Goal: Task Accomplishment & Management: Manage account settings

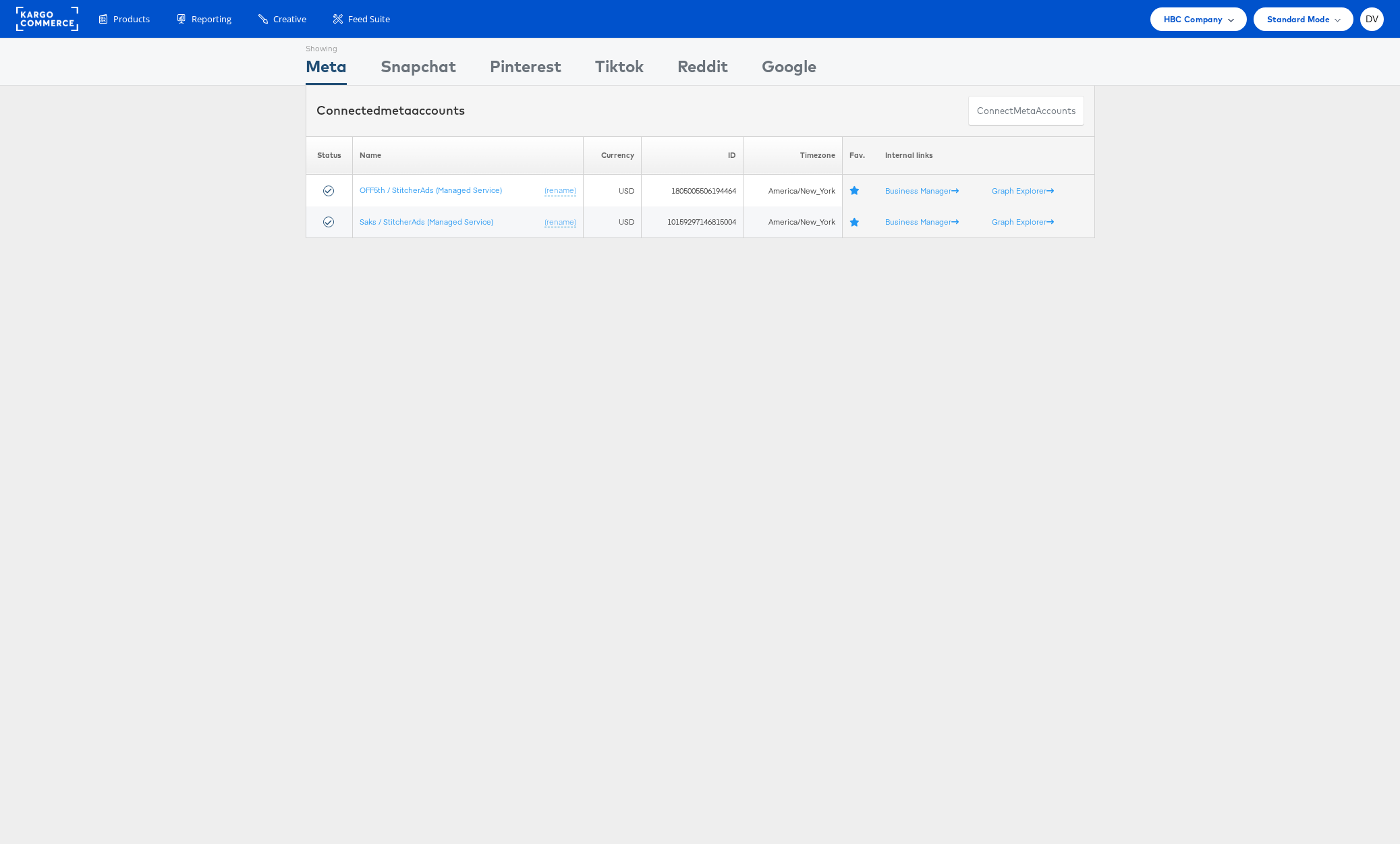
click at [1232, 23] on div "HBC Company" at bounding box center [1198, 19] width 70 height 14
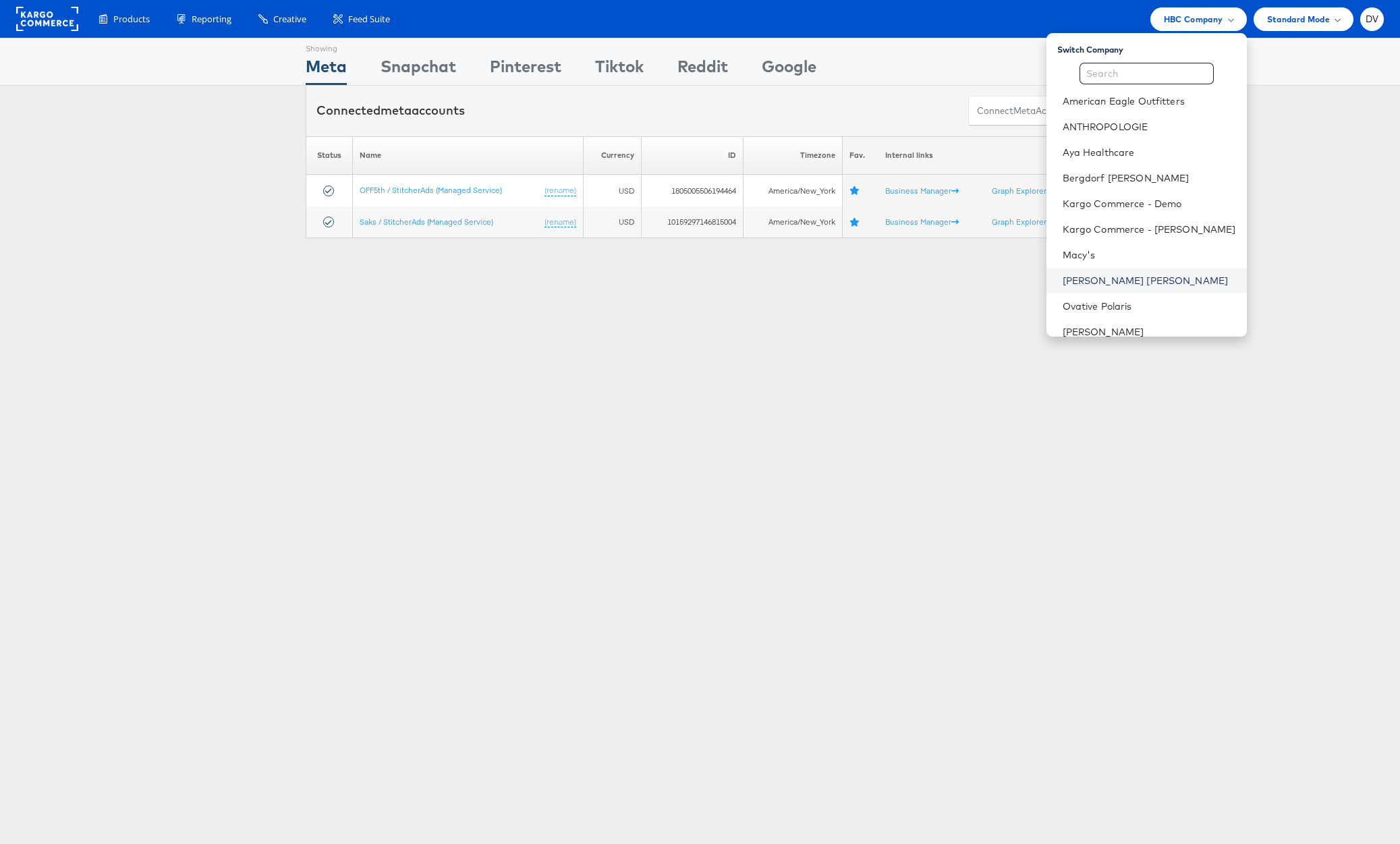
click at [1149, 280] on link "[PERSON_NAME] [PERSON_NAME]" at bounding box center [1149, 281] width 173 height 14
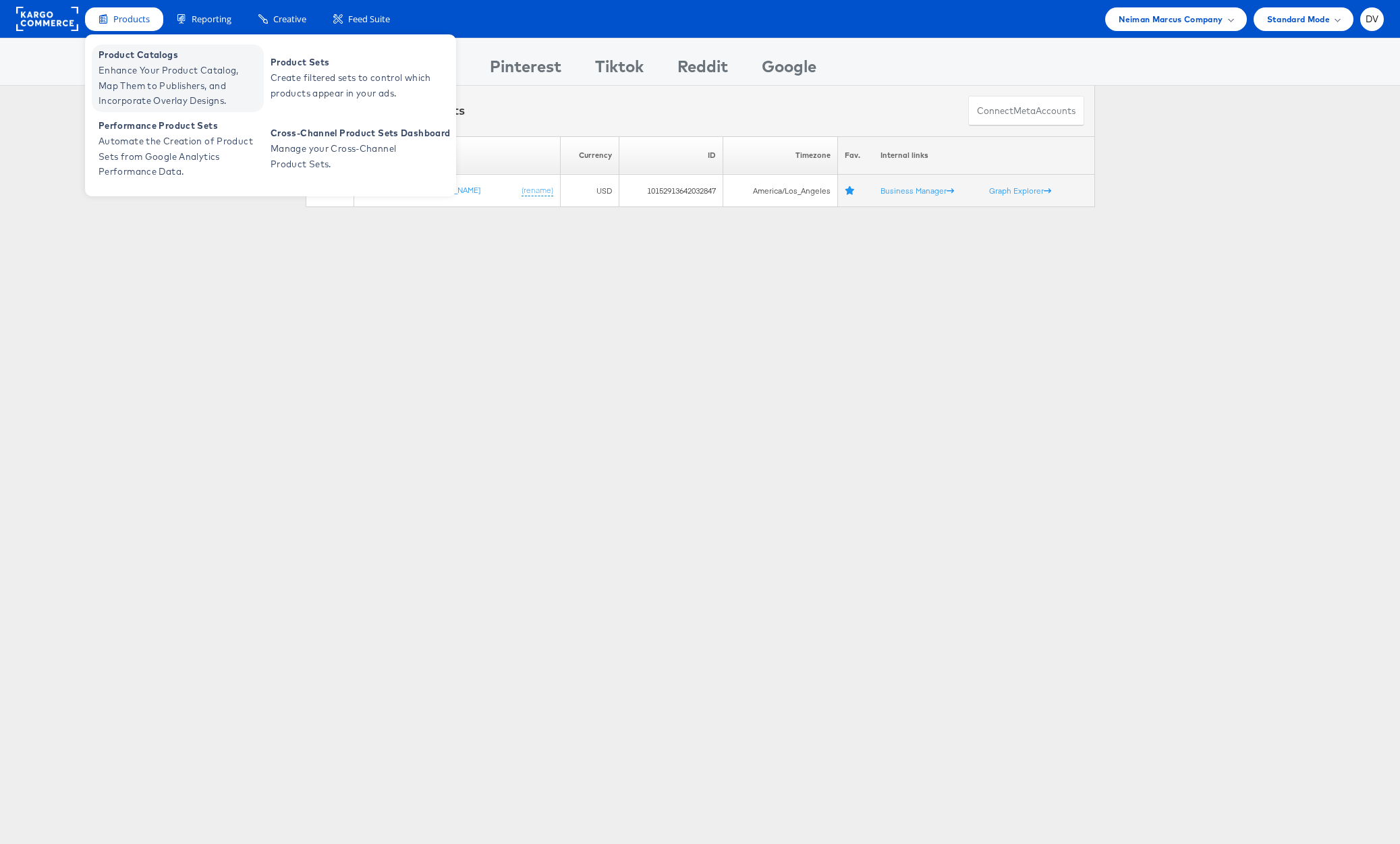
click at [137, 63] on span "Enhance Your Product Catalog, Map Them to Publishers, and Incorporate Overlay D…" at bounding box center [179, 86] width 162 height 46
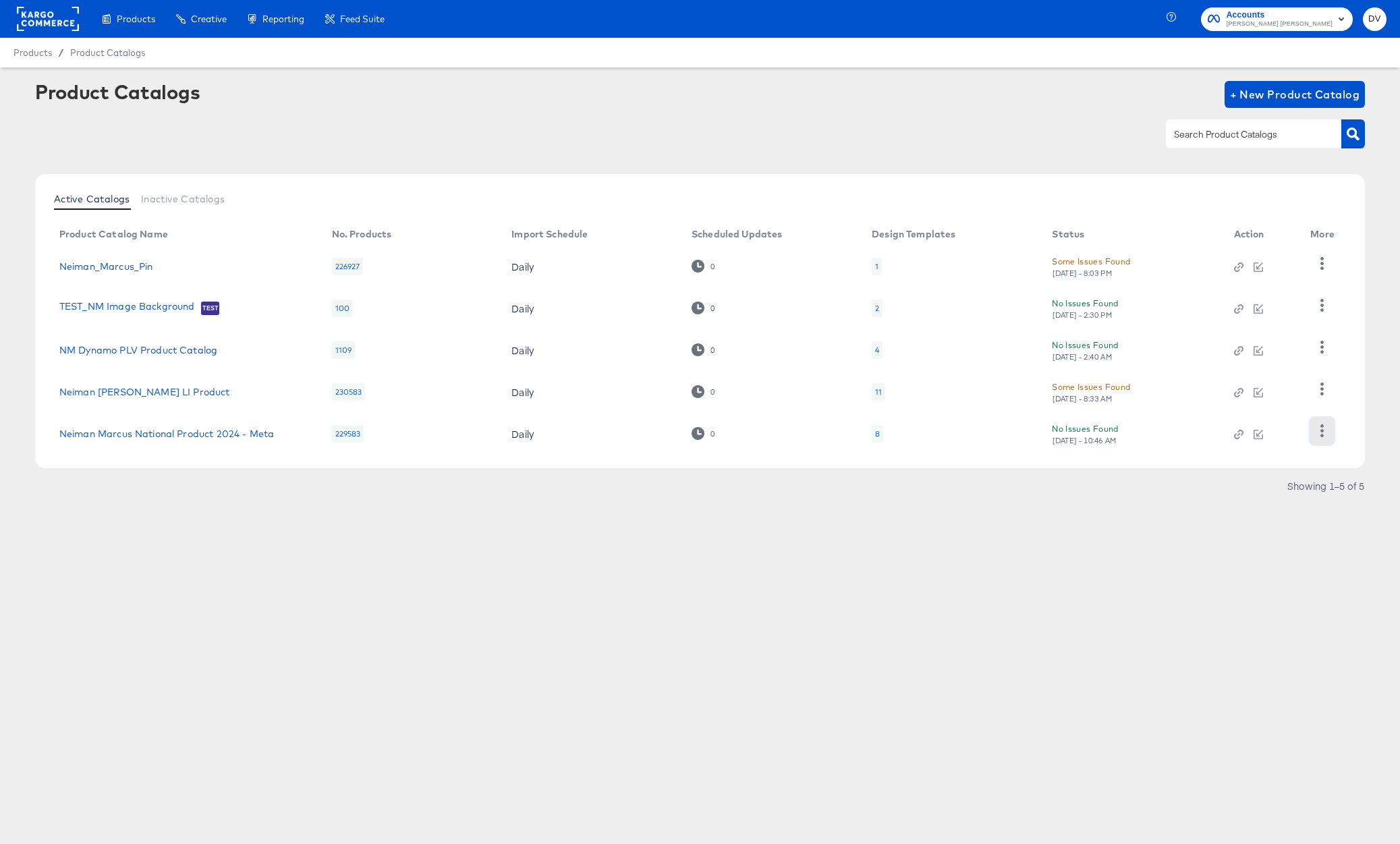
click at [1321, 429] on icon "button" at bounding box center [1322, 431] width 13 height 13
click at [1322, 429] on icon "button" at bounding box center [1322, 431] width 13 height 13
click at [34, 19] on rect at bounding box center [48, 19] width 62 height 24
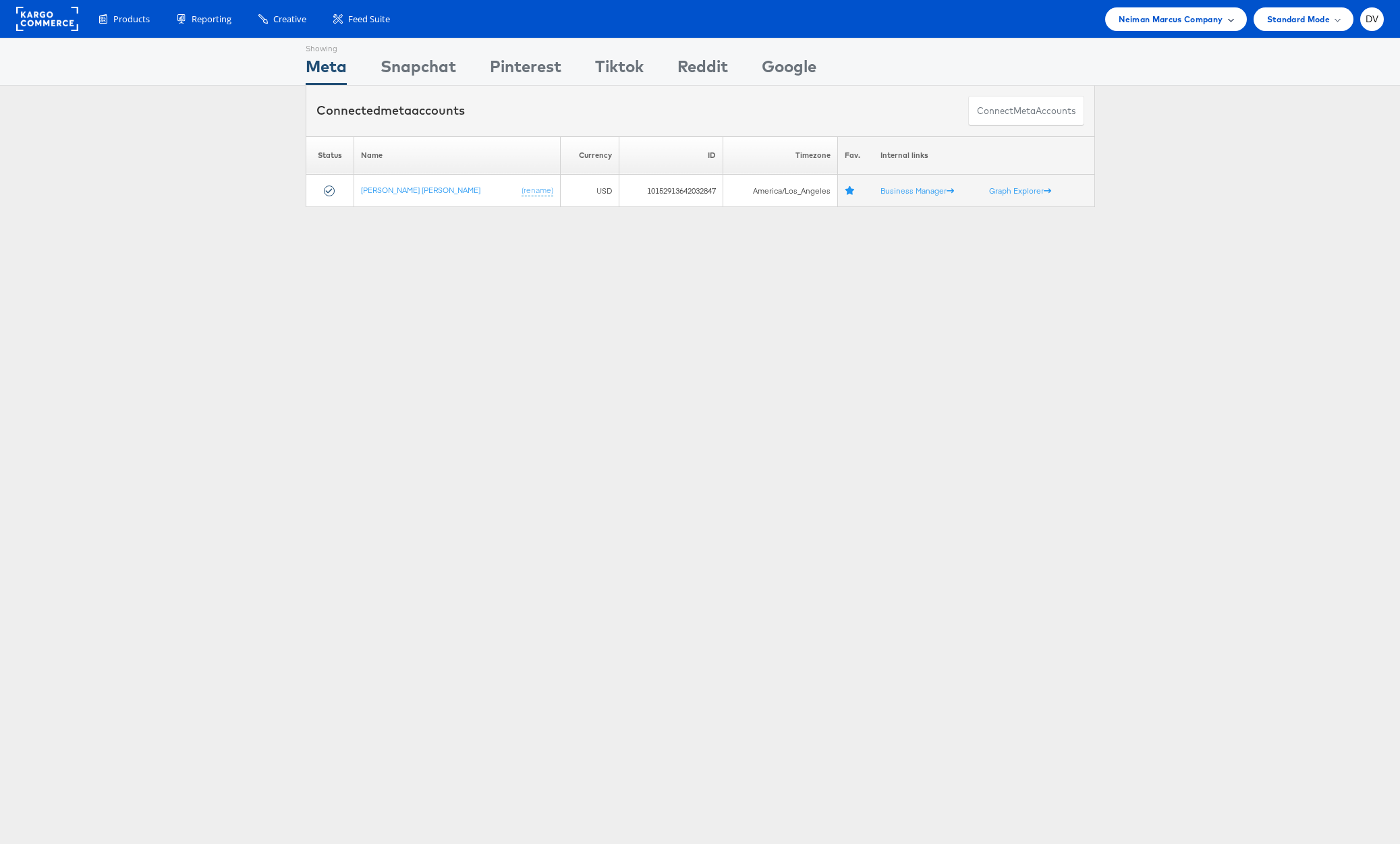
click at [1132, 12] on span "Neiman Marcus Company" at bounding box center [1170, 19] width 104 height 14
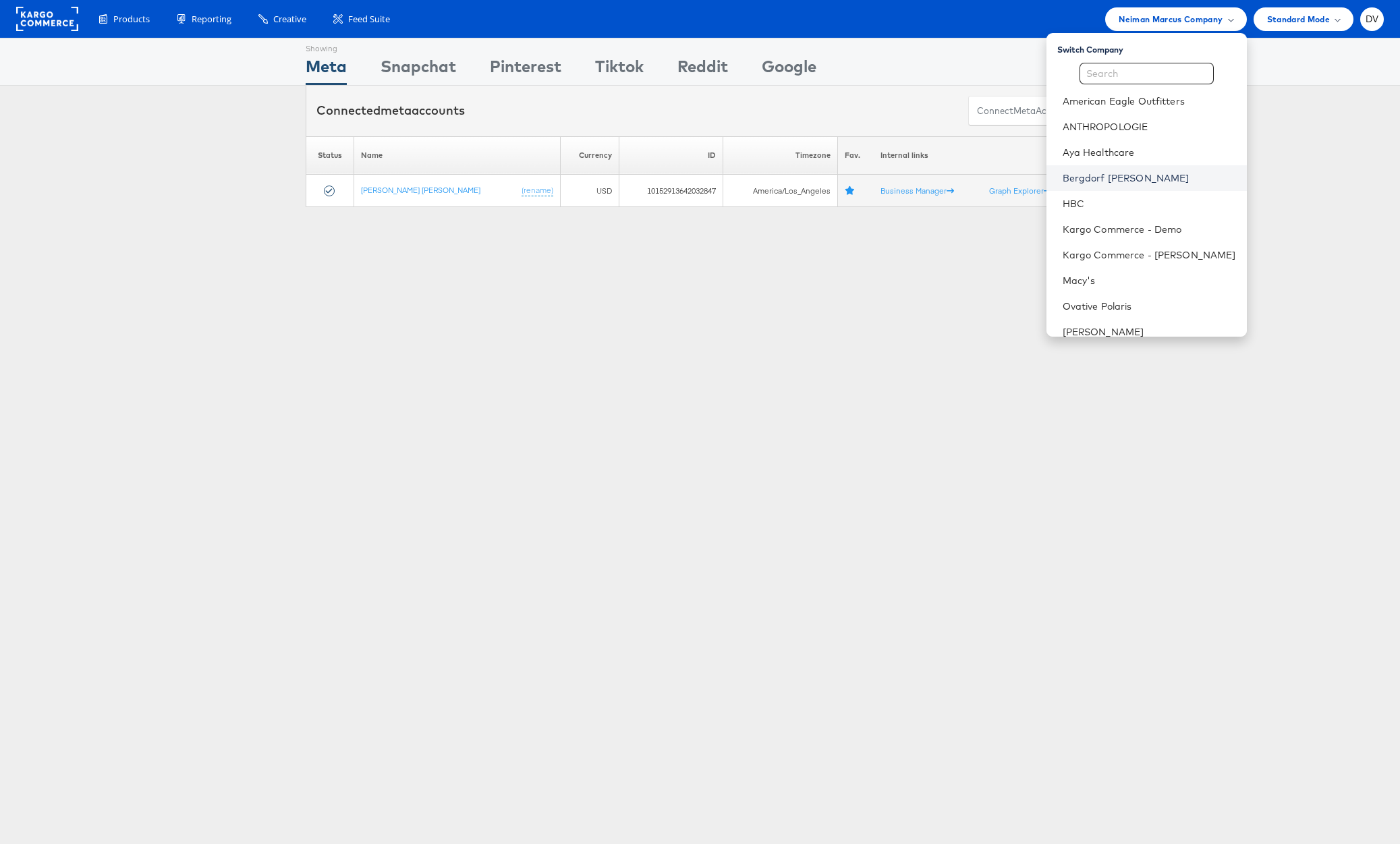
click at [1118, 172] on link "Bergdorf [PERSON_NAME]" at bounding box center [1149, 178] width 173 height 14
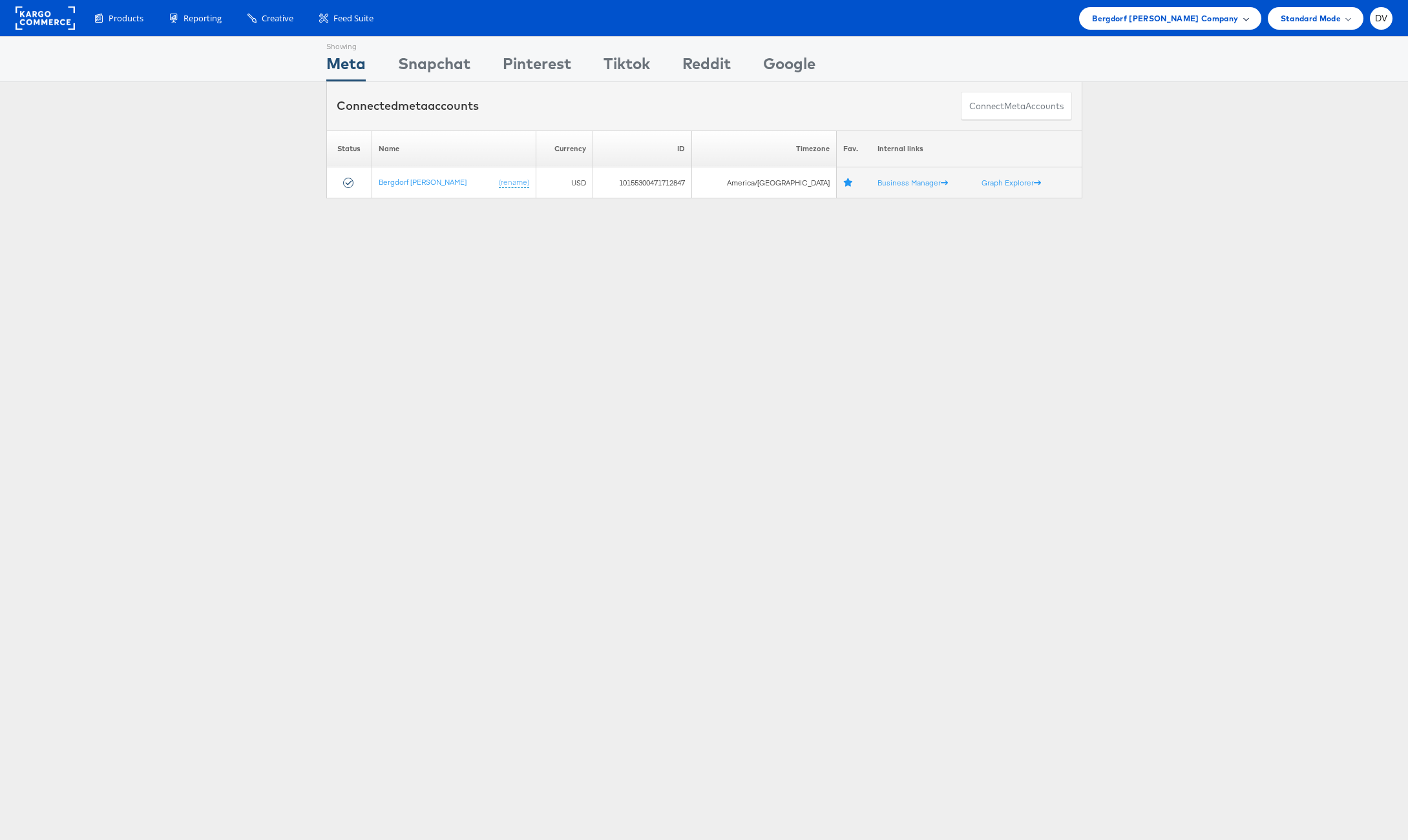
click at [1210, 28] on div "Bergdorf Goodman Company" at bounding box center [1170, 19] width 182 height 22
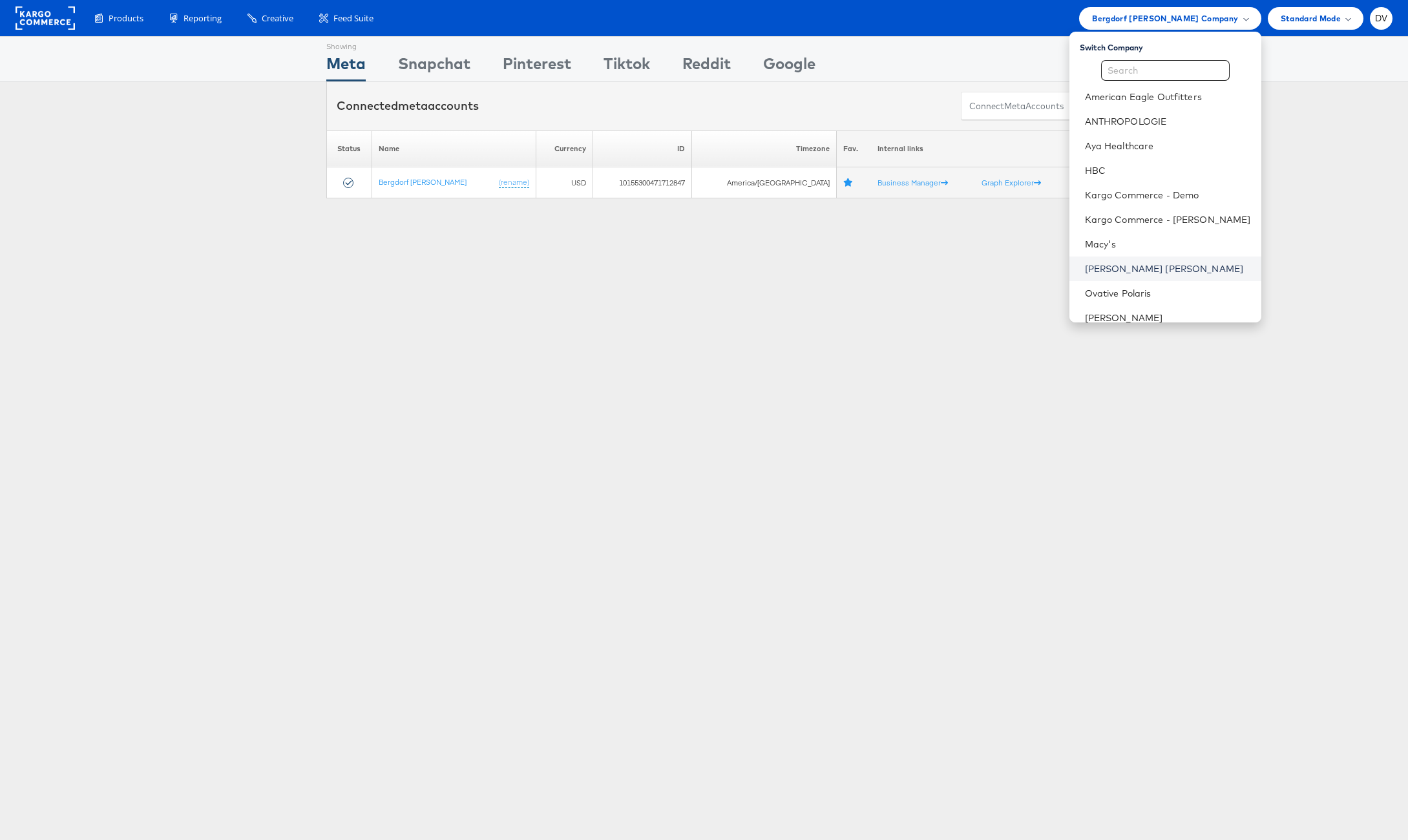
click at [1174, 270] on link "[PERSON_NAME] [PERSON_NAME]" at bounding box center [1168, 269] width 166 height 13
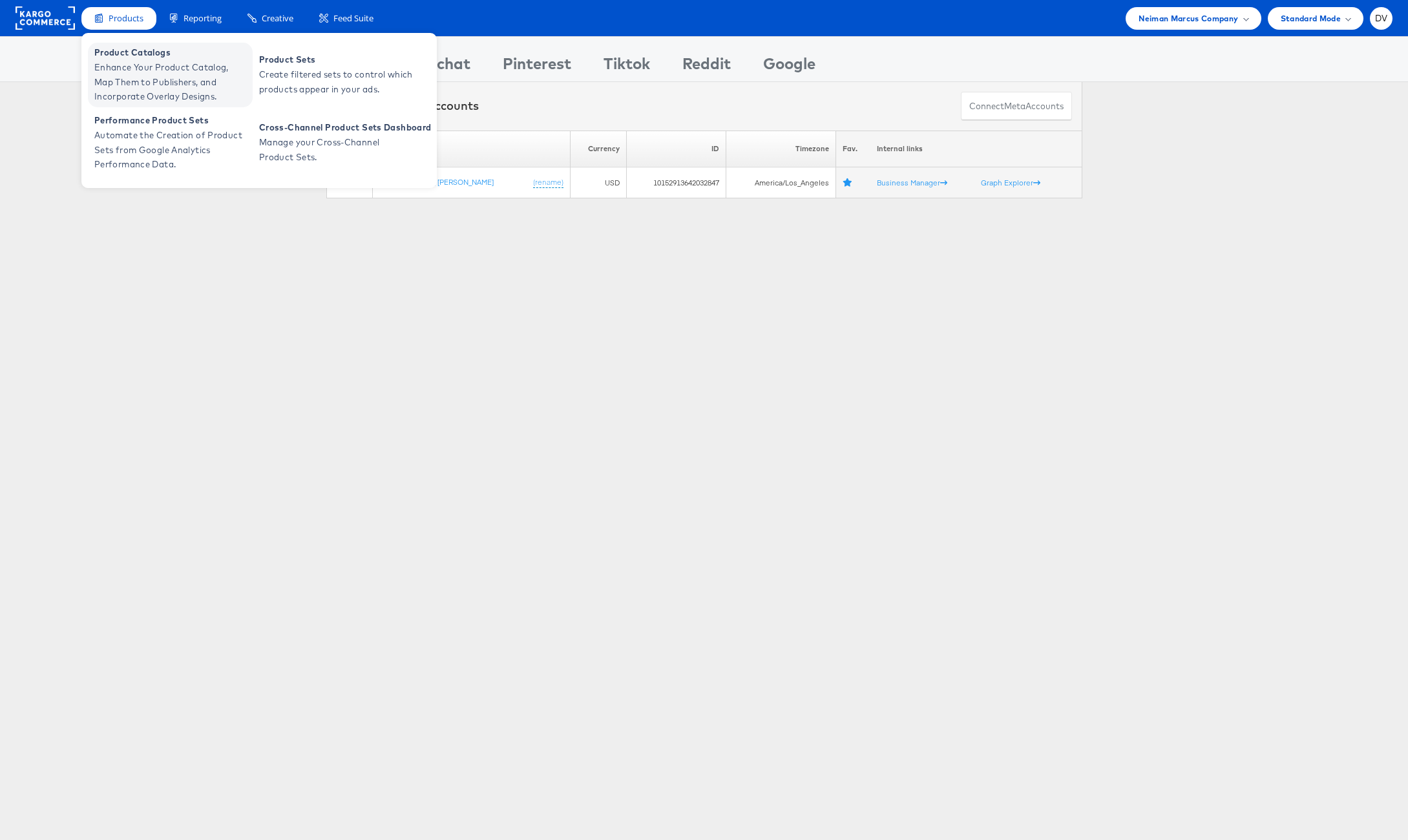
click at [130, 52] on span "Product Catalogs" at bounding box center [172, 52] width 155 height 15
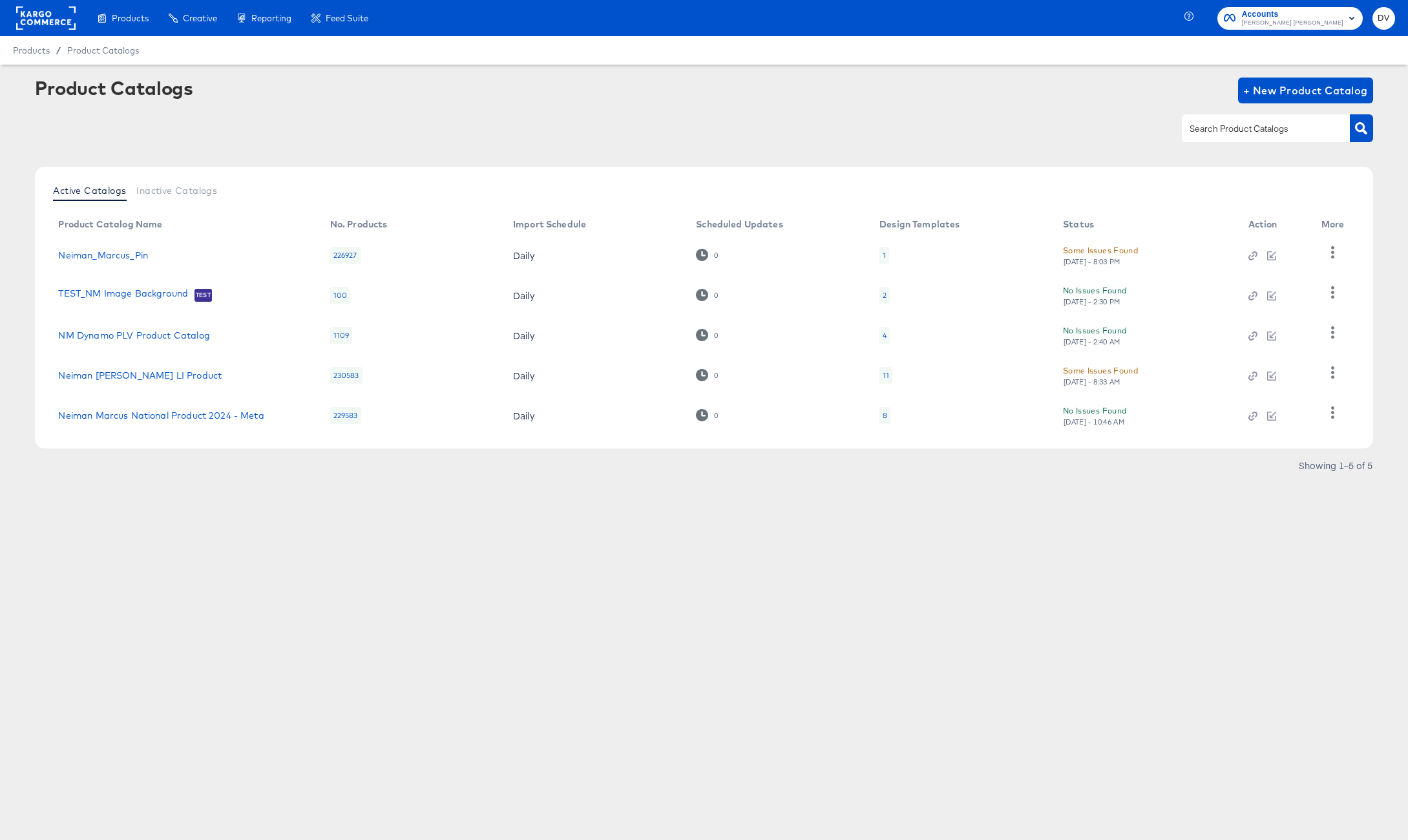
click at [468, 483] on article "Product Catalogs + New Product Catalog Active Catalogs Inactive Catalogs Produc…" at bounding box center [704, 293] width 1408 height 456
click at [142, 257] on link "Neiman_Marcus_Pin" at bounding box center [103, 255] width 90 height 11
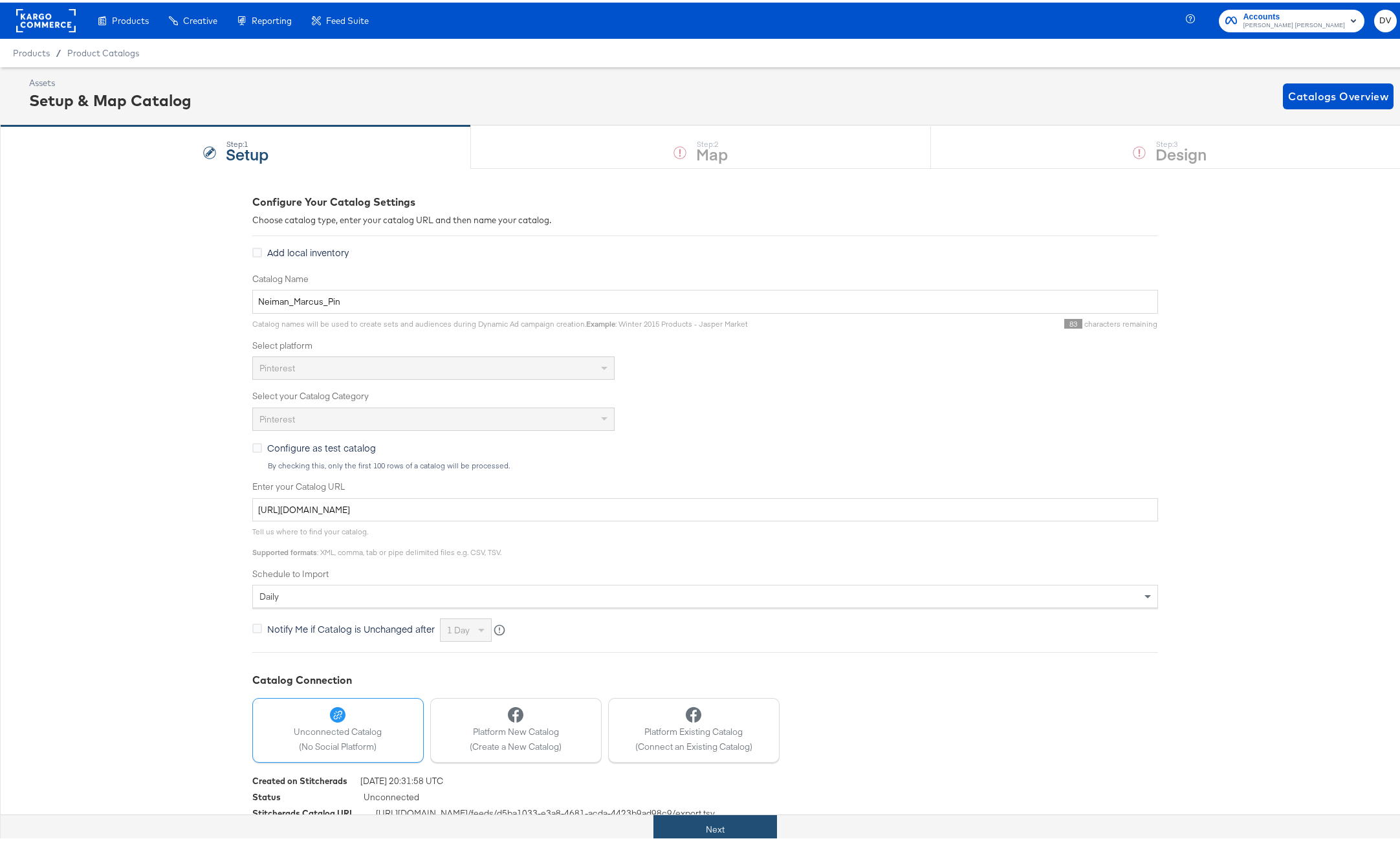
click at [708, 824] on button "Next" at bounding box center [715, 827] width 124 height 29
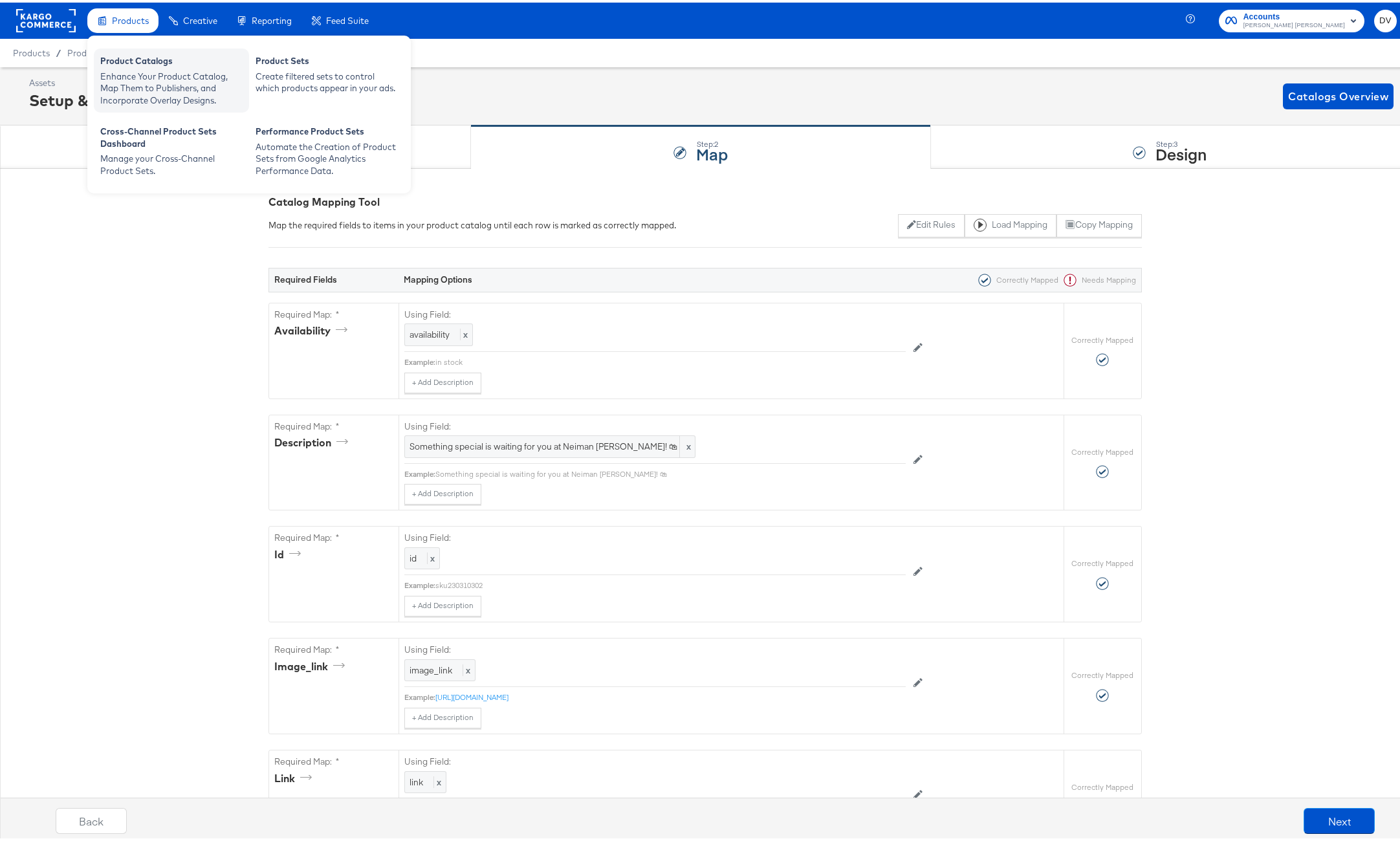
click at [128, 68] on div "Enhance Your Product Catalog, Map Them to Publishers, and Incorporate Overlay D…" at bounding box center [171, 86] width 142 height 36
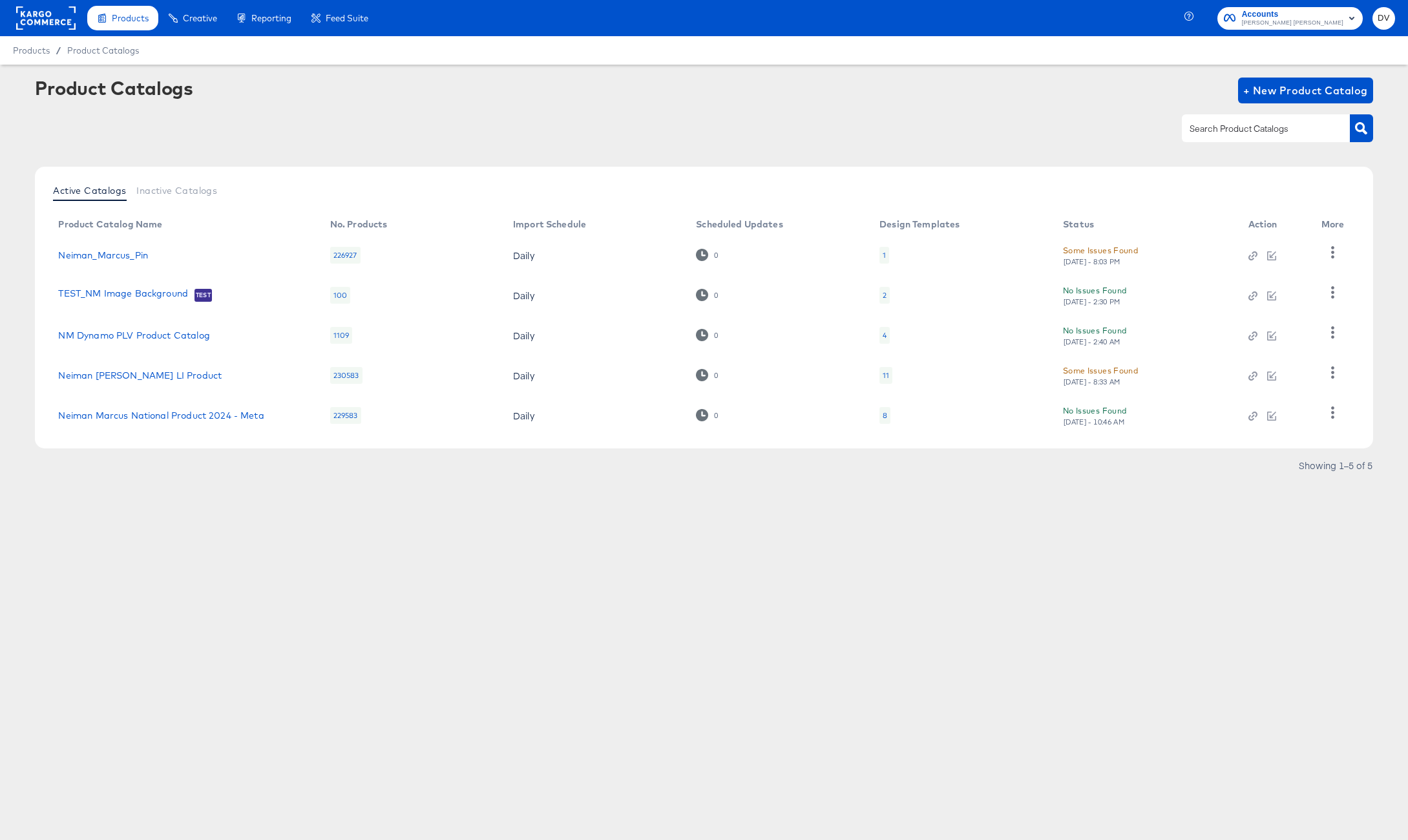
click at [62, 19] on rect at bounding box center [46, 18] width 60 height 23
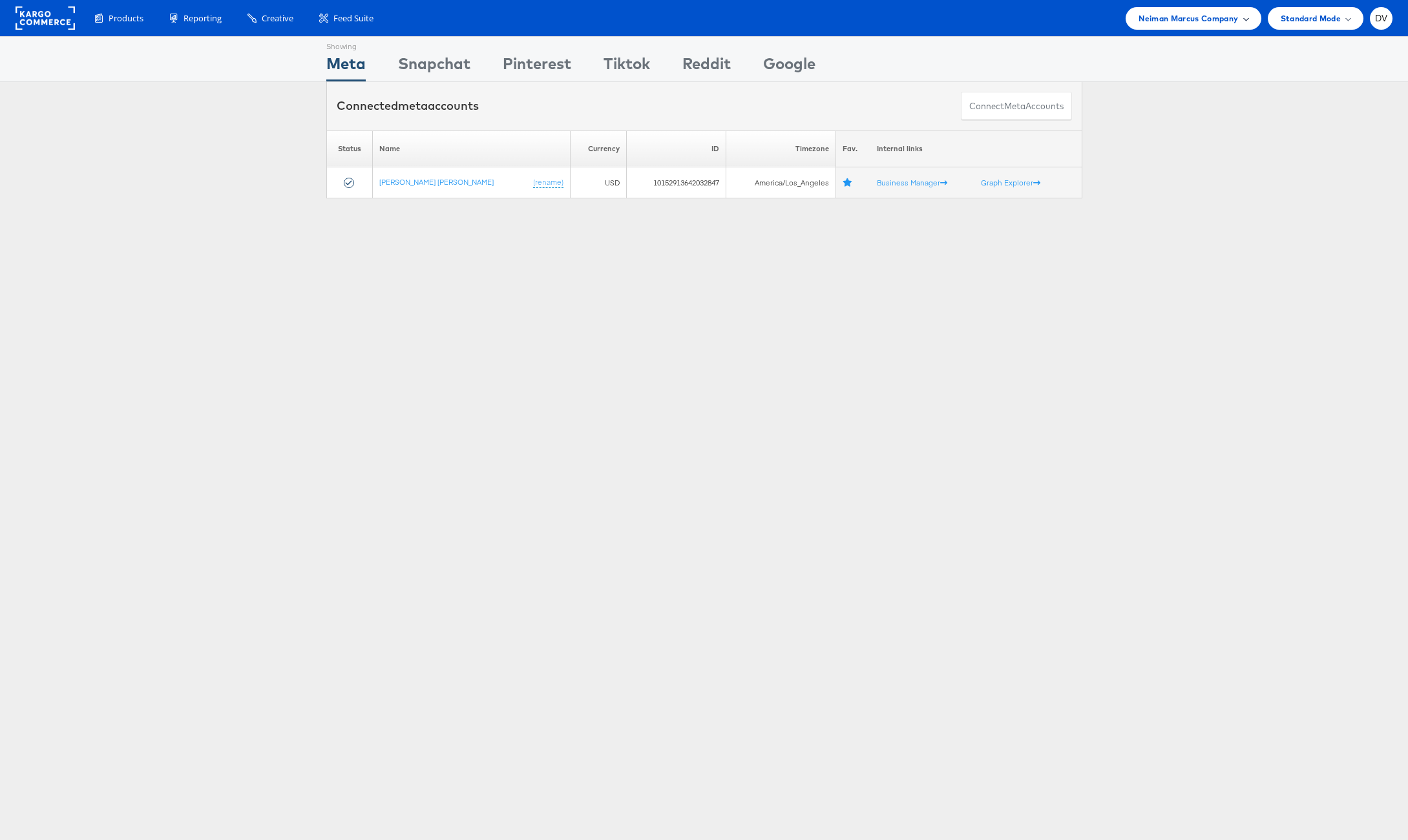
click at [1168, 14] on span "Neiman Marcus Company" at bounding box center [1188, 19] width 99 height 14
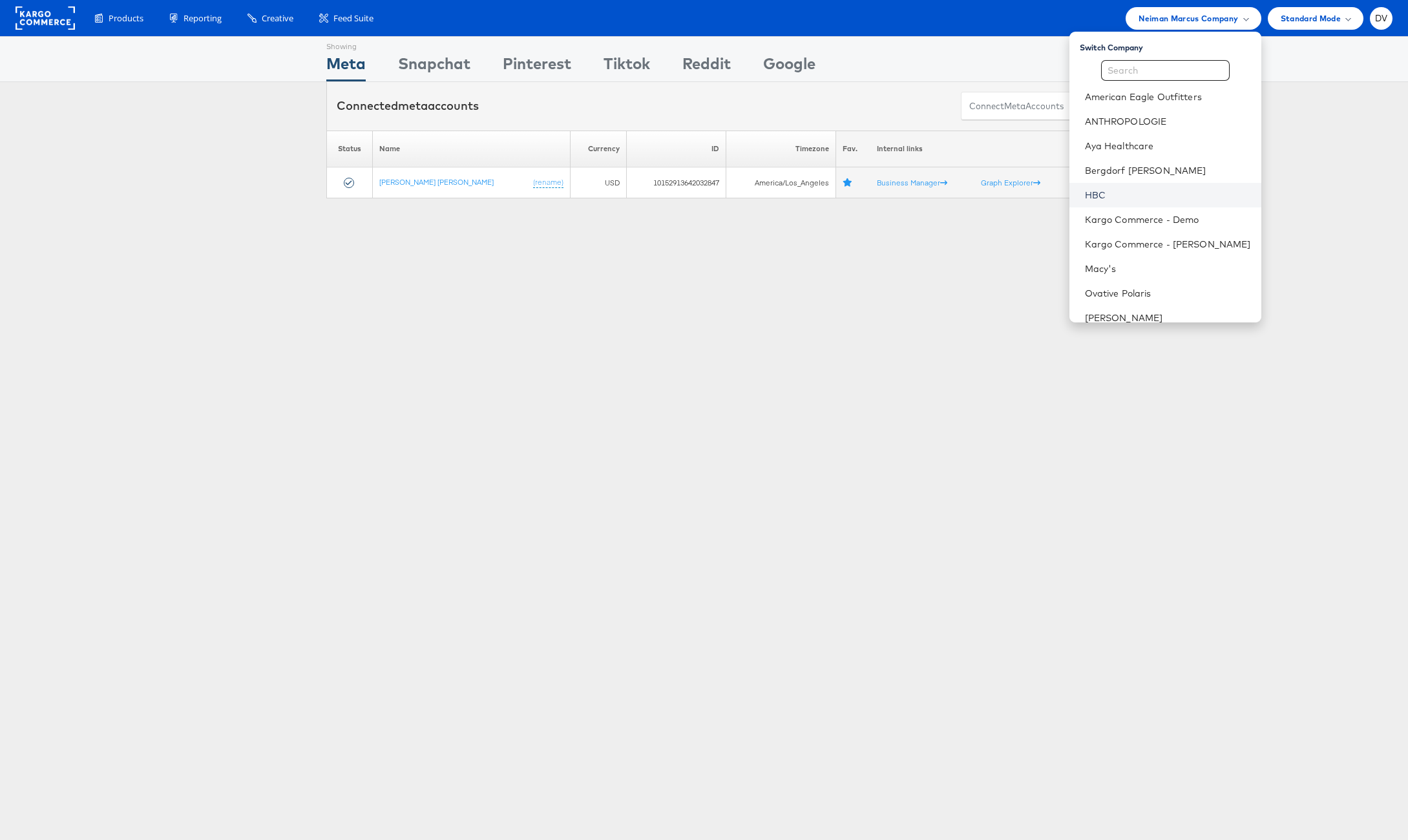
click at [1165, 198] on link "HBC" at bounding box center [1168, 195] width 166 height 13
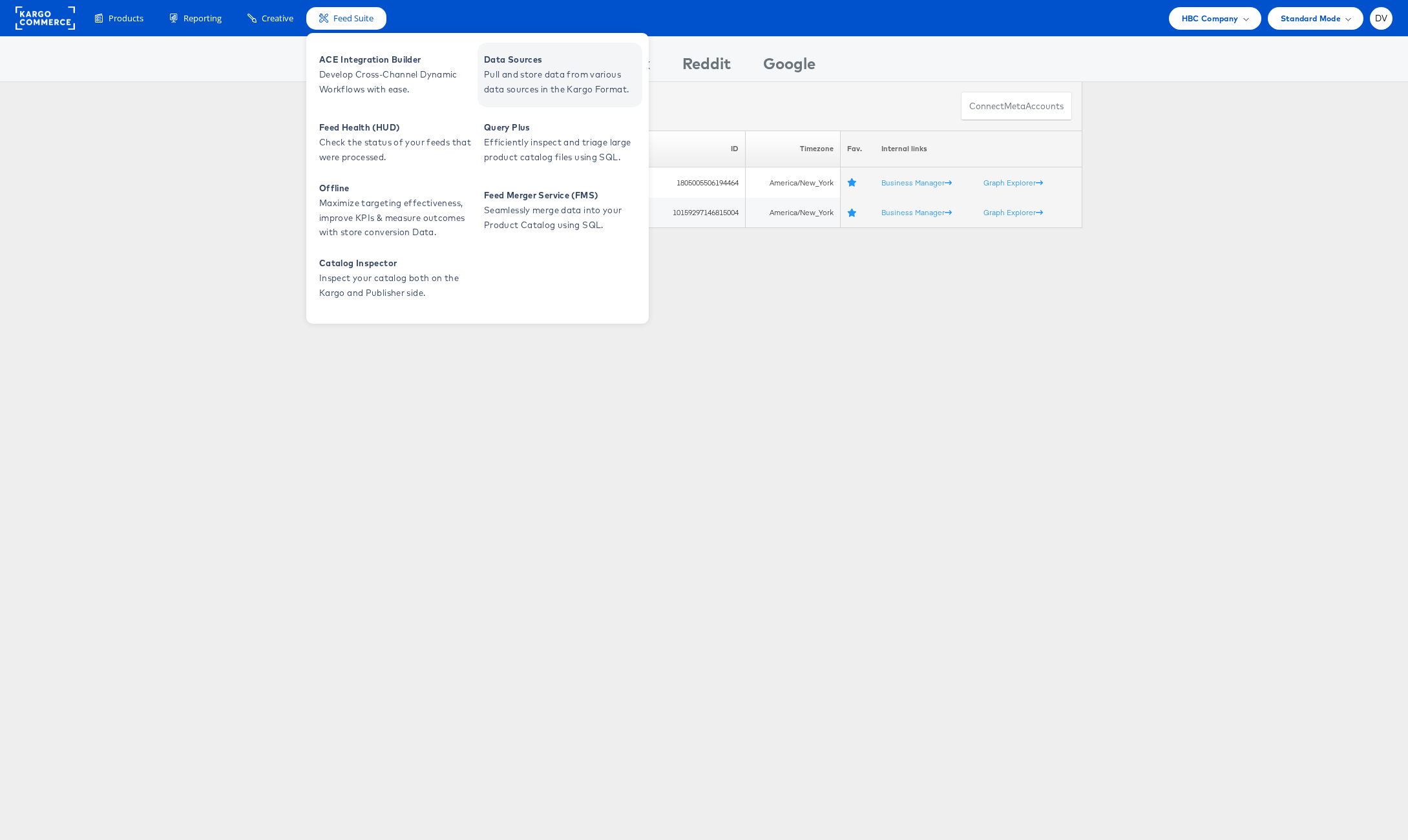
click at [507, 61] on span "Data Sources" at bounding box center [561, 60] width 155 height 15
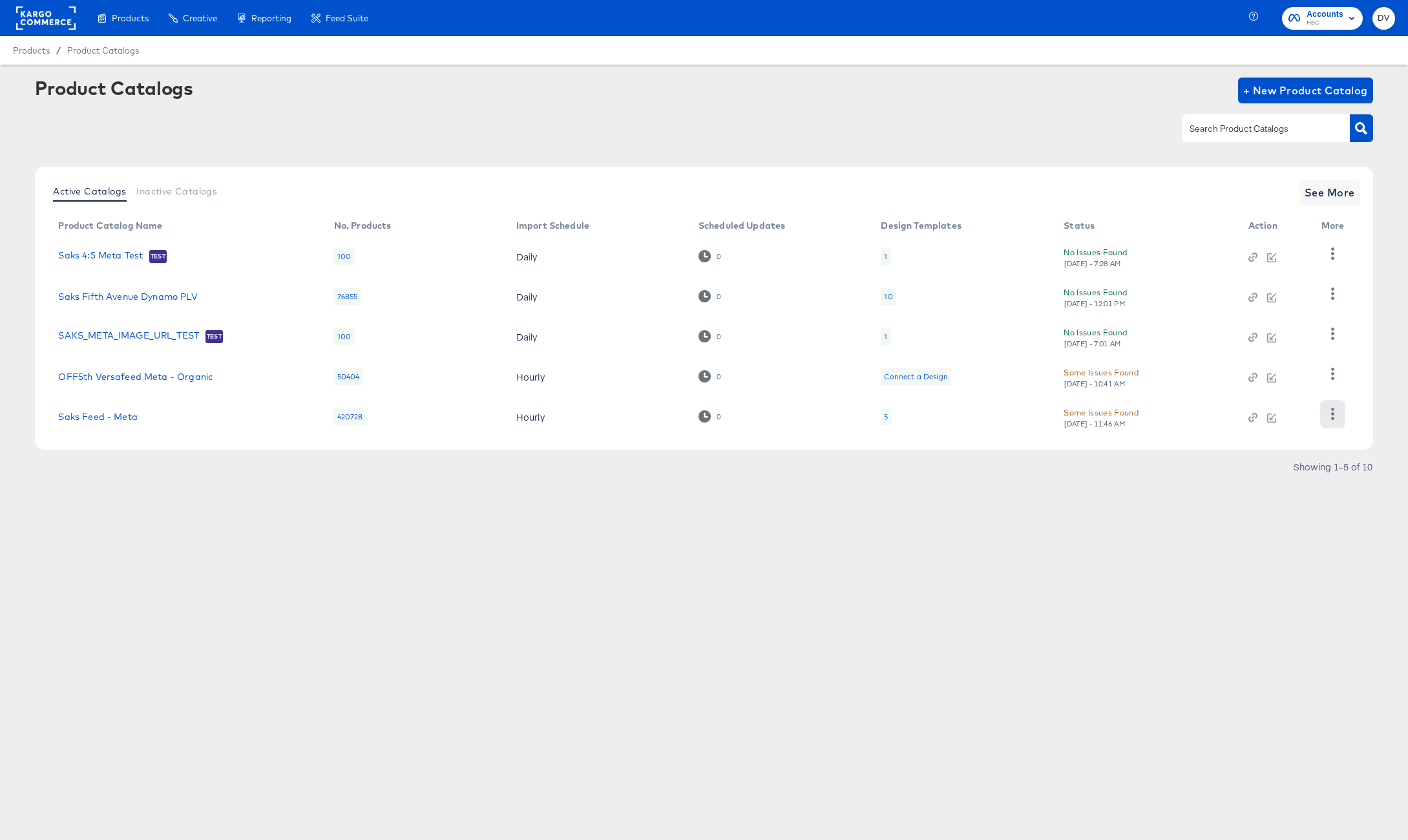
click at [1336, 415] on icon "button" at bounding box center [1333, 414] width 13 height 13
click at [1277, 335] on div "Business Manager" at bounding box center [1279, 329] width 129 height 21
click at [122, 417] on link "Saks Feed - Meta" at bounding box center [97, 417] width 79 height 11
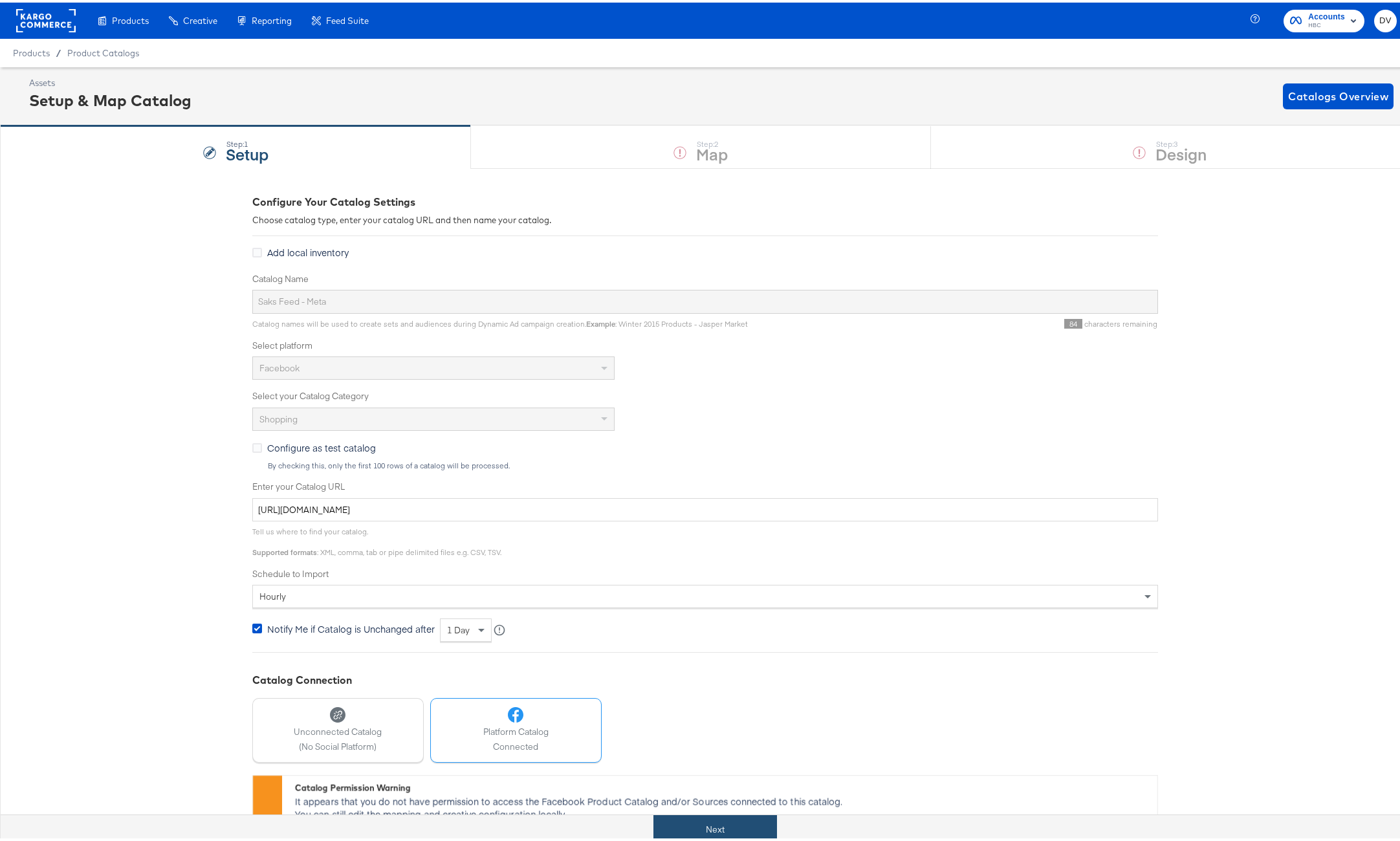
click at [717, 826] on button "Next" at bounding box center [715, 827] width 124 height 29
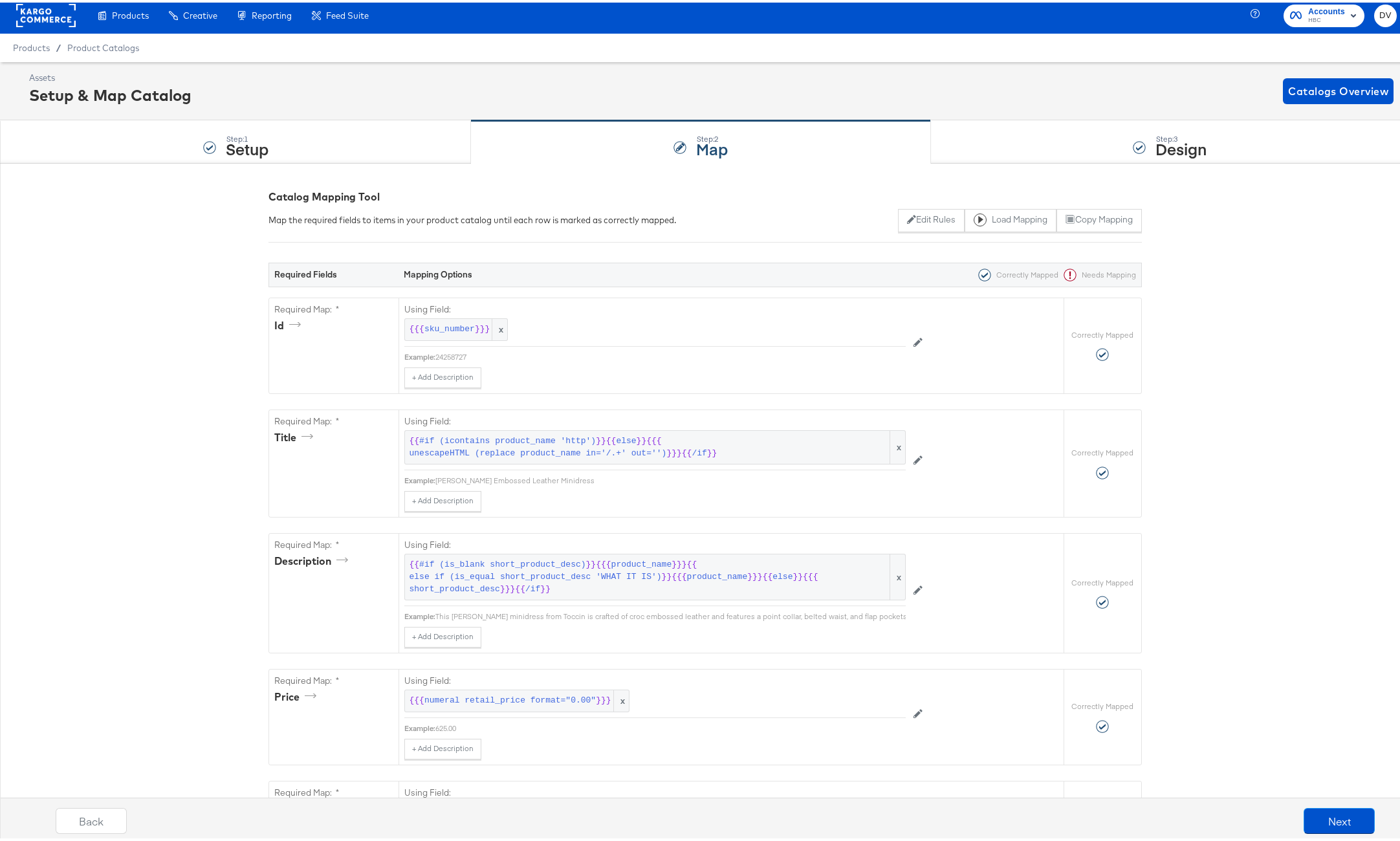
scroll to position [22, 0]
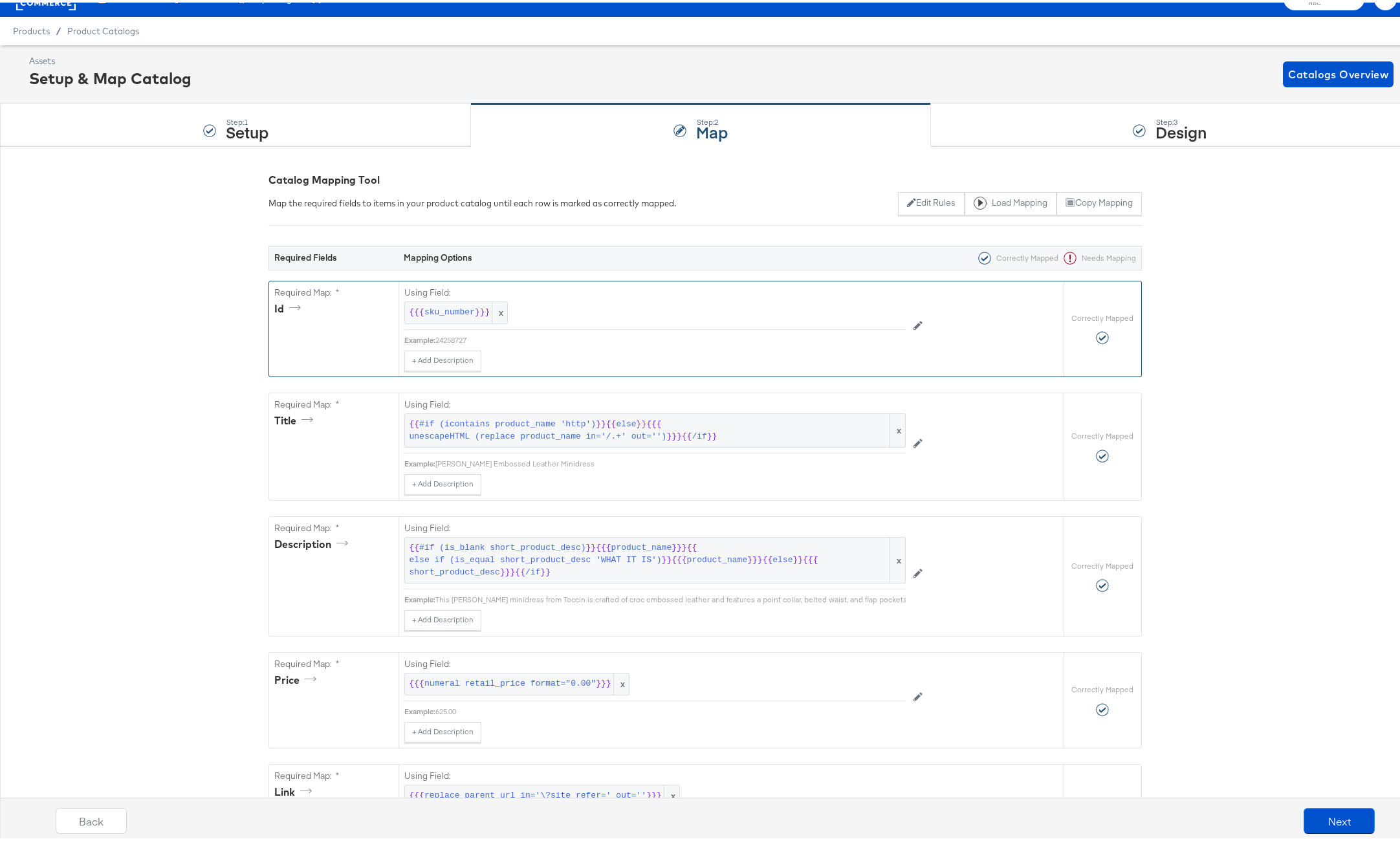
click at [456, 333] on div "24258727" at bounding box center [671, 338] width 470 height 11
copy div "24258727"
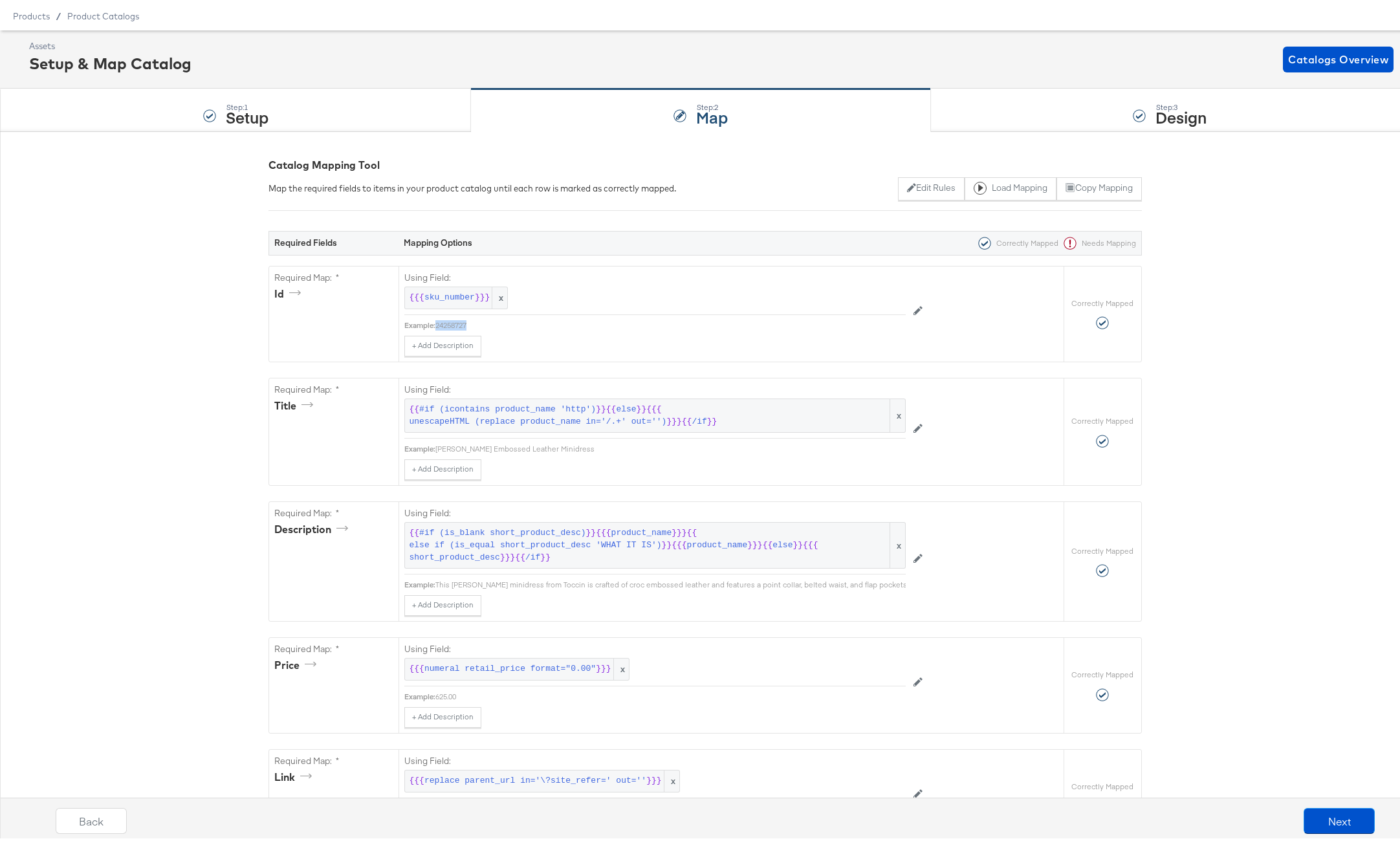
scroll to position [43, 0]
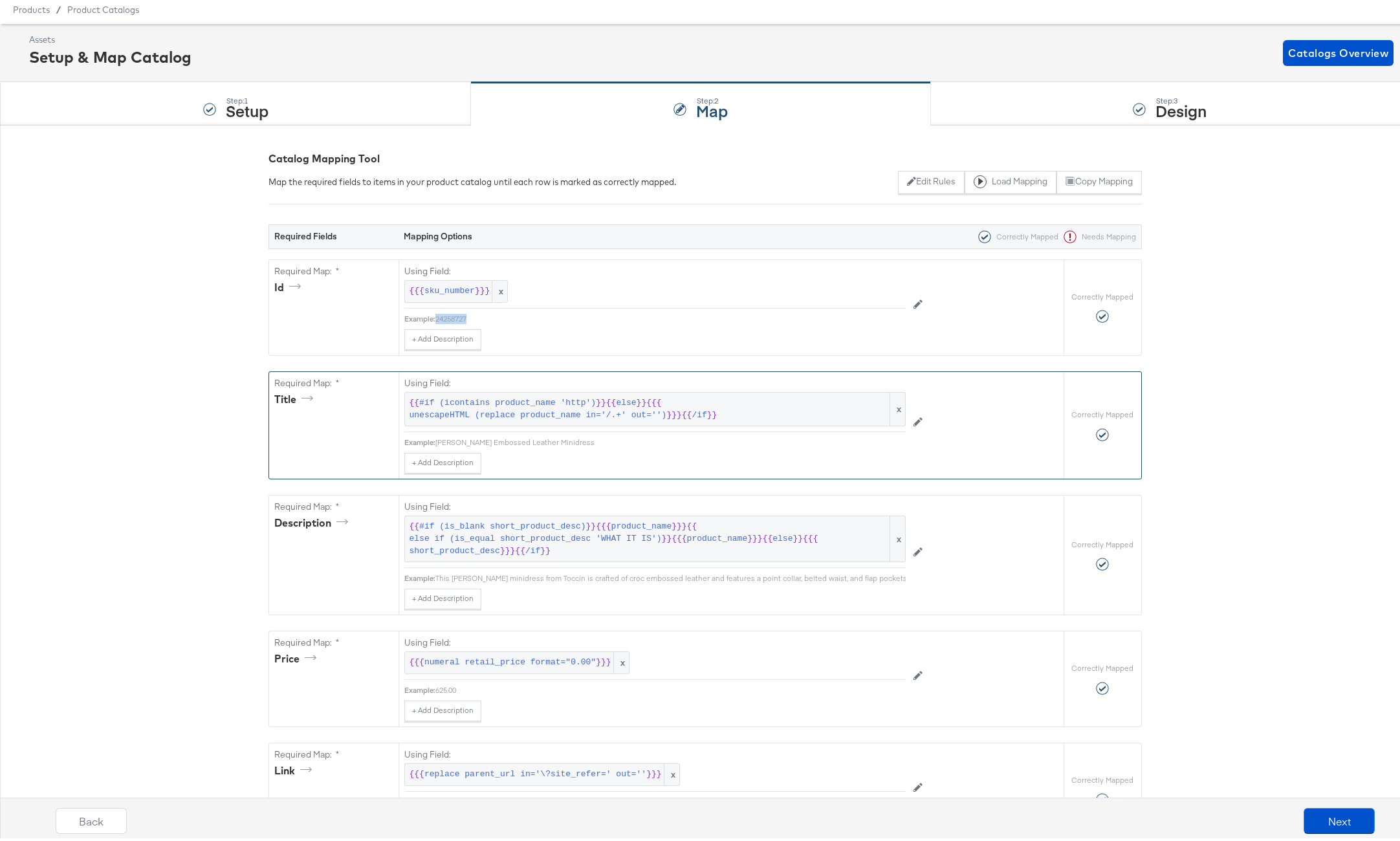
click at [512, 440] on div "Lydia Croc Embossed Leather Minidress" at bounding box center [671, 440] width 470 height 11
copy div "Lydia Croc Embossed Leather Minidress"
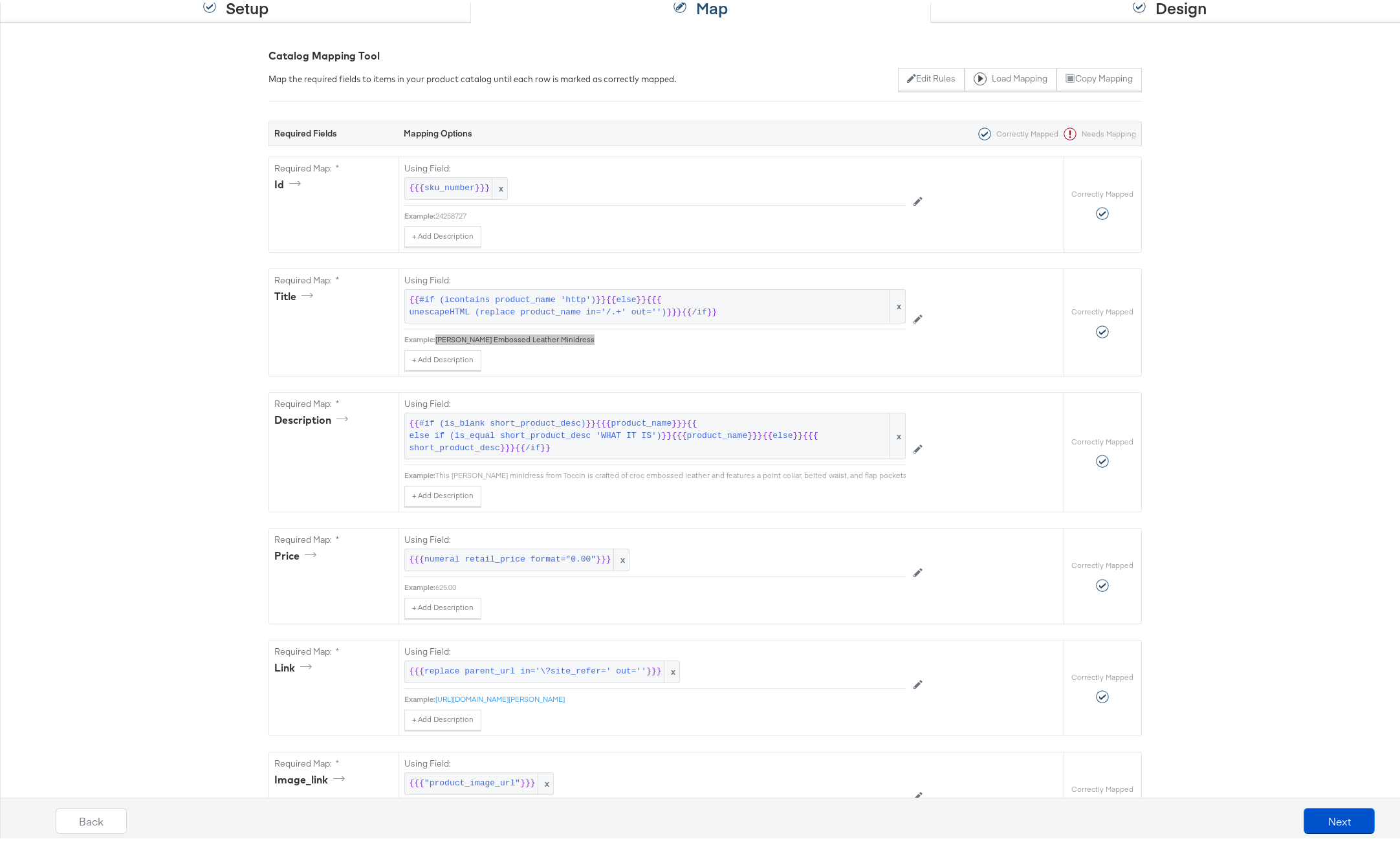
scroll to position [183, 0]
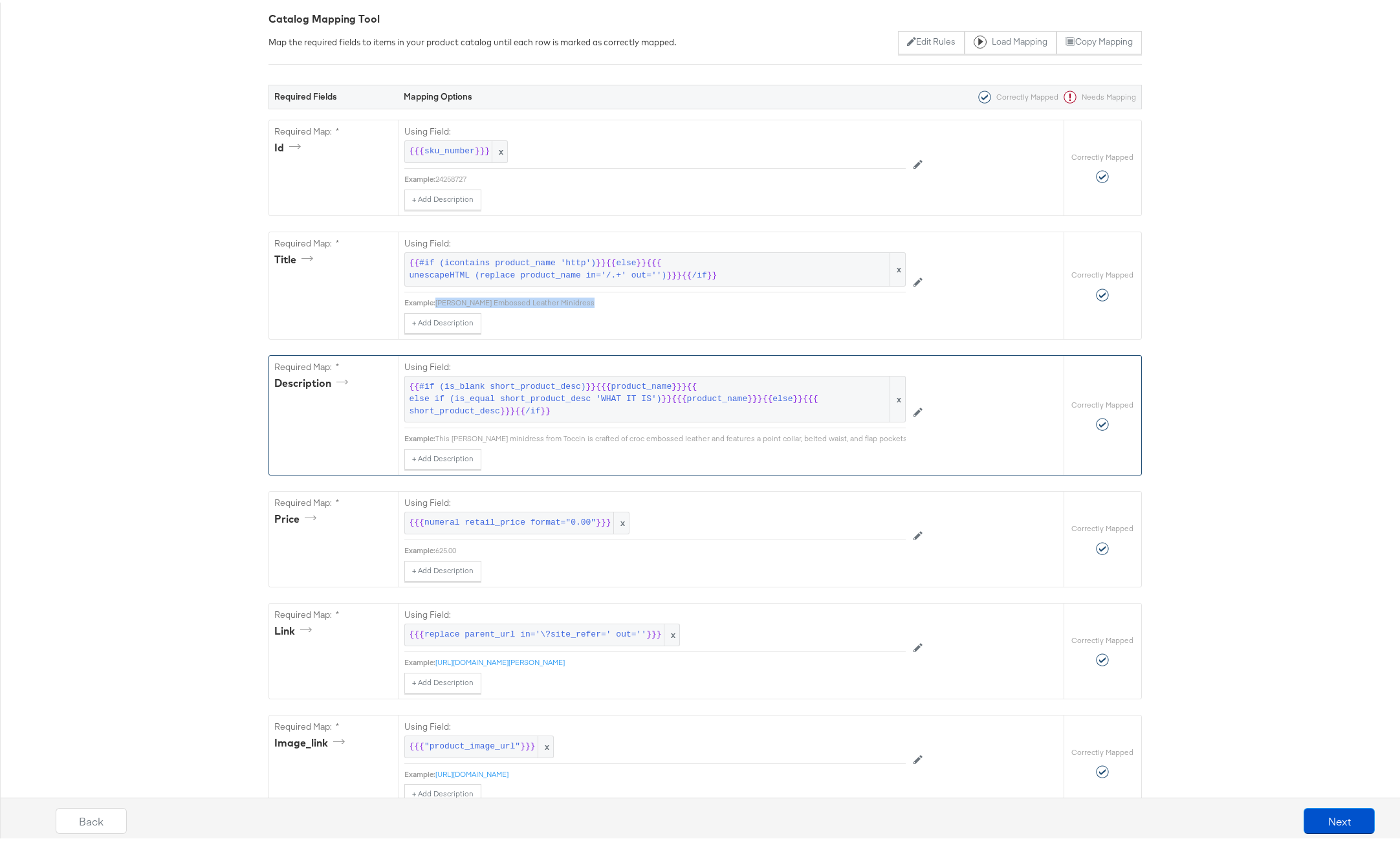
click at [647, 432] on div "This Lydia minidress from Toccin is crafted of croc embossed leather and featur…" at bounding box center [1036, 436] width 1201 height 11
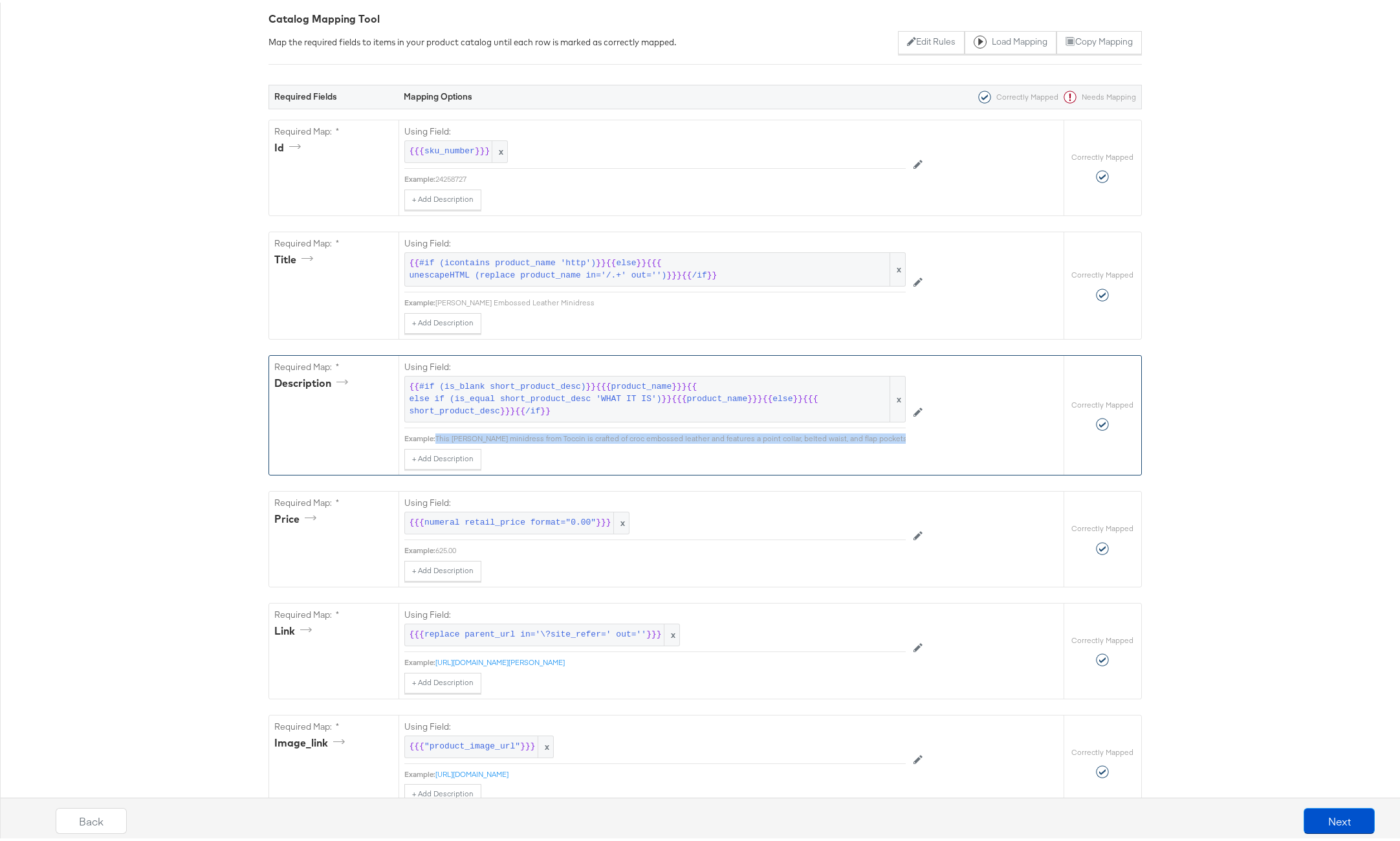
click at [647, 432] on div "This Lydia minidress from Toccin is crafted of croc embossed leather and featur…" at bounding box center [1036, 436] width 1201 height 11
copy div "This Lydia minidress from Toccin is crafted of croc embossed leather and featur…"
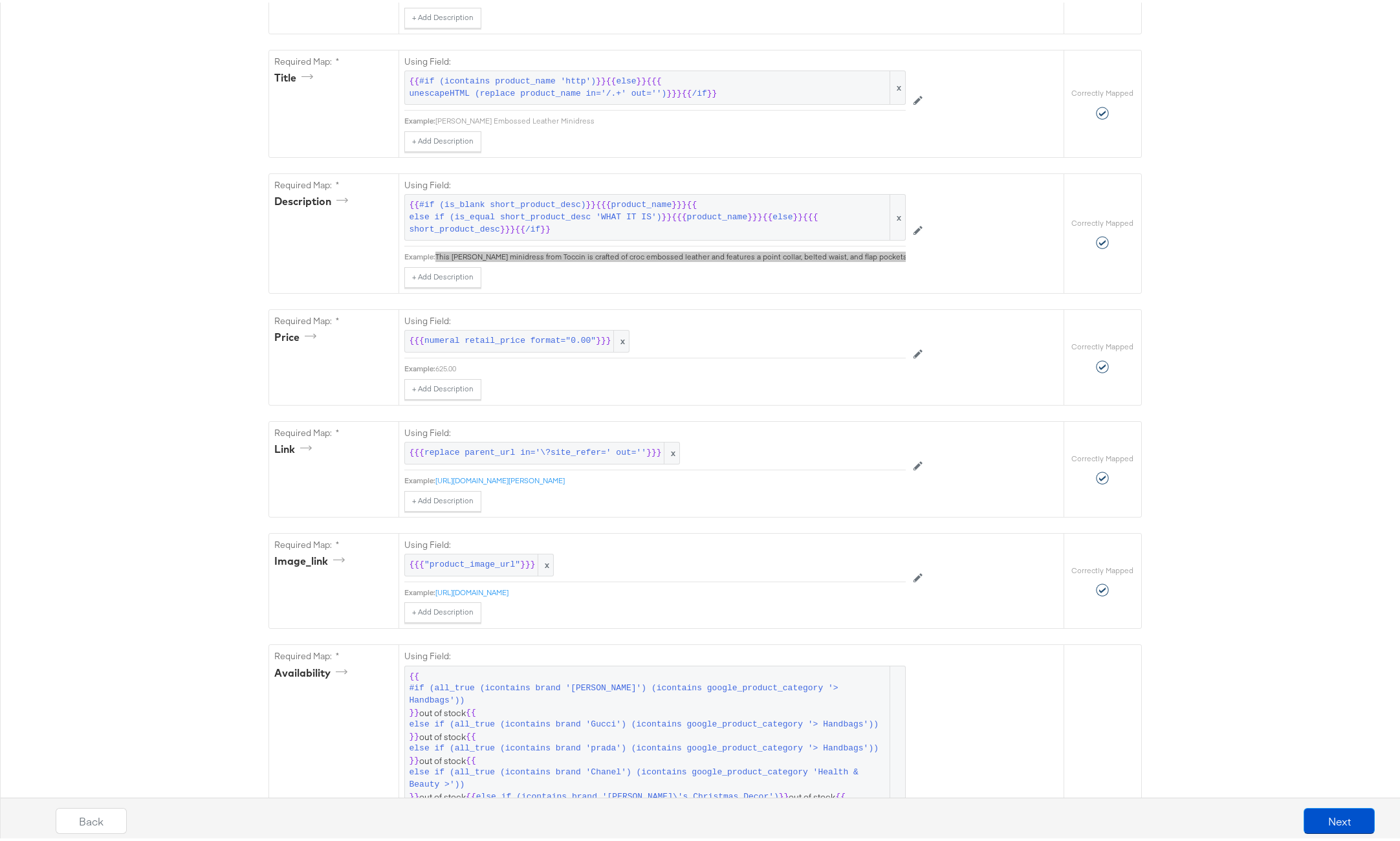
scroll to position [368, 0]
click at [475, 342] on span "numeral retail_price format="0.00"" at bounding box center [510, 336] width 171 height 13
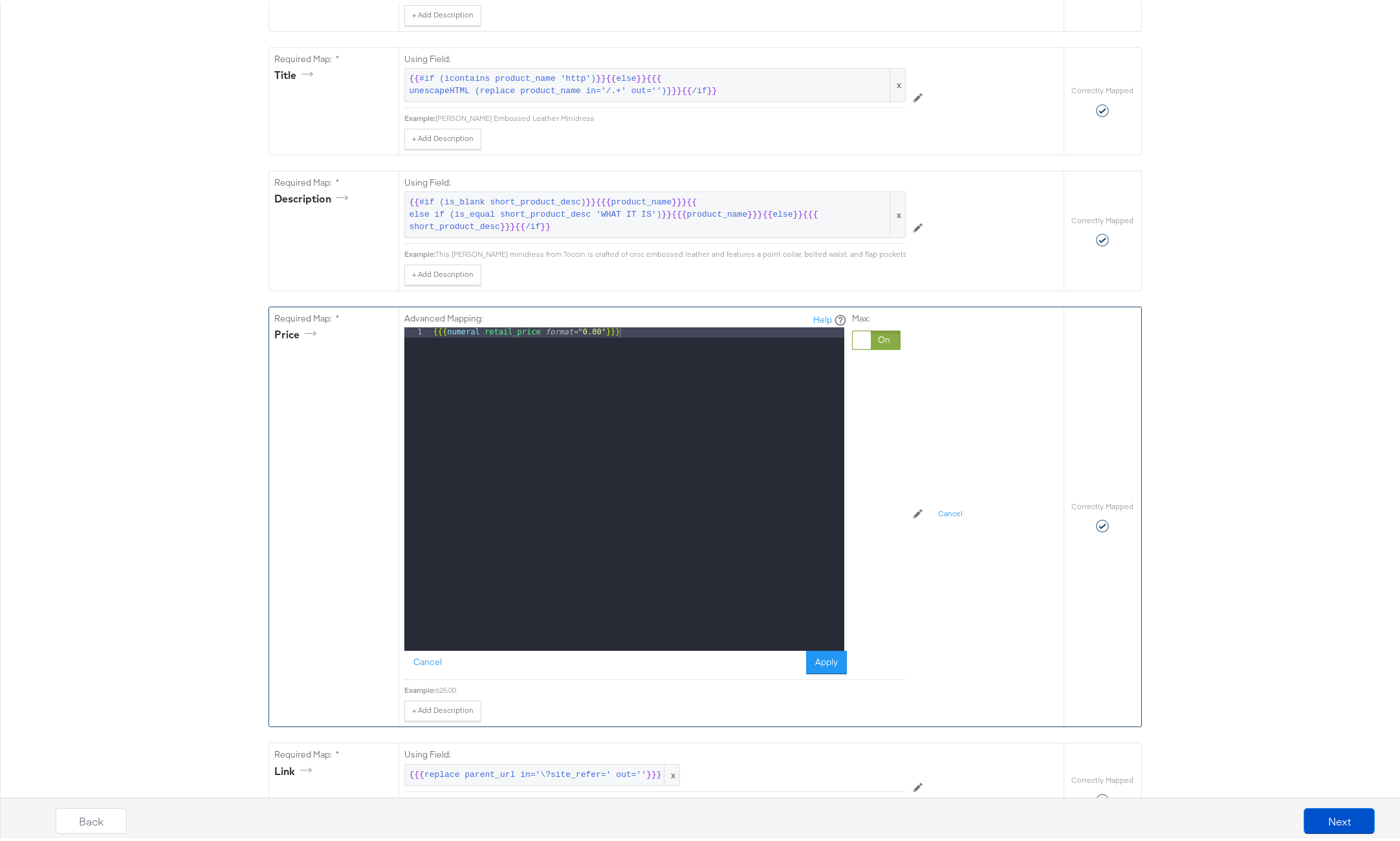
click at [500, 347] on div "{{{ numeral retail_price format= "0.00" }}}" at bounding box center [637, 497] width 413 height 344
click at [428, 666] on button "Cancel" at bounding box center [428, 660] width 46 height 23
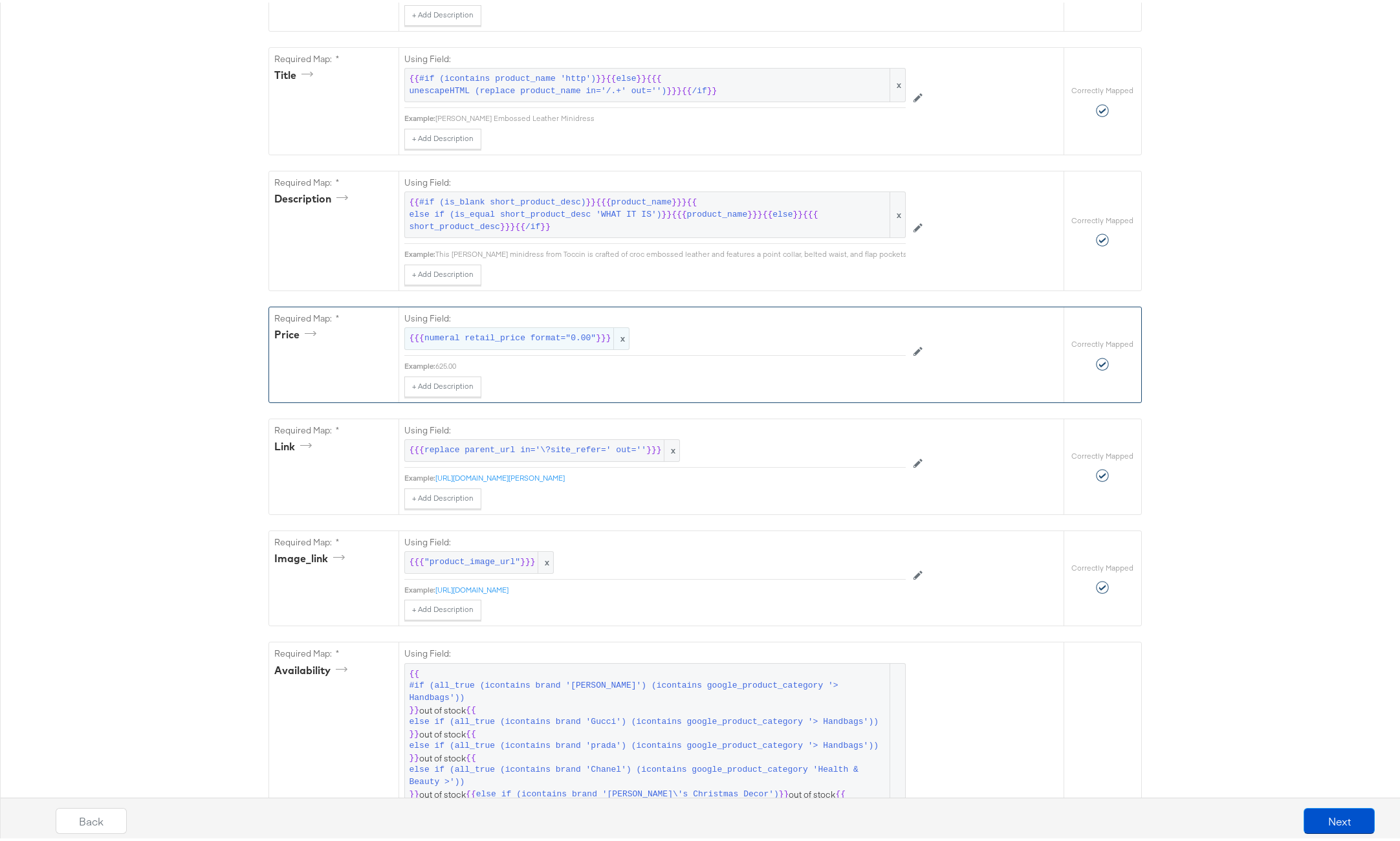
click at [620, 338] on span "x" at bounding box center [620, 336] width 15 height 21
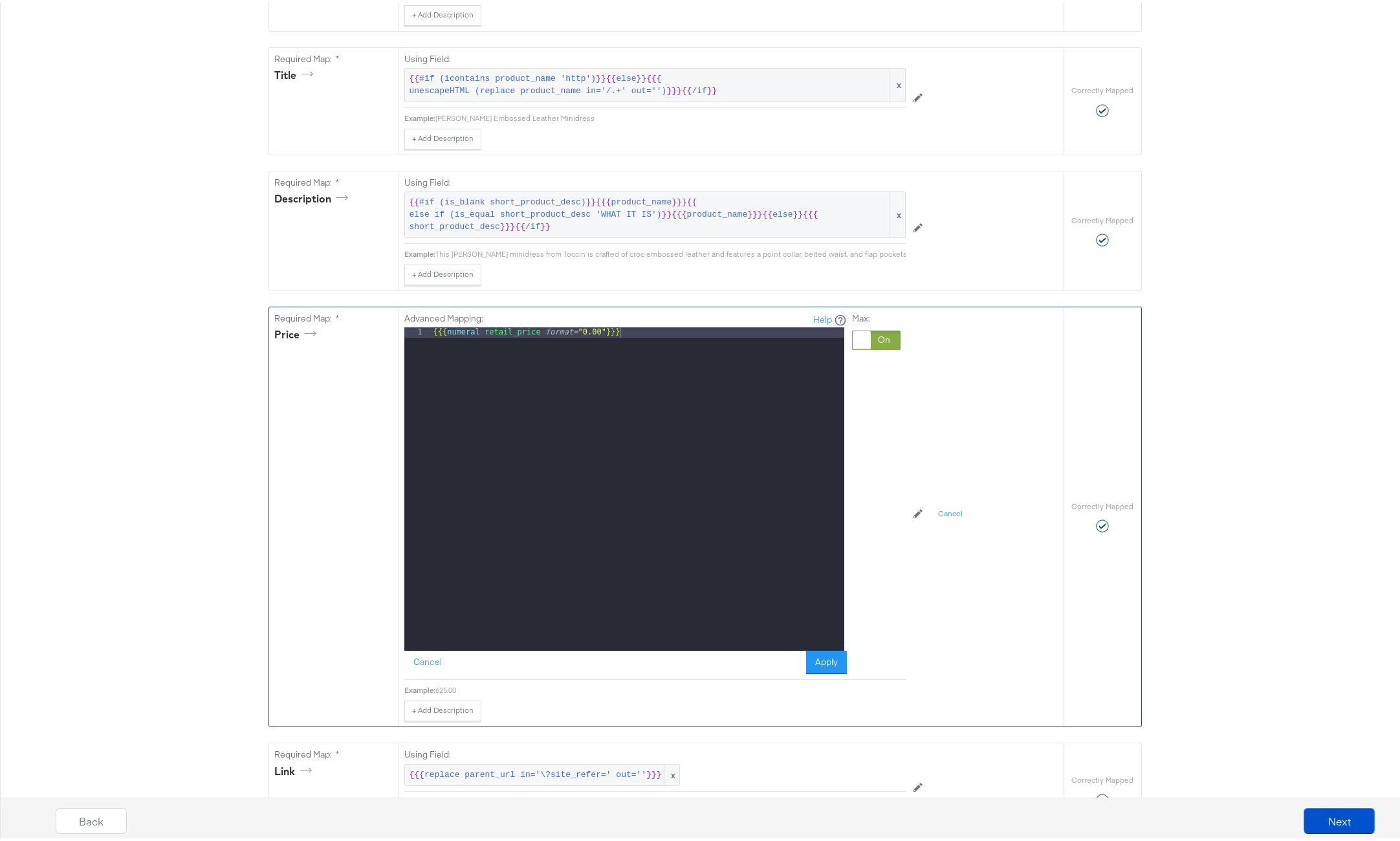
click at [872, 346] on div at bounding box center [876, 337] width 48 height 19
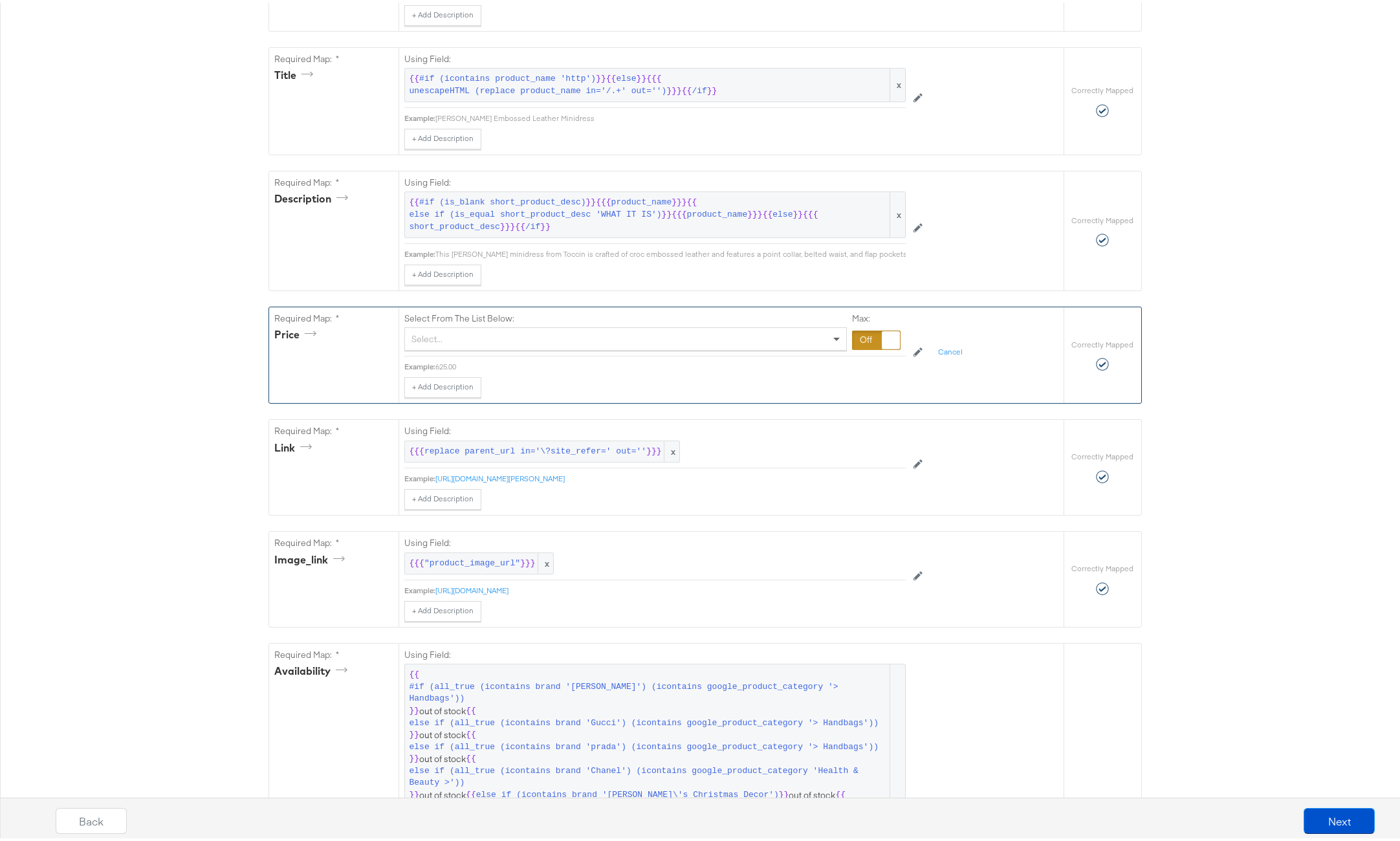
click at [833, 340] on span at bounding box center [837, 337] width 7 height 5
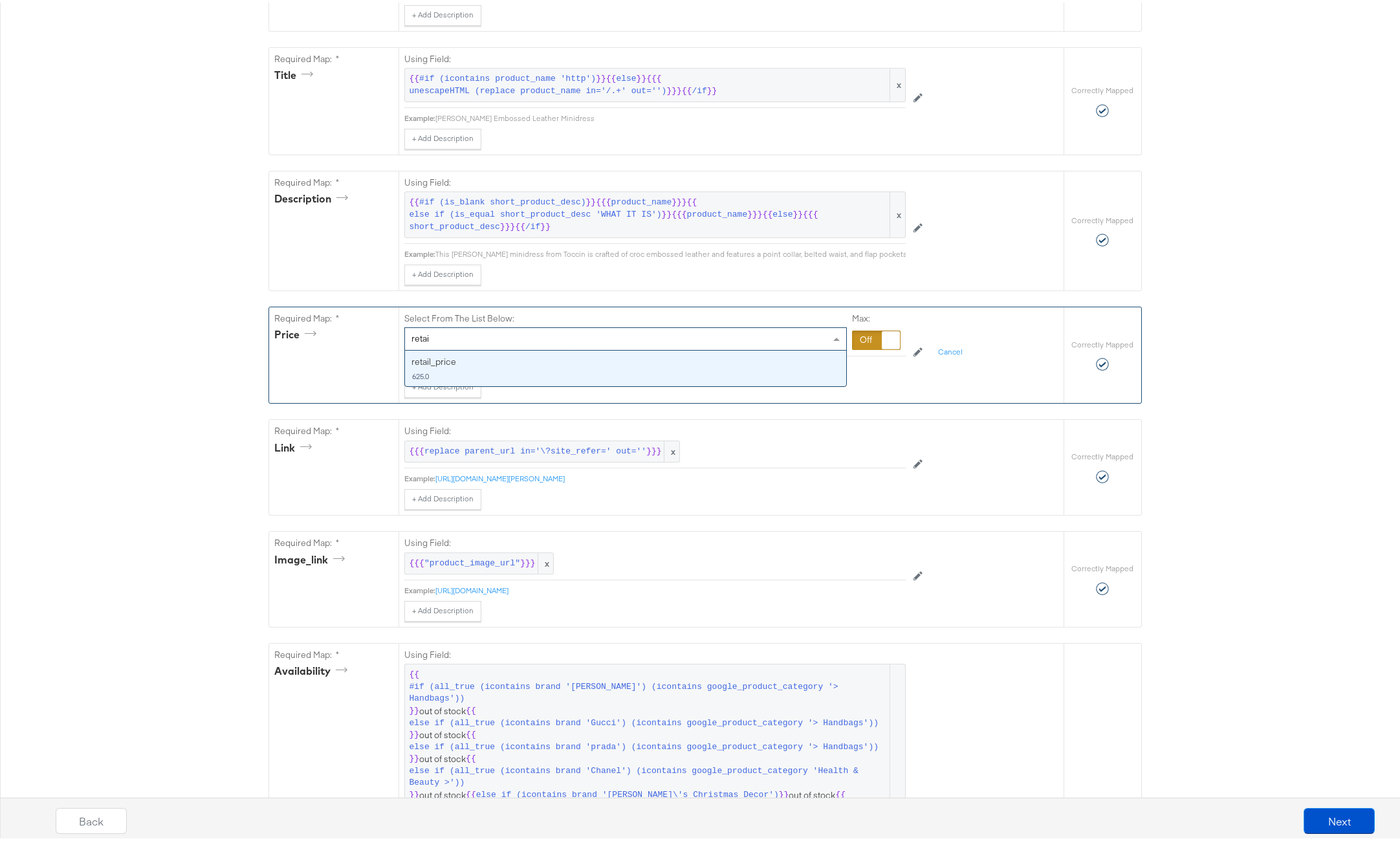
type input "retail"
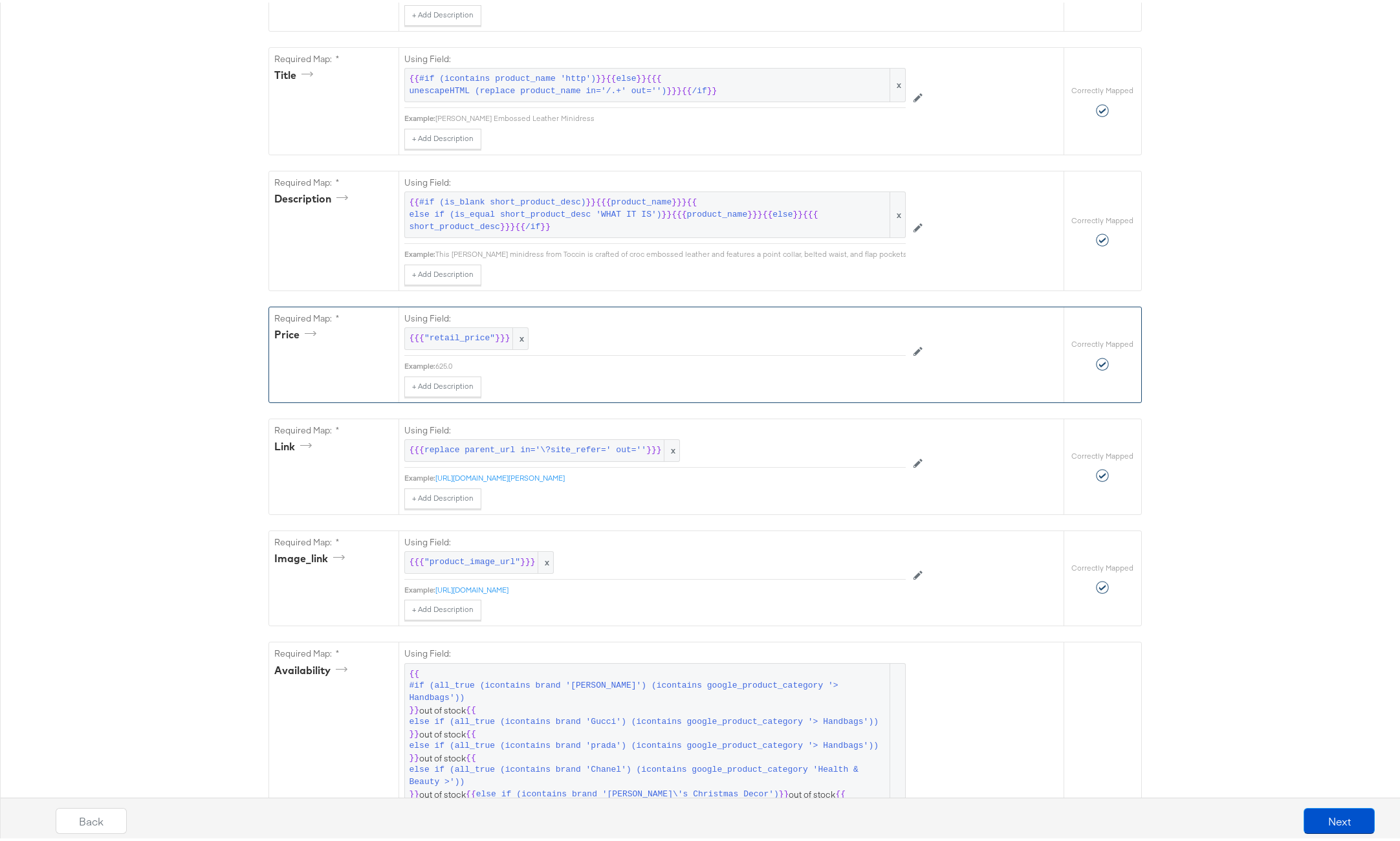
click at [509, 383] on div "+ Add Description Add Note" at bounding box center [655, 384] width 501 height 21
click at [470, 342] on span ""retail_price"" at bounding box center [459, 336] width 71 height 13
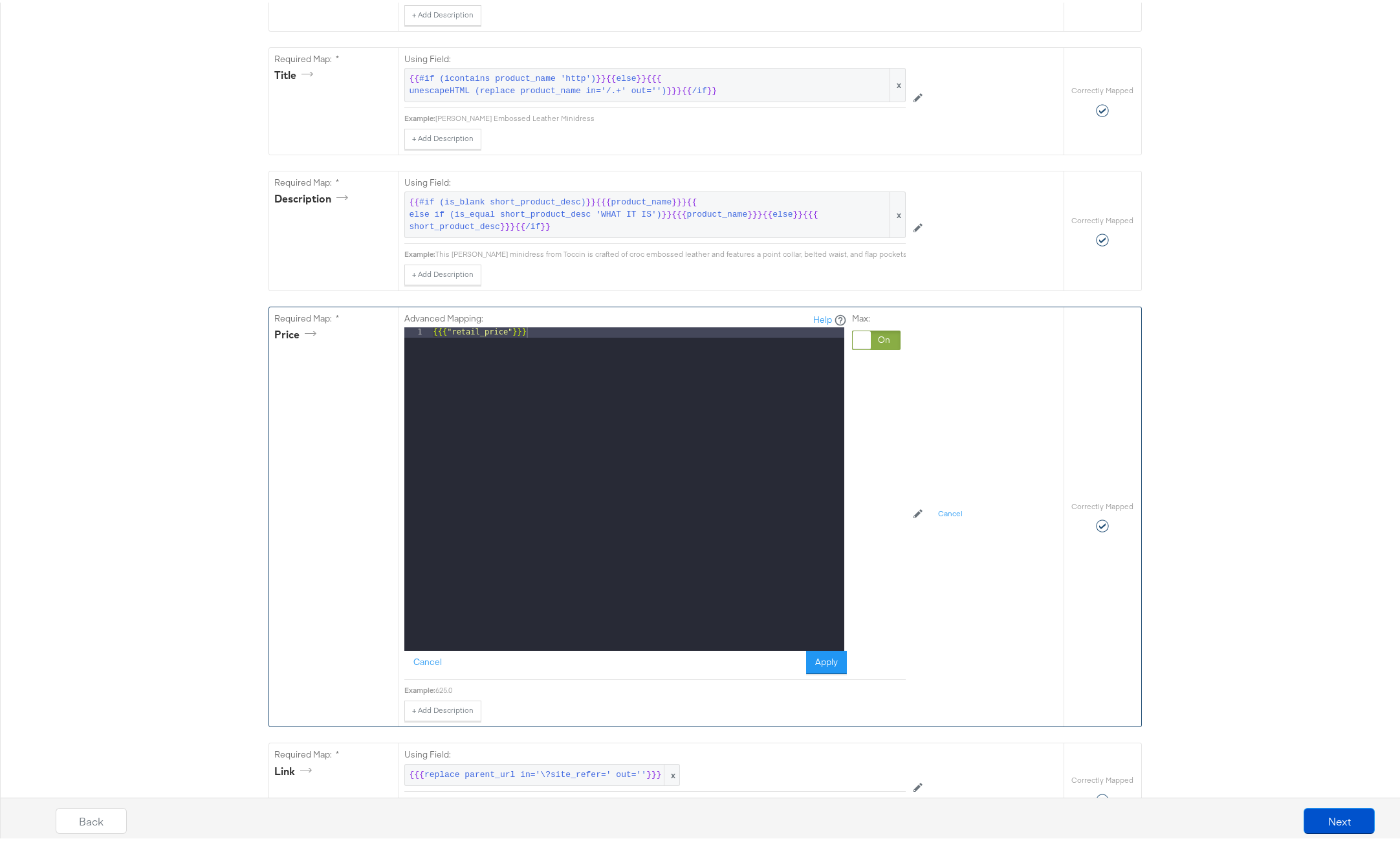
click at [859, 347] on div at bounding box center [861, 337] width 18 height 18
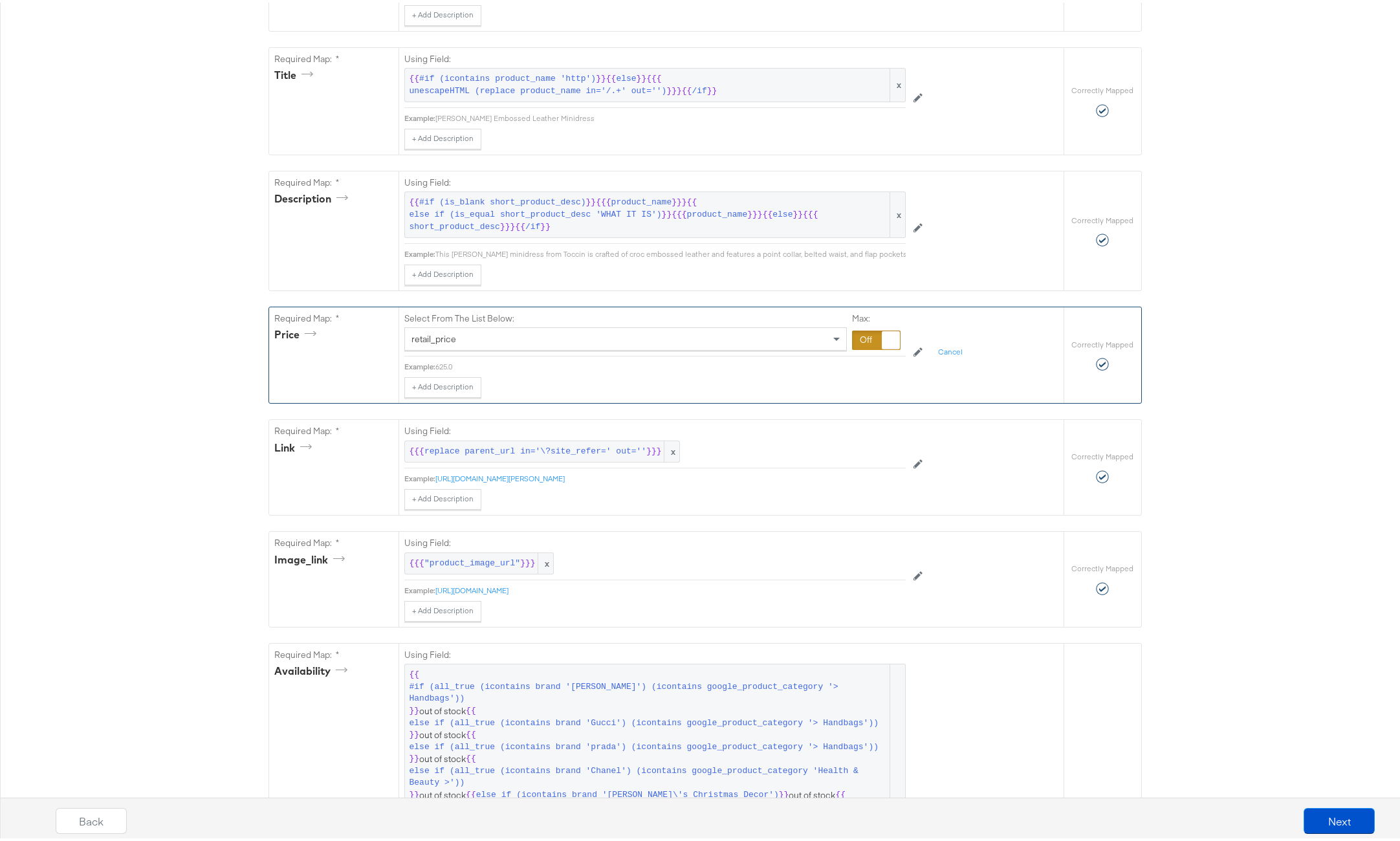
click at [874, 346] on div at bounding box center [876, 337] width 48 height 19
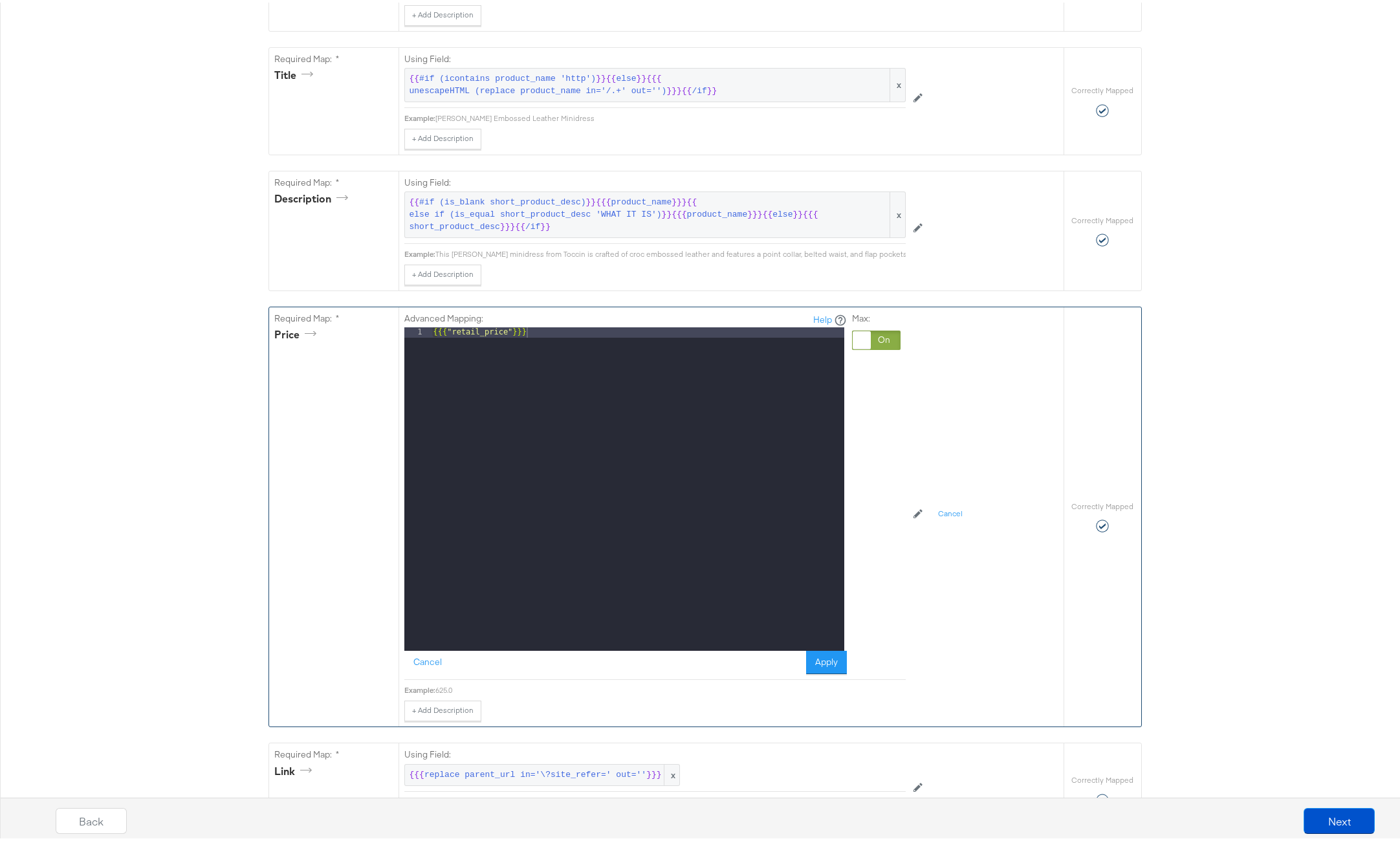
click at [634, 342] on div "{{{ "retail_price" }}}" at bounding box center [637, 497] width 413 height 344
click at [813, 663] on button "Apply" at bounding box center [827, 660] width 41 height 23
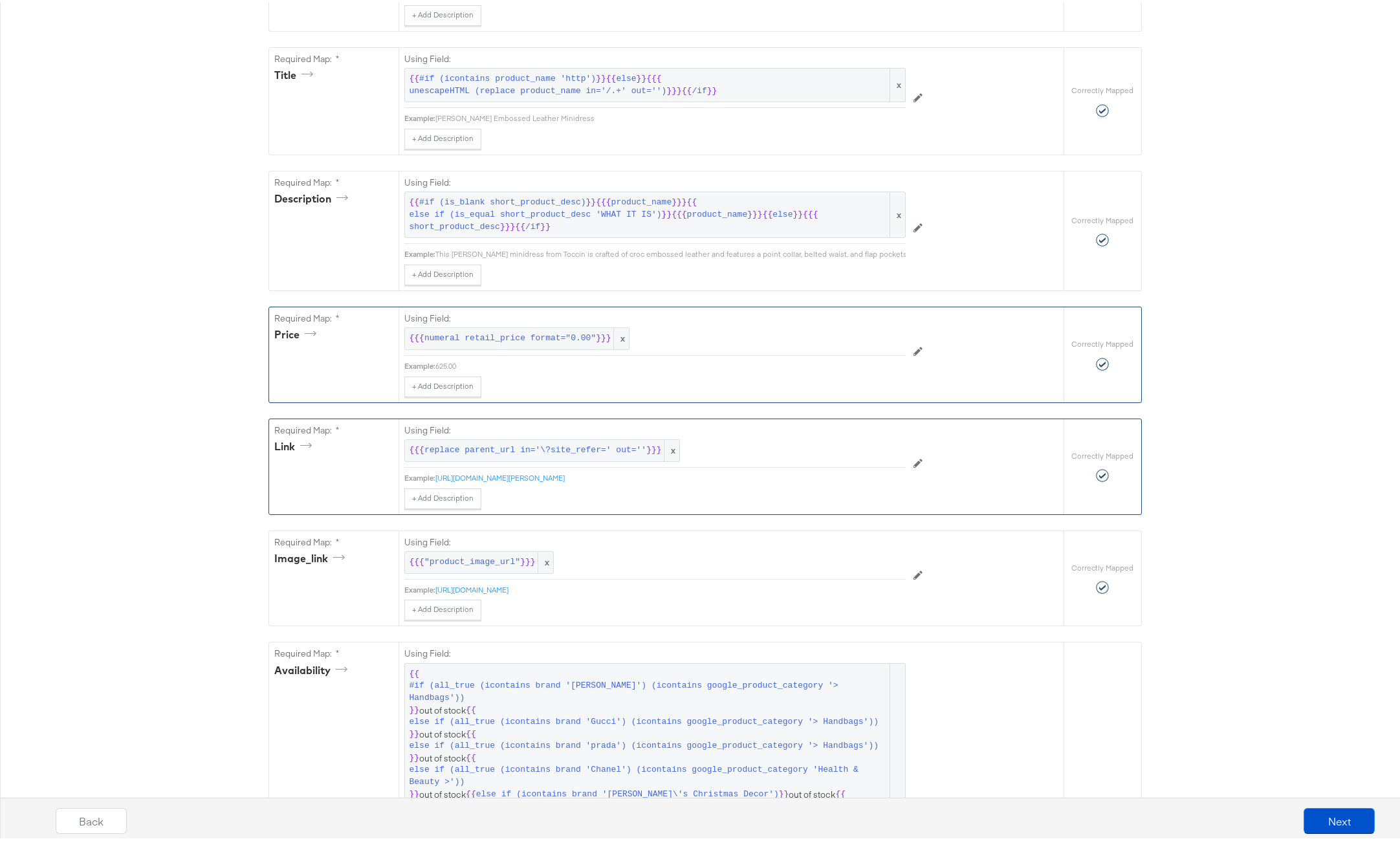
drag, startPoint x: 854, startPoint y: 488, endPoint x: 432, endPoint y: 484, distance: 422.0
click at [432, 481] on div "Example: https://www.saksfifthavenue.com/product/Toccin-Lydia-Croc-Embossed-Lea…" at bounding box center [655, 475] width 501 height 11
copy div "Example: https://www.saksfifthavenue.com/product/Toccin-Lydia-Croc-Embossed-Lea…"
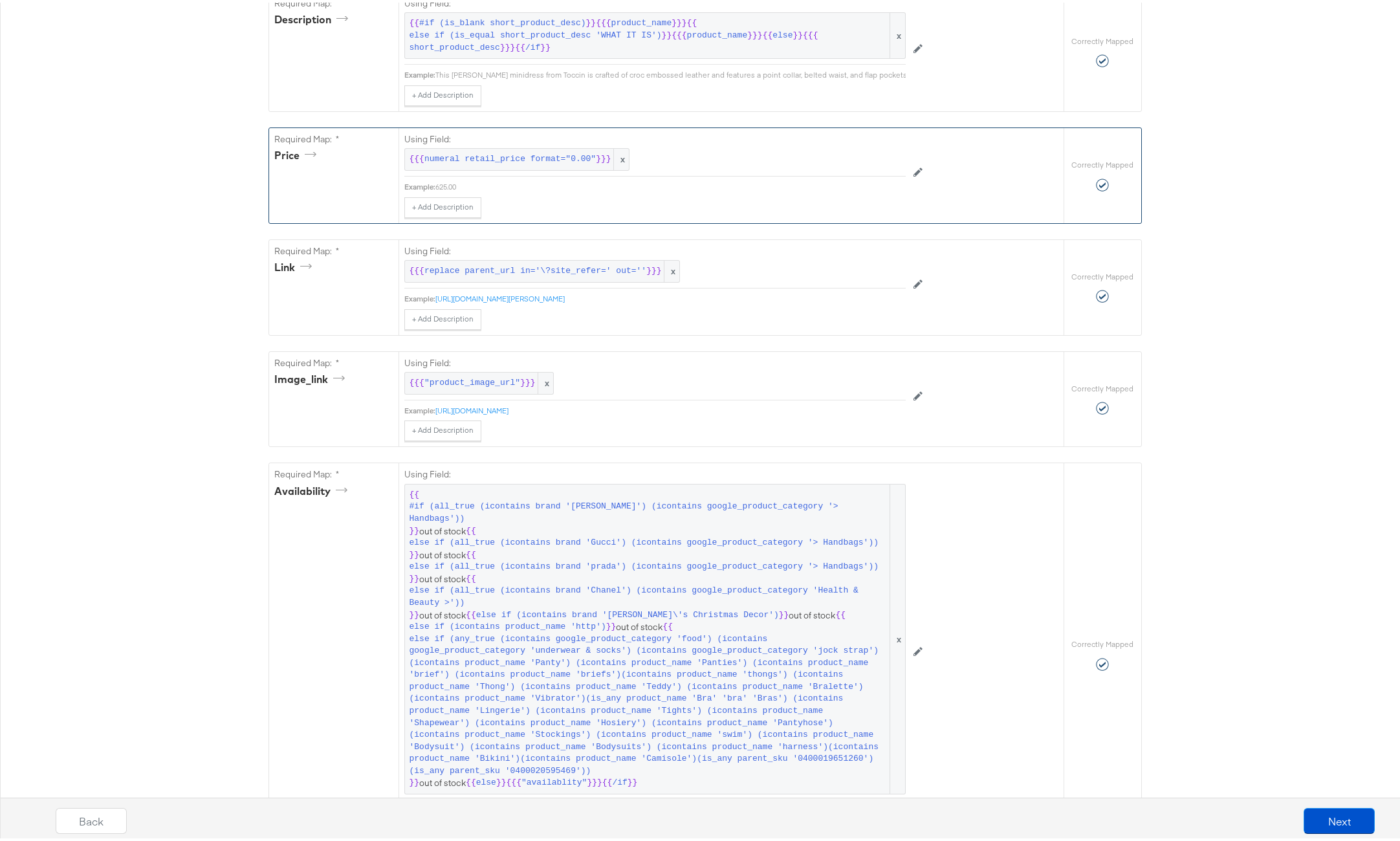
scroll to position [554, 0]
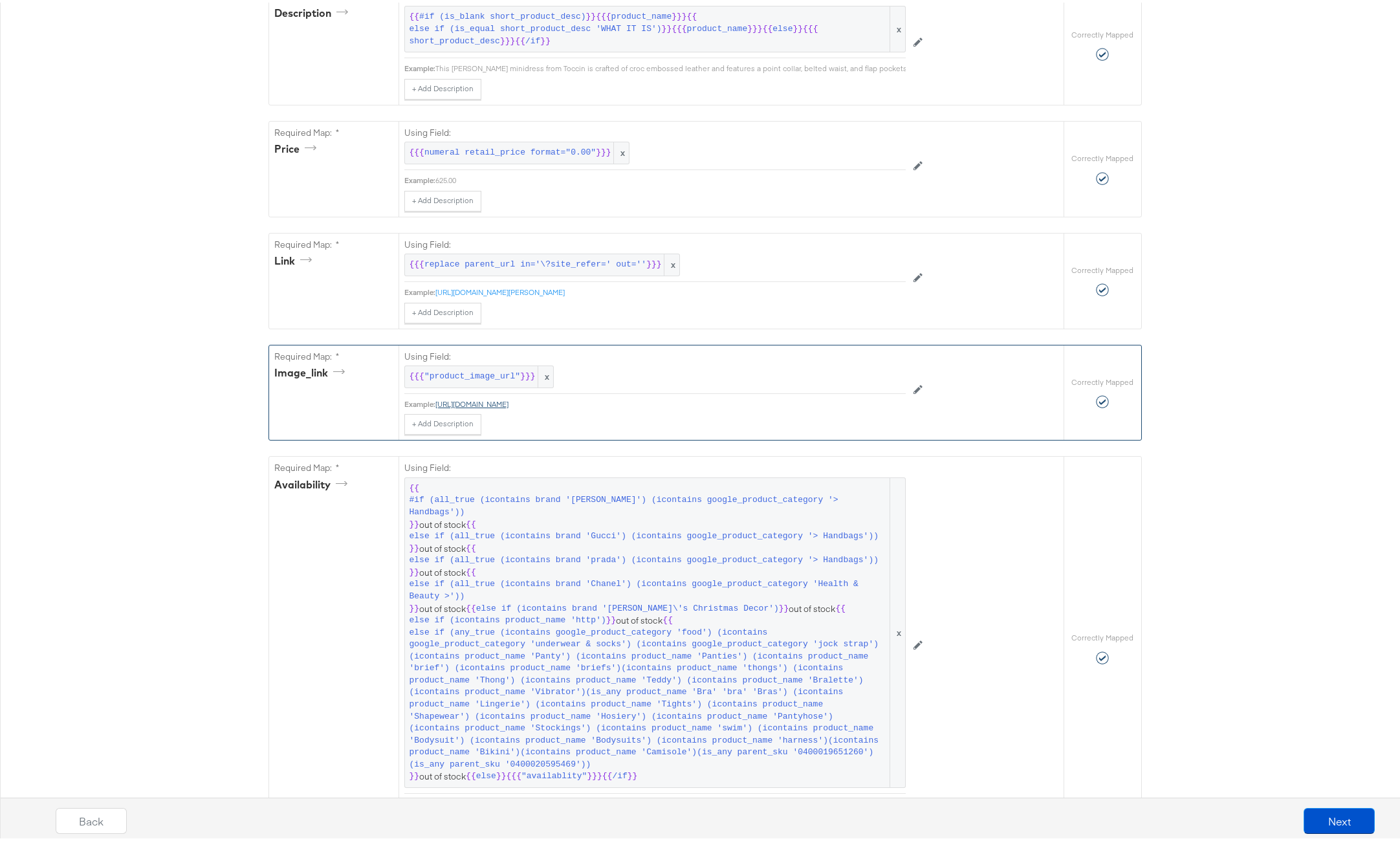
copy link "https://cdn.saksfifthavenue.com/is/image/saks/0400024258719_JET?wid=900&hei=120…"
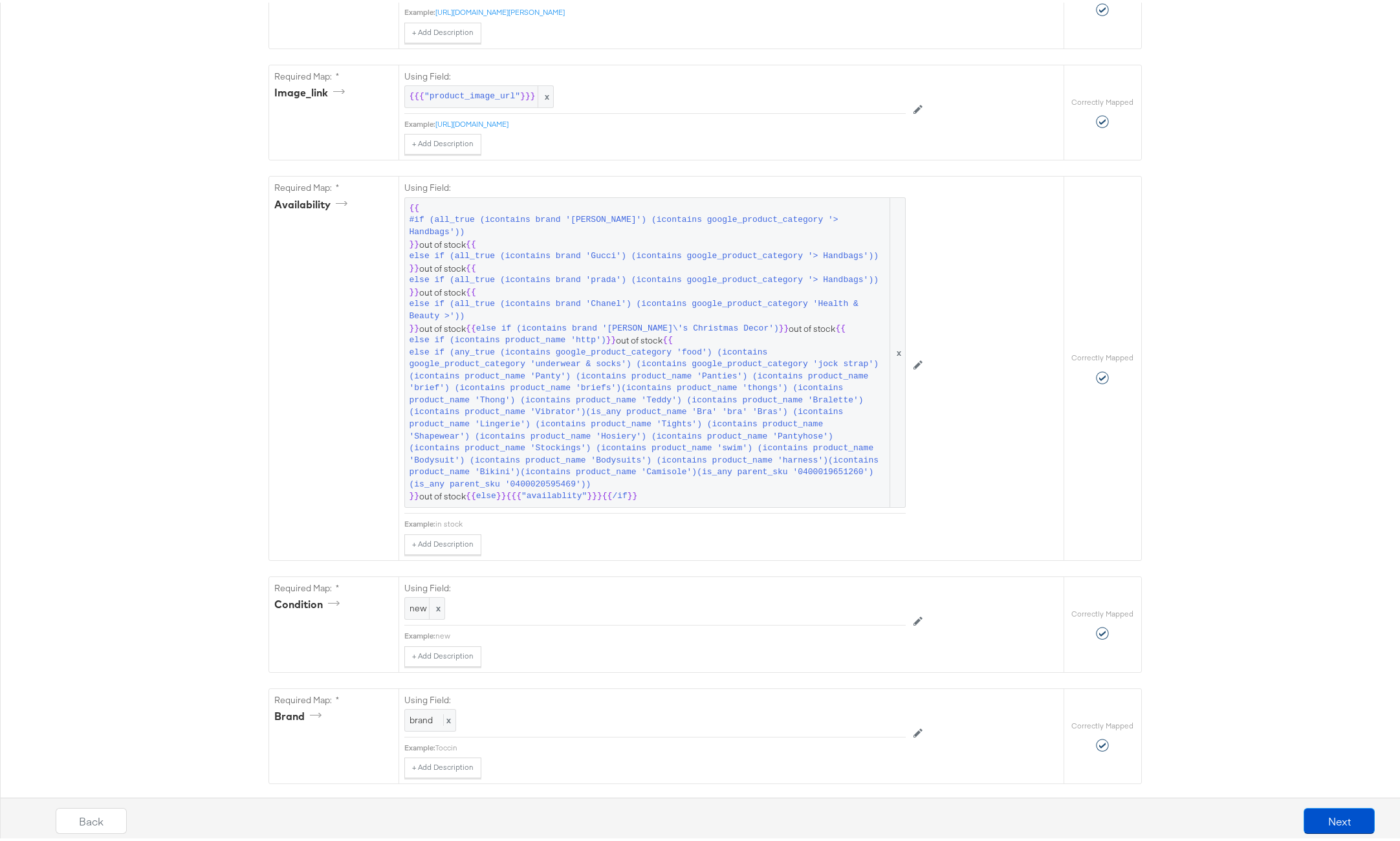
scroll to position [905, 0]
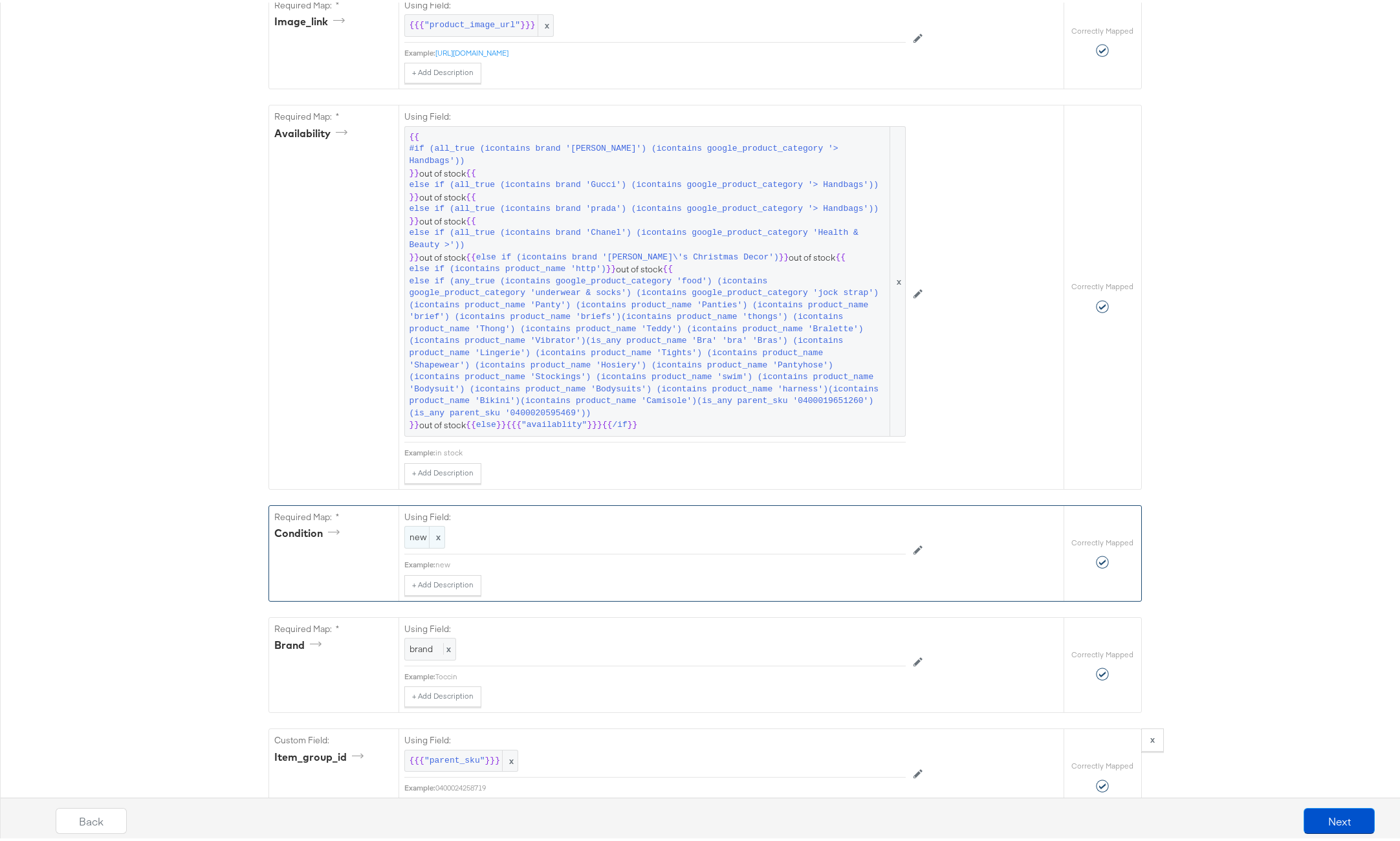
click at [414, 528] on span "new" at bounding box center [425, 534] width 30 height 13
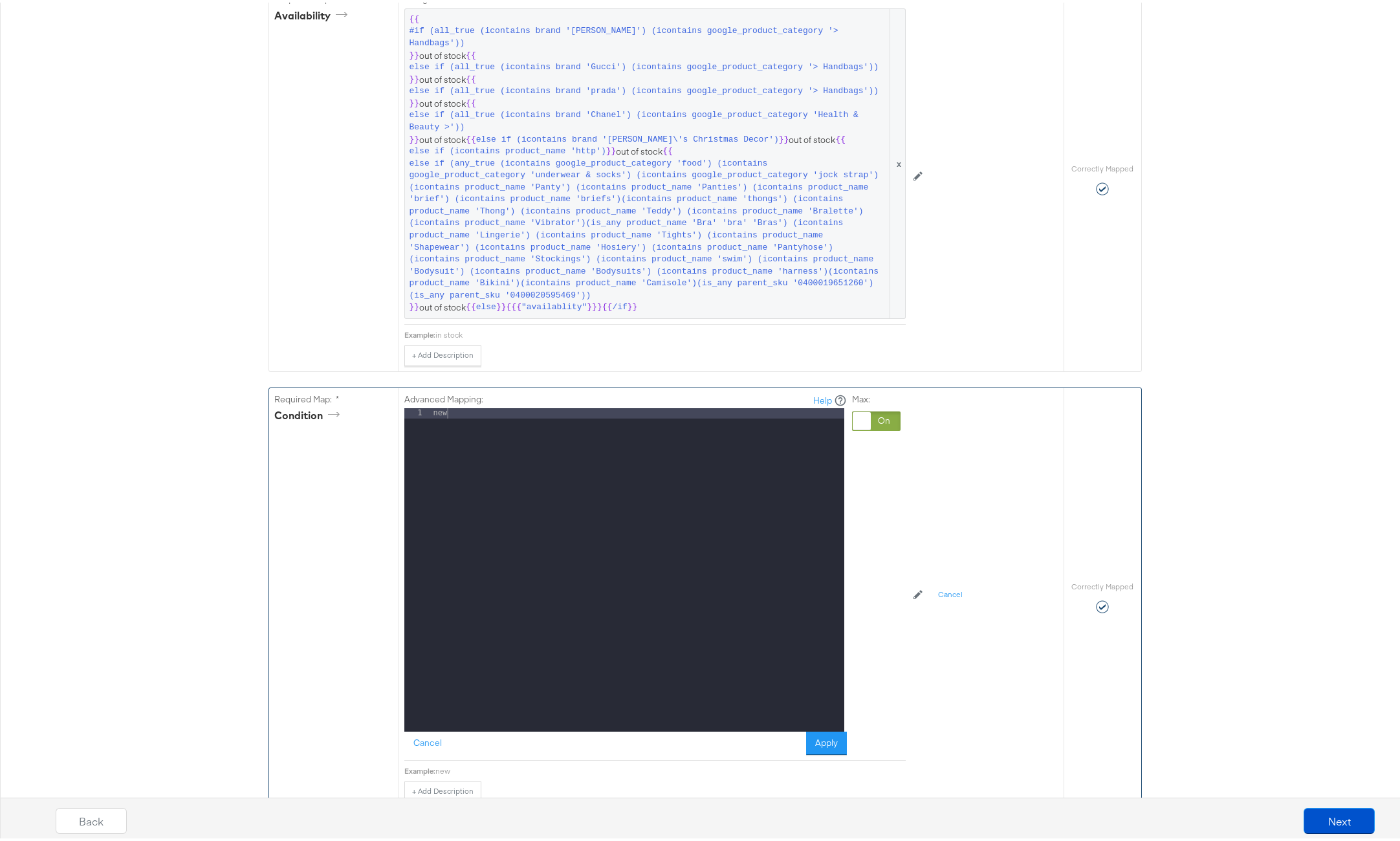
scroll to position [1030, 0]
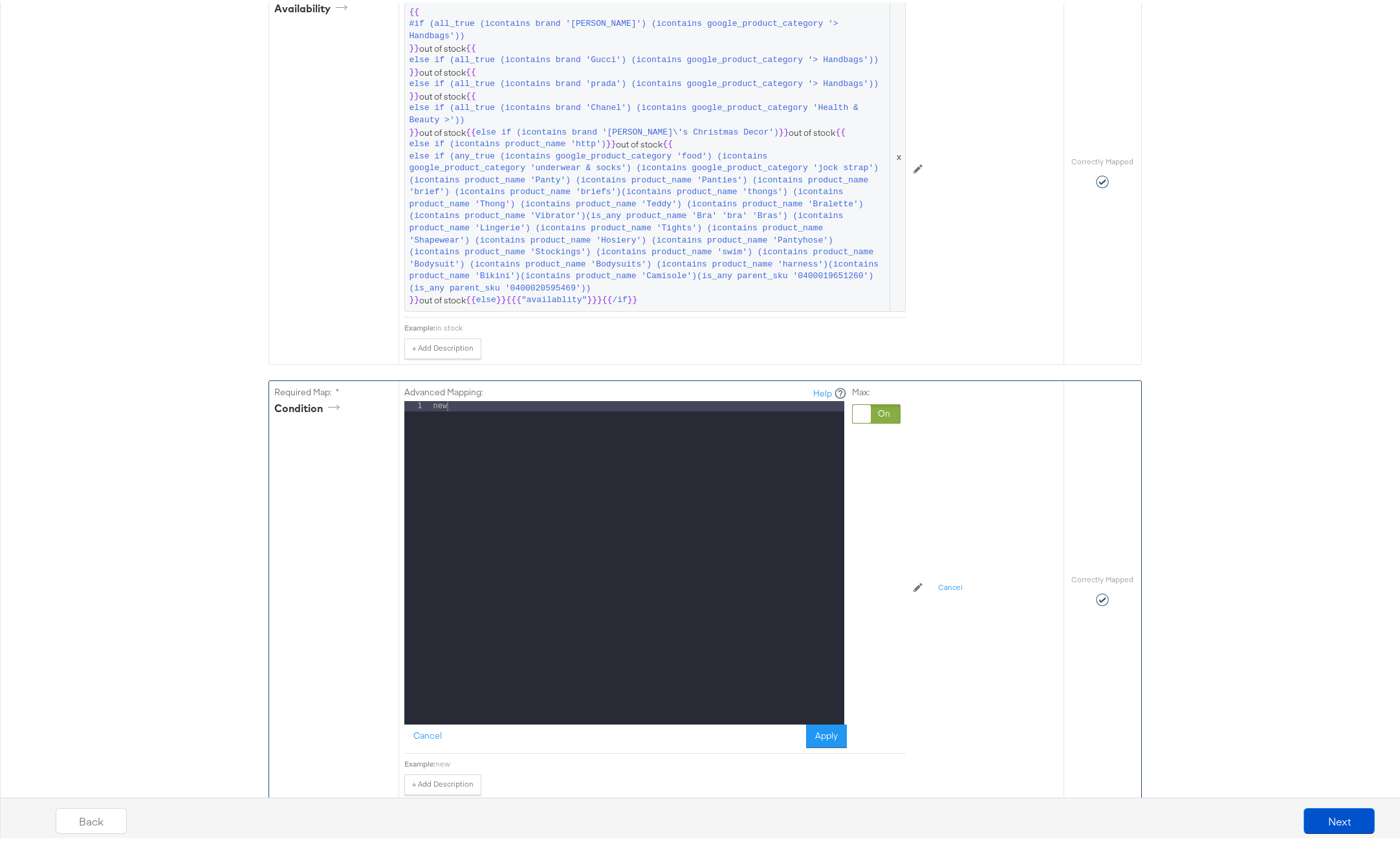
click at [886, 402] on div at bounding box center [876, 411] width 48 height 19
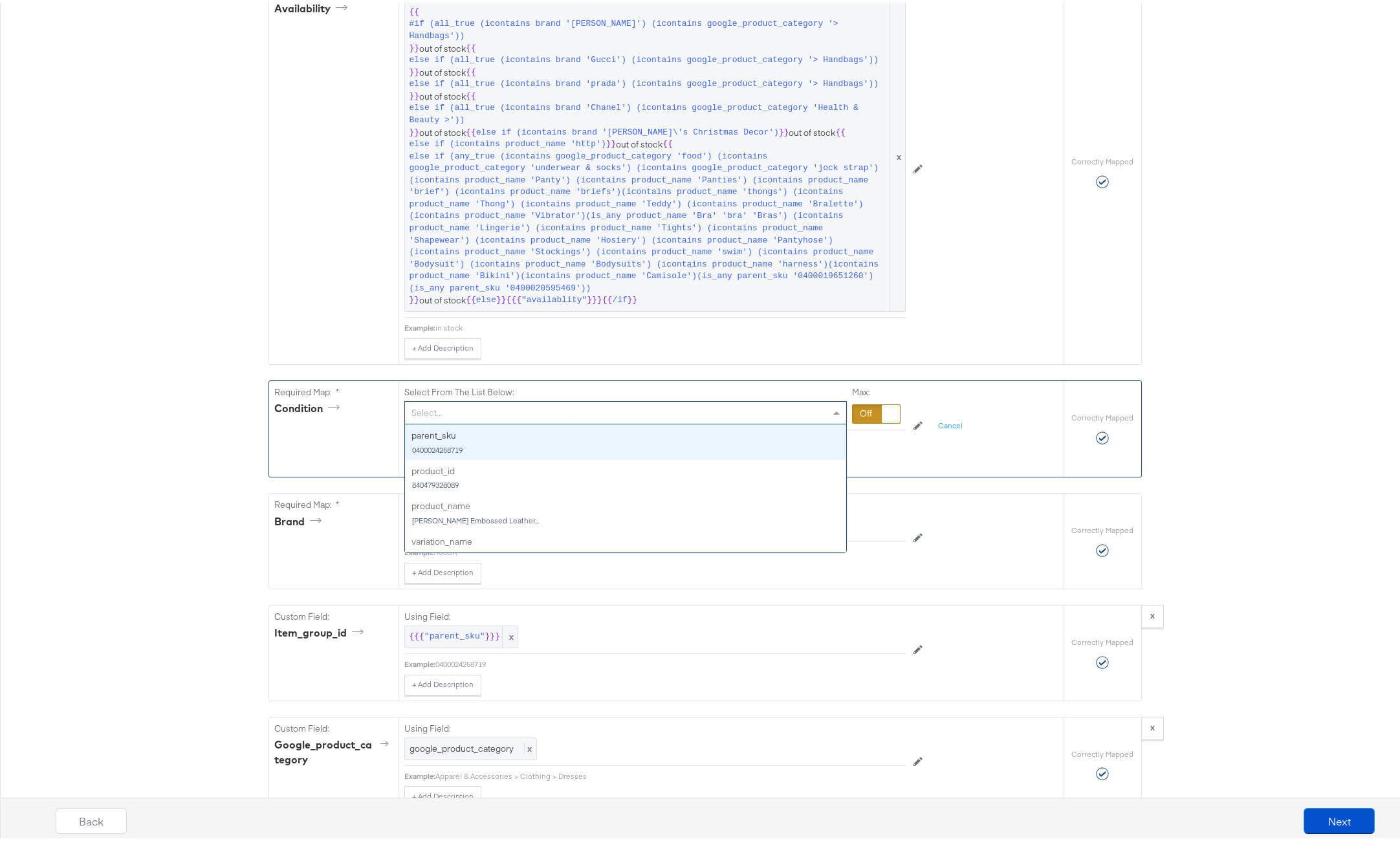
click at [811, 399] on div "Select..." at bounding box center [626, 410] width 441 height 22
type input "n"
click at [860, 402] on div at bounding box center [876, 411] width 48 height 19
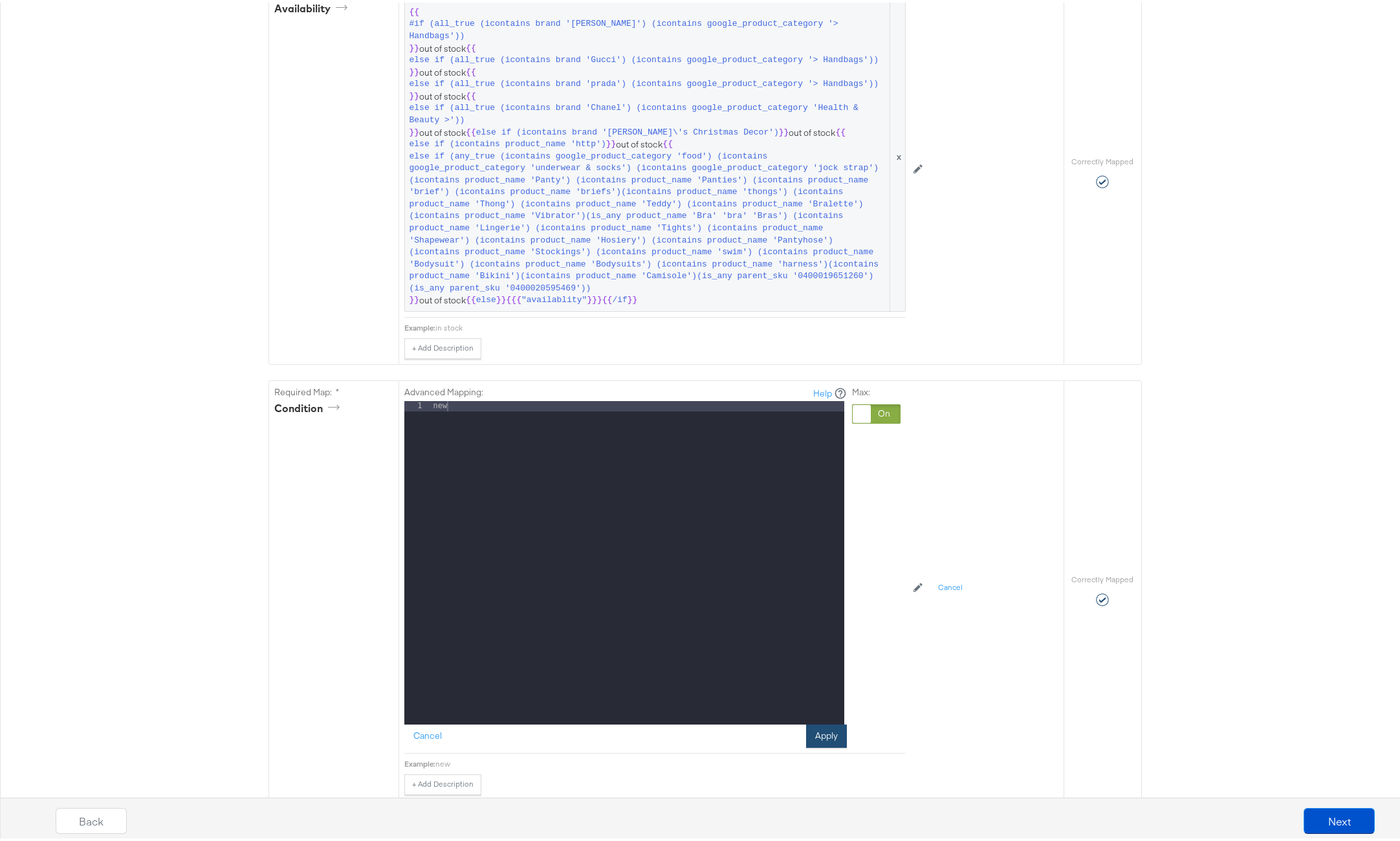
click at [810, 722] on button "Apply" at bounding box center [827, 734] width 41 height 23
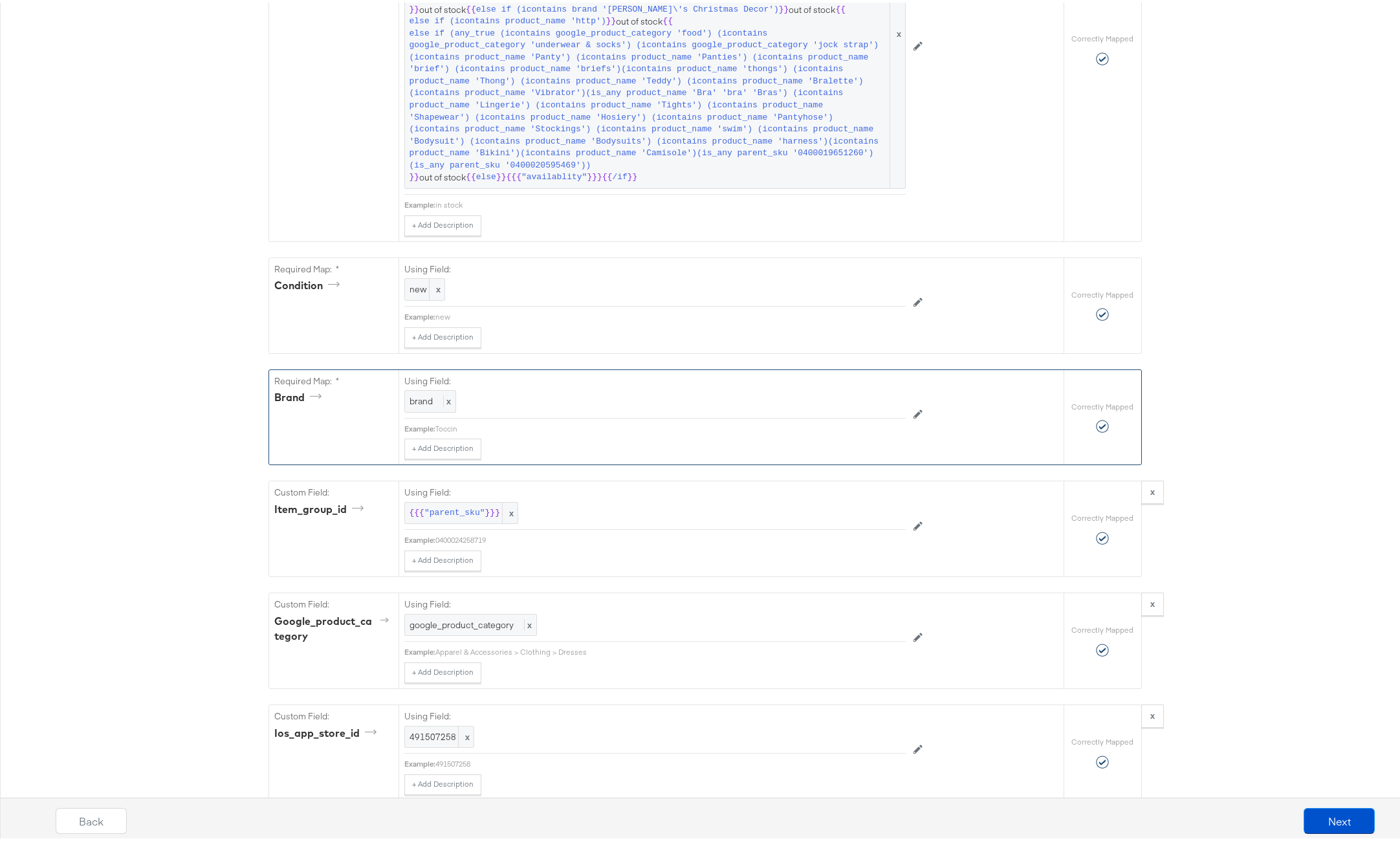
scroll to position [1156, 0]
click at [448, 529] on div "0400024258719" at bounding box center [671, 534] width 470 height 11
click at [449, 529] on div "0400024258719" at bounding box center [671, 534] width 470 height 11
copy div "0400024258719"
drag, startPoint x: 582, startPoint y: 629, endPoint x: 434, endPoint y: 633, distance: 148.1
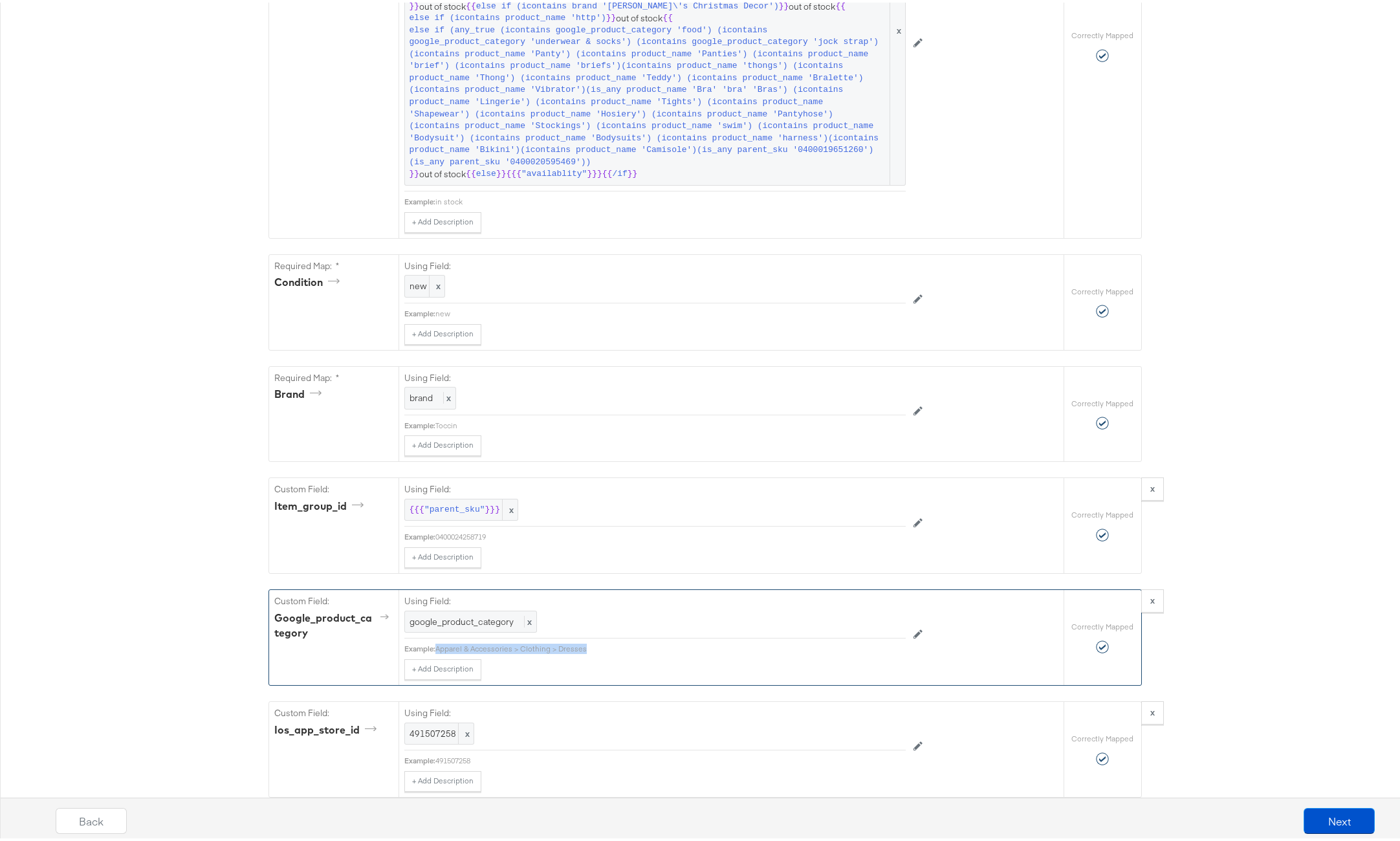
click at [436, 641] on div "Apparel & Accessories > Clothing > Dresses" at bounding box center [671, 646] width 470 height 11
copy div "Apparel & Accessories > Clothing > Dresses"
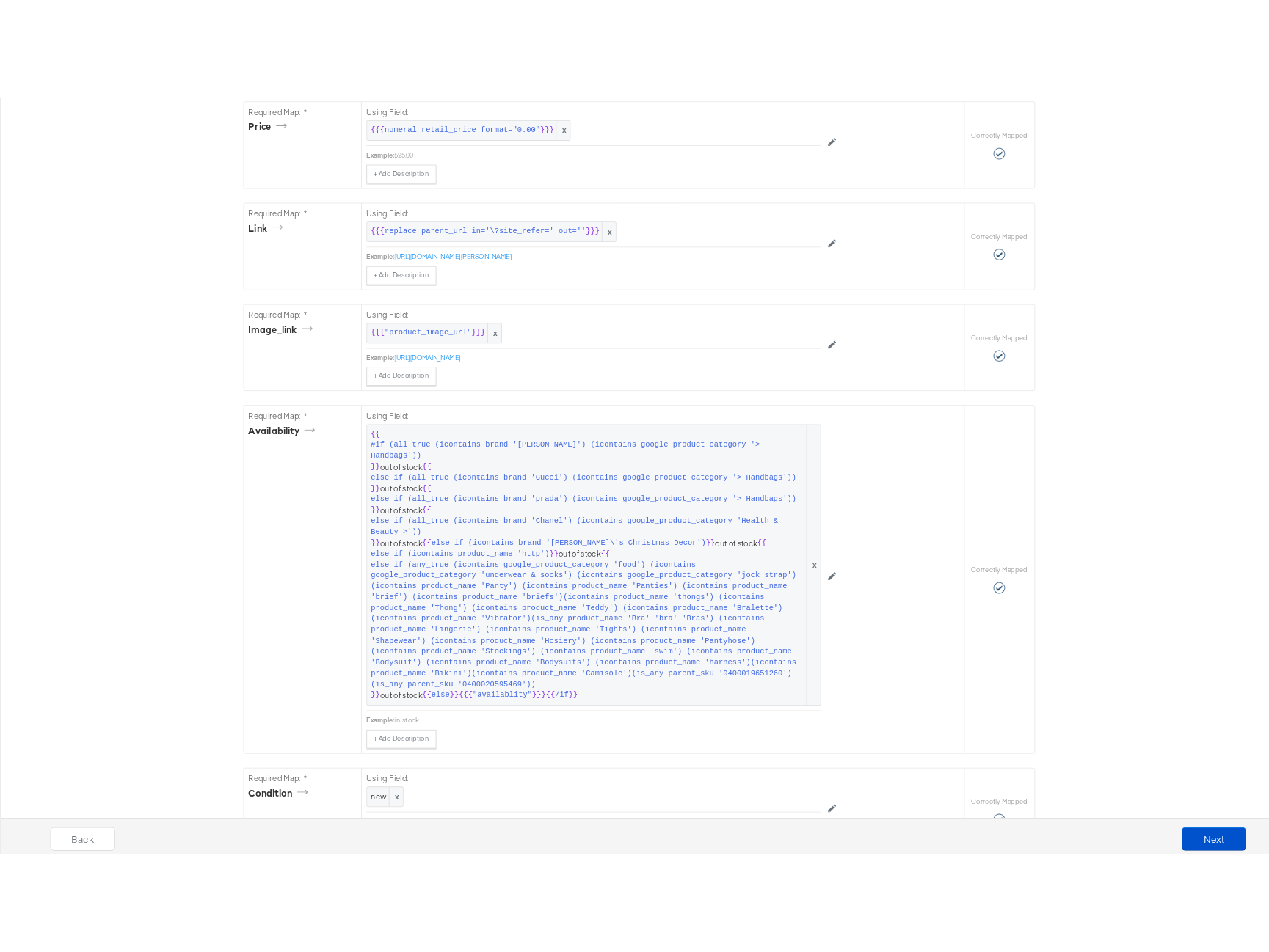
scroll to position [0, 0]
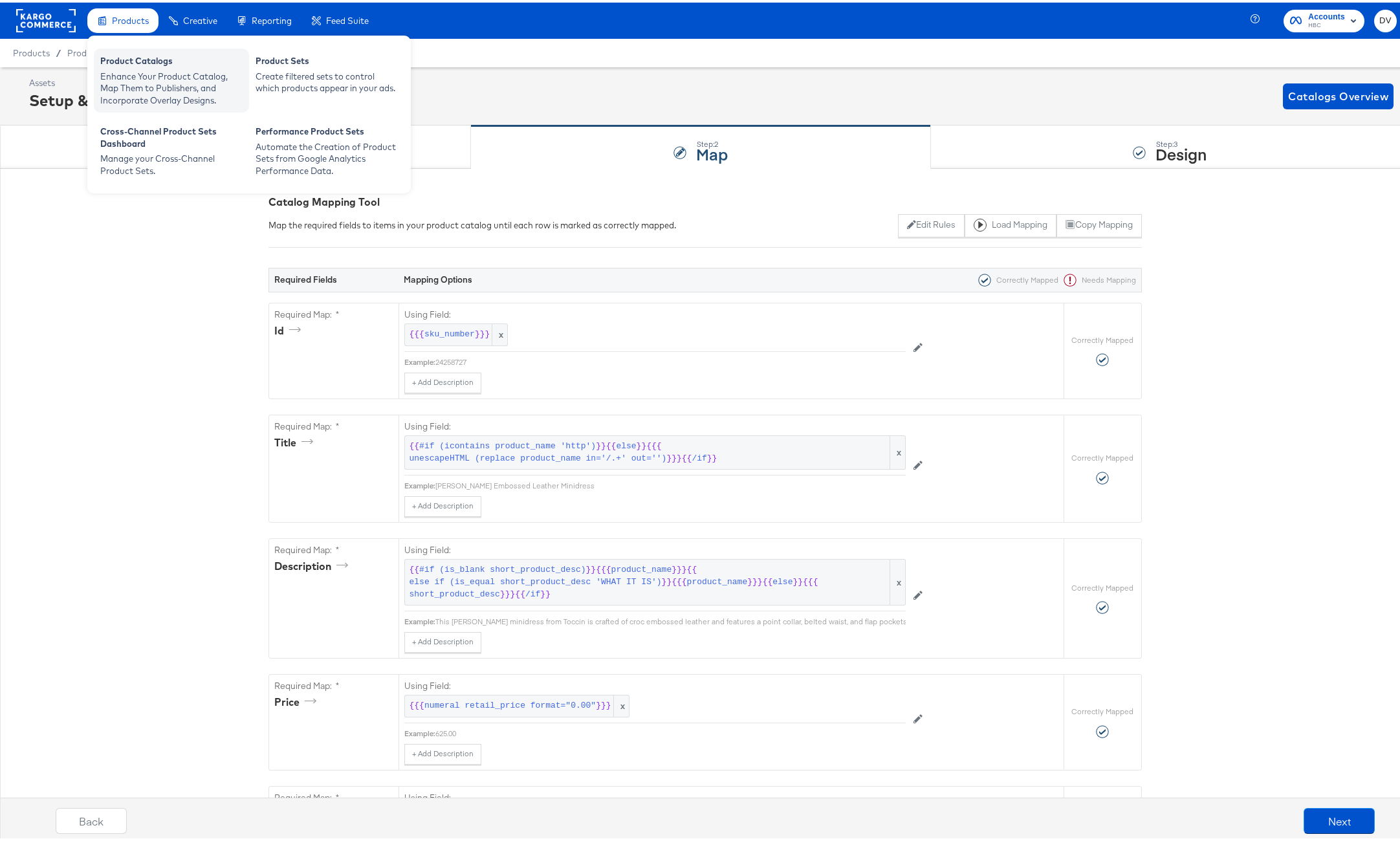
click at [133, 66] on div "Product Catalogs" at bounding box center [171, 60] width 142 height 15
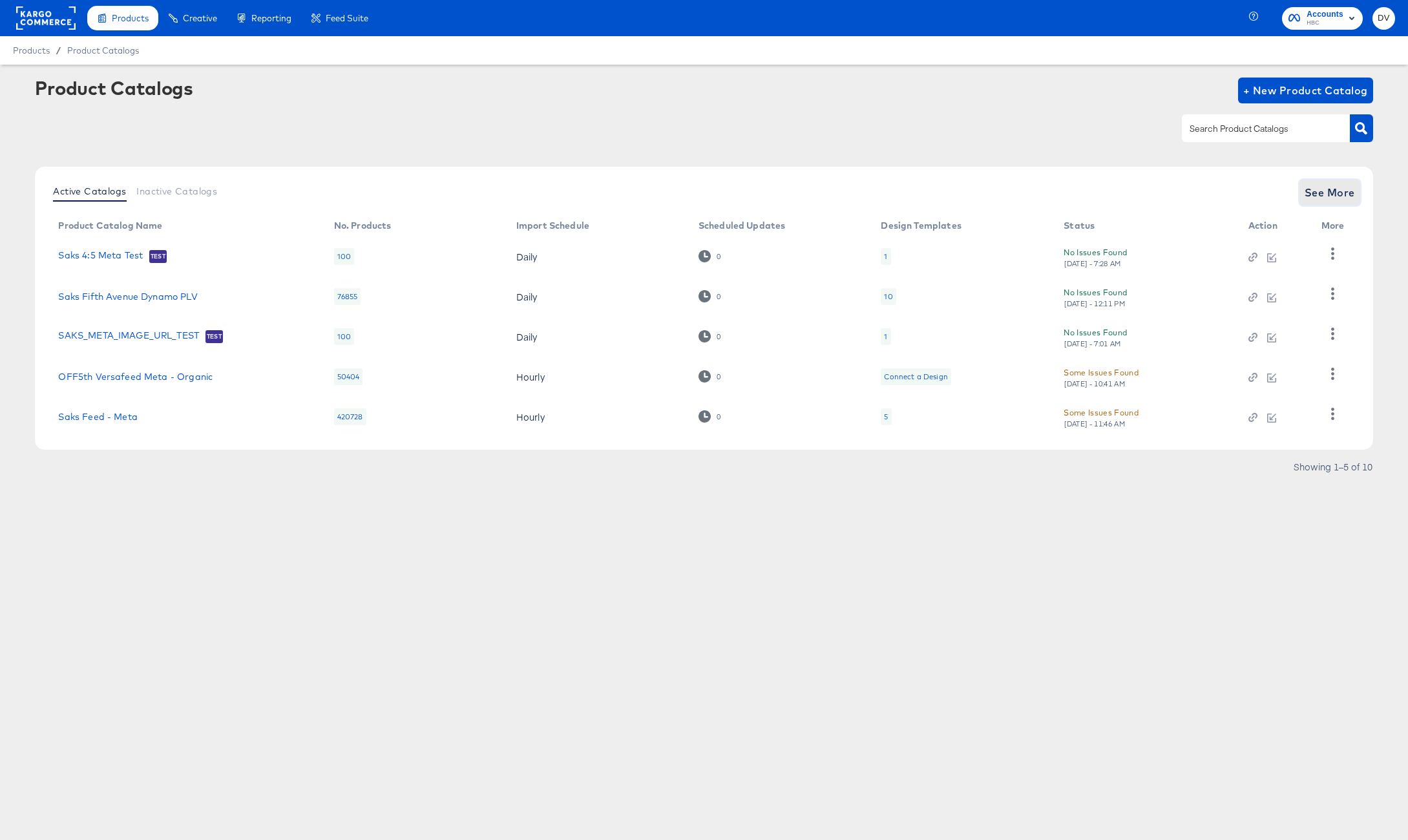
click at [1313, 196] on span "See More" at bounding box center [1330, 192] width 50 height 18
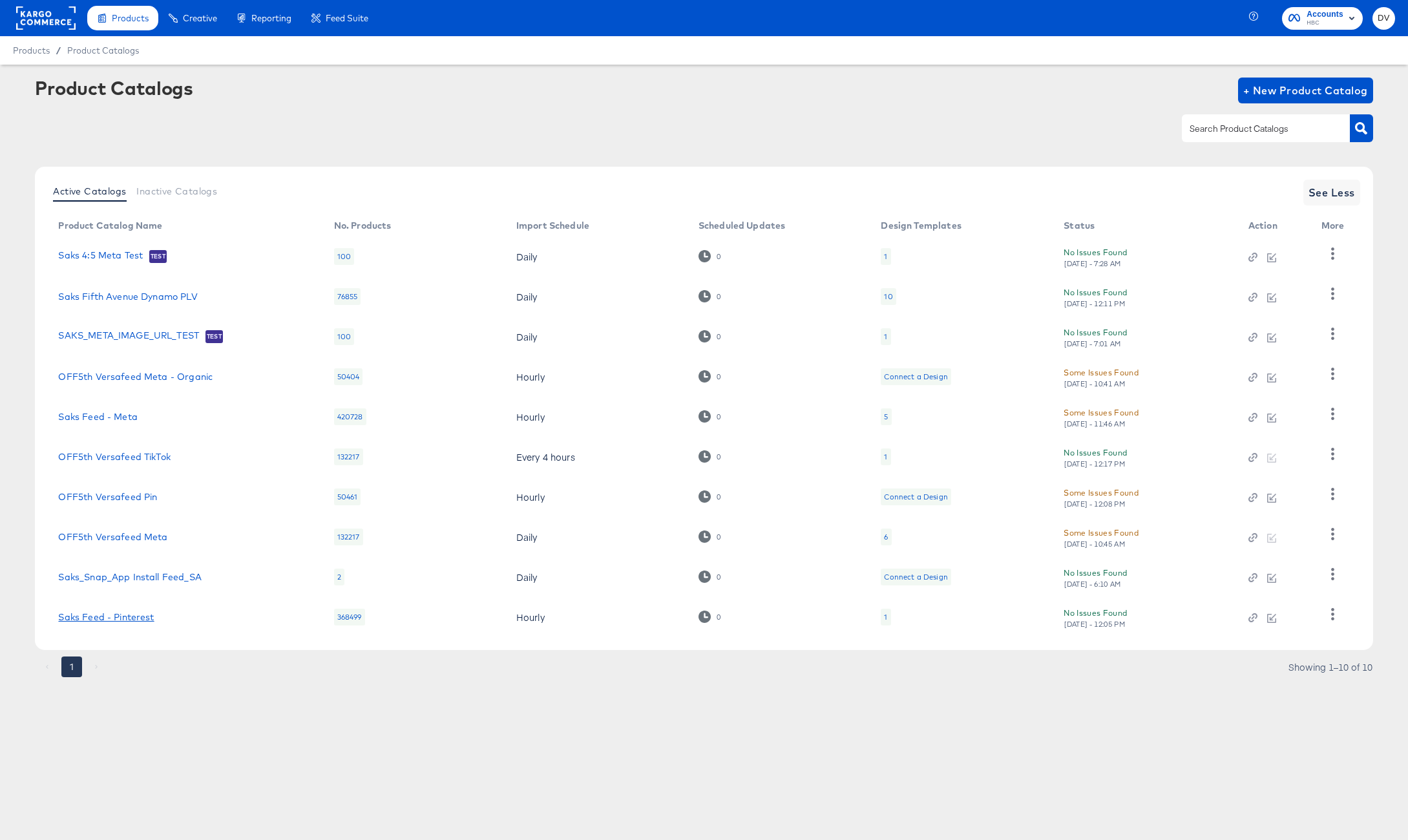
click at [118, 614] on link "Saks Feed - Pinterest" at bounding box center [106, 617] width 96 height 11
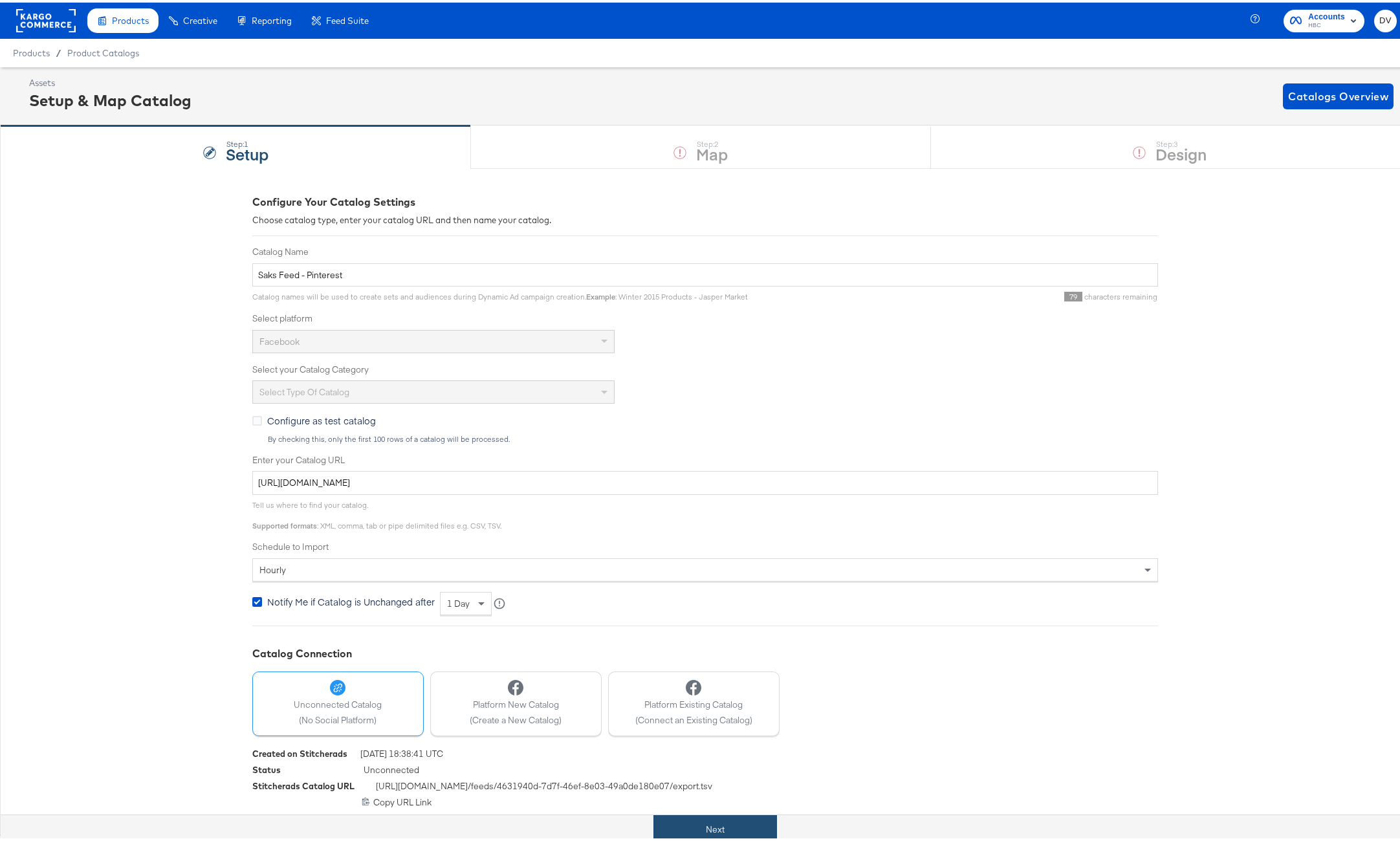
click at [755, 825] on button "Next" at bounding box center [715, 827] width 124 height 29
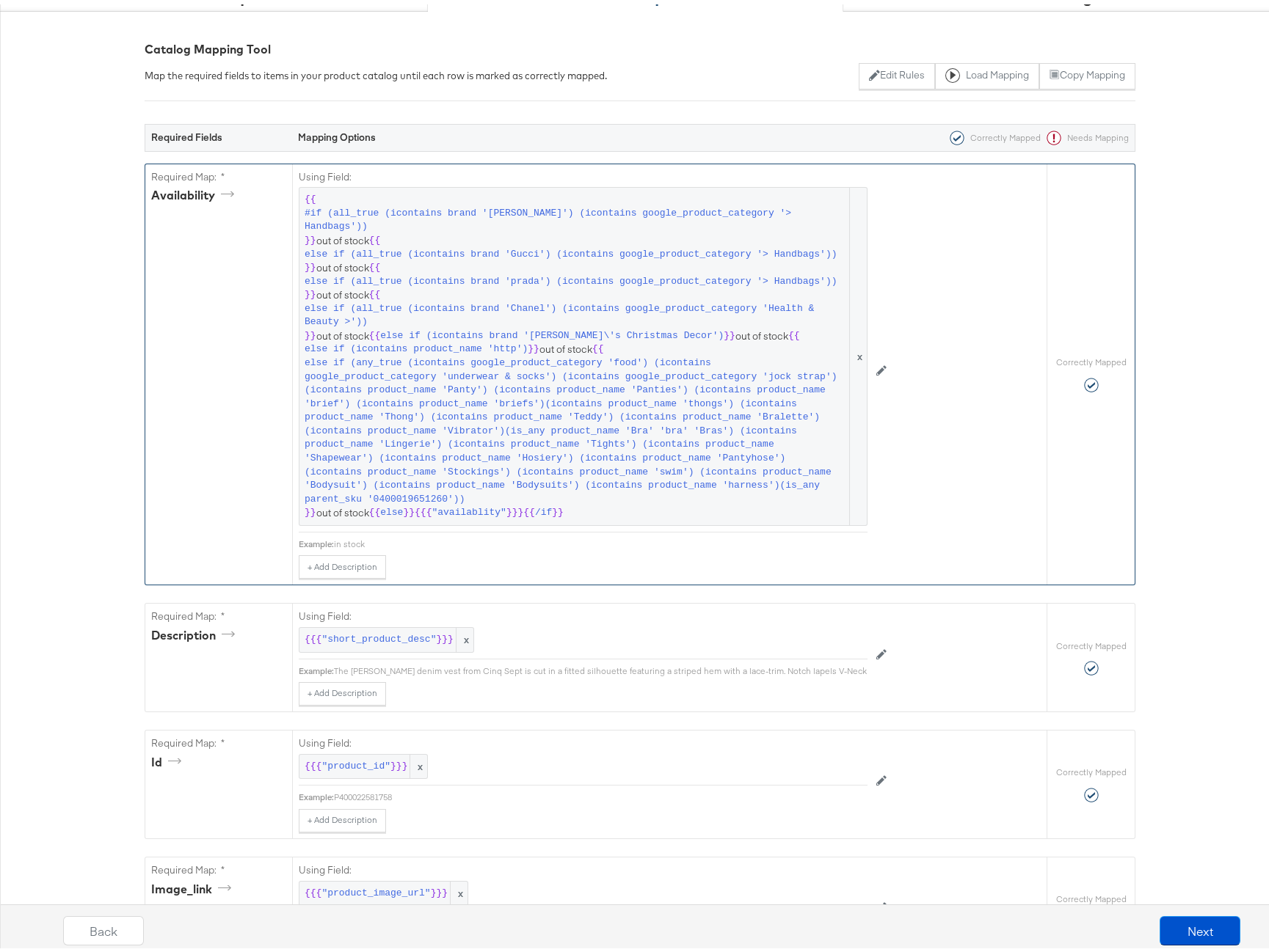
scroll to position [192, 0]
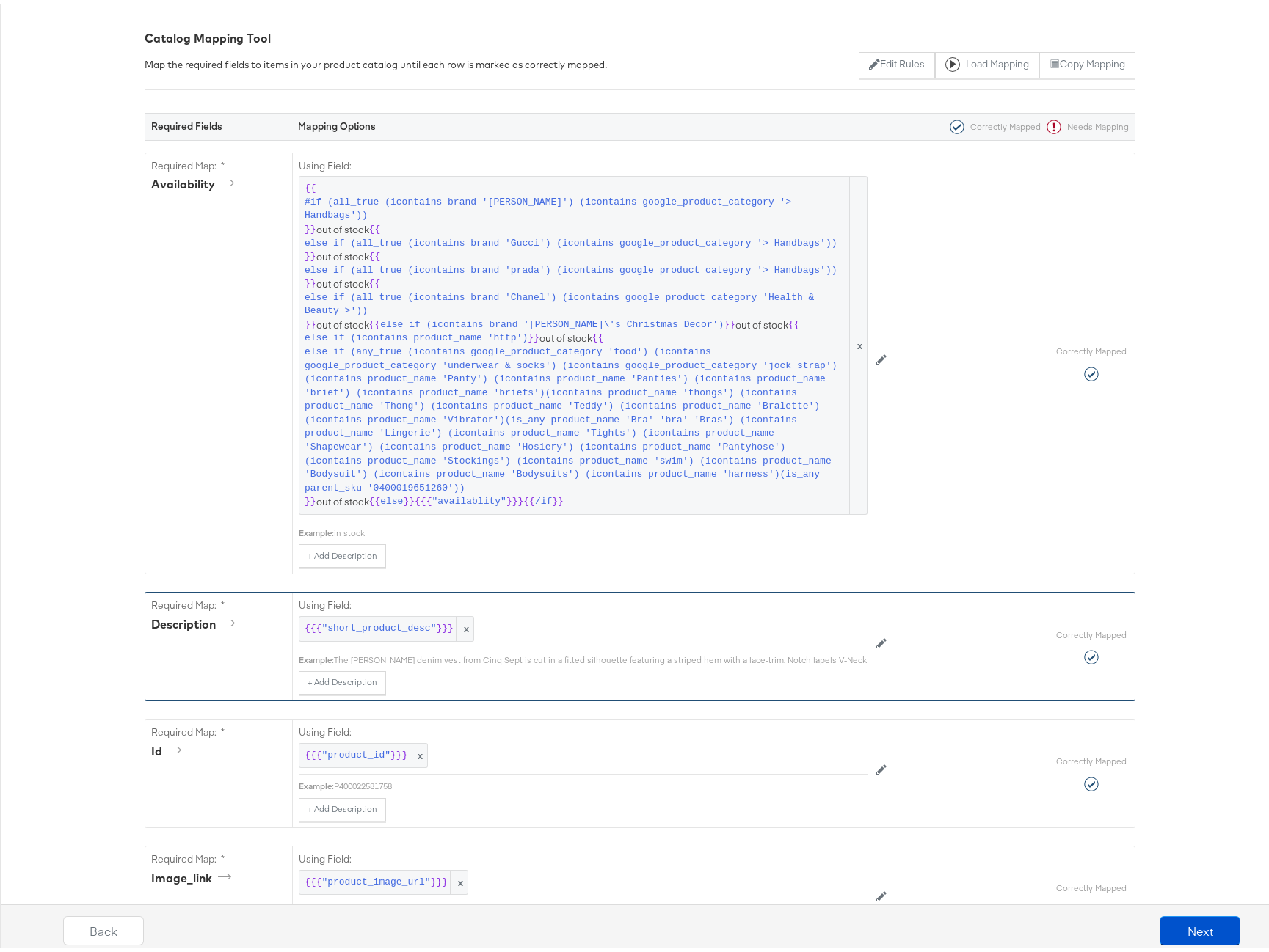
click at [610, 650] on div "The Roxie Le Petit denim vest from Cinq Sept is cut in a fitted silhouette feat…" at bounding box center [1041, 656] width 1415 height 12
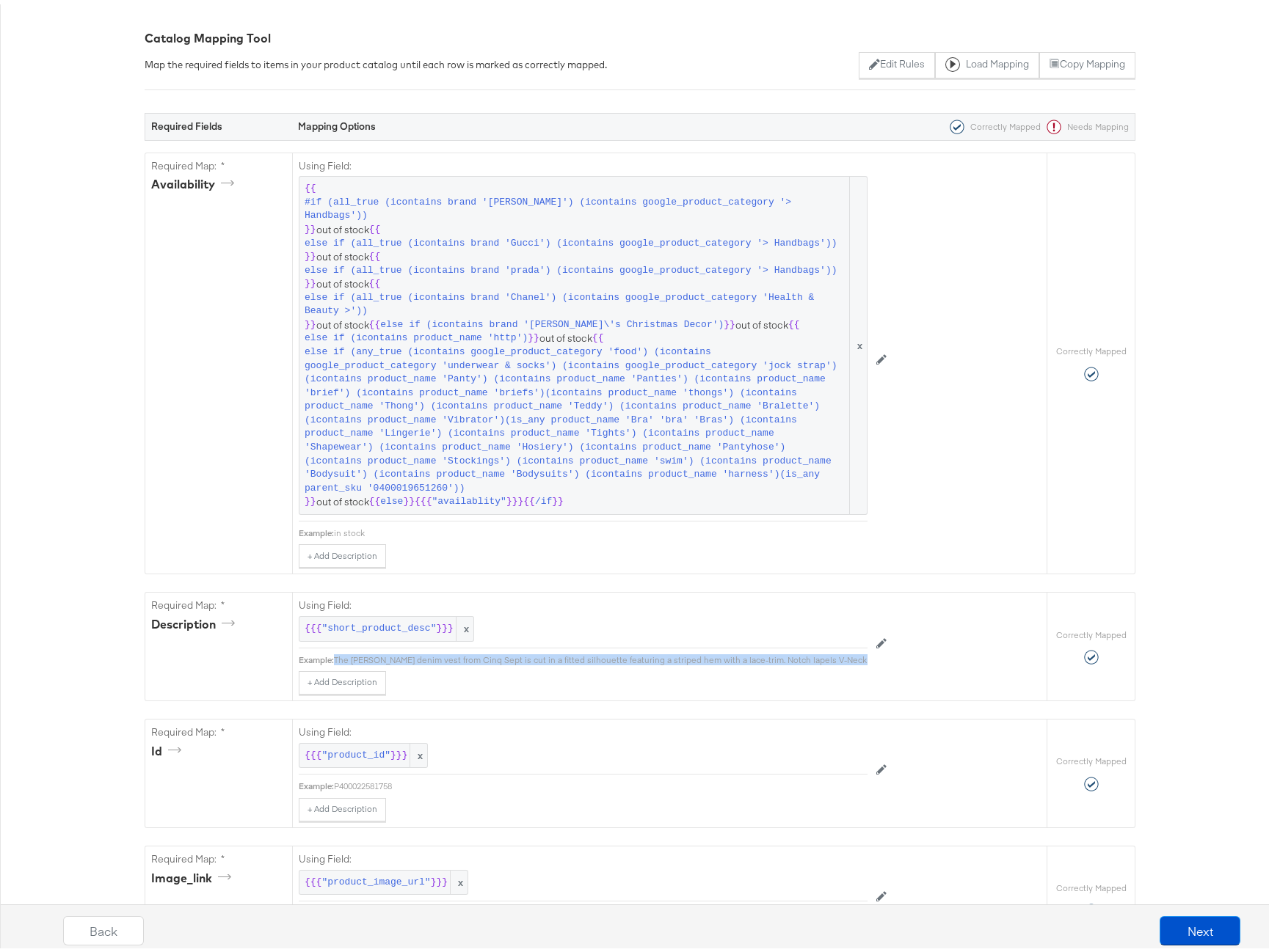
copy div "The Roxie Le Petit denim vest from Cinq Sept is cut in a fitted silhouette feat…"
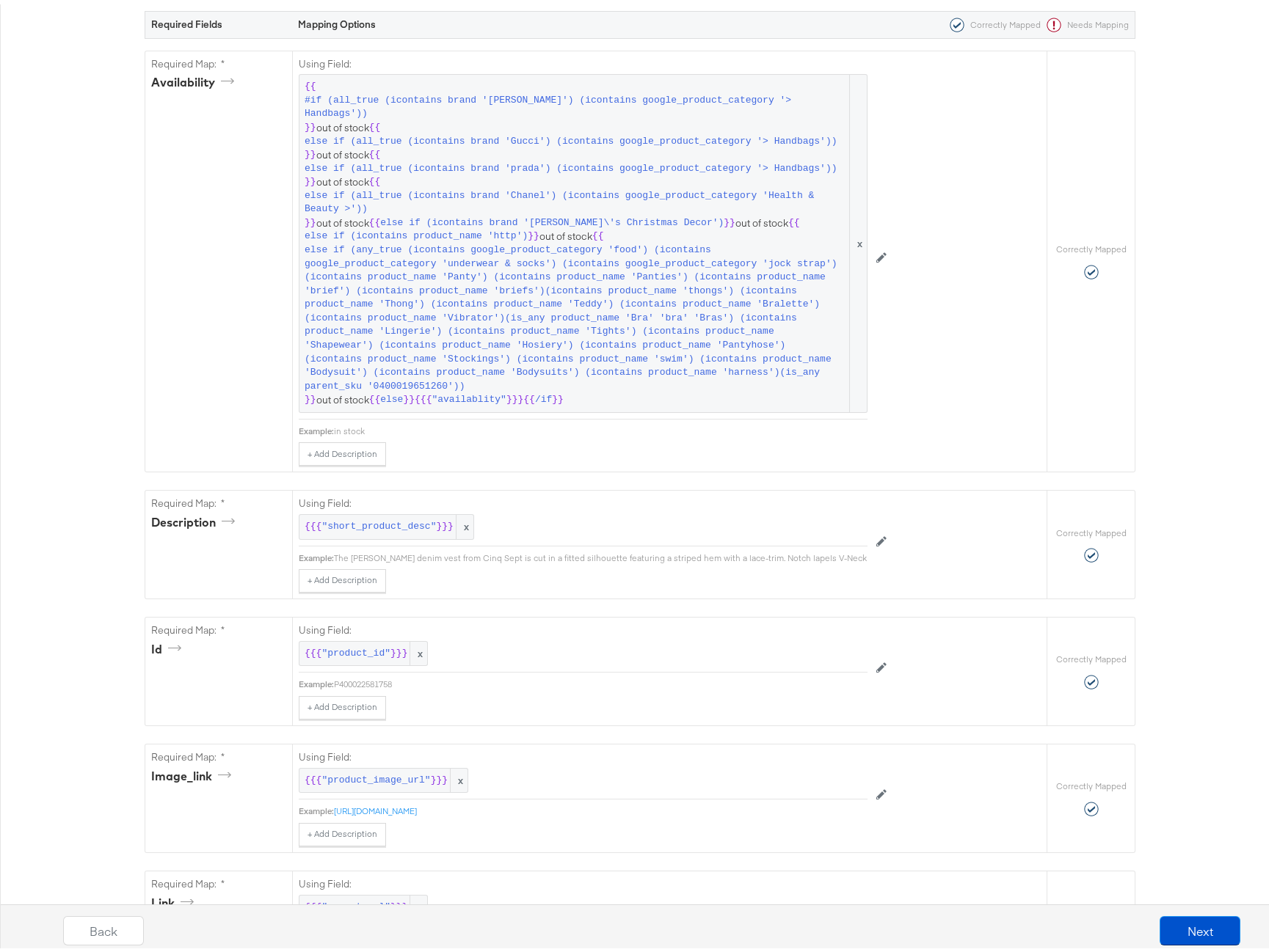
scroll to position [300, 0]
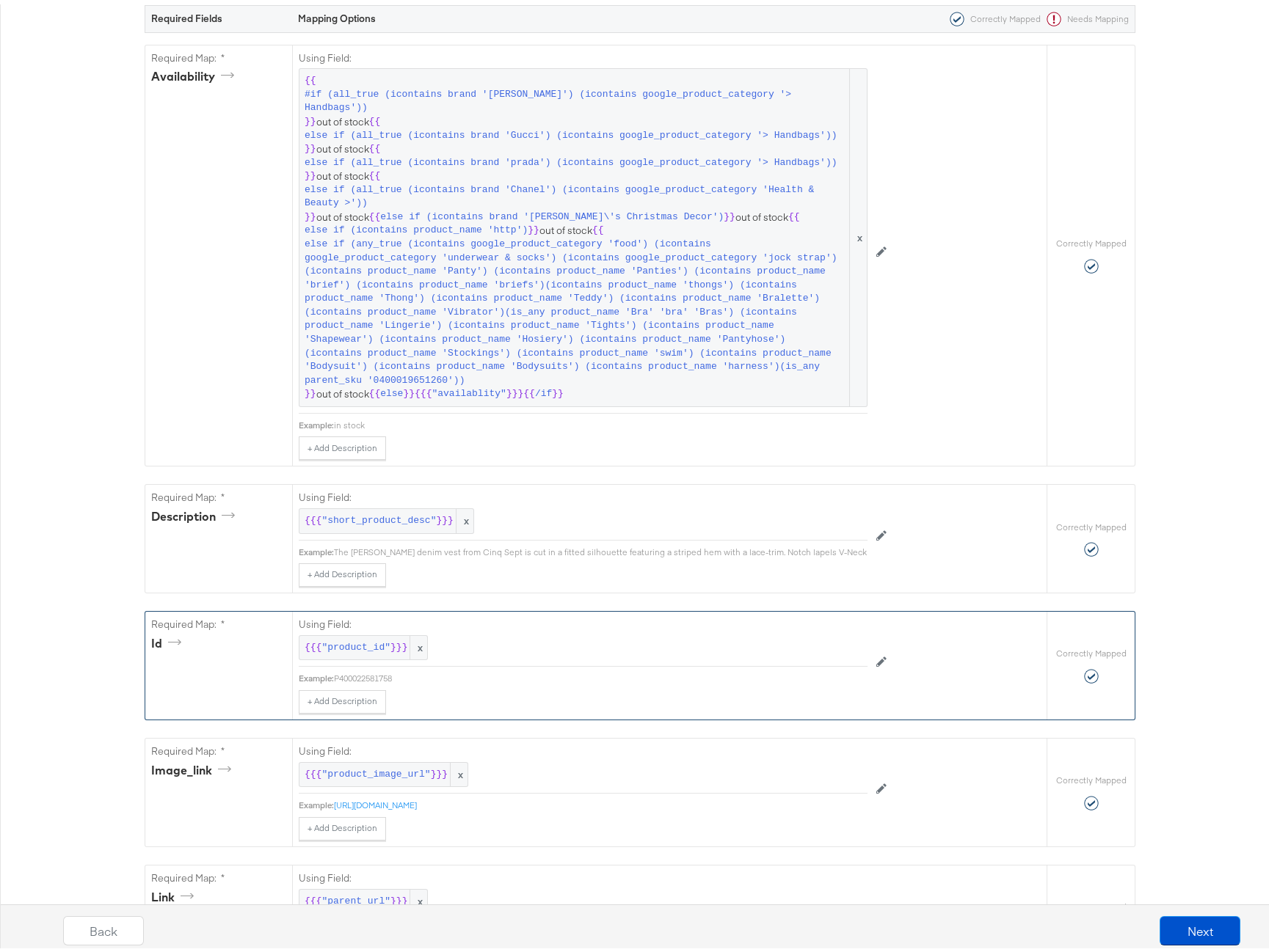
click at [384, 668] on div "P400022581758" at bounding box center [601, 674] width 533 height 12
copy div "P400022581758"
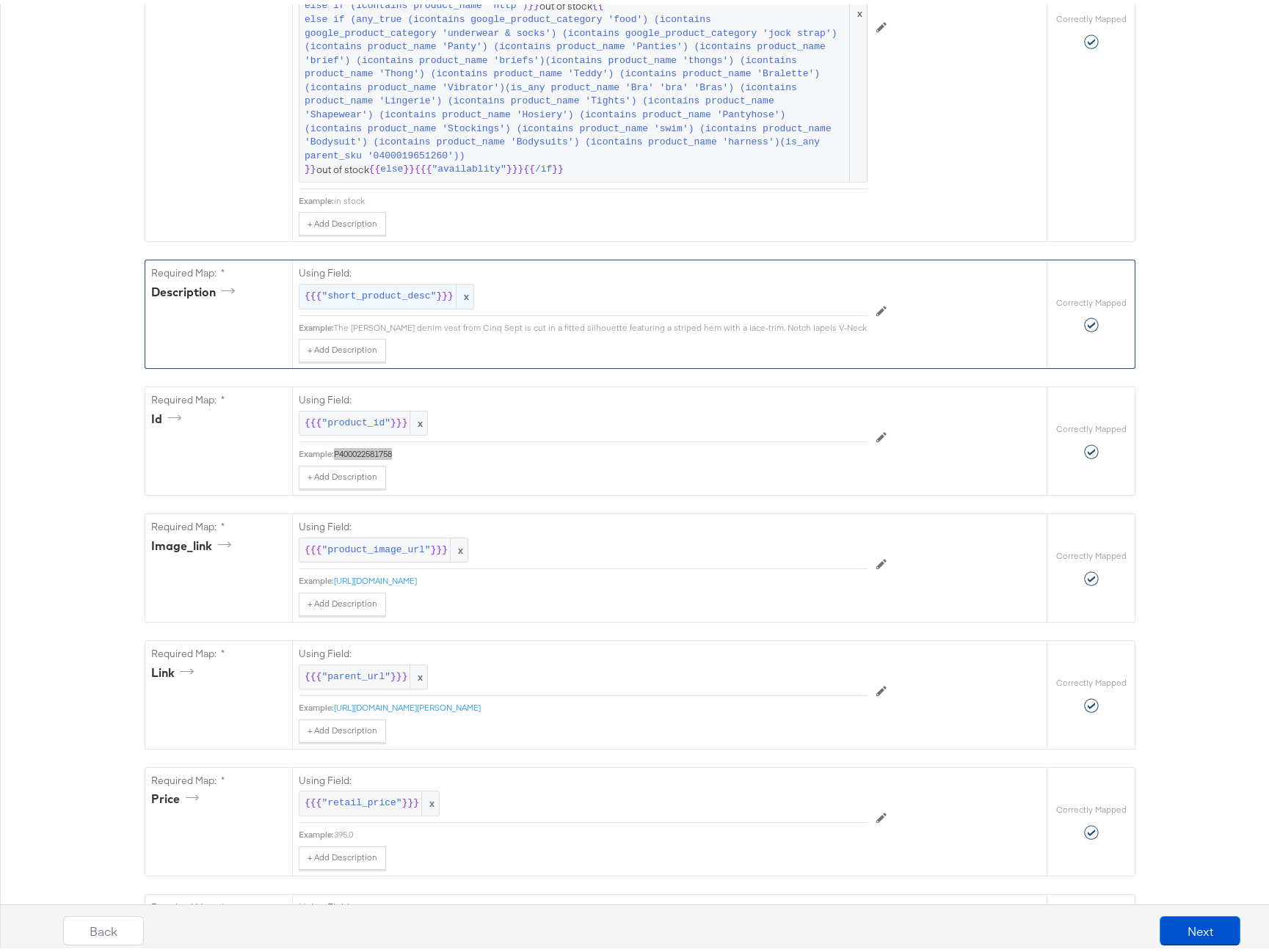
scroll to position [525, 0]
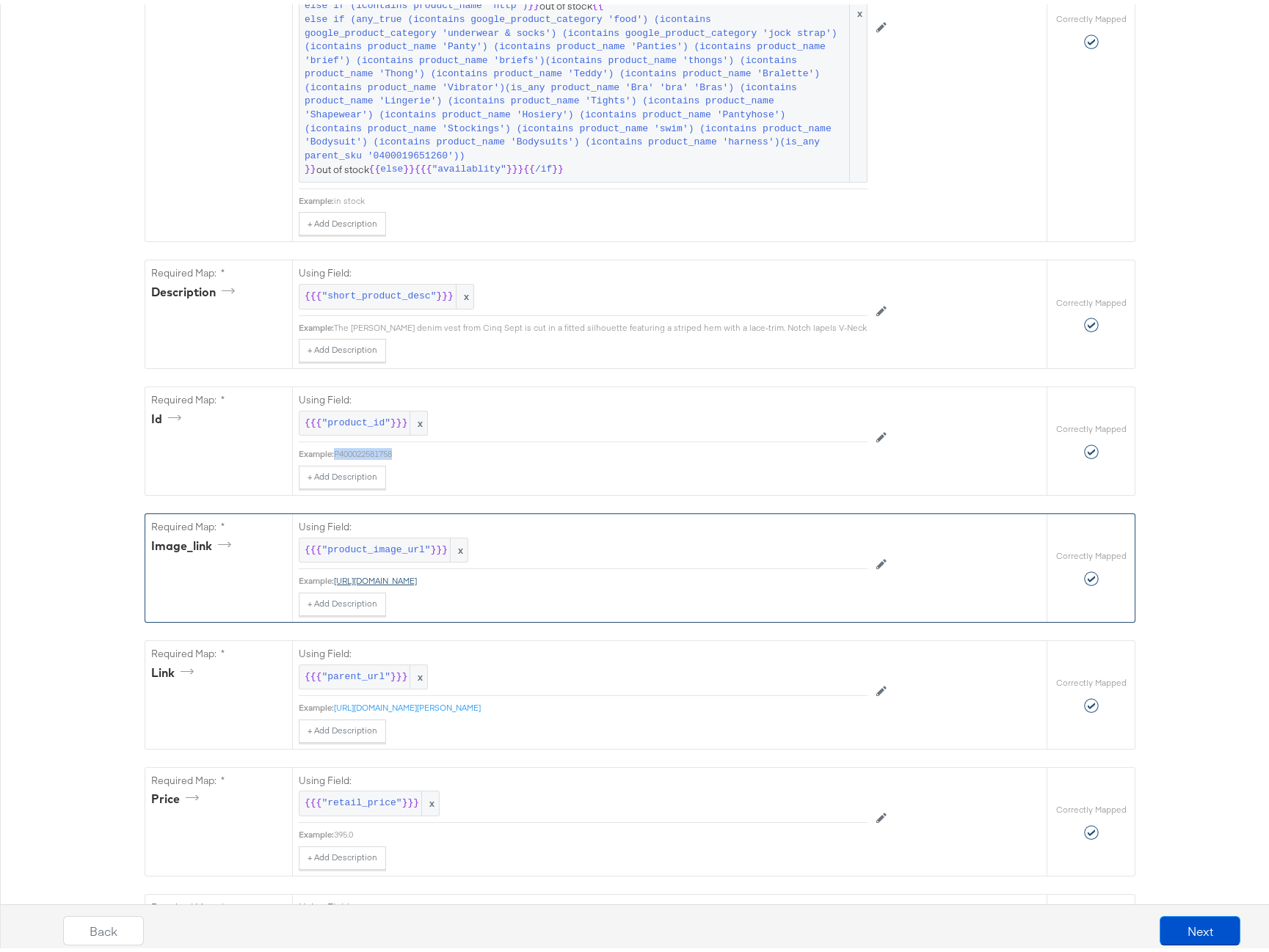
copy link "https://cdn.saksfifthavenue.com/is/image/saks/0400022581758?wid=900&hei=1200&ql…"
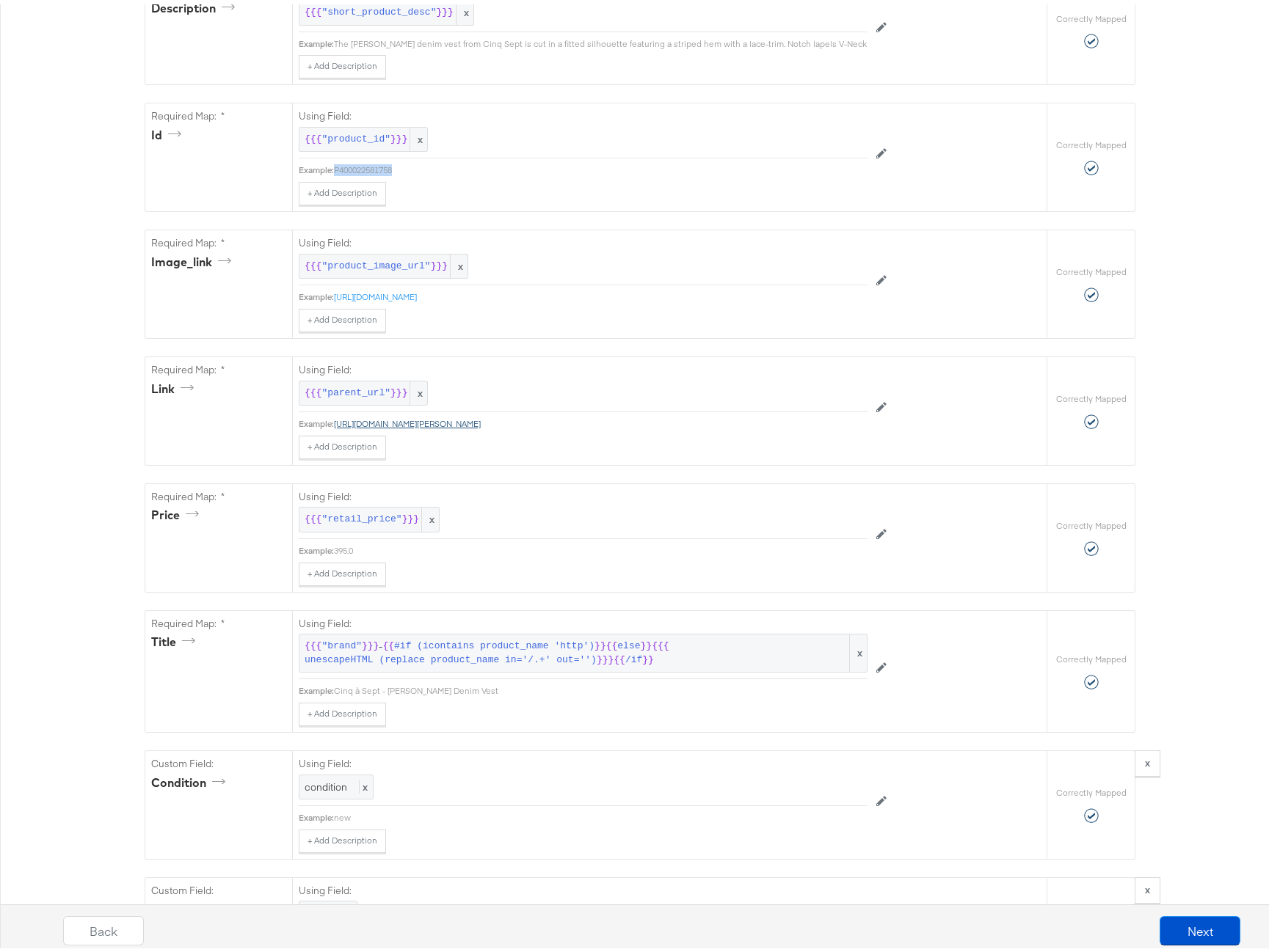
scroll to position [856, 0]
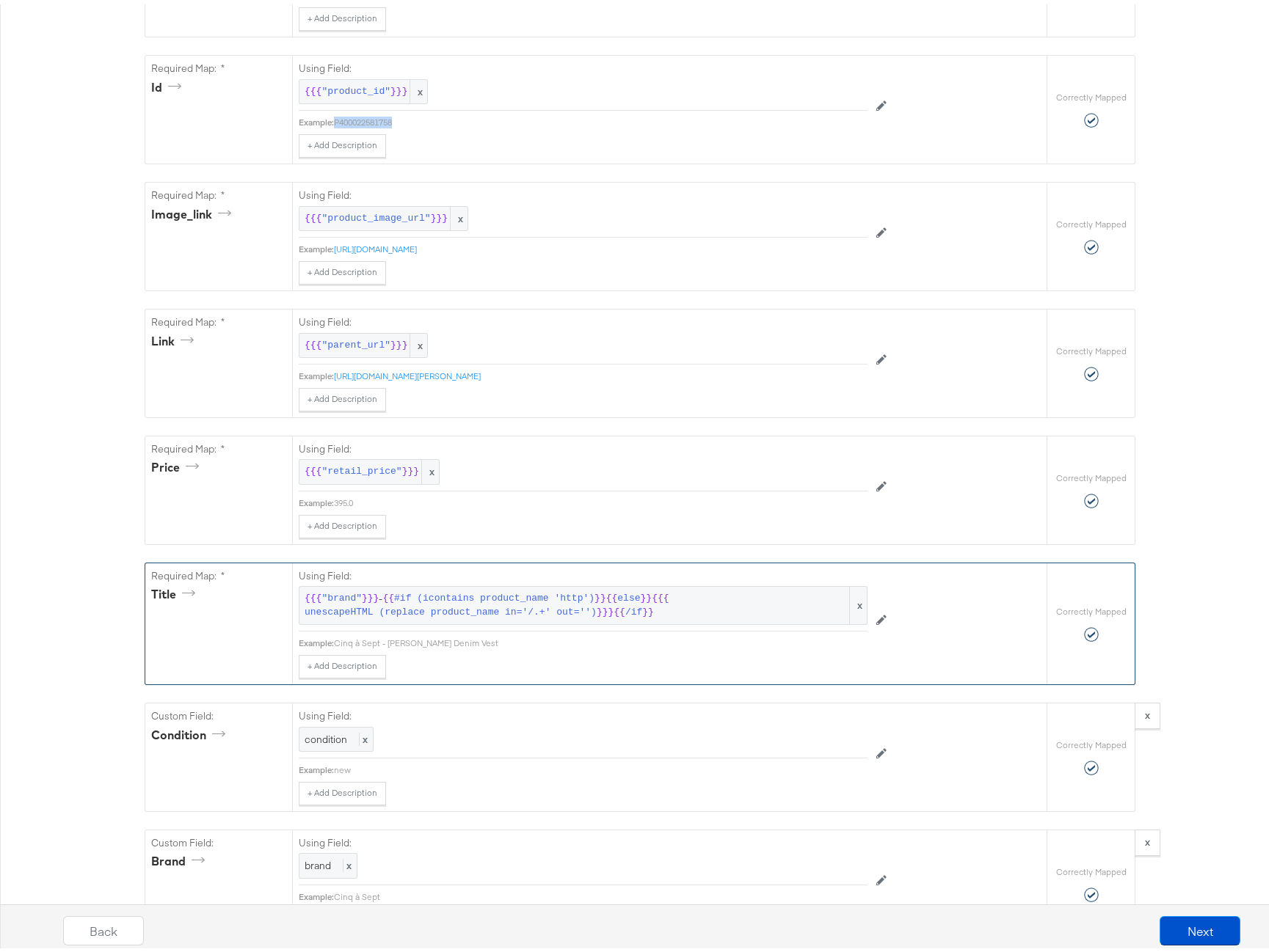
drag, startPoint x: 481, startPoint y: 622, endPoint x: 330, endPoint y: 622, distance: 151.0
click at [330, 633] on div "Example: Cinq à Sept - Roxie Le Petit Denim Vest" at bounding box center [583, 639] width 568 height 12
drag, startPoint x: 481, startPoint y: 623, endPoint x: 330, endPoint y: 620, distance: 151.0
click at [330, 633] on div "Example: Cinq à Sept - Roxie Le Petit Denim Vest" at bounding box center [583, 639] width 568 height 12
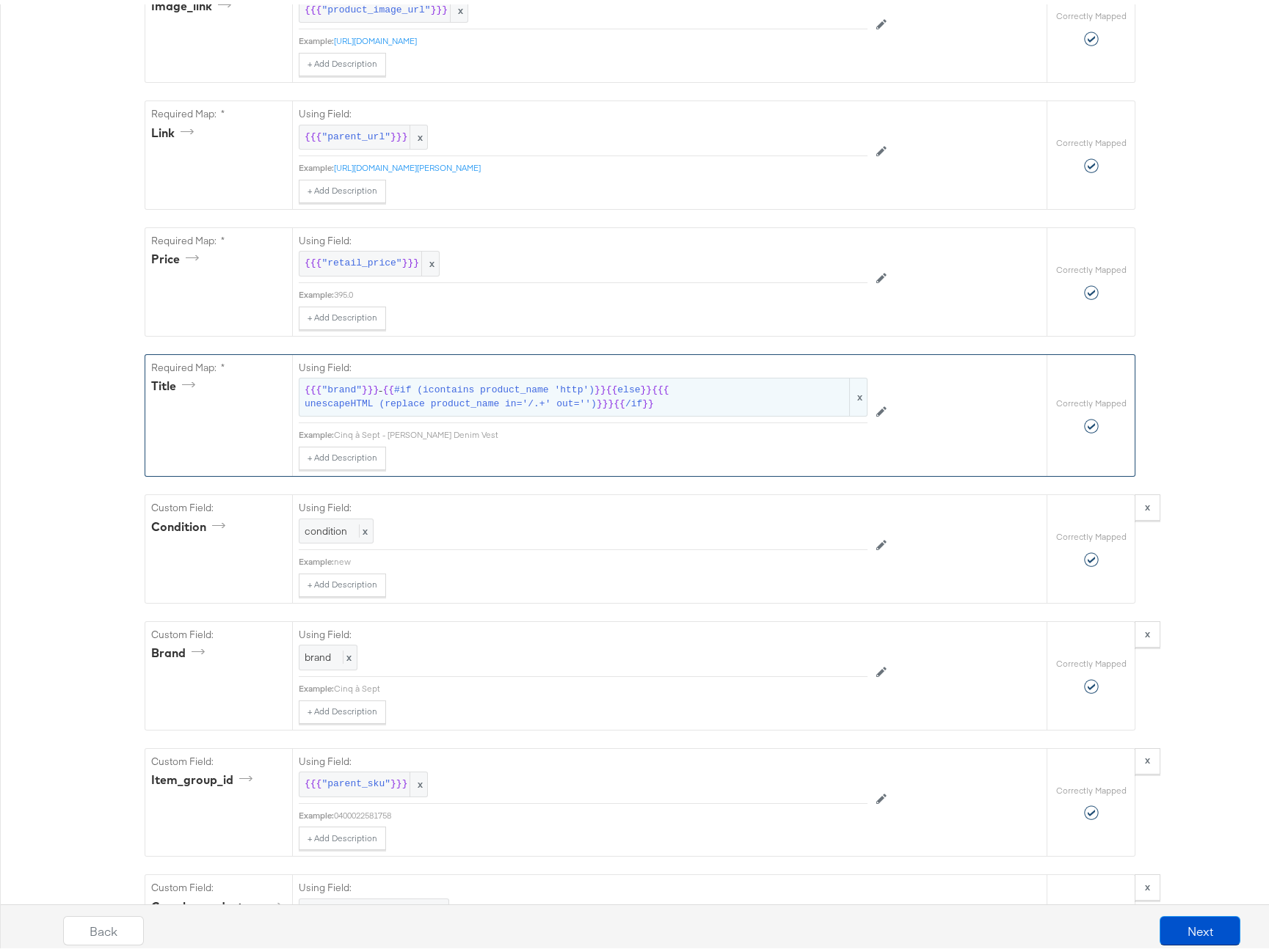
scroll to position [1073, 0]
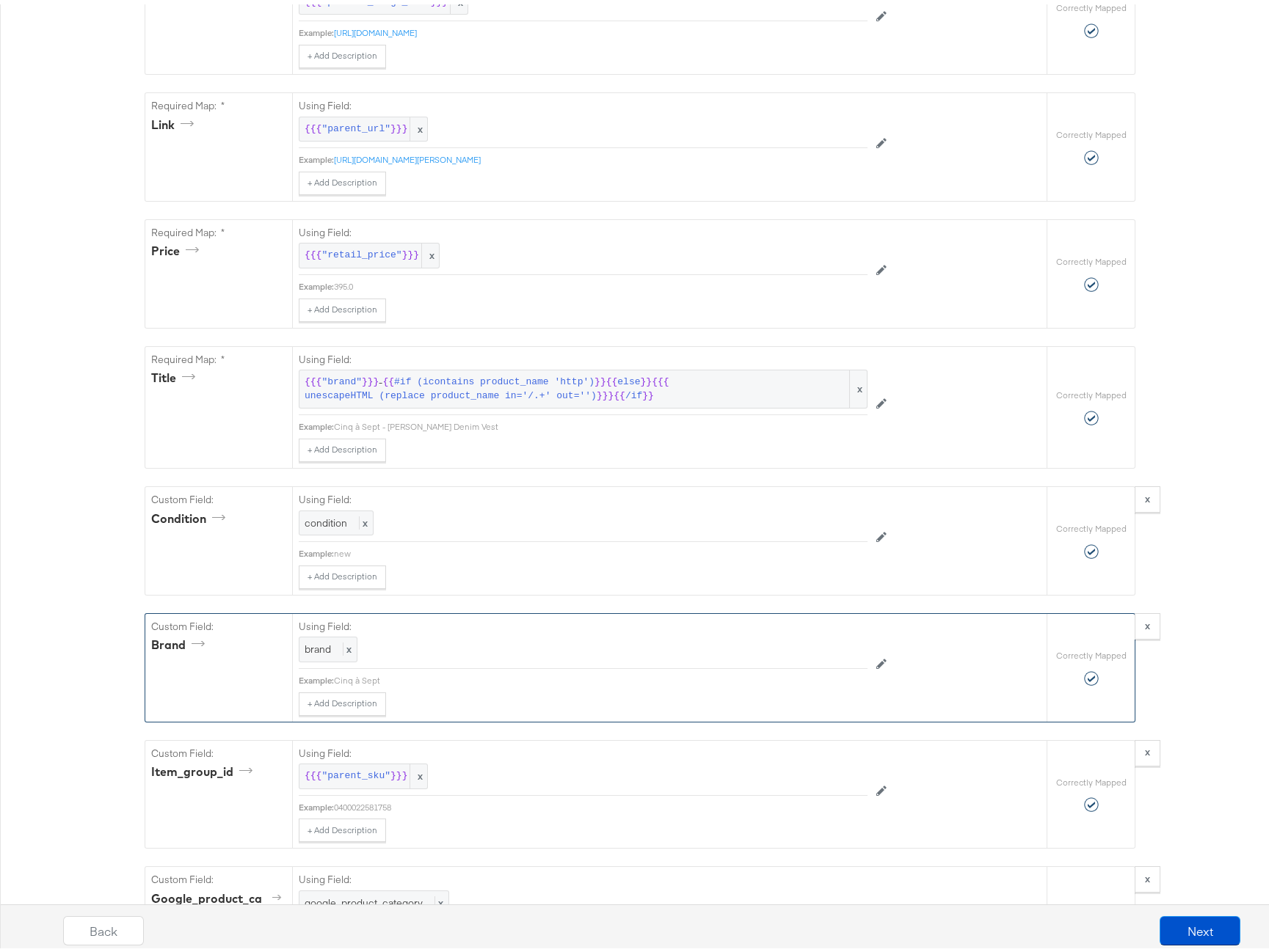
click at [370, 670] on div "Cinq à Sept" at bounding box center [601, 676] width 533 height 12
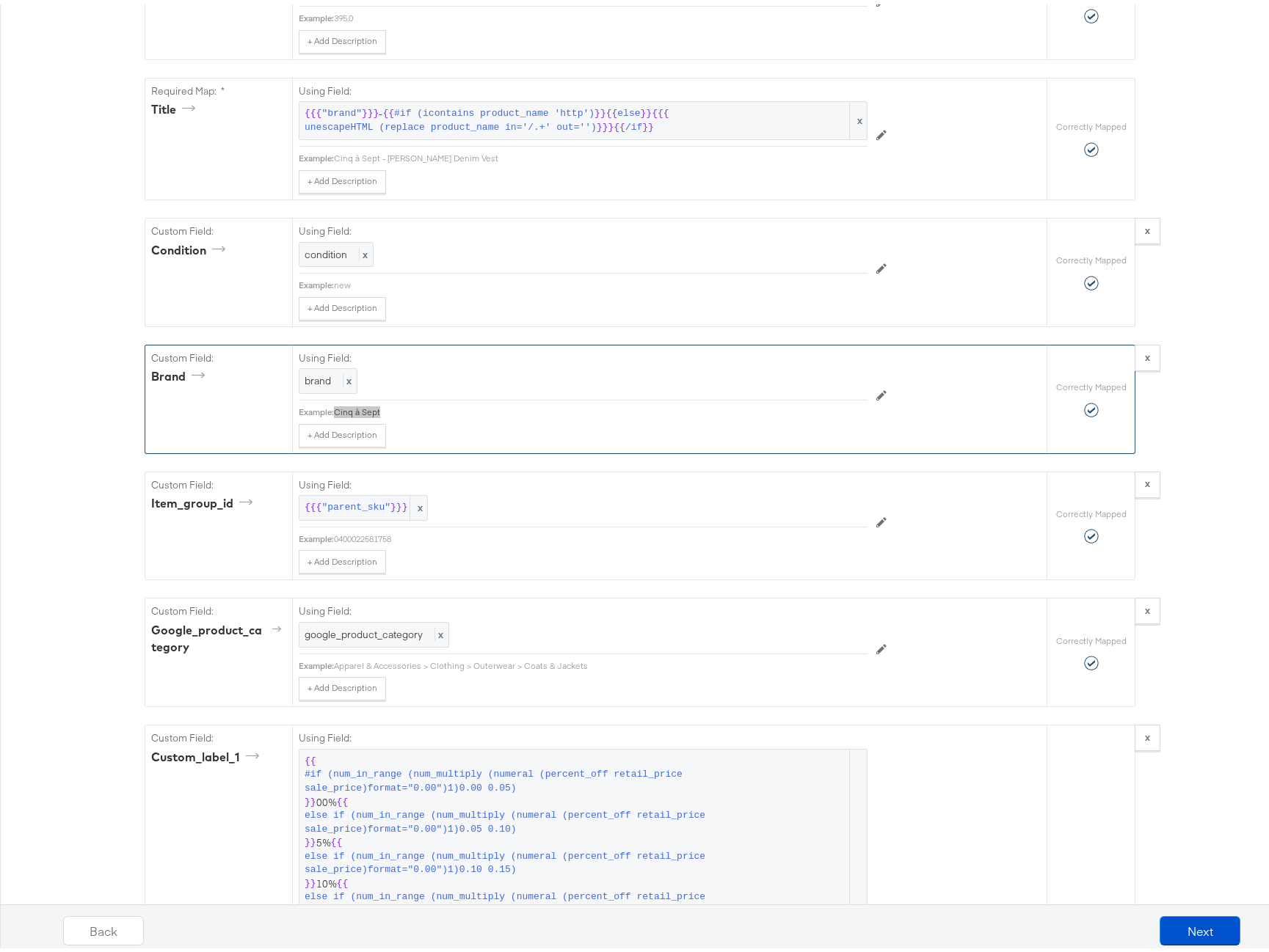
scroll to position [1433, 0]
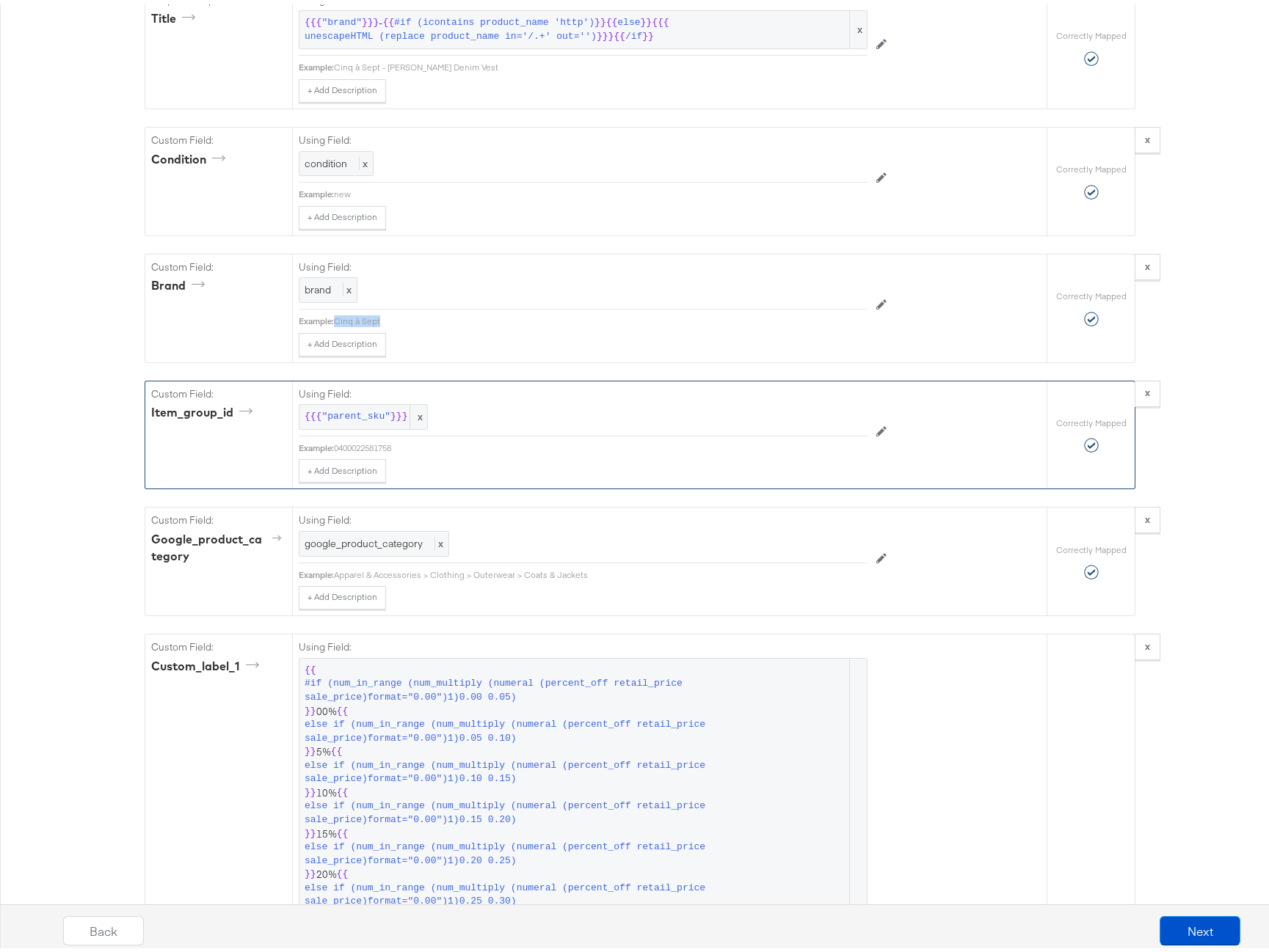
click at [345, 438] on div "0400022581758" at bounding box center [601, 444] width 533 height 12
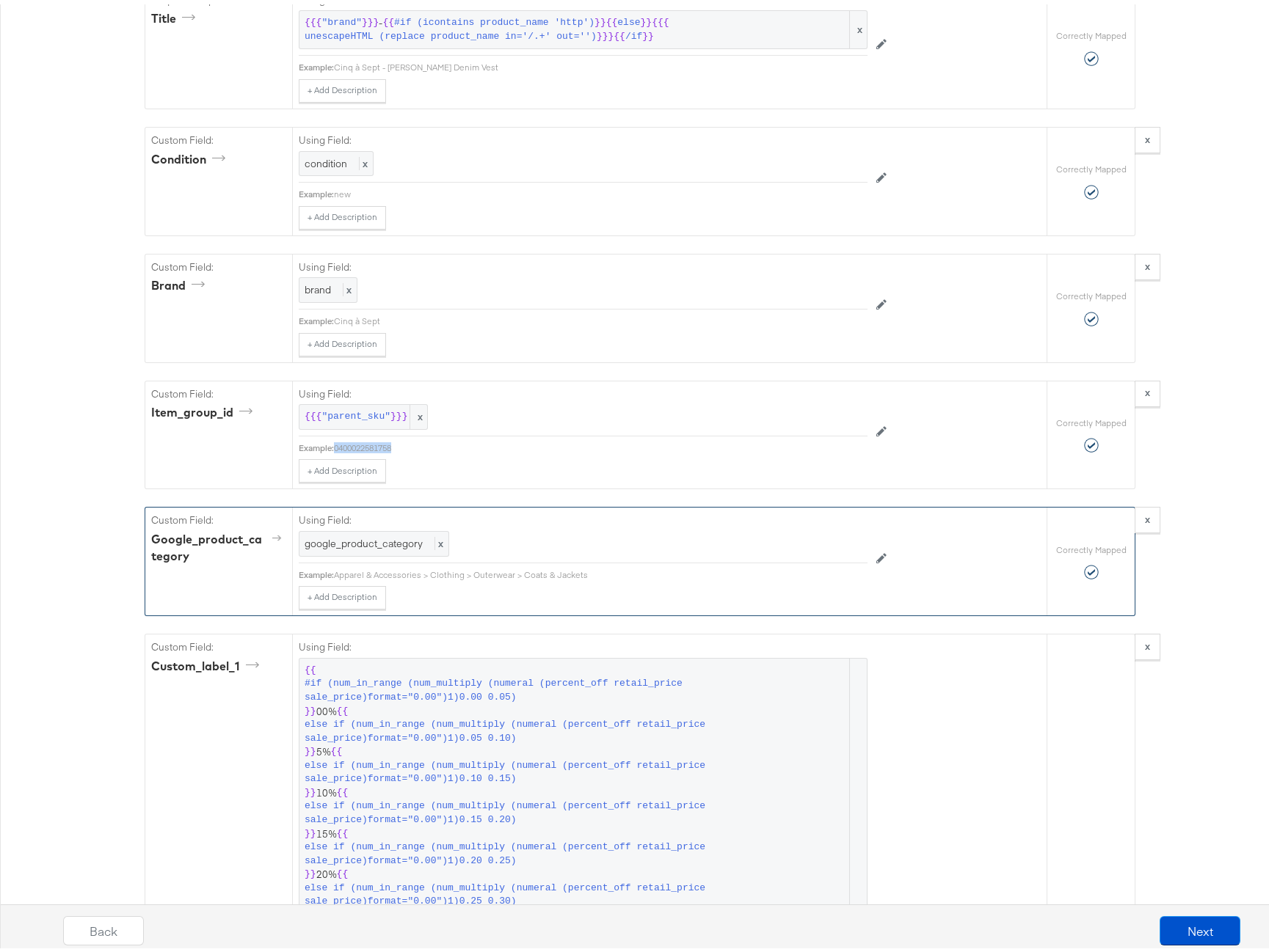
click at [452, 565] on div "Apparel & Accessories > Clothing > Outerwear > Coats & Jackets" at bounding box center [601, 571] width 533 height 12
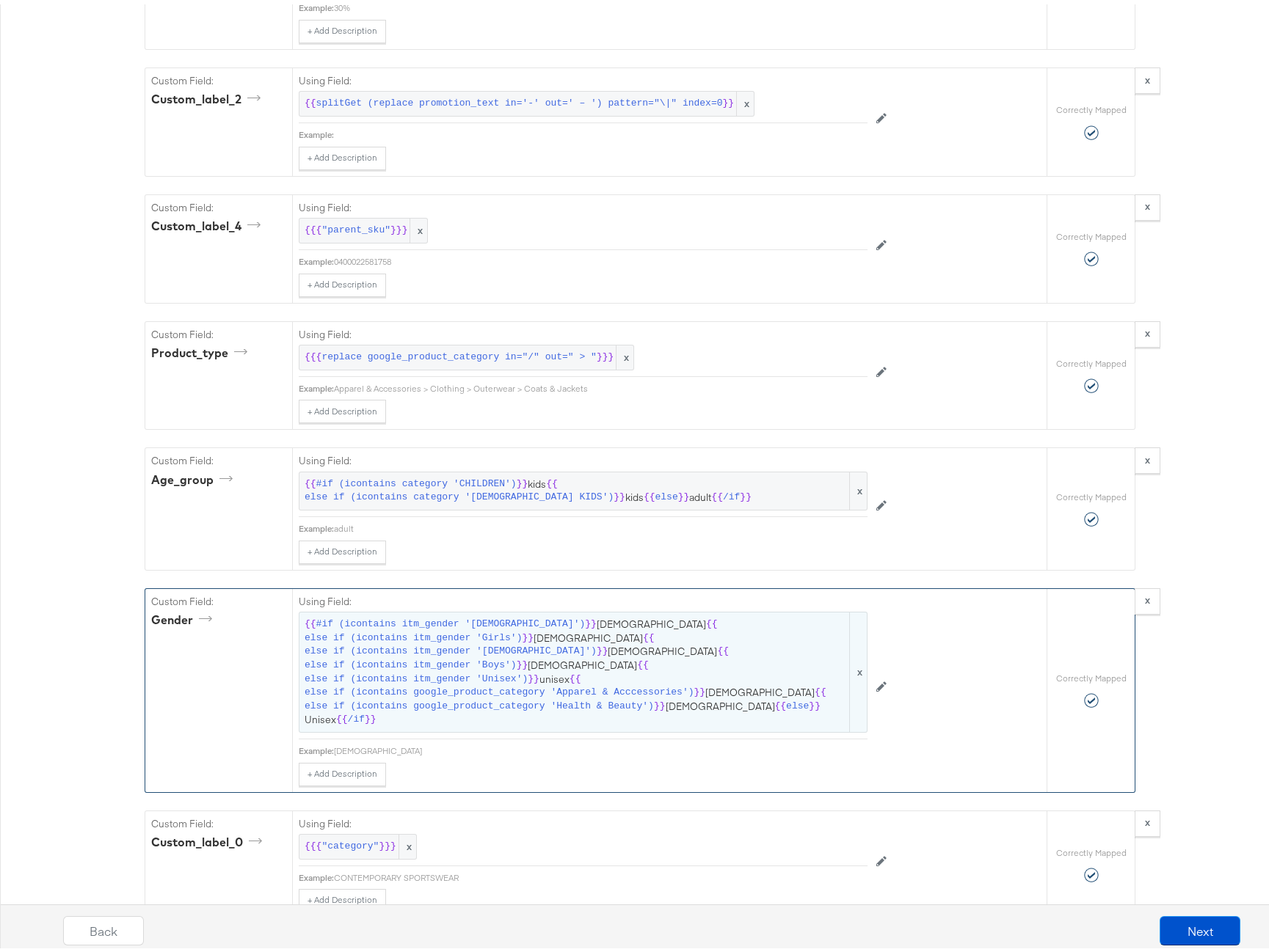
scroll to position [2992, 0]
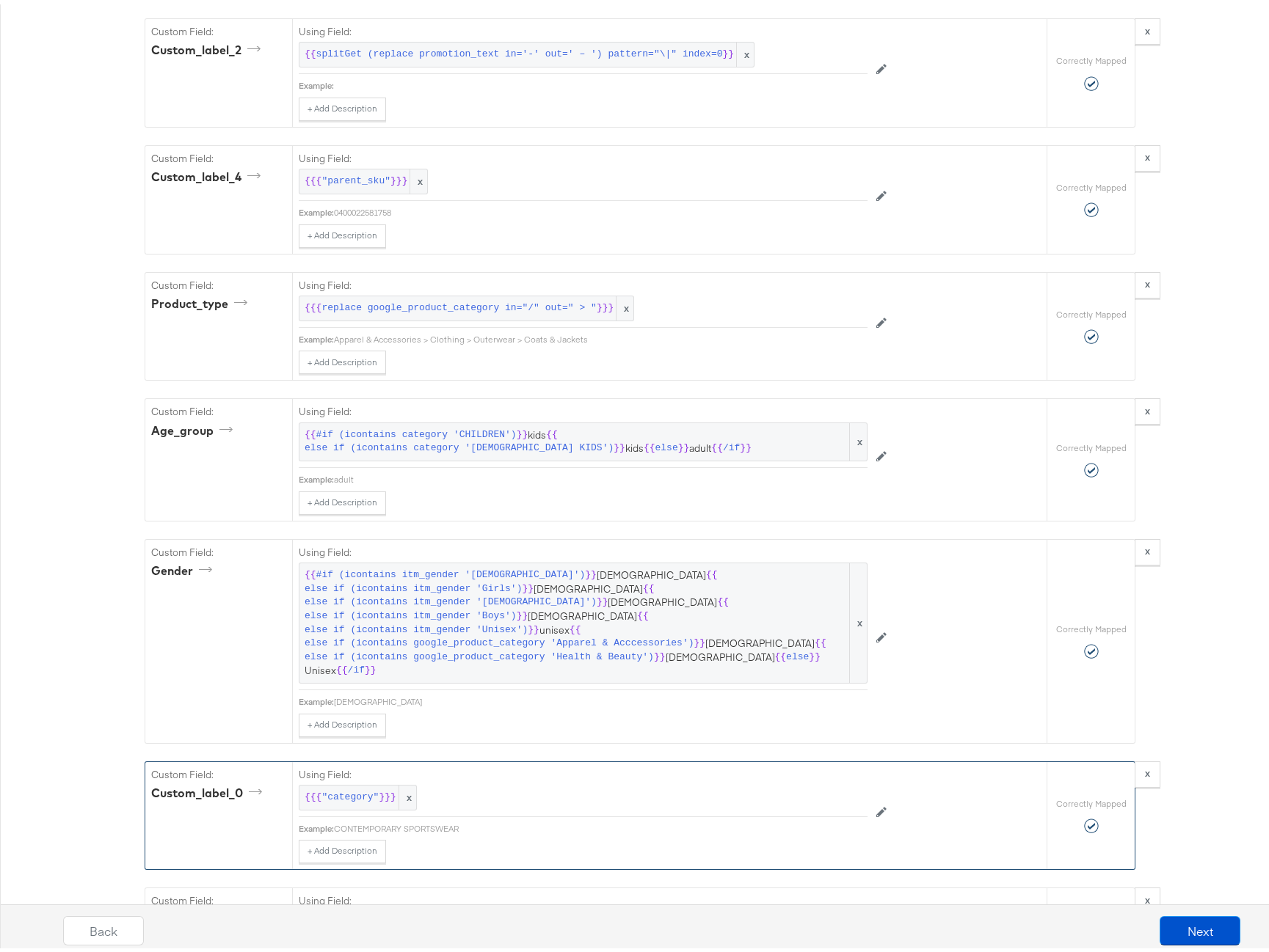
click at [419, 819] on div "CONTEMPORARY SPORTSWEAR" at bounding box center [601, 825] width 533 height 12
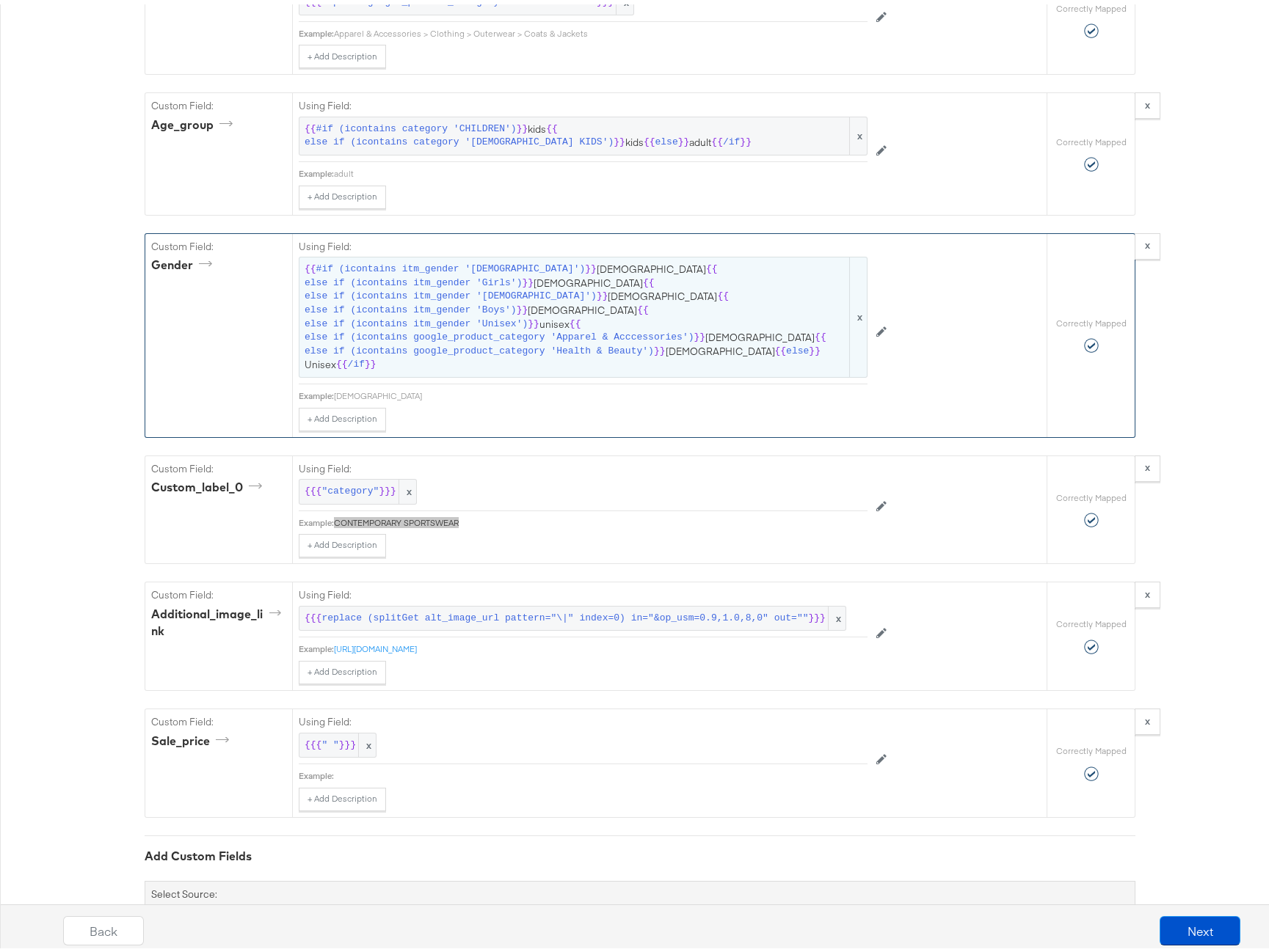
scroll to position [3321, 0]
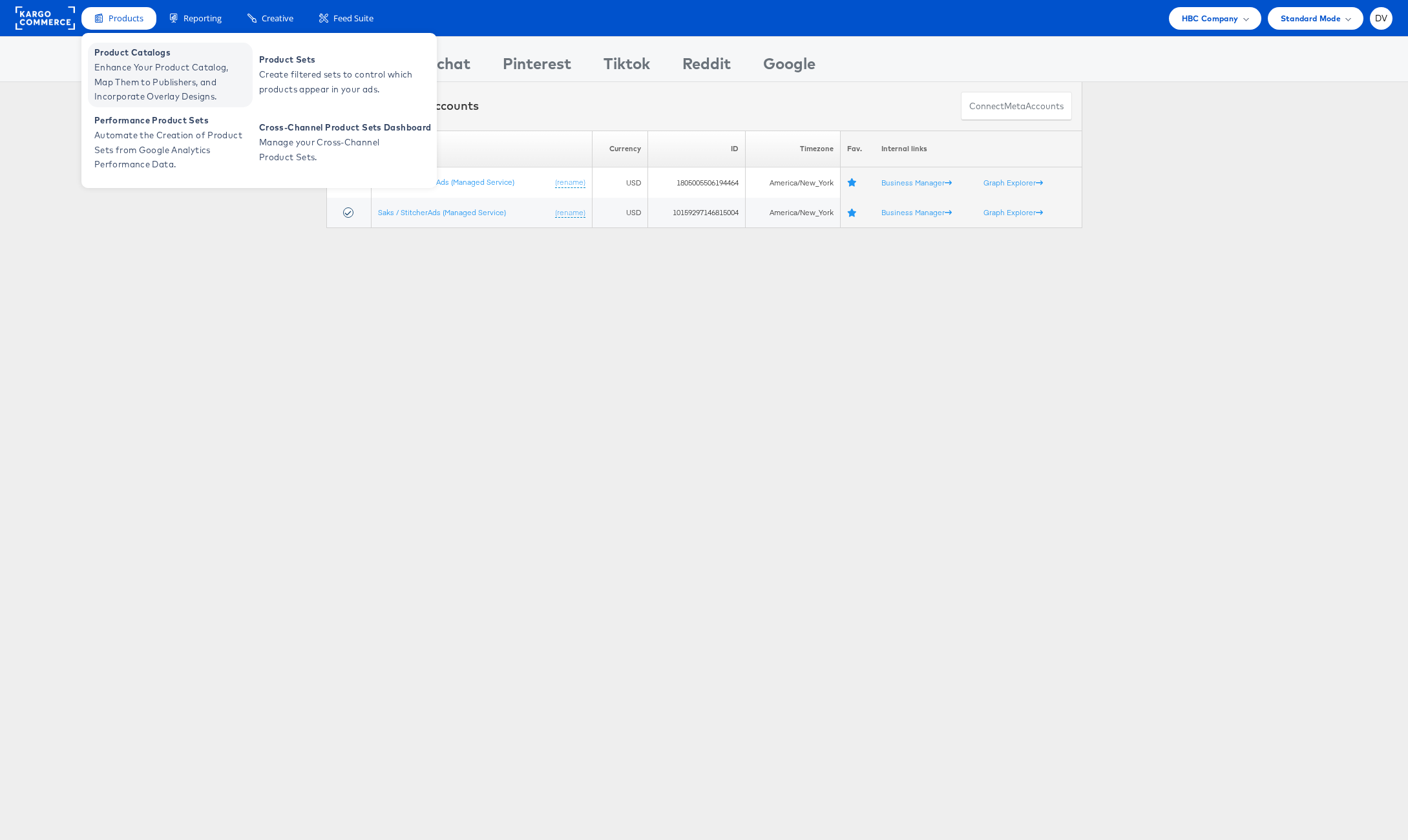
click at [150, 54] on span "Product Catalogs" at bounding box center [172, 52] width 155 height 15
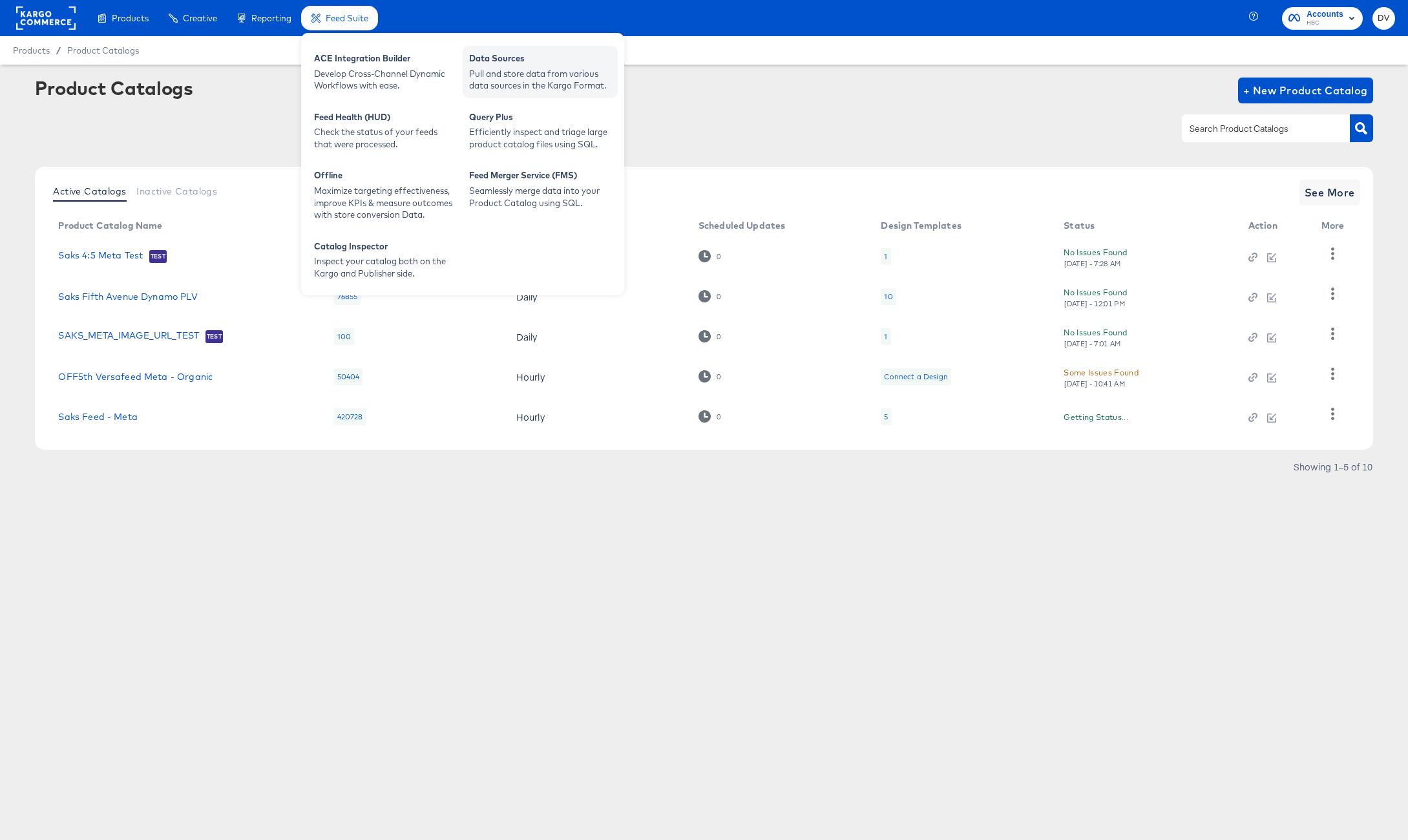
click at [474, 60] on div "Data Sources" at bounding box center [540, 60] width 142 height 15
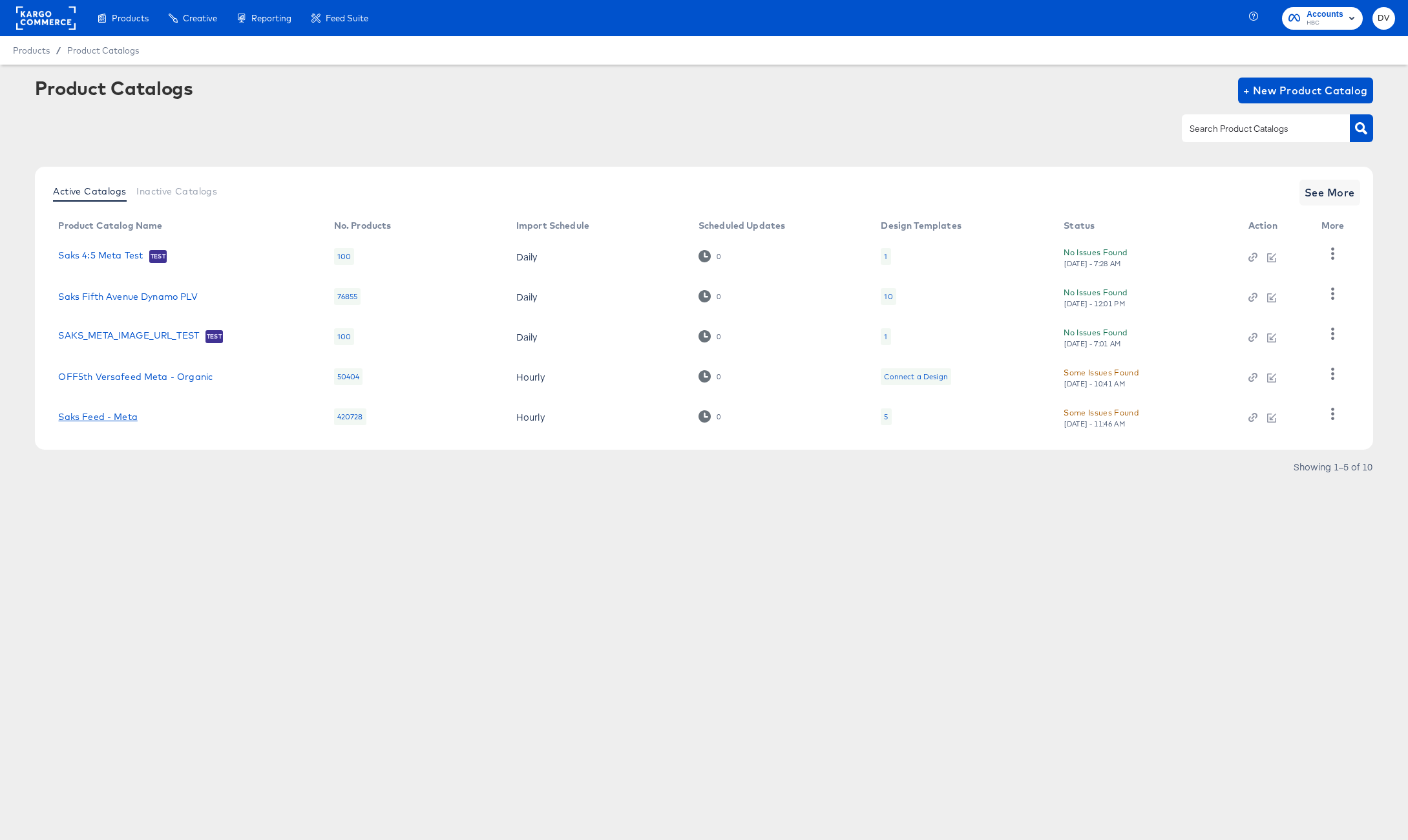
click at [134, 419] on link "Saks Feed - Meta" at bounding box center [97, 417] width 79 height 11
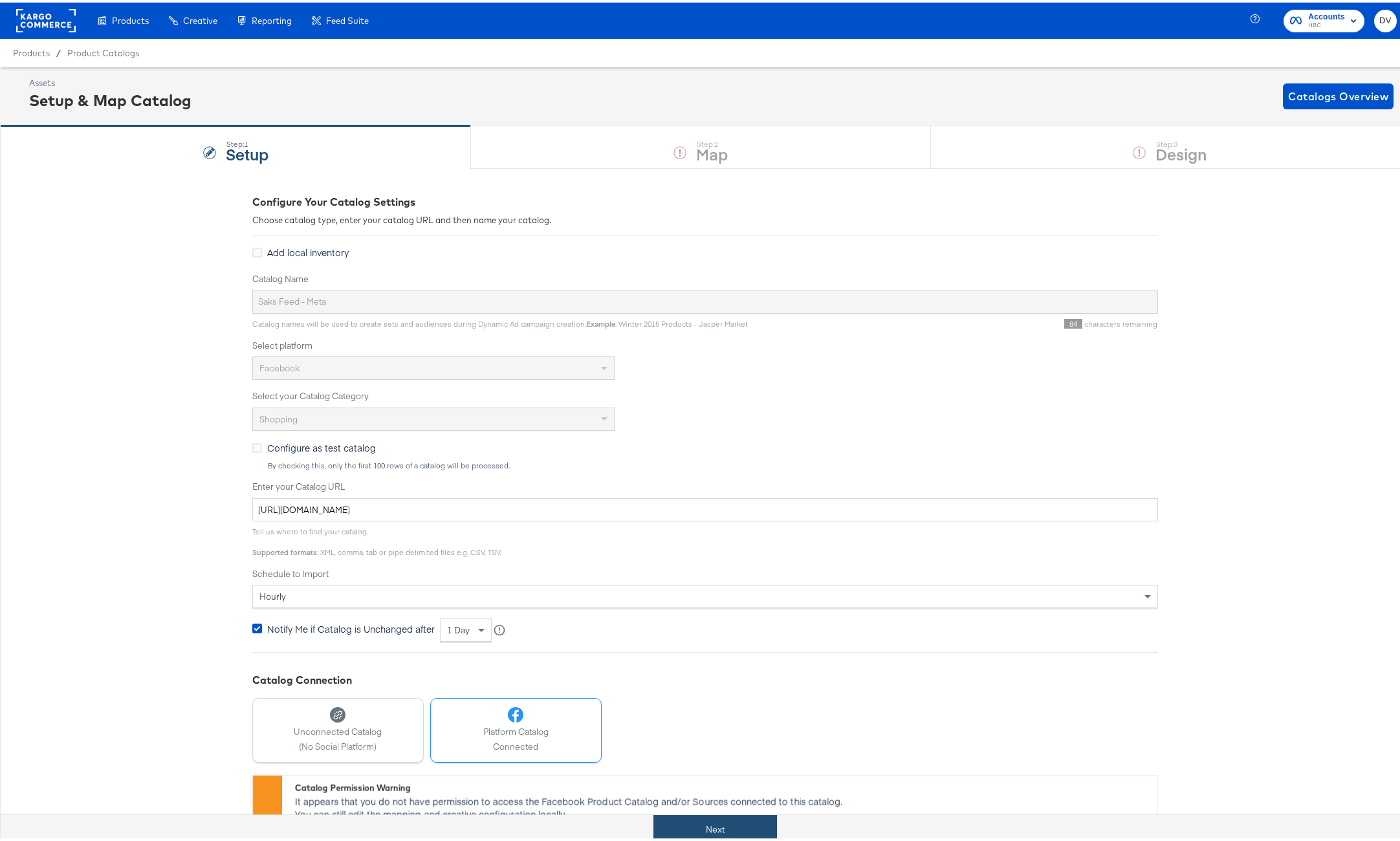
click at [749, 818] on button "Next" at bounding box center [715, 827] width 124 height 29
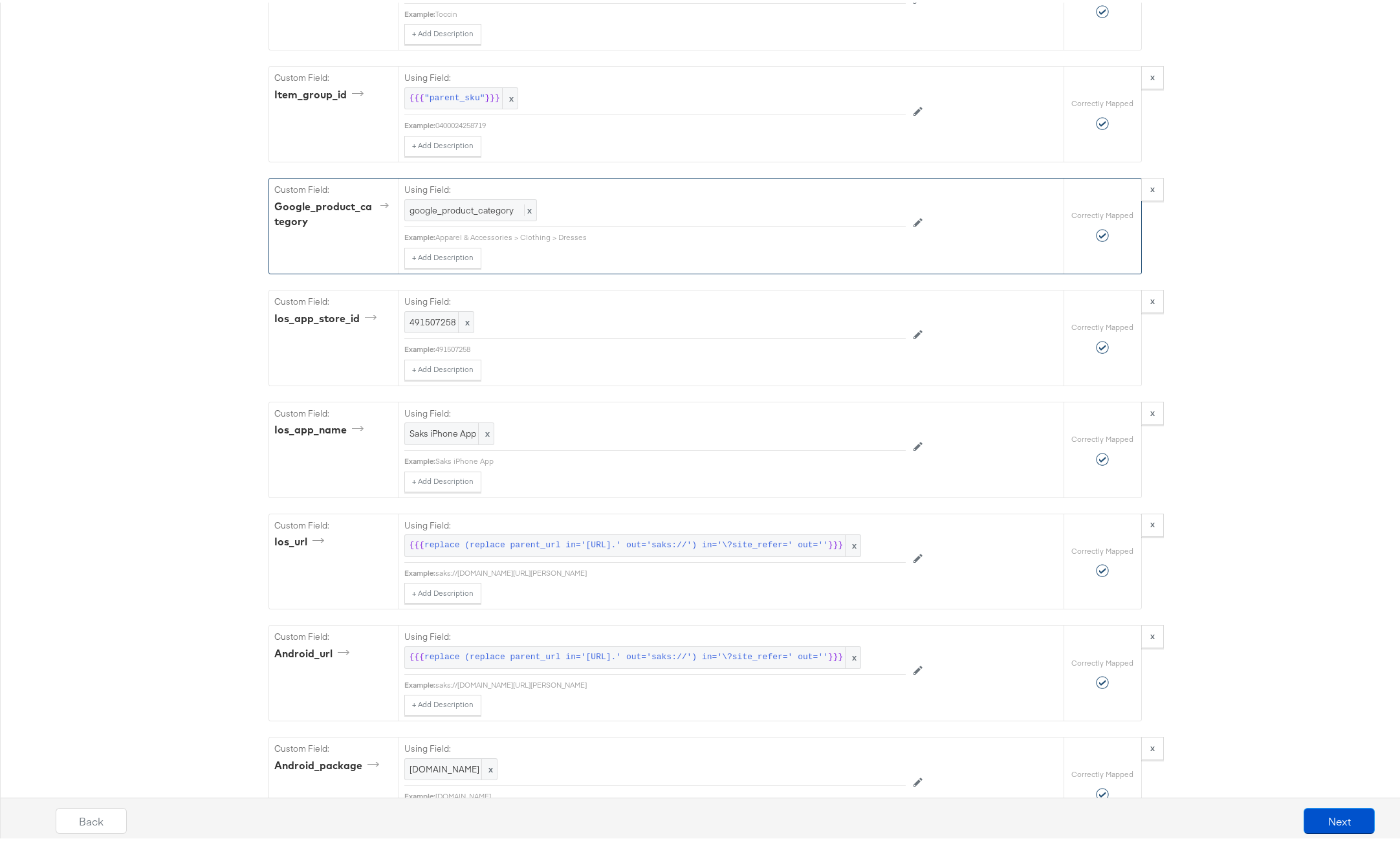
scroll to position [1559, 0]
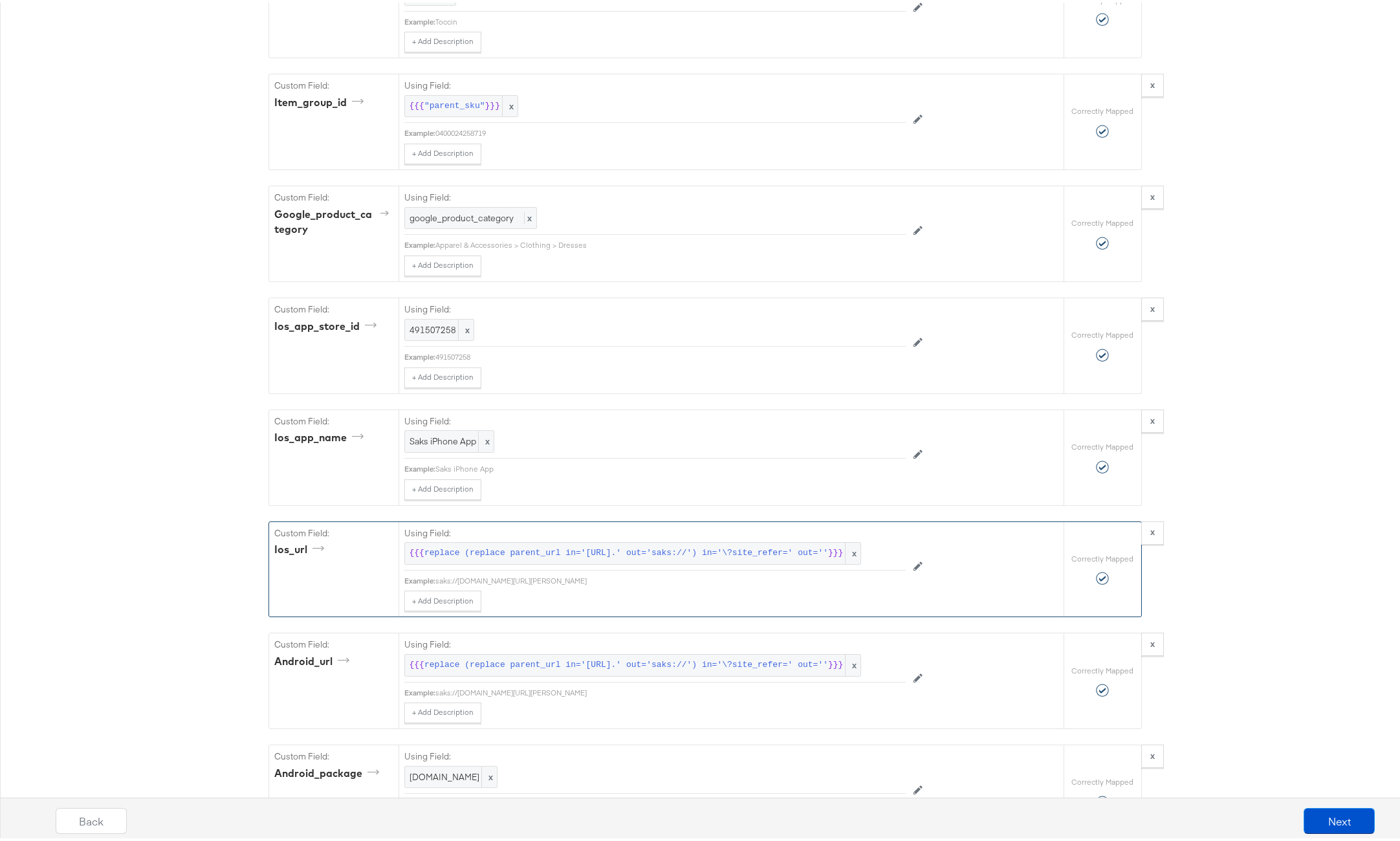
drag, startPoint x: 810, startPoint y: 564, endPoint x: 432, endPoint y: 561, distance: 378.0
click at [432, 573] on div "Example: saks://saksfifthavenue.com/product/Toccin-Lydia-Croc-Embossed-Leather-…" at bounding box center [655, 579] width 501 height 11
copy div "Example: saks://saksfifthavenue.com/product/Toccin-Lydia-Croc-Embossed-Leather-…"
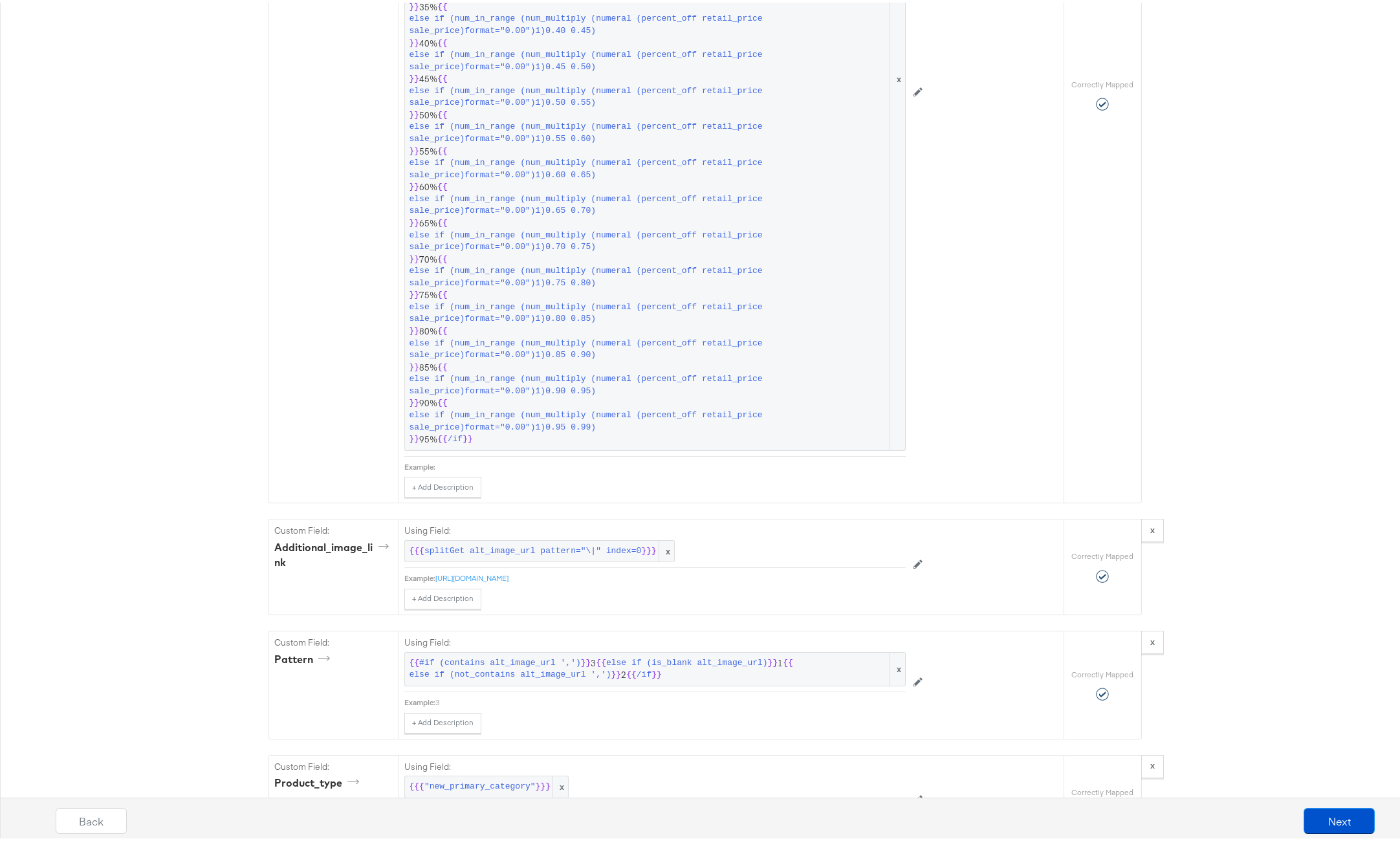
scroll to position [3009, 0]
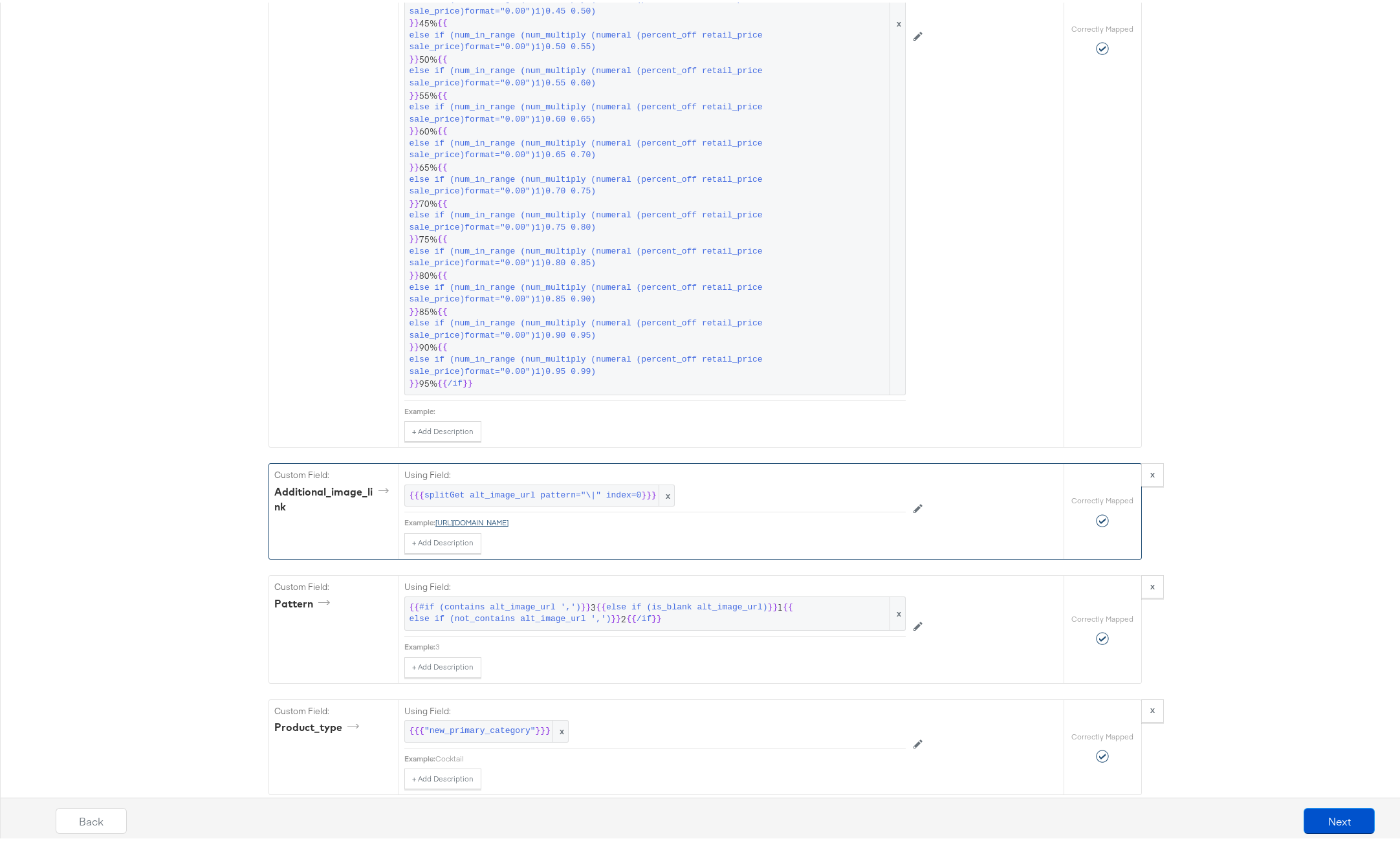
copy link "https://cdn.saksfifthavenue.com/is/image/saks/0400024258719_JET_ASTL?wid=900&he…"
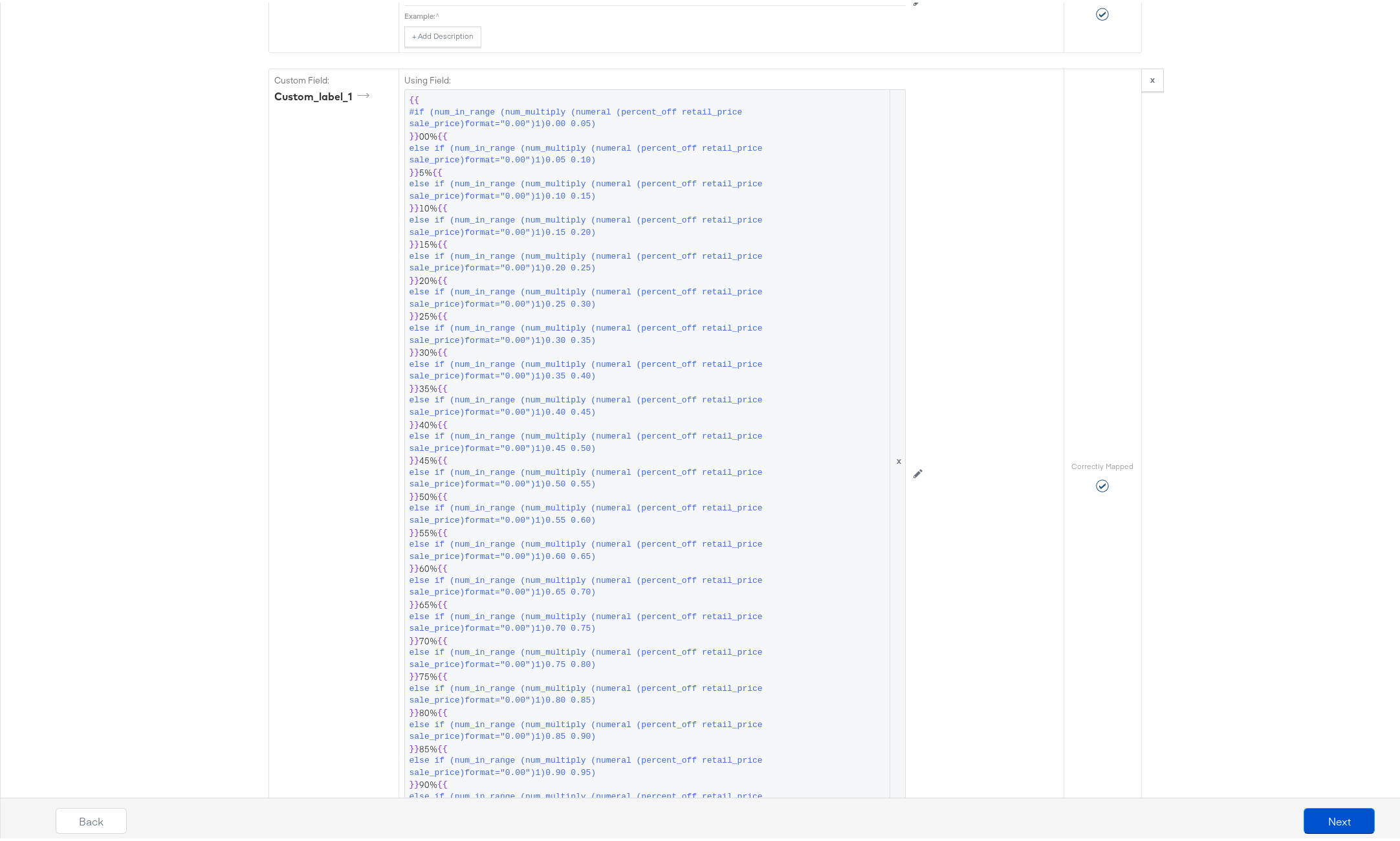
scroll to position [0, 0]
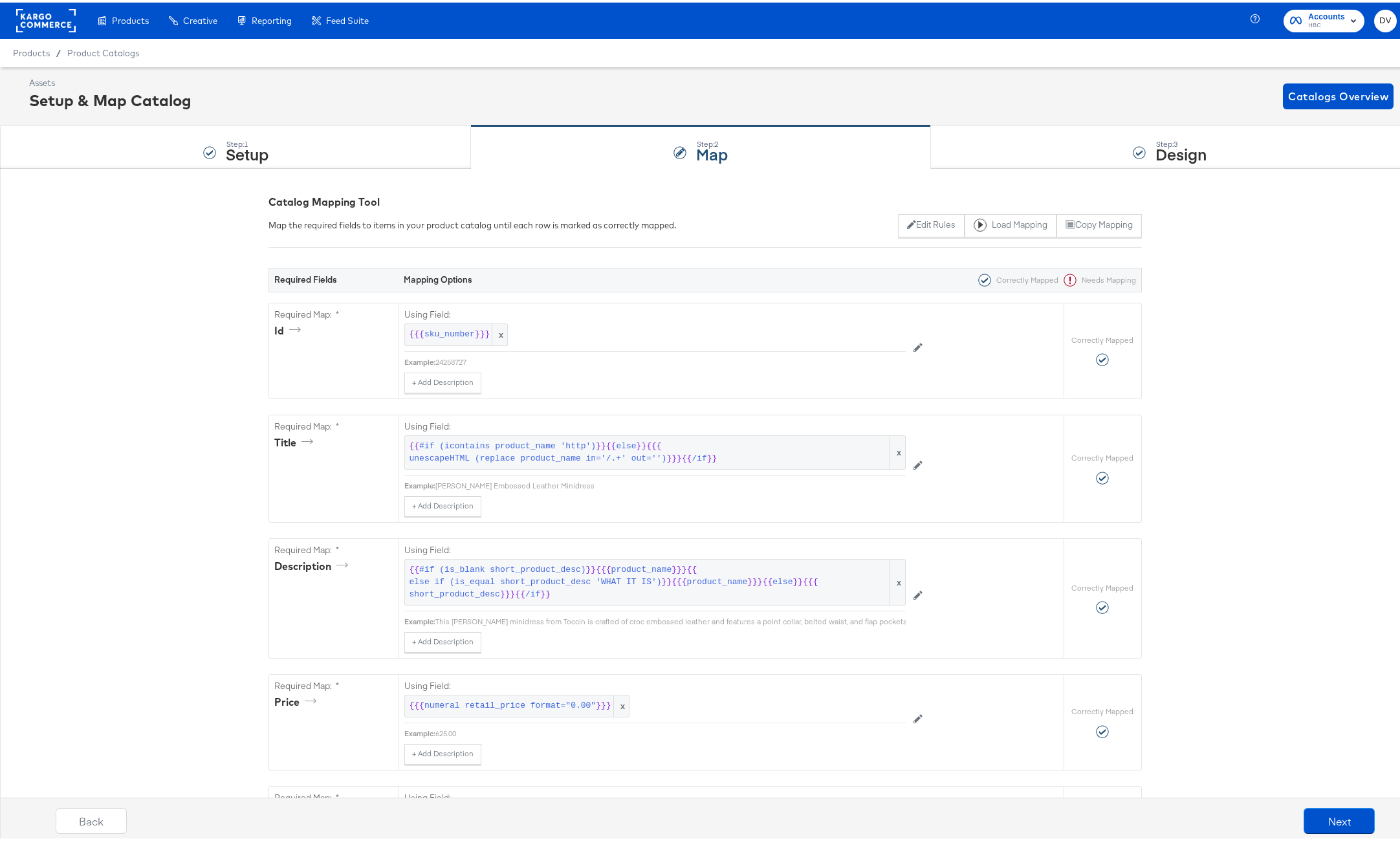
click at [63, 19] on rect at bounding box center [46, 18] width 60 height 23
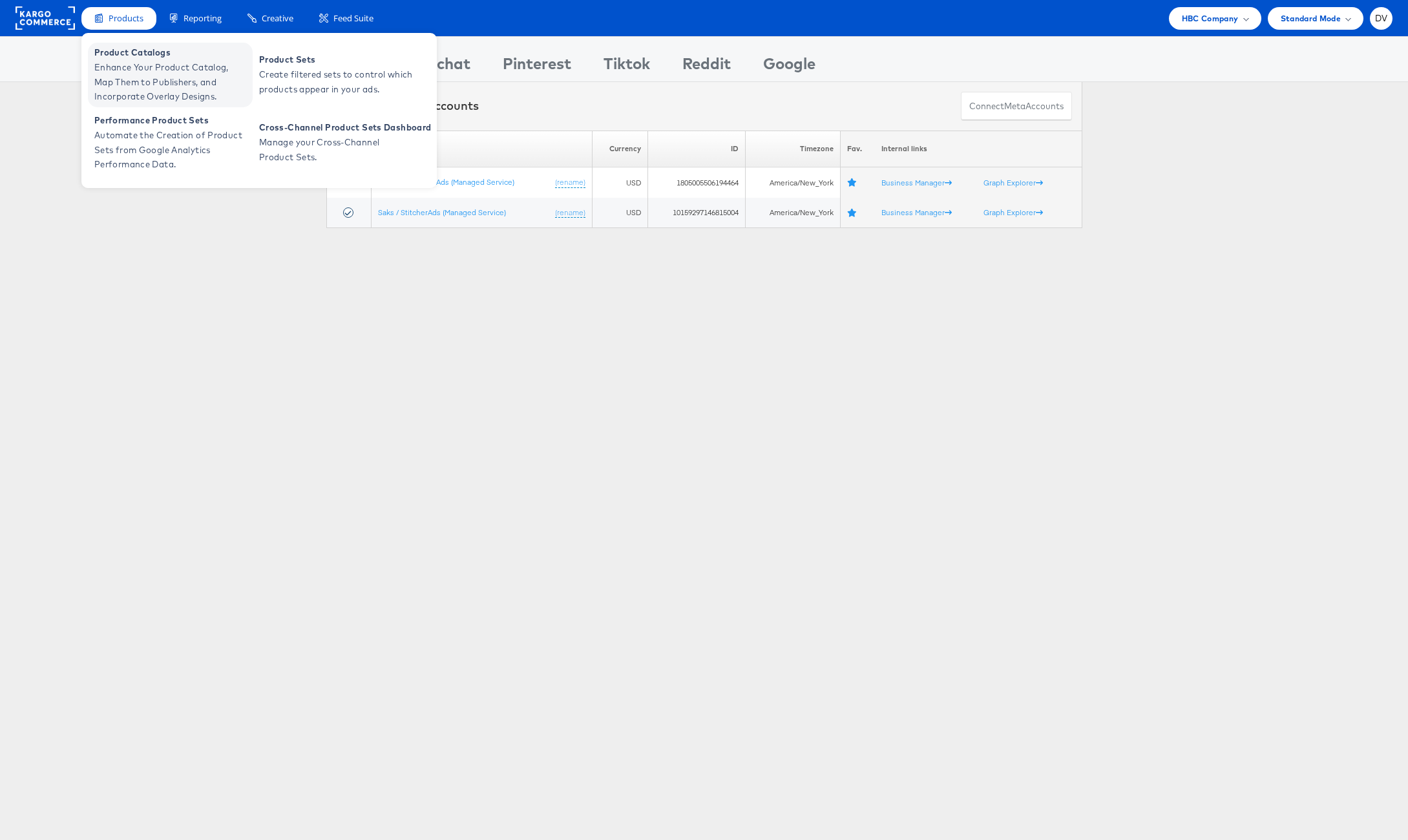
click at [124, 55] on span "Product Catalogs" at bounding box center [172, 52] width 155 height 15
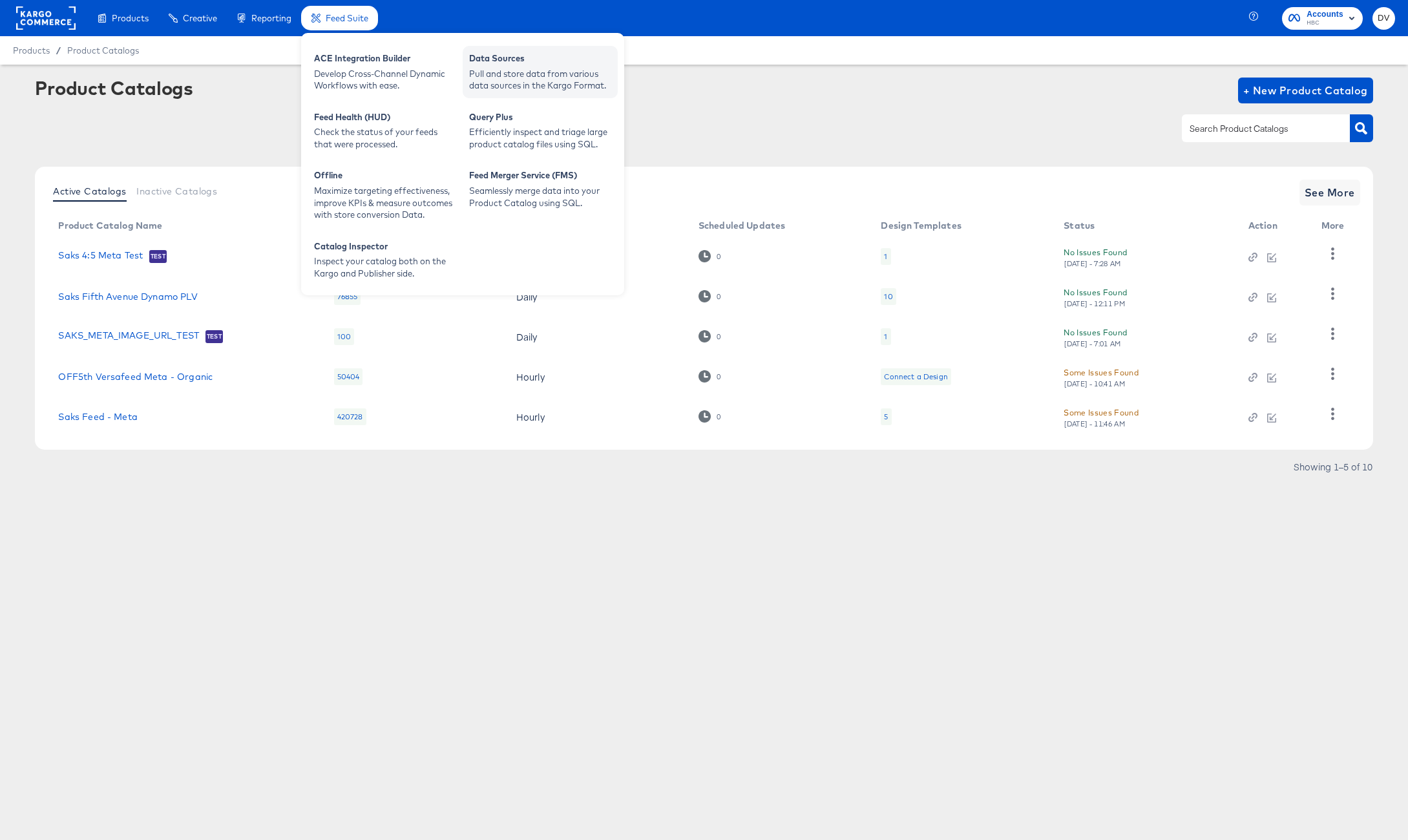
click at [545, 77] on div "Pull and store data from various data sources in the Kargo Format." at bounding box center [540, 80] width 142 height 24
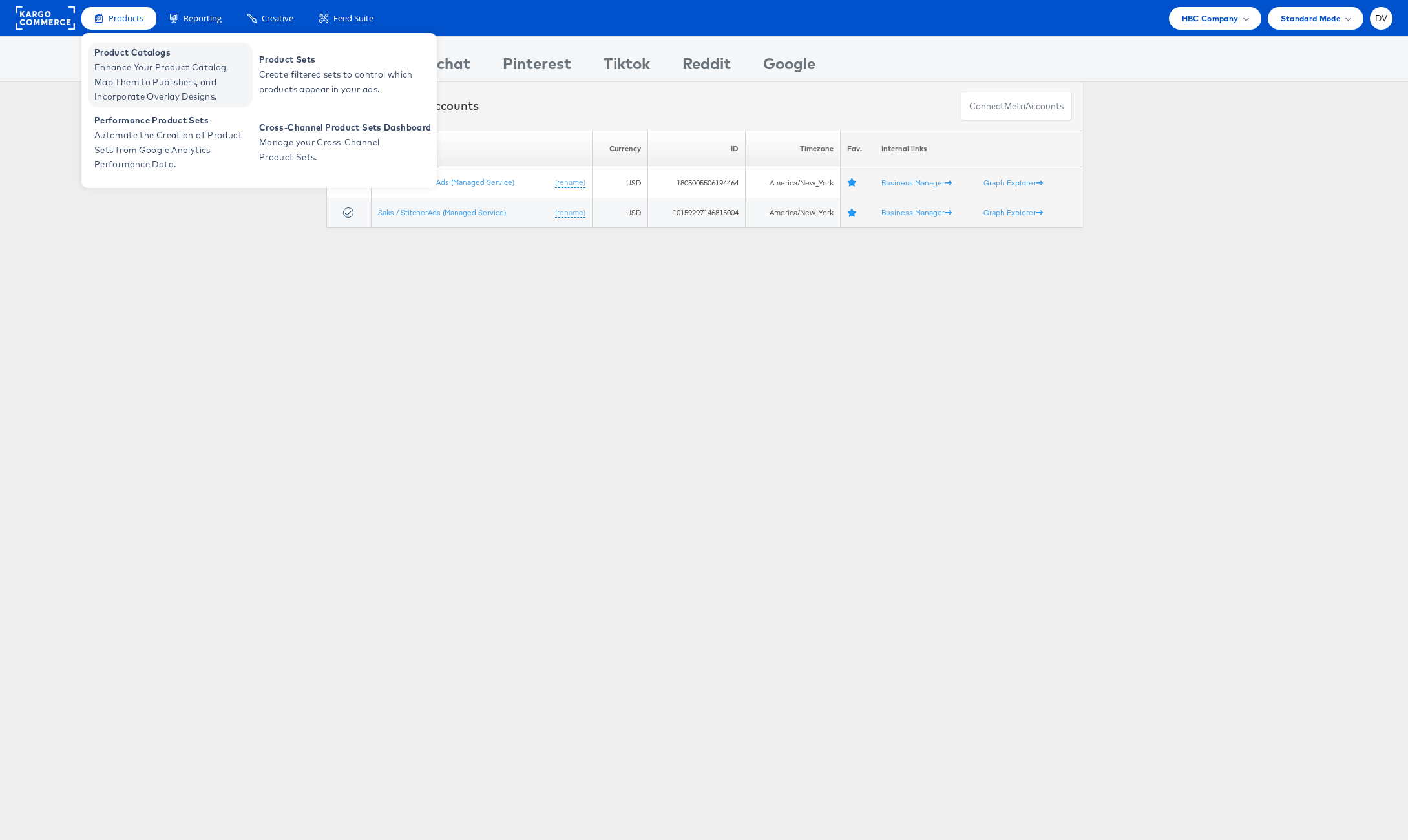
click at [111, 55] on span "Product Catalogs" at bounding box center [172, 52] width 155 height 15
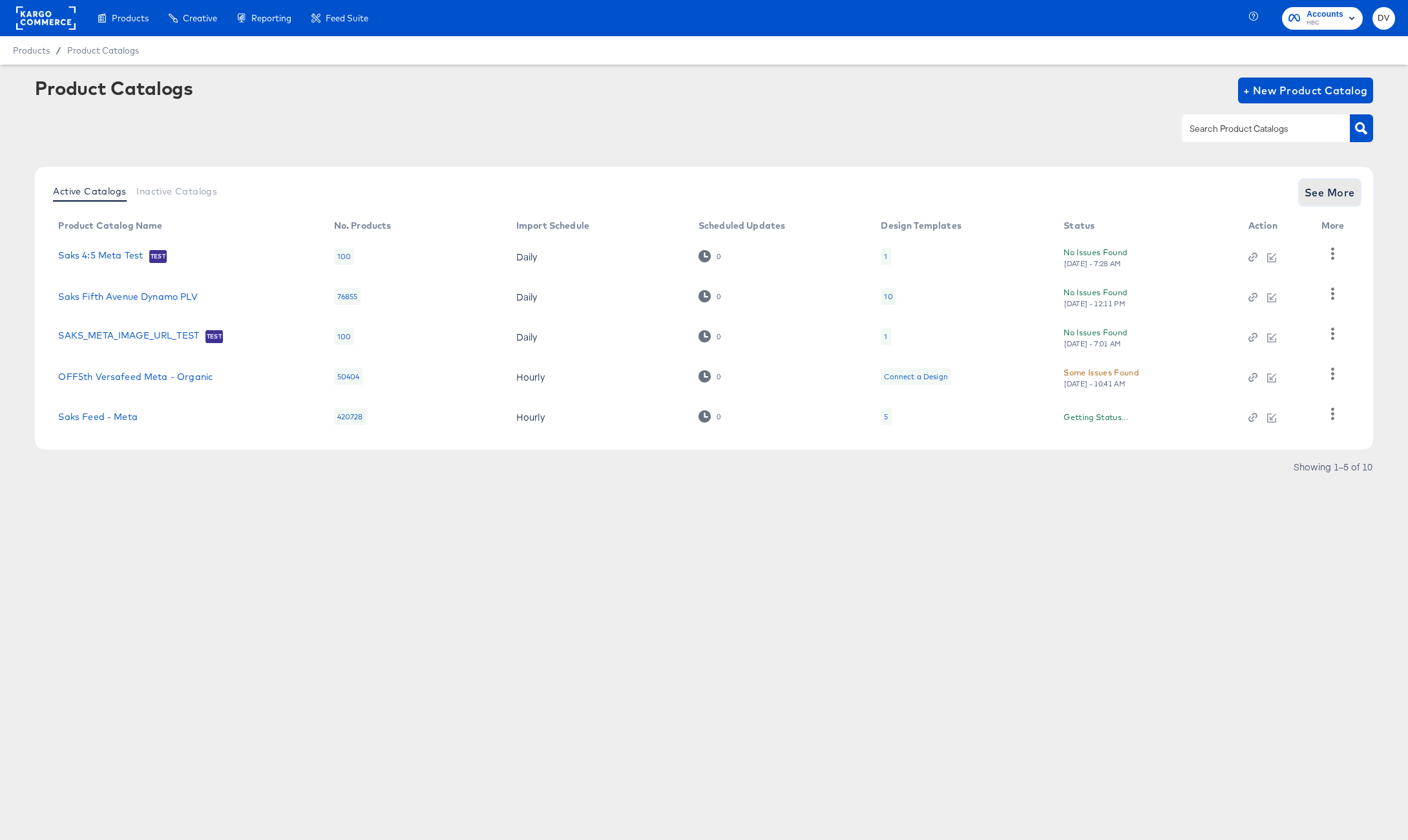
click at [1307, 185] on span "See More" at bounding box center [1330, 192] width 50 height 18
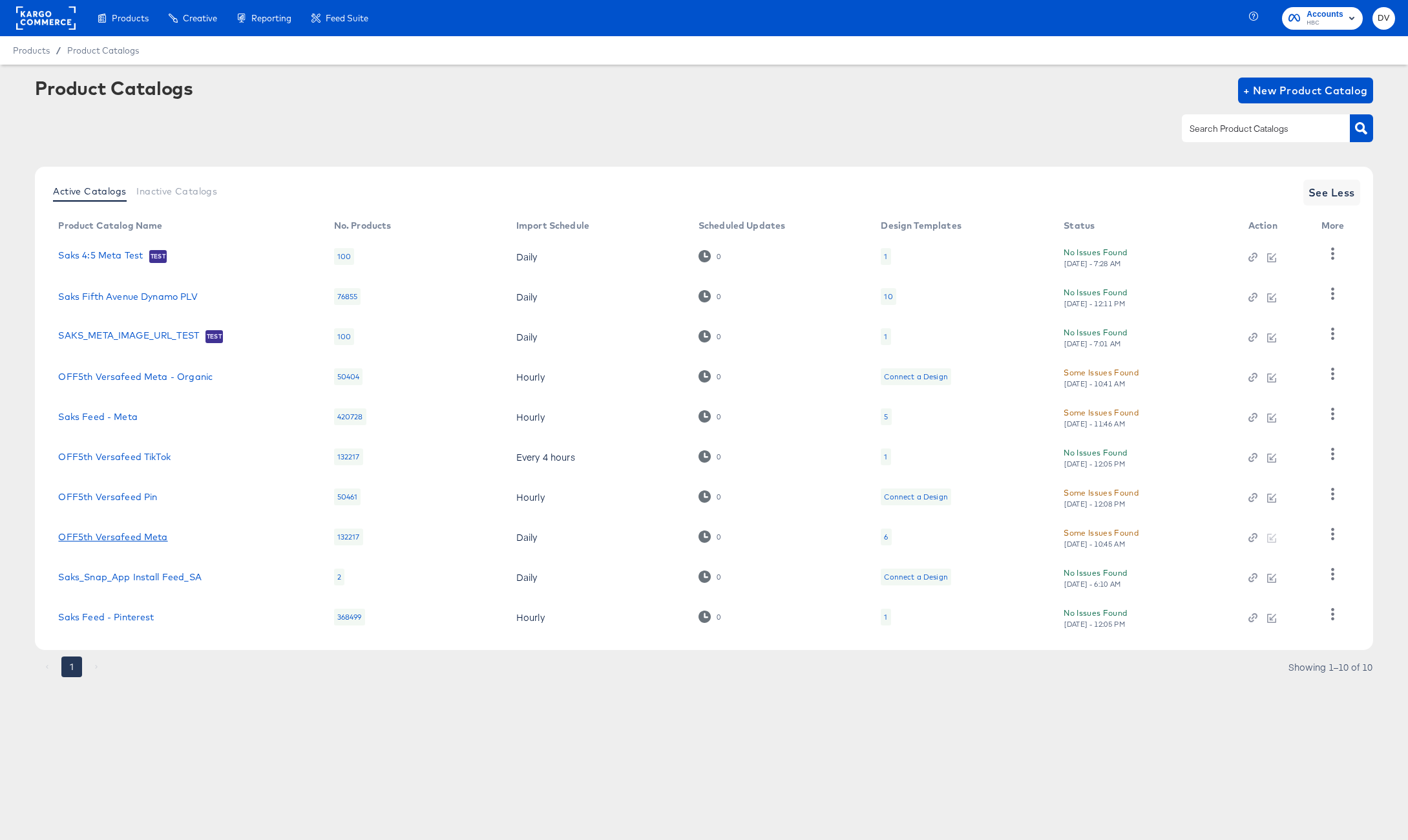
click at [161, 540] on link "OFF5th Versafeed Meta" at bounding box center [112, 537] width 109 height 11
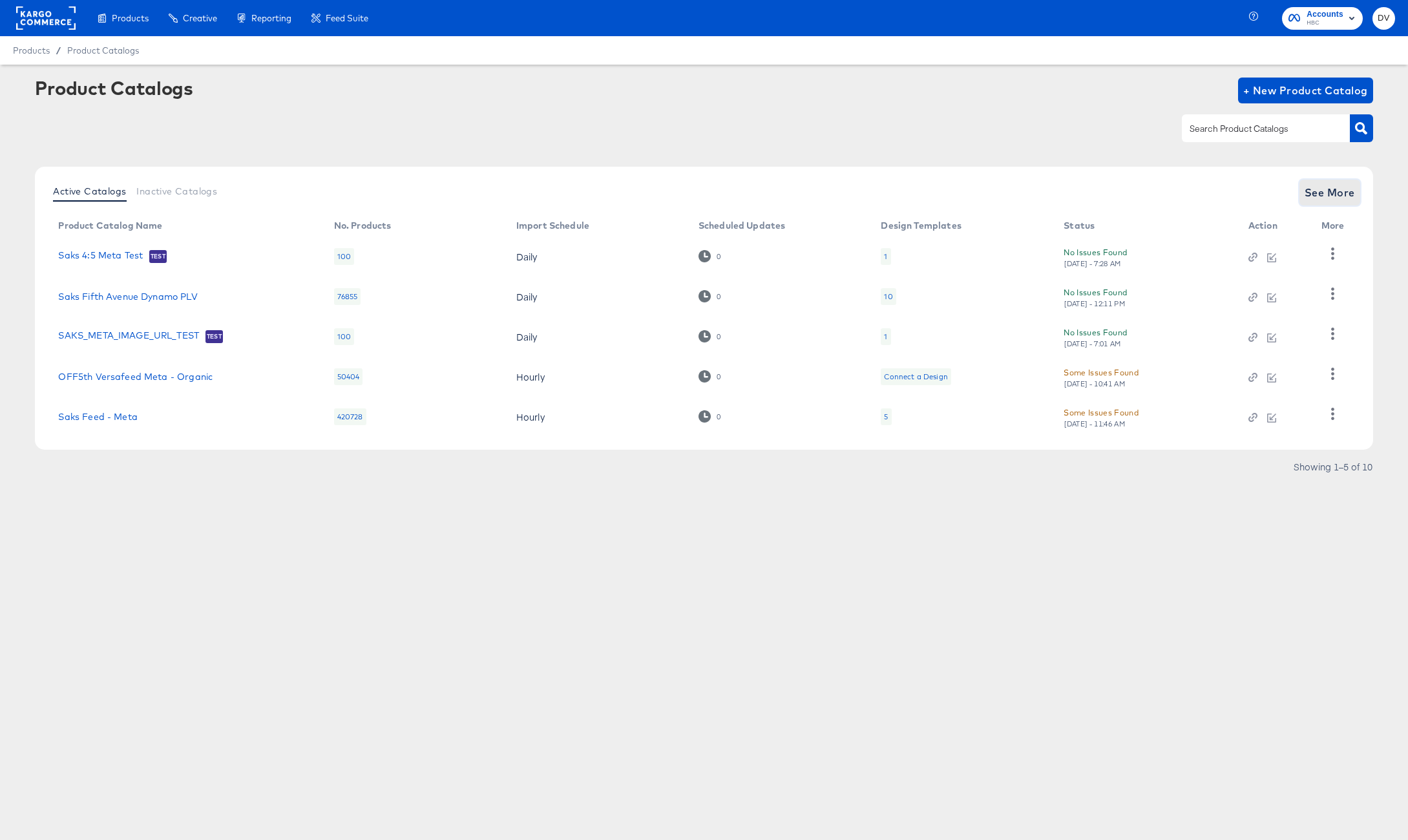
click at [1341, 188] on span "See More" at bounding box center [1330, 192] width 50 height 18
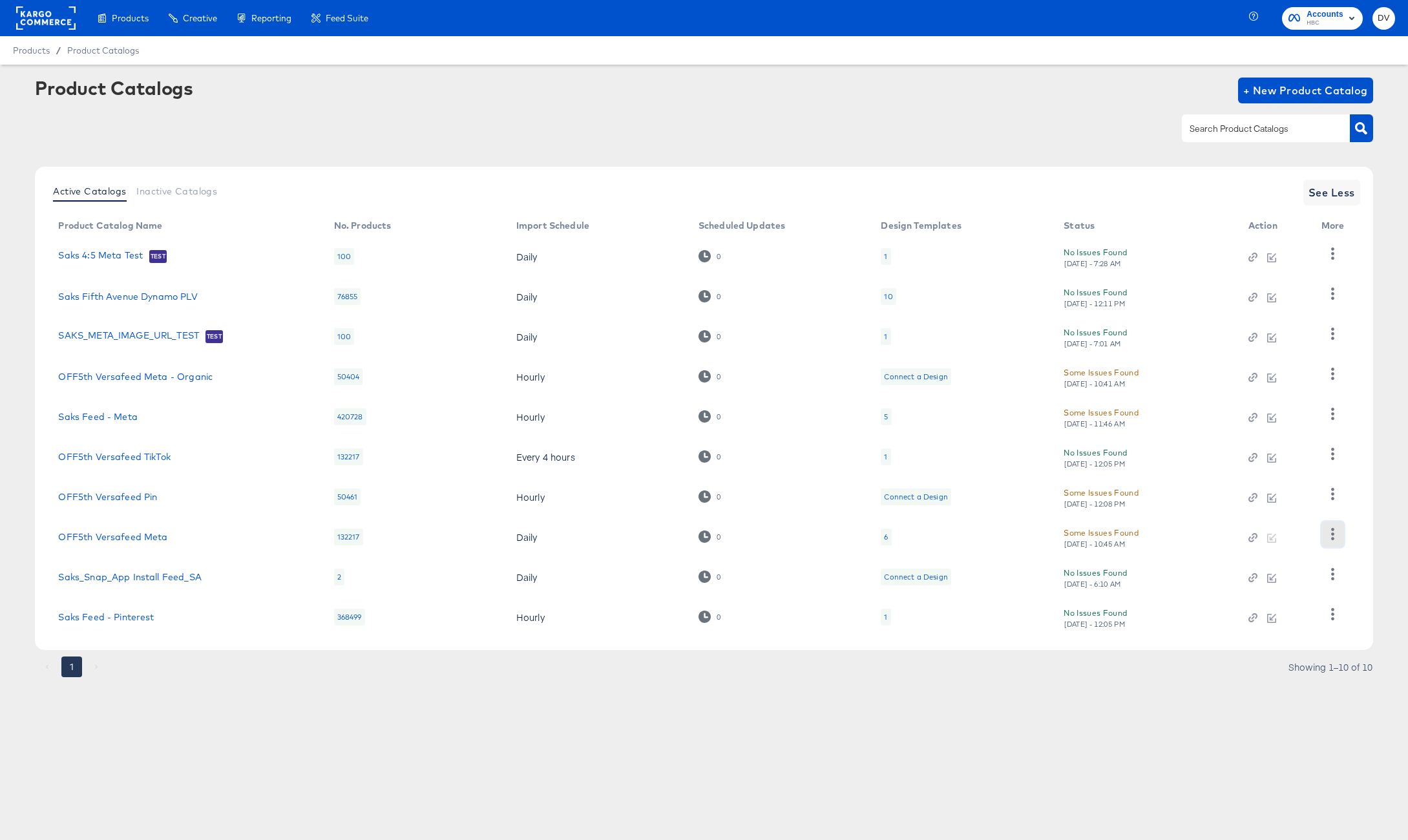
click at [1329, 532] on icon "button" at bounding box center [1333, 534] width 13 height 13
click at [1274, 434] on div "HUD Checks (Internal)" at bounding box center [1279, 428] width 129 height 21
click at [993, 753] on div "Products Creative Reporting Feed Suite Accounts HBC DV Products / Product Catal…" at bounding box center [704, 420] width 1408 height 840
click at [1338, 530] on icon "button" at bounding box center [1333, 534] width 13 height 13
click at [1257, 451] on div "Business Manager" at bounding box center [1279, 449] width 129 height 21
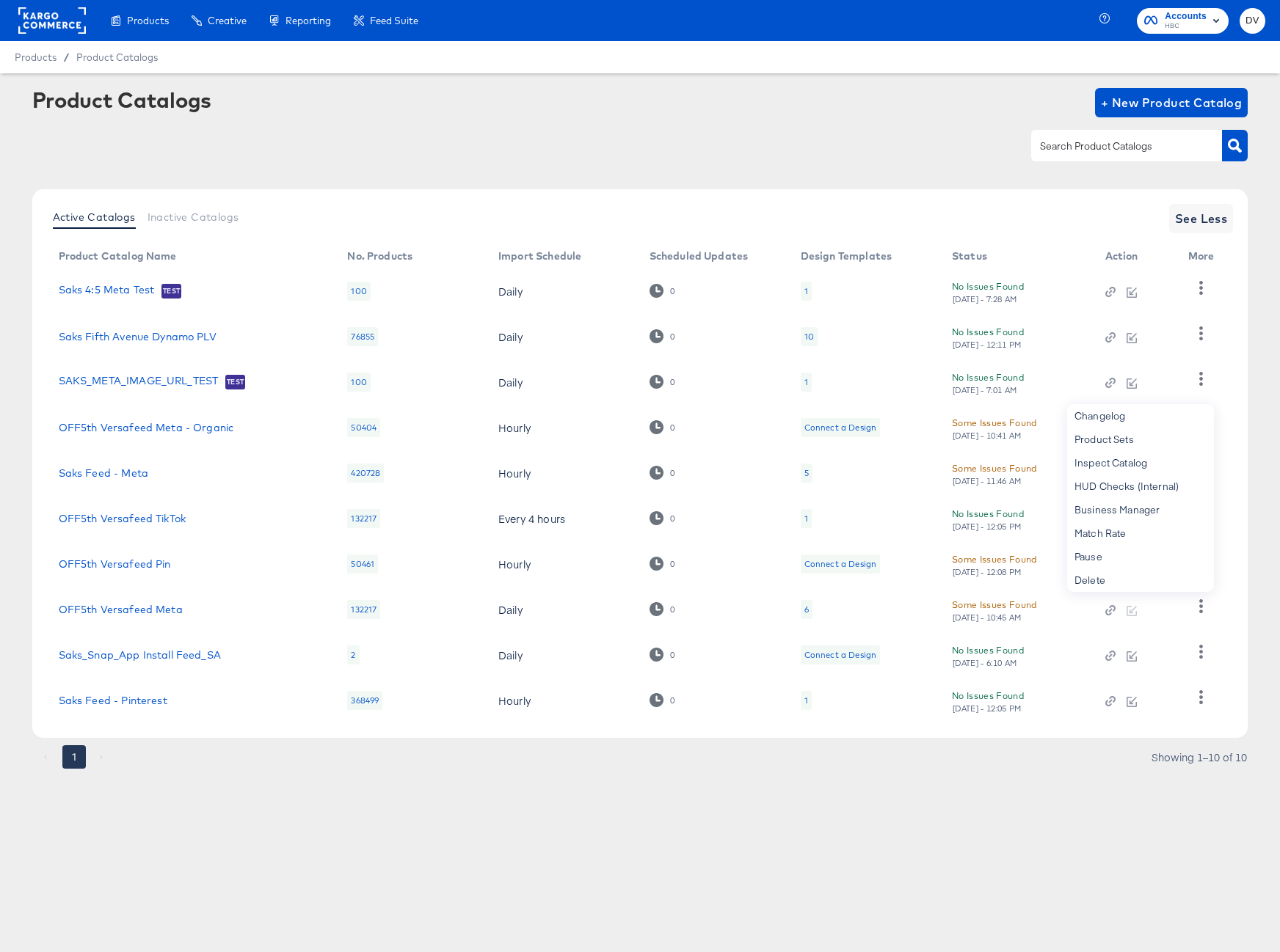
click at [41, 14] on rect at bounding box center [52, 20] width 68 height 26
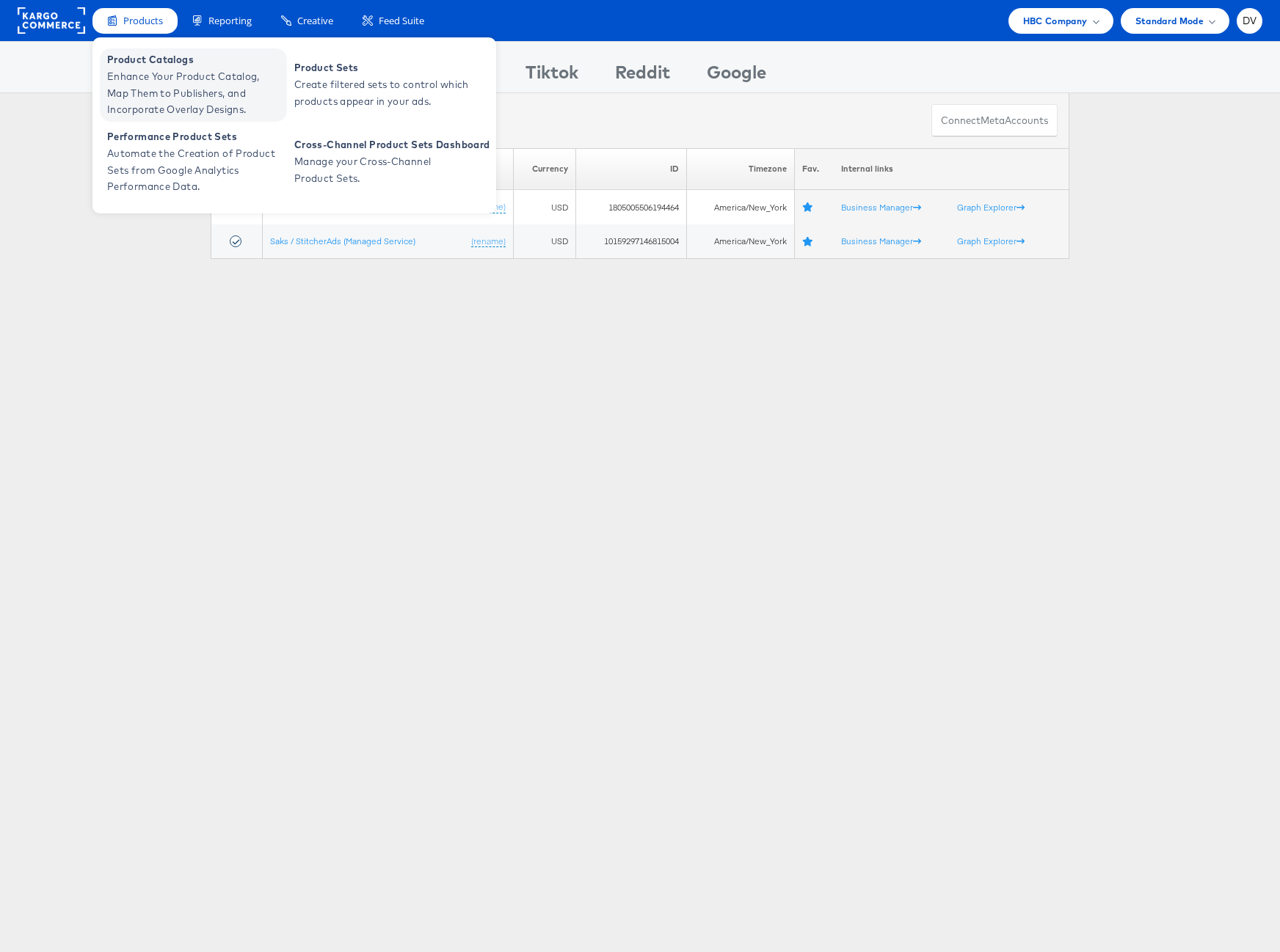
click at [127, 76] on span "Enhance Your Product Catalog, Map Them to Publishers, and Incorporate Overlay D…" at bounding box center [195, 93] width 177 height 50
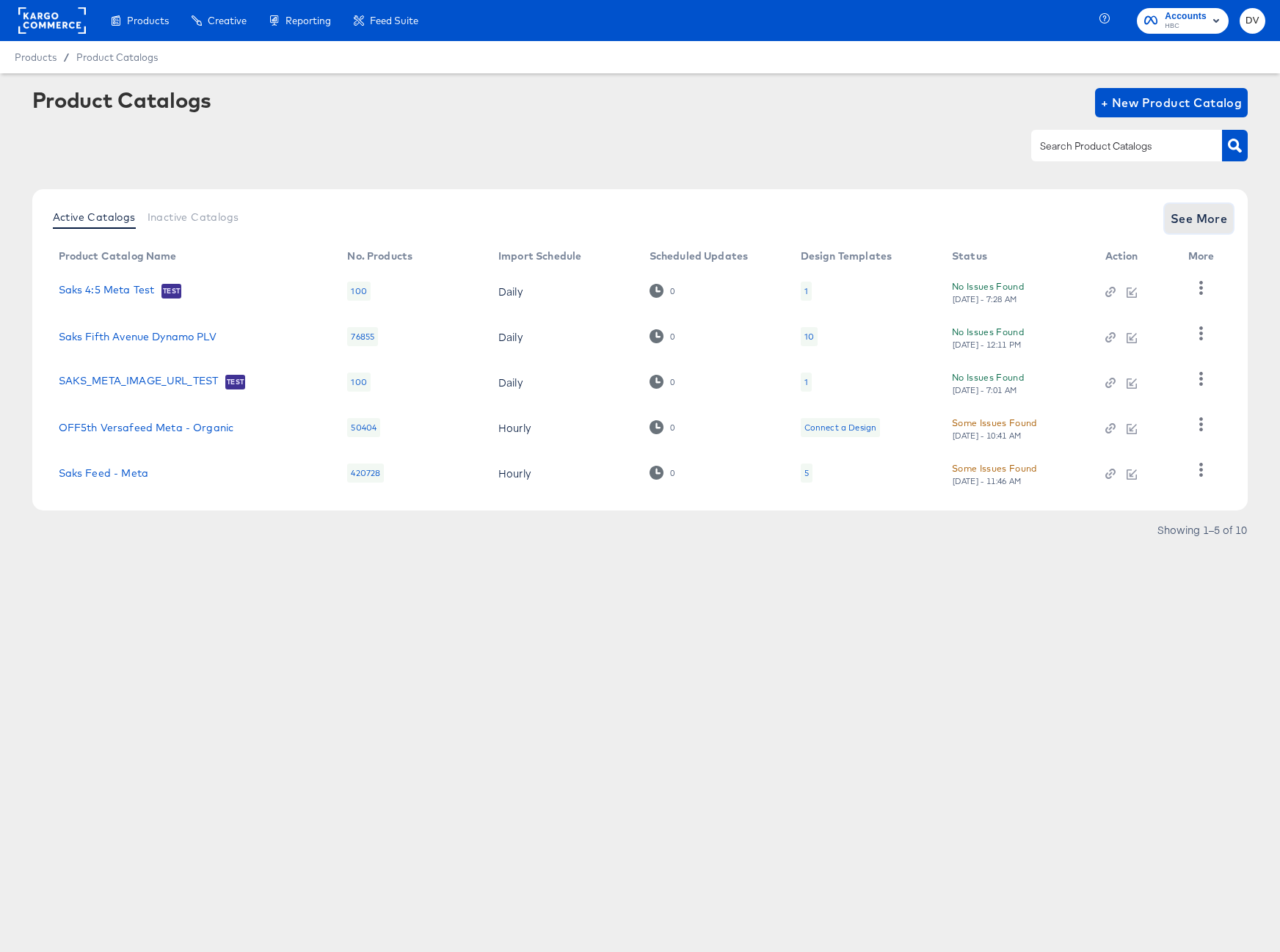
click at [1169, 206] on button "See More" at bounding box center [1200, 218] width 69 height 29
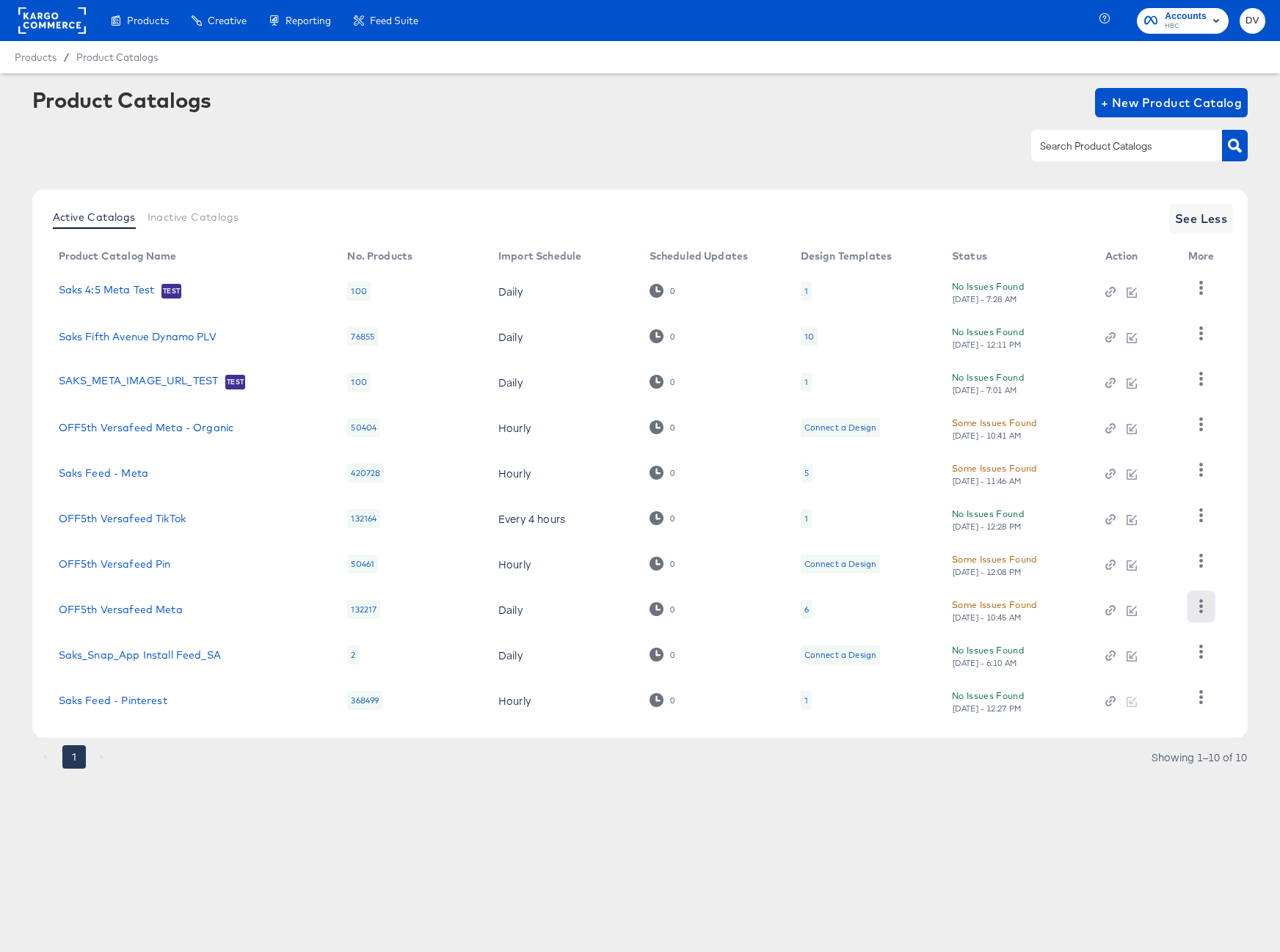
click at [1195, 610] on icon "button" at bounding box center [1201, 606] width 14 height 14
click at [1110, 493] on div "HUD Checks (Internal)" at bounding box center [1140, 486] width 146 height 23
click at [512, 135] on div at bounding box center [640, 146] width 1216 height 33
click at [172, 608] on link "OFF5th Versafeed Meta" at bounding box center [120, 610] width 124 height 12
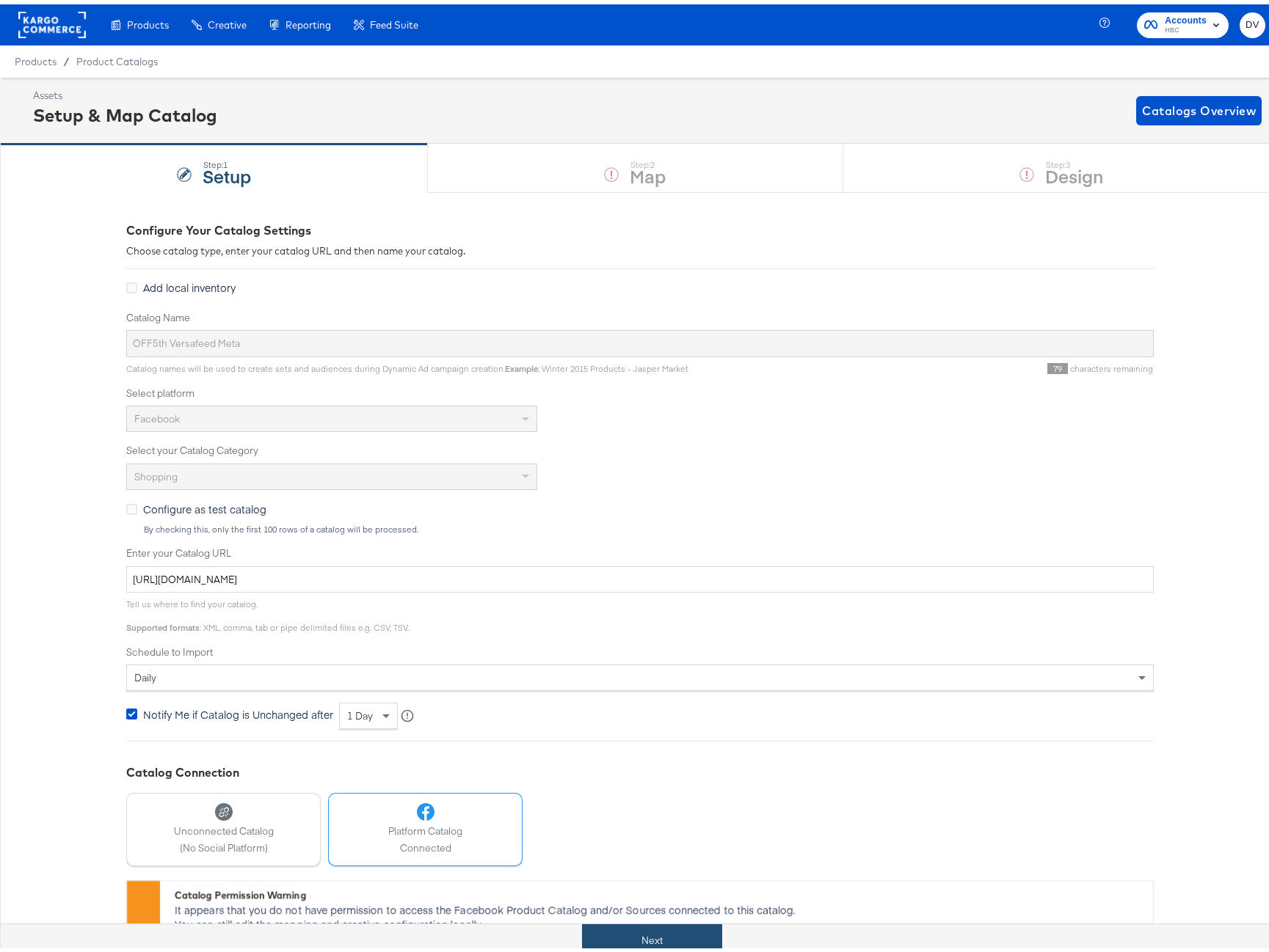
click at [698, 924] on button "Next" at bounding box center [652, 936] width 140 height 33
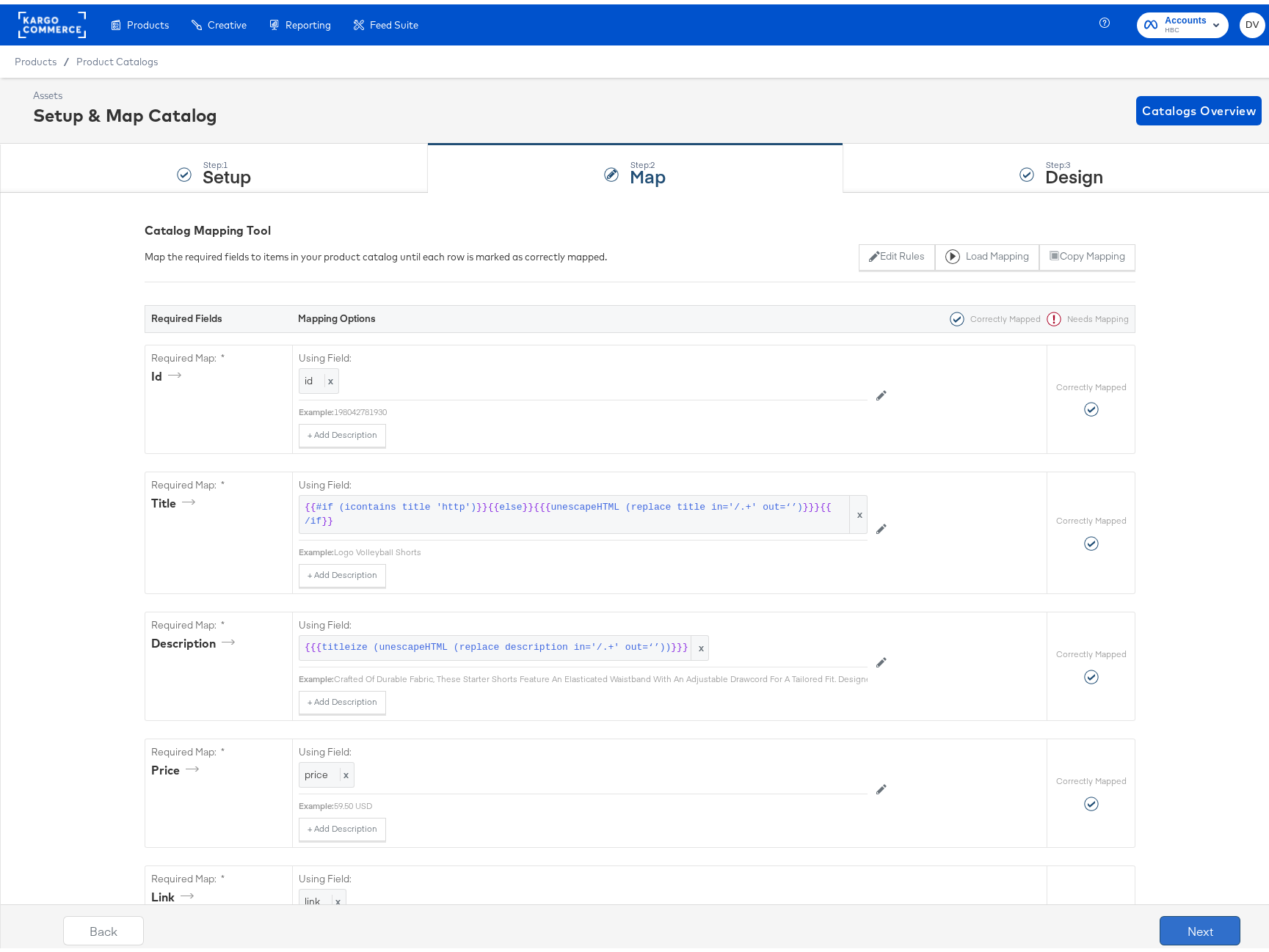
click at [1209, 920] on button "Next" at bounding box center [1199, 926] width 80 height 29
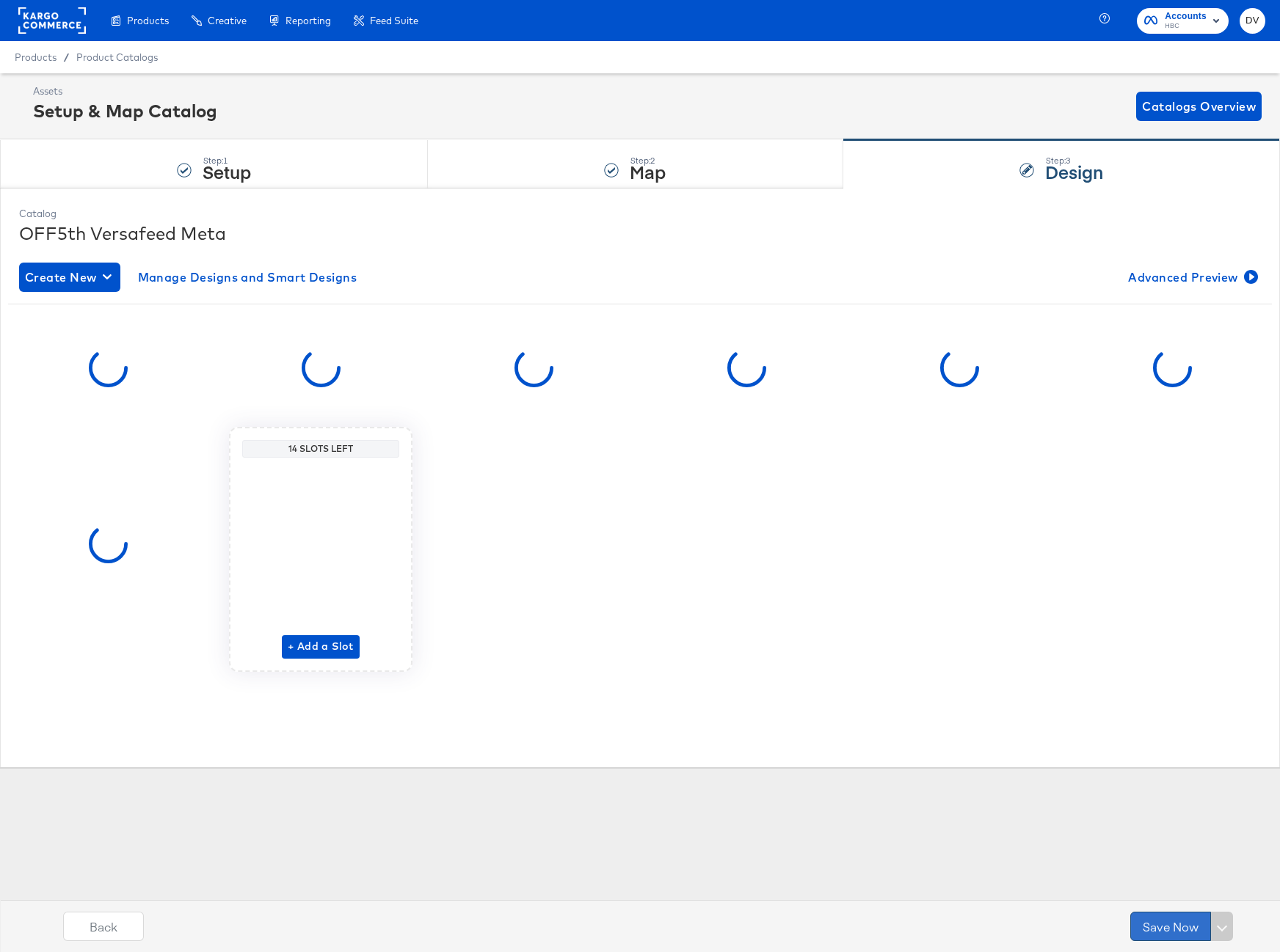
click at [1179, 920] on button "Save Now" at bounding box center [1170, 926] width 80 height 29
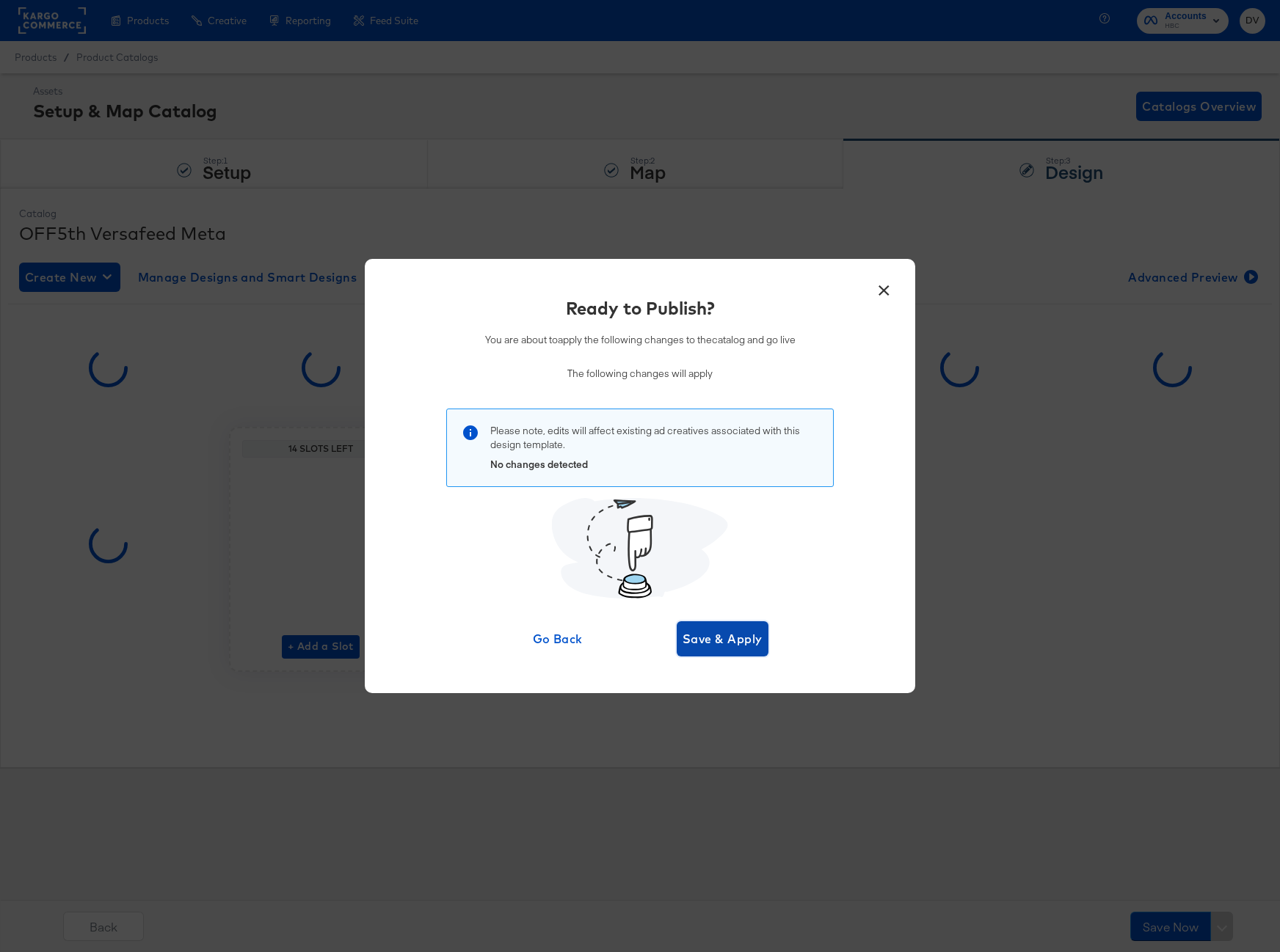
click at [735, 646] on span "Save & Apply" at bounding box center [723, 639] width 80 height 20
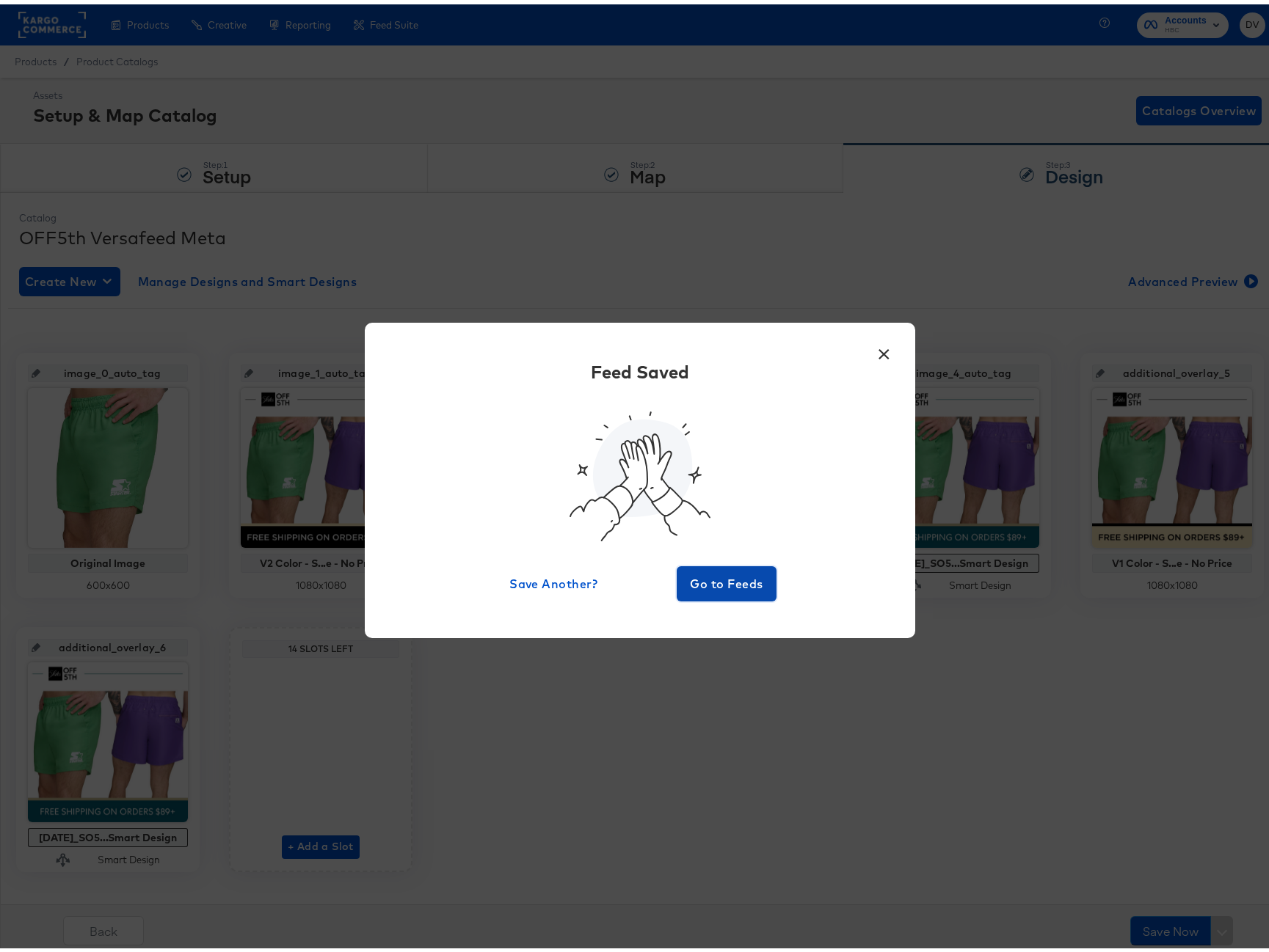
click at [716, 595] on button "Go to Feeds" at bounding box center [726, 580] width 100 height 35
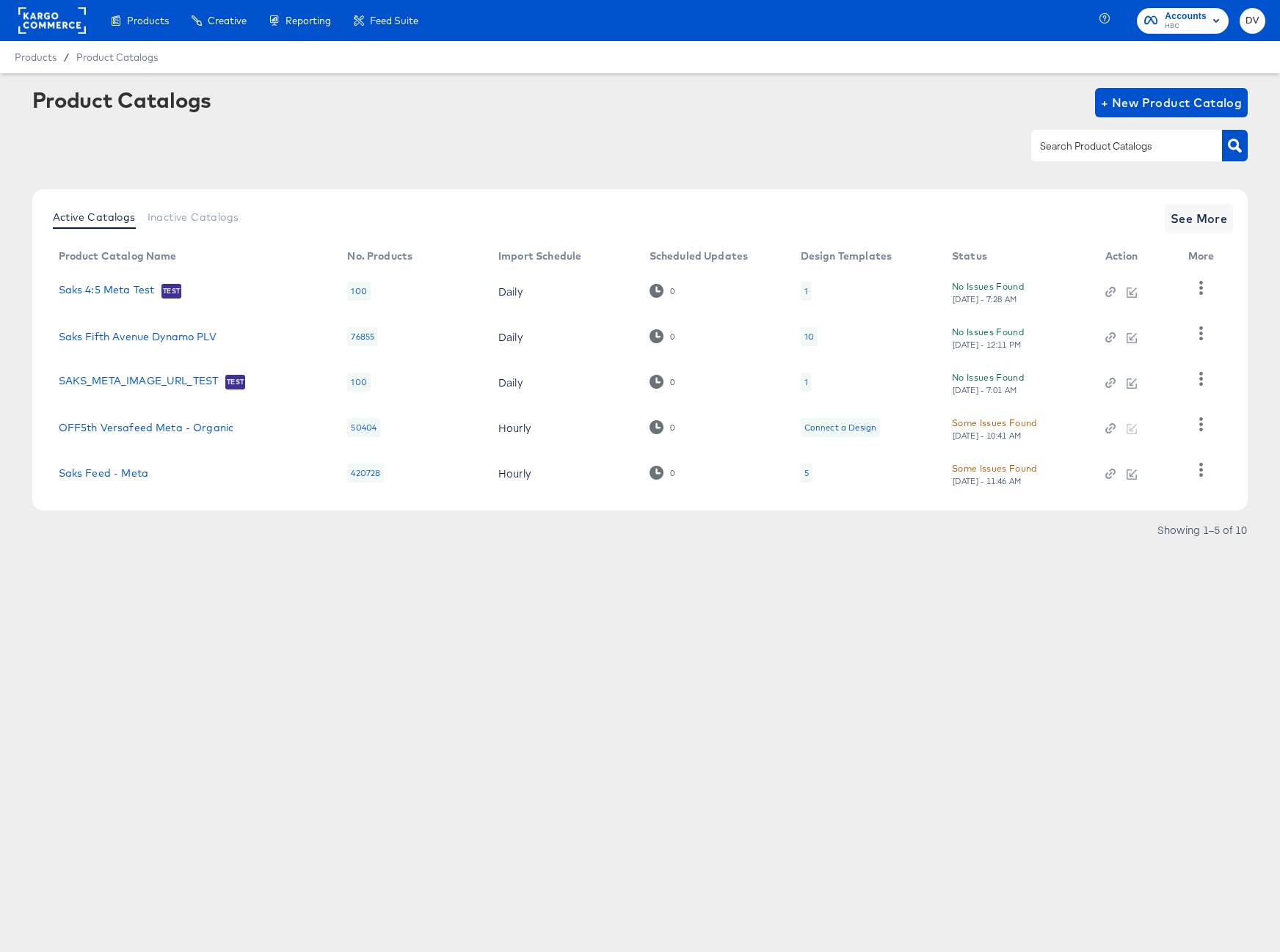
click at [1183, 238] on div "Active Catalogs Inactive Catalogs See More Product Catalog Name No. Products Im…" at bounding box center [640, 350] width 1216 height 321
click at [1190, 232] on button "See More" at bounding box center [1200, 218] width 69 height 29
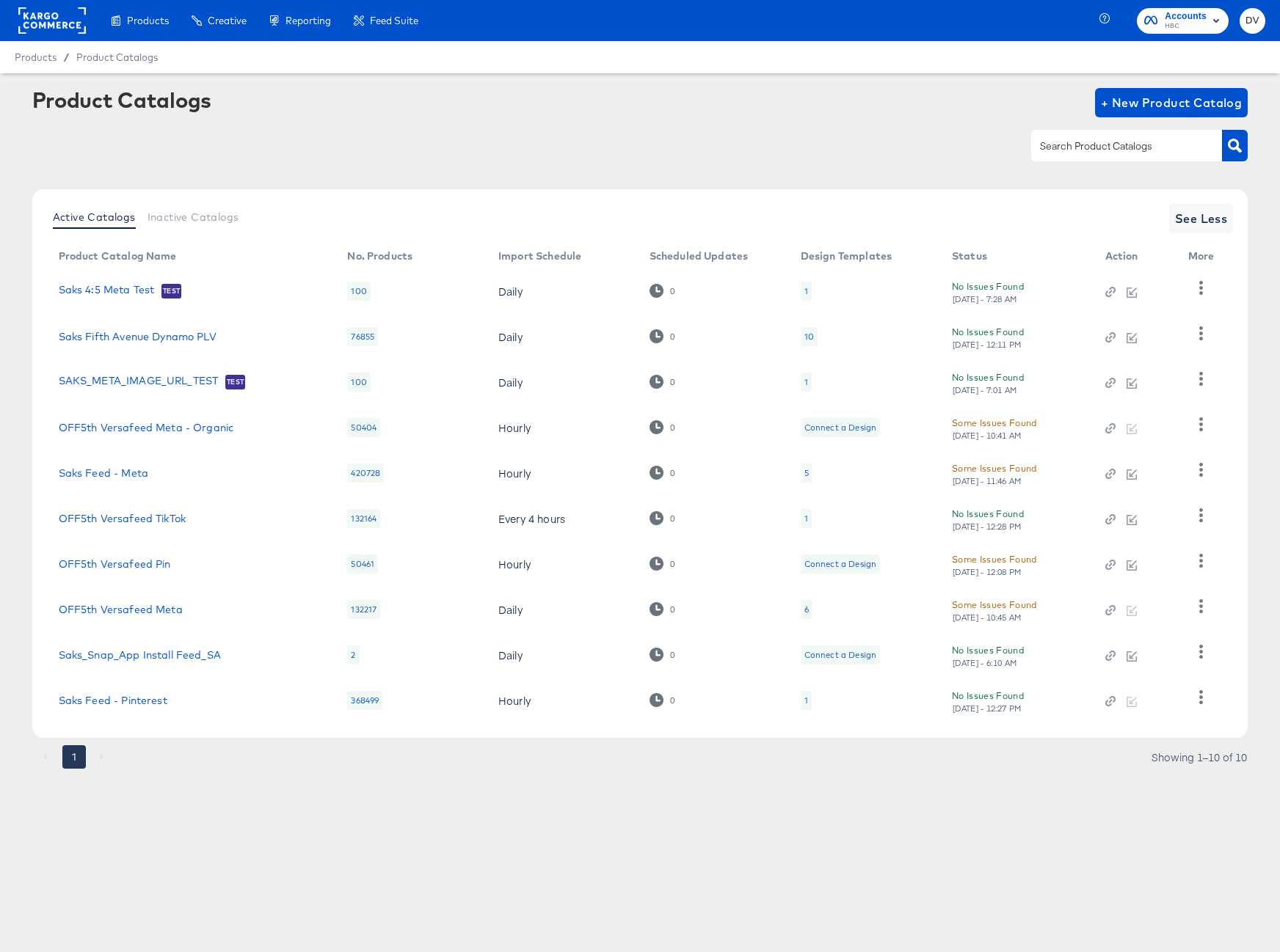
click at [897, 761] on div "1 Showing 1–10 of 10" at bounding box center [640, 764] width 1216 height 23
click at [1206, 598] on button "button" at bounding box center [1201, 607] width 26 height 29
click at [1137, 494] on div "HUD Checks (Internal)" at bounding box center [1140, 486] width 146 height 23
click at [633, 102] on div "Product Catalogs + New Product Catalog" at bounding box center [640, 102] width 1216 height 29
click at [62, 22] on rect at bounding box center [52, 20] width 68 height 26
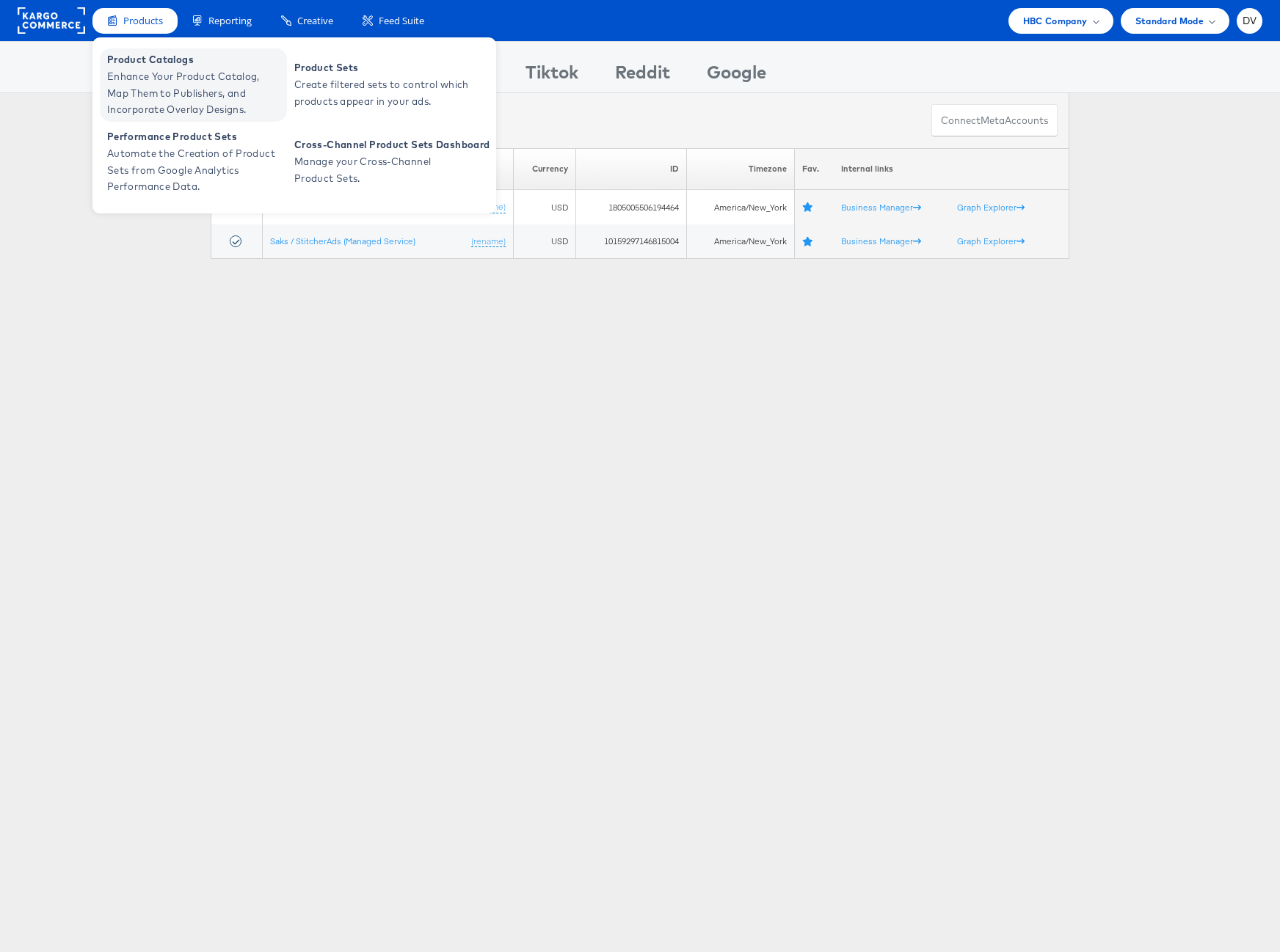
click at [144, 68] on span "Product Catalogs" at bounding box center [195, 59] width 177 height 17
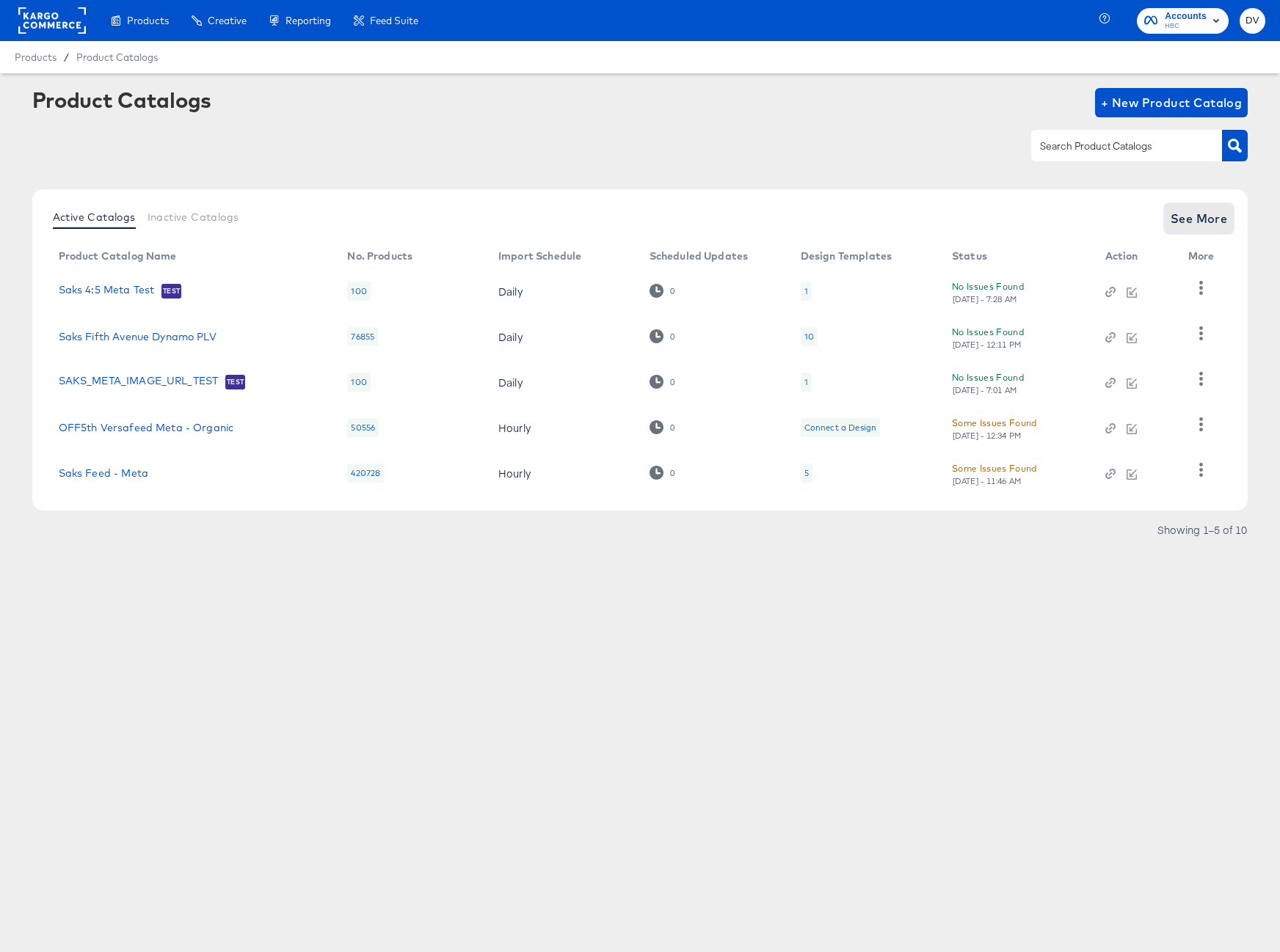
click at [1177, 212] on span "See More" at bounding box center [1200, 218] width 57 height 20
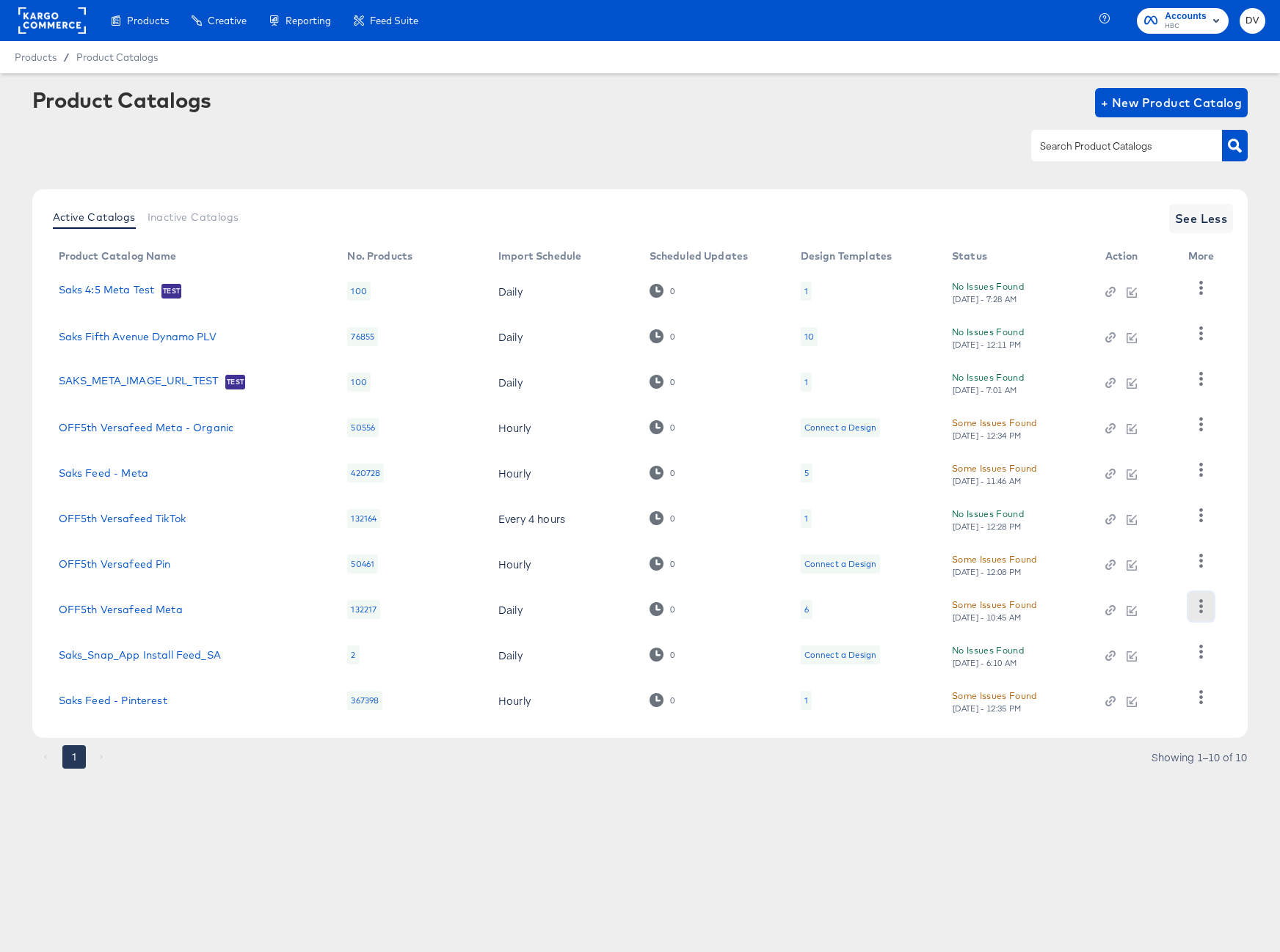
click at [1201, 607] on icon "button" at bounding box center [1201, 606] width 4 height 14
click at [1152, 496] on div "HUD Checks (Internal)" at bounding box center [1140, 486] width 146 height 23
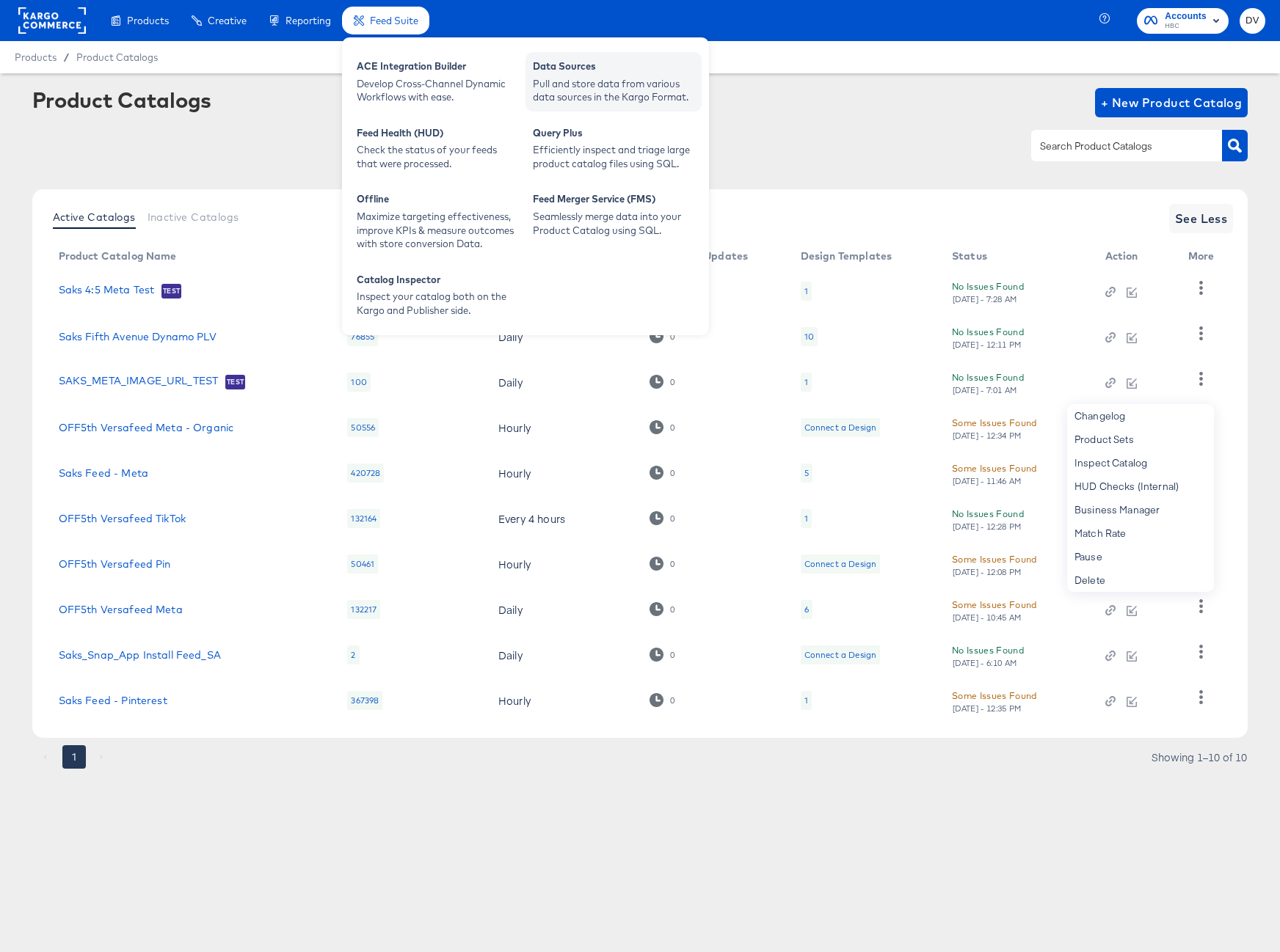
click at [536, 77] on div "Pull and store data from various data sources in the Kargo Format." at bounding box center [613, 91] width 162 height 27
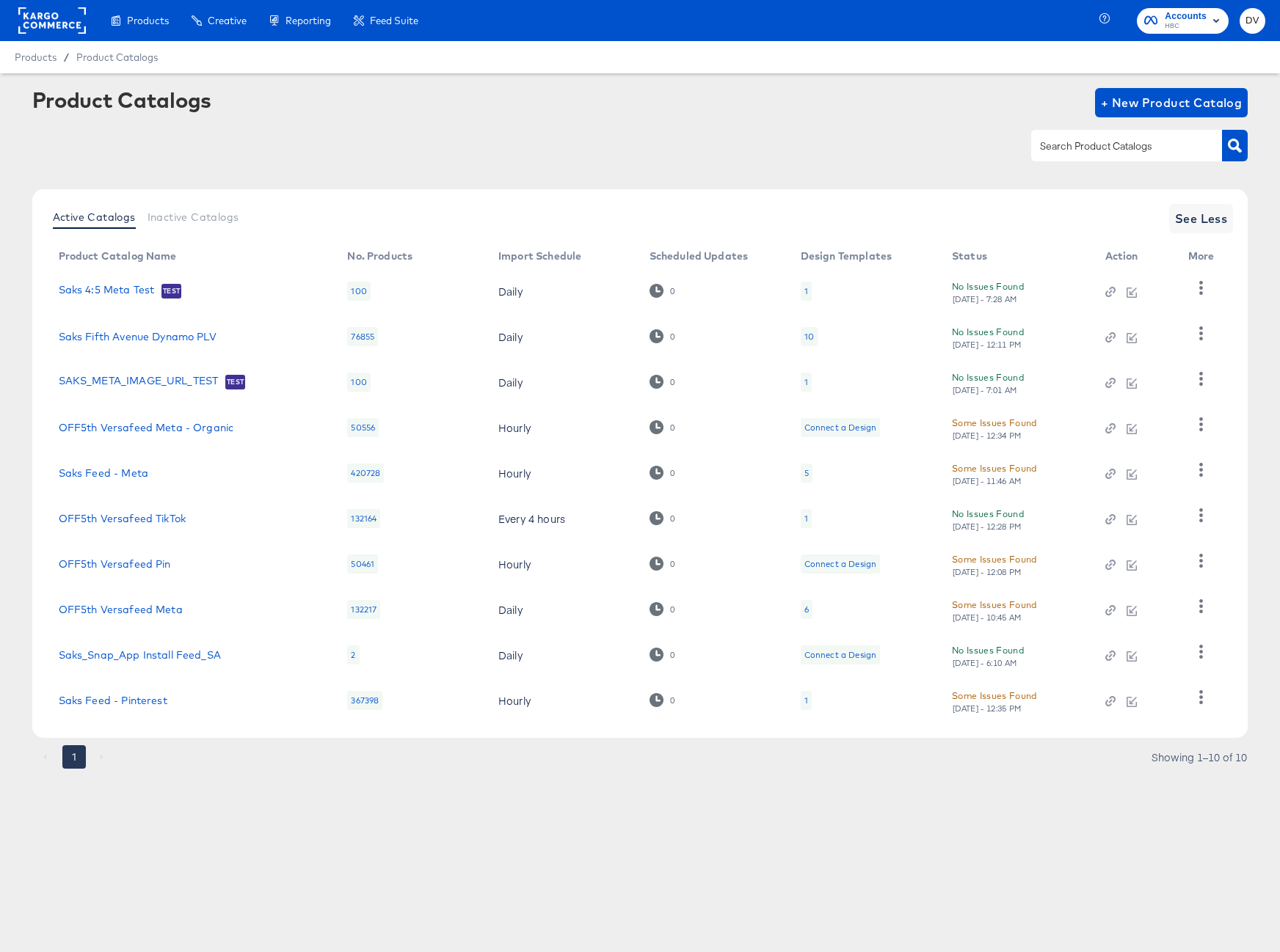
click at [783, 91] on div "Product Catalogs + New Product Catalog" at bounding box center [640, 102] width 1216 height 29
click at [47, 20] on rect at bounding box center [52, 20] width 68 height 26
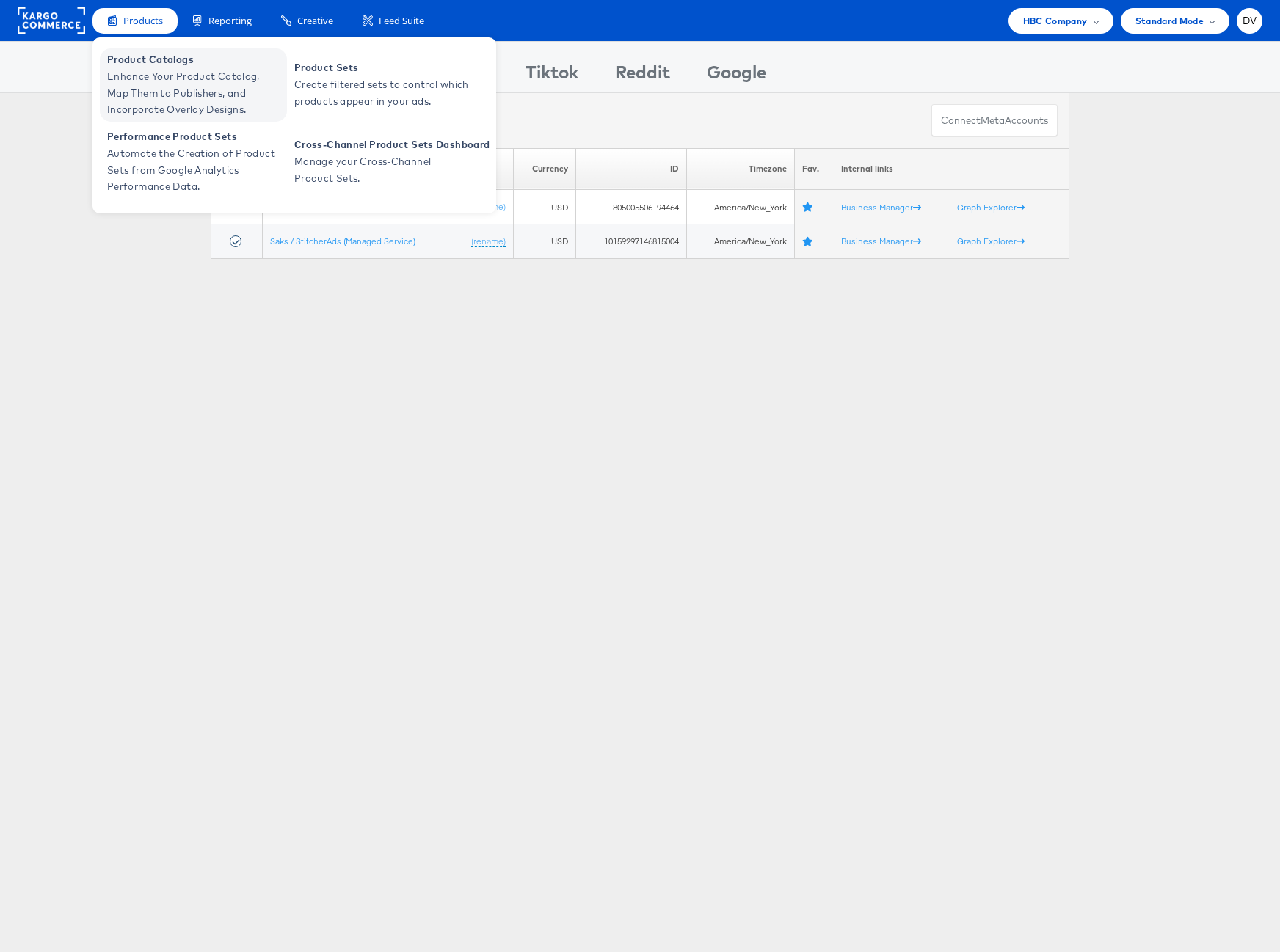
click at [145, 74] on span "Enhance Your Product Catalog, Map Them to Publishers, and Incorporate Overlay D…" at bounding box center [195, 93] width 177 height 50
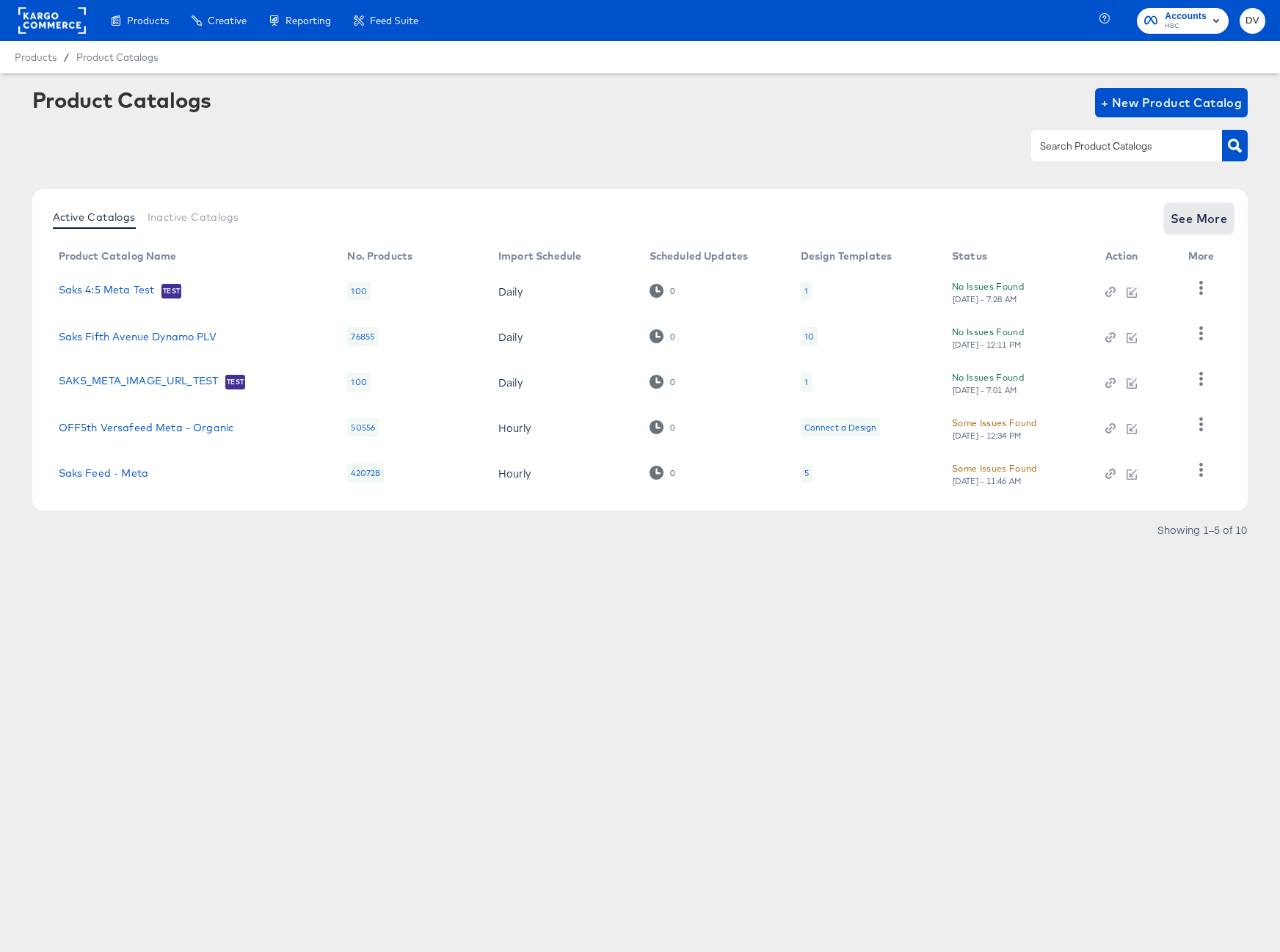
click at [1183, 222] on span "See More" at bounding box center [1200, 218] width 57 height 20
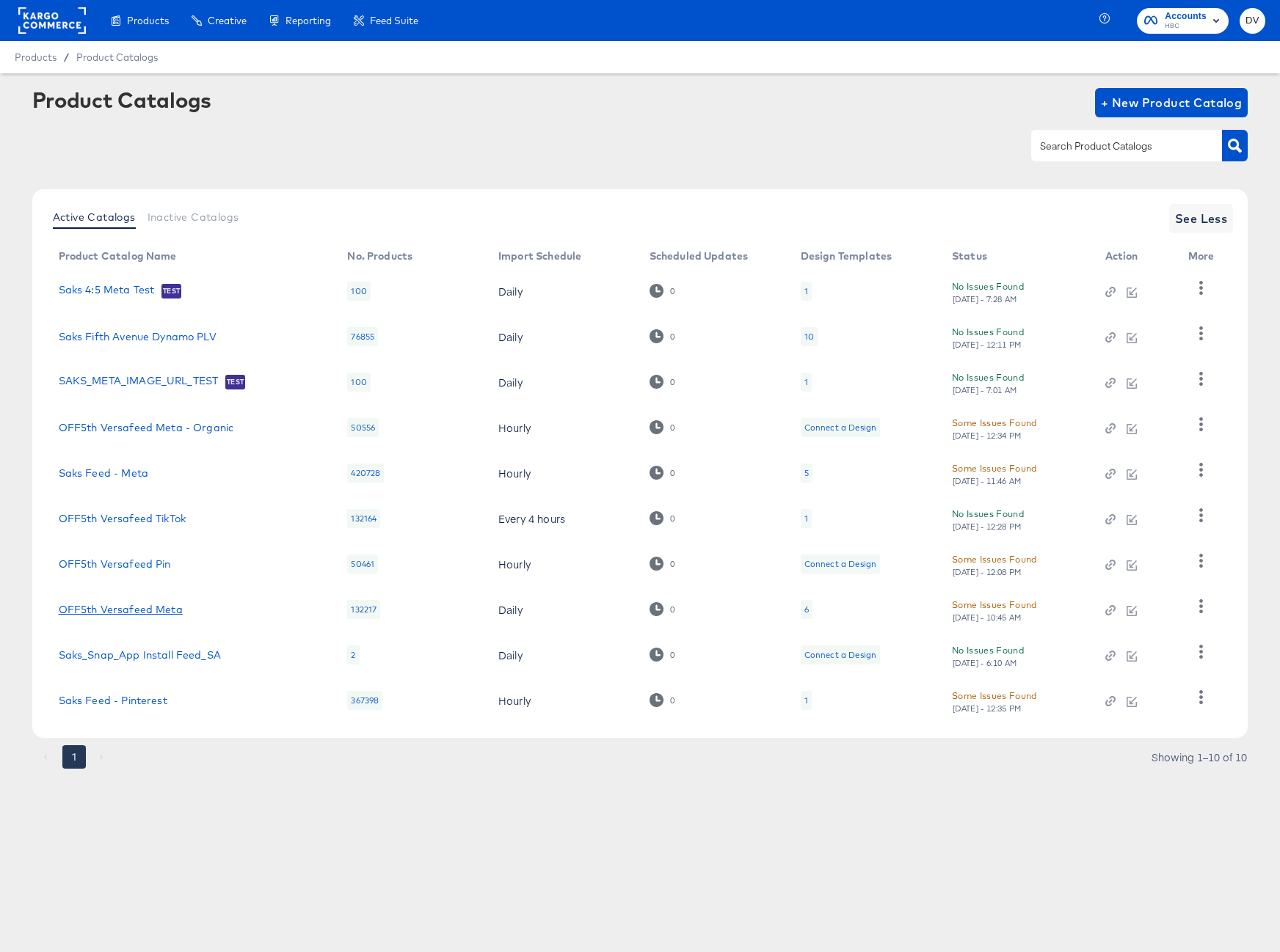
click at [167, 605] on link "OFF5th Versafeed Meta" at bounding box center [120, 610] width 124 height 12
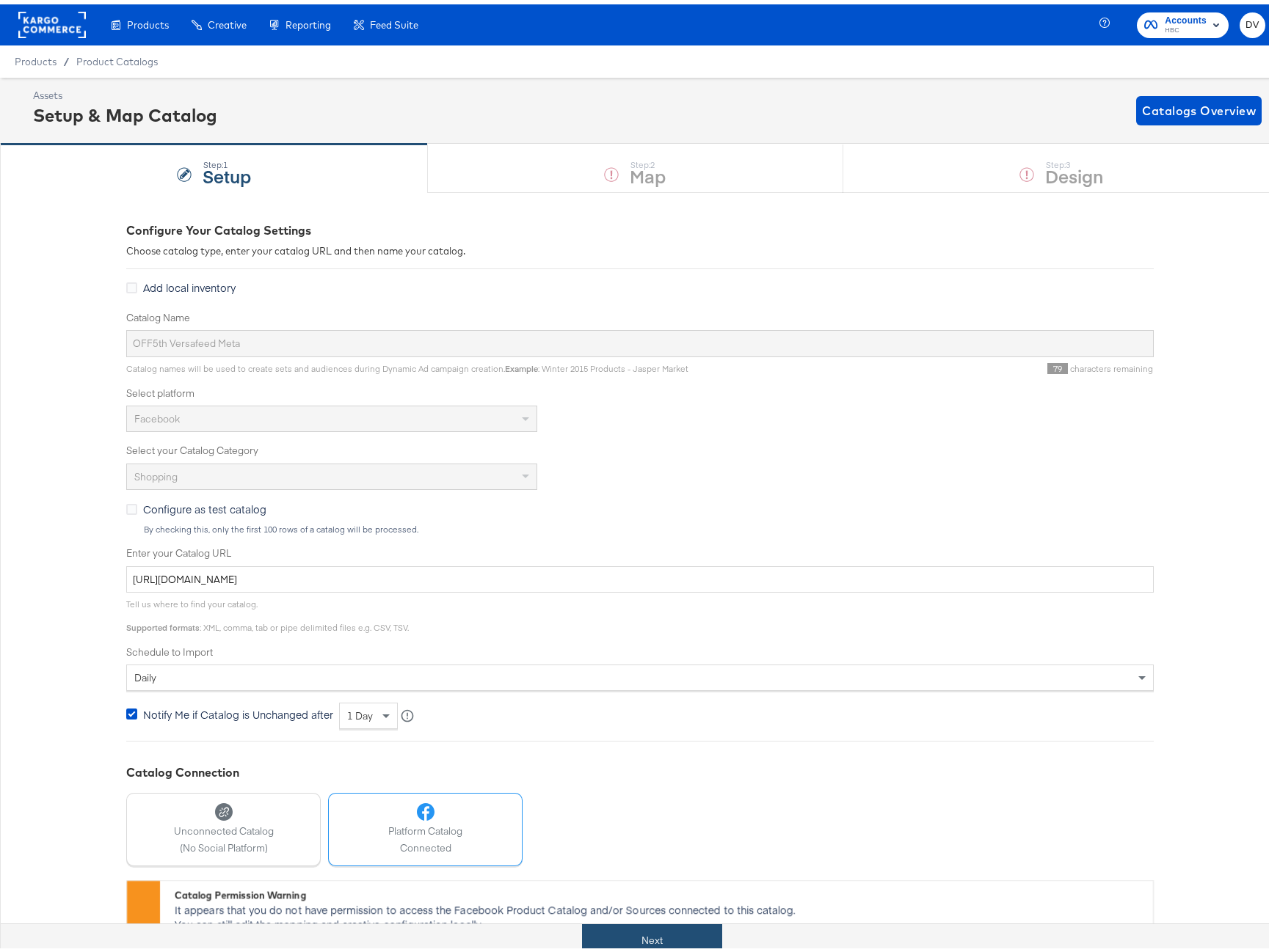
click at [697, 935] on button "Next" at bounding box center [652, 936] width 140 height 33
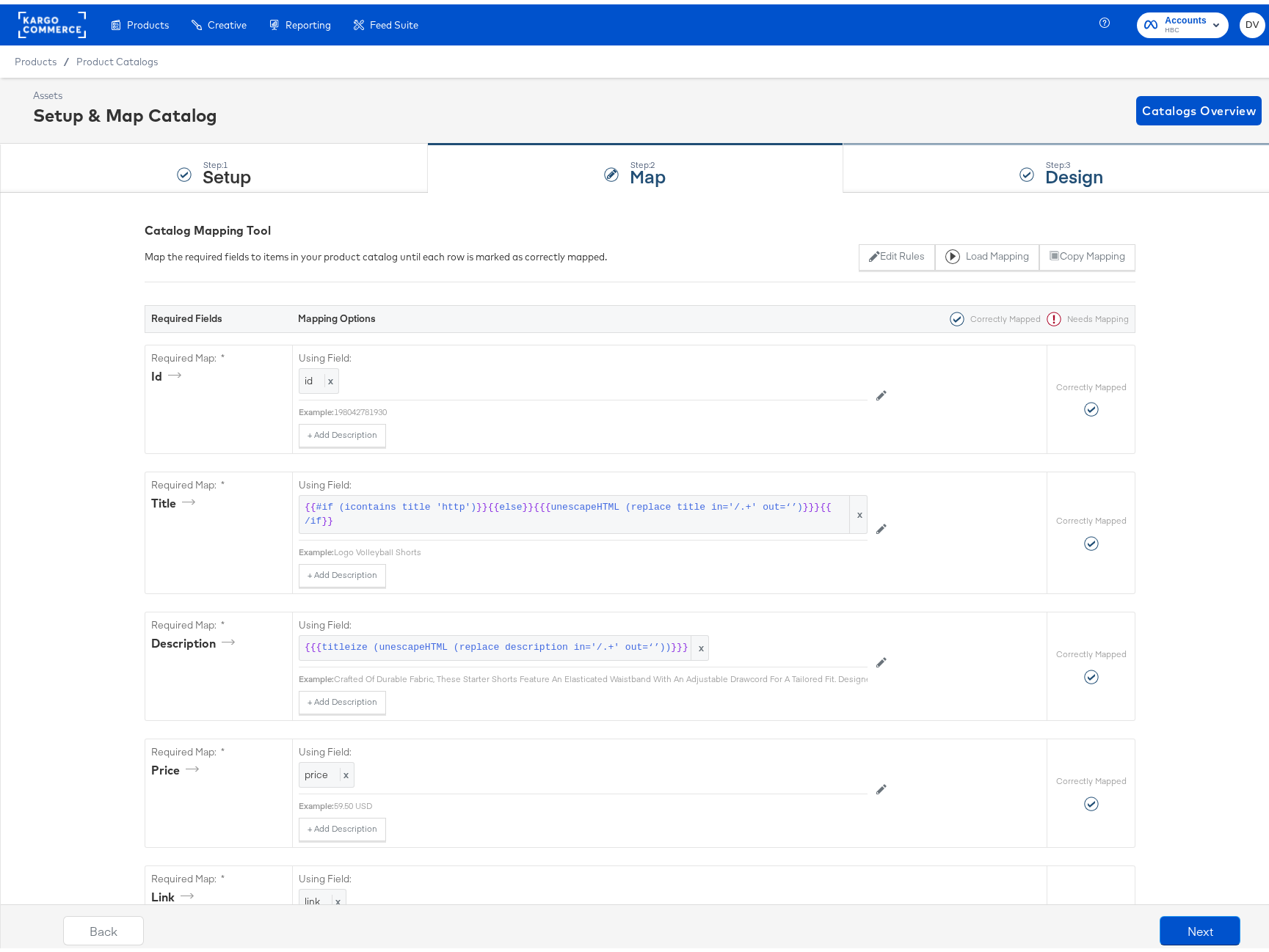
click at [1128, 149] on div "Step: 3 Design" at bounding box center [1061, 164] width 436 height 48
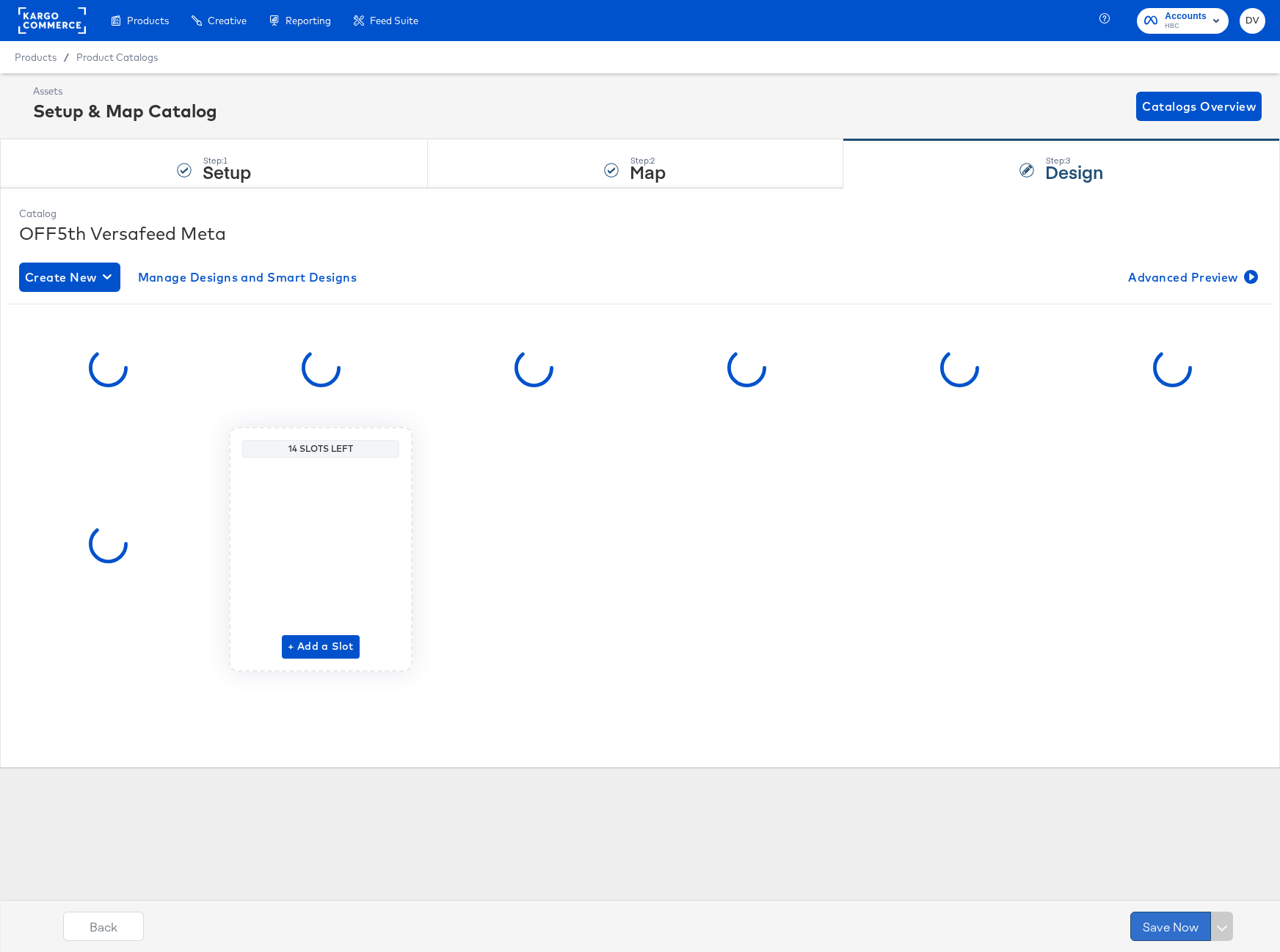
click at [1156, 917] on button "Save Now" at bounding box center [1170, 926] width 80 height 29
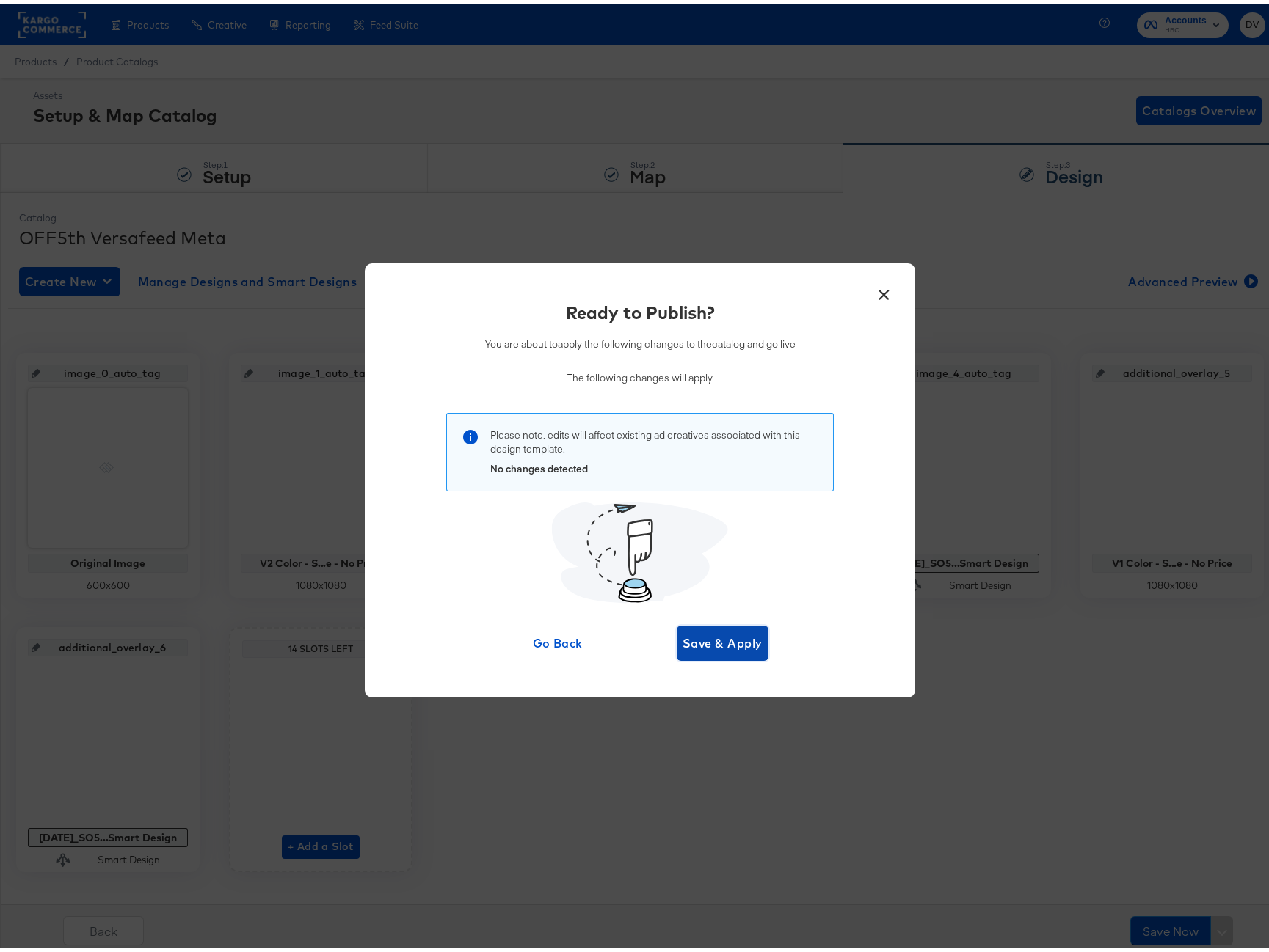
click at [743, 644] on span "Save & Apply" at bounding box center [722, 639] width 80 height 20
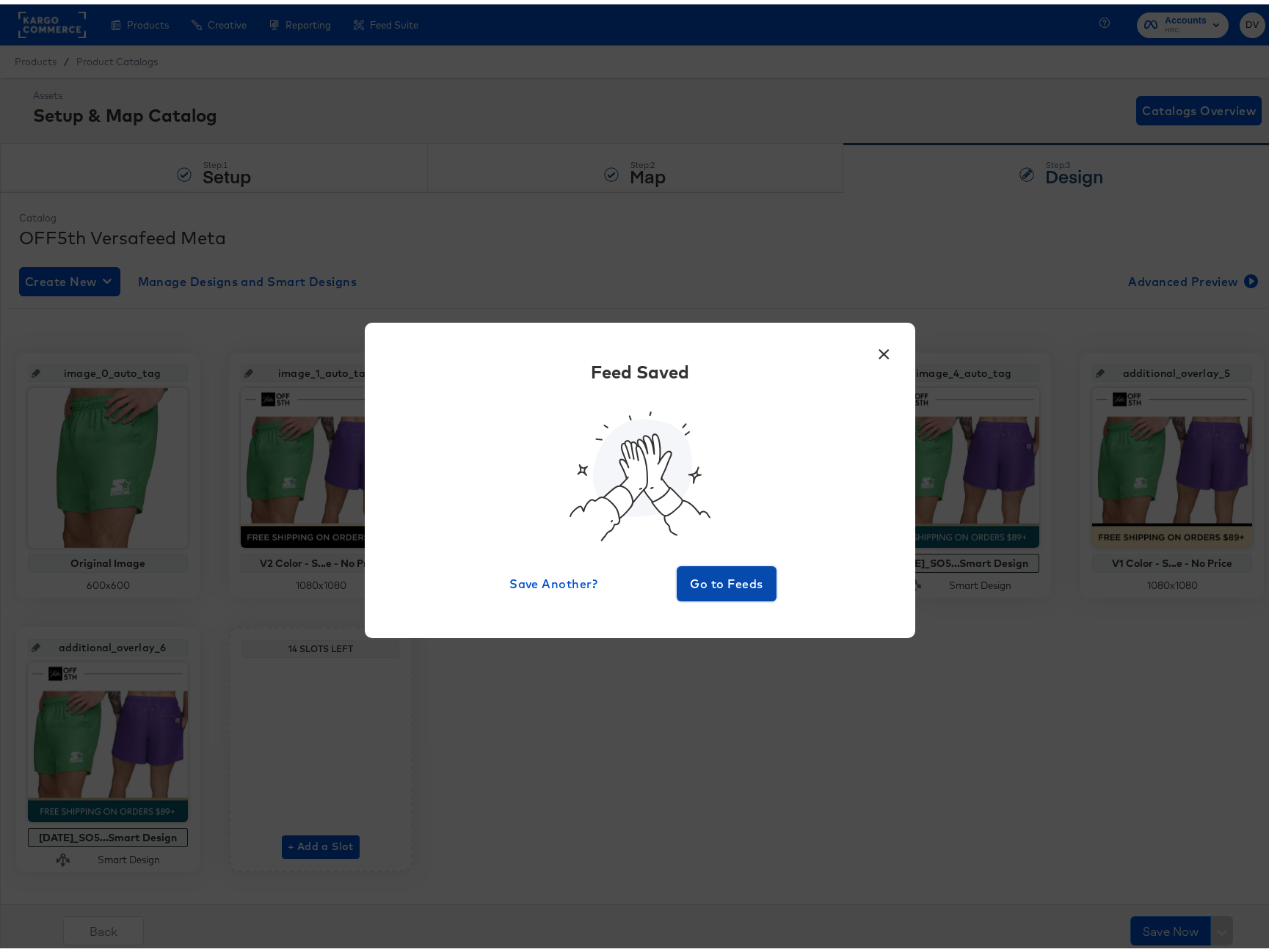
click at [725, 568] on button "Go to Feeds" at bounding box center [726, 580] width 100 height 35
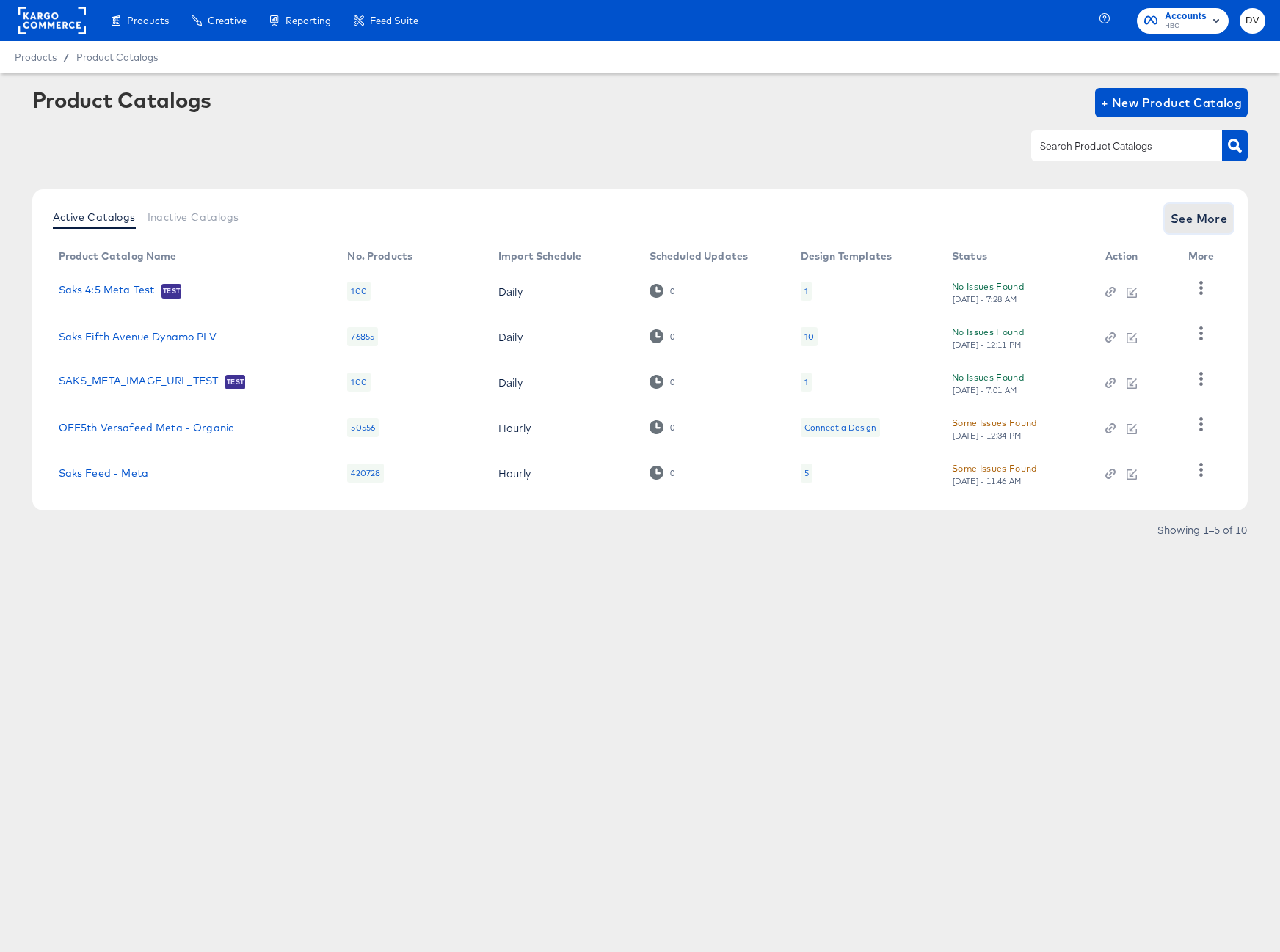
click at [1201, 209] on span "See More" at bounding box center [1200, 218] width 57 height 20
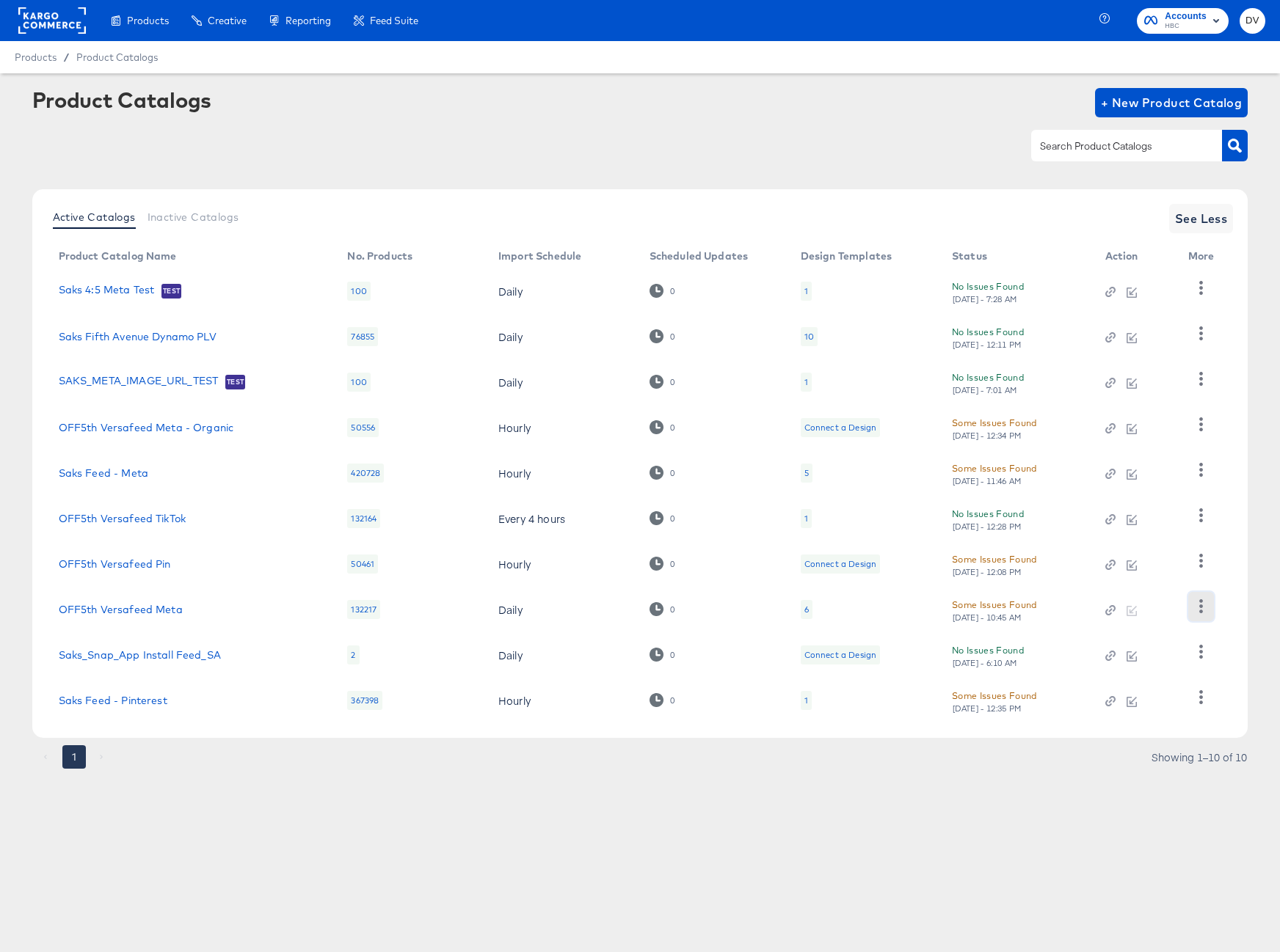
click at [1201, 604] on icon "button" at bounding box center [1201, 606] width 14 height 14
click at [1152, 495] on div "HUD Checks (Internal)" at bounding box center [1140, 486] width 146 height 23
click at [798, 184] on div "Product Catalogs + New Product Catalog Active Catalogs Inactive Catalogs See Le…" at bounding box center [640, 432] width 1216 height 688
click at [80, 29] on rect at bounding box center [52, 20] width 68 height 26
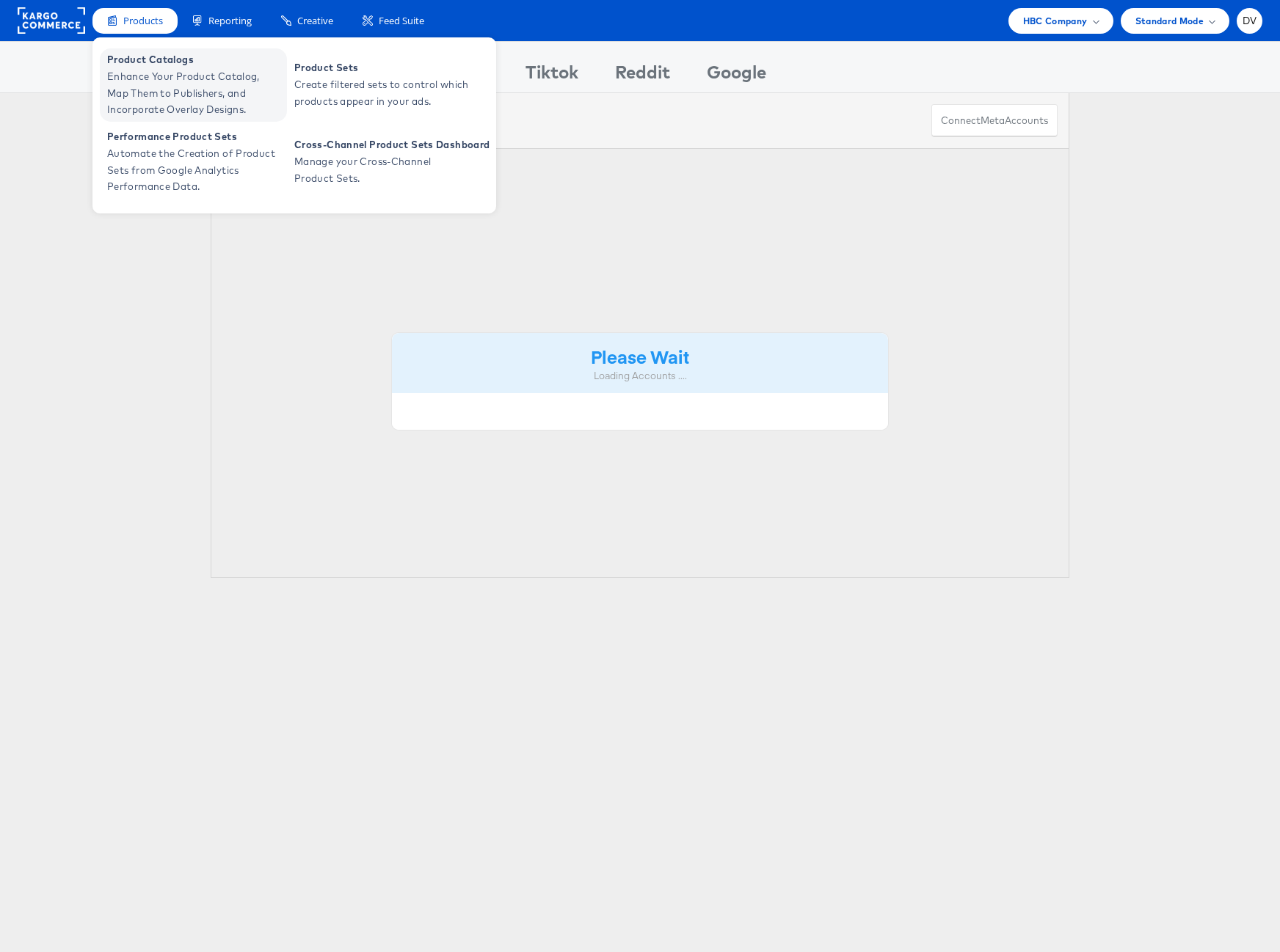
click at [154, 67] on span "Product Catalogs" at bounding box center [195, 59] width 177 height 17
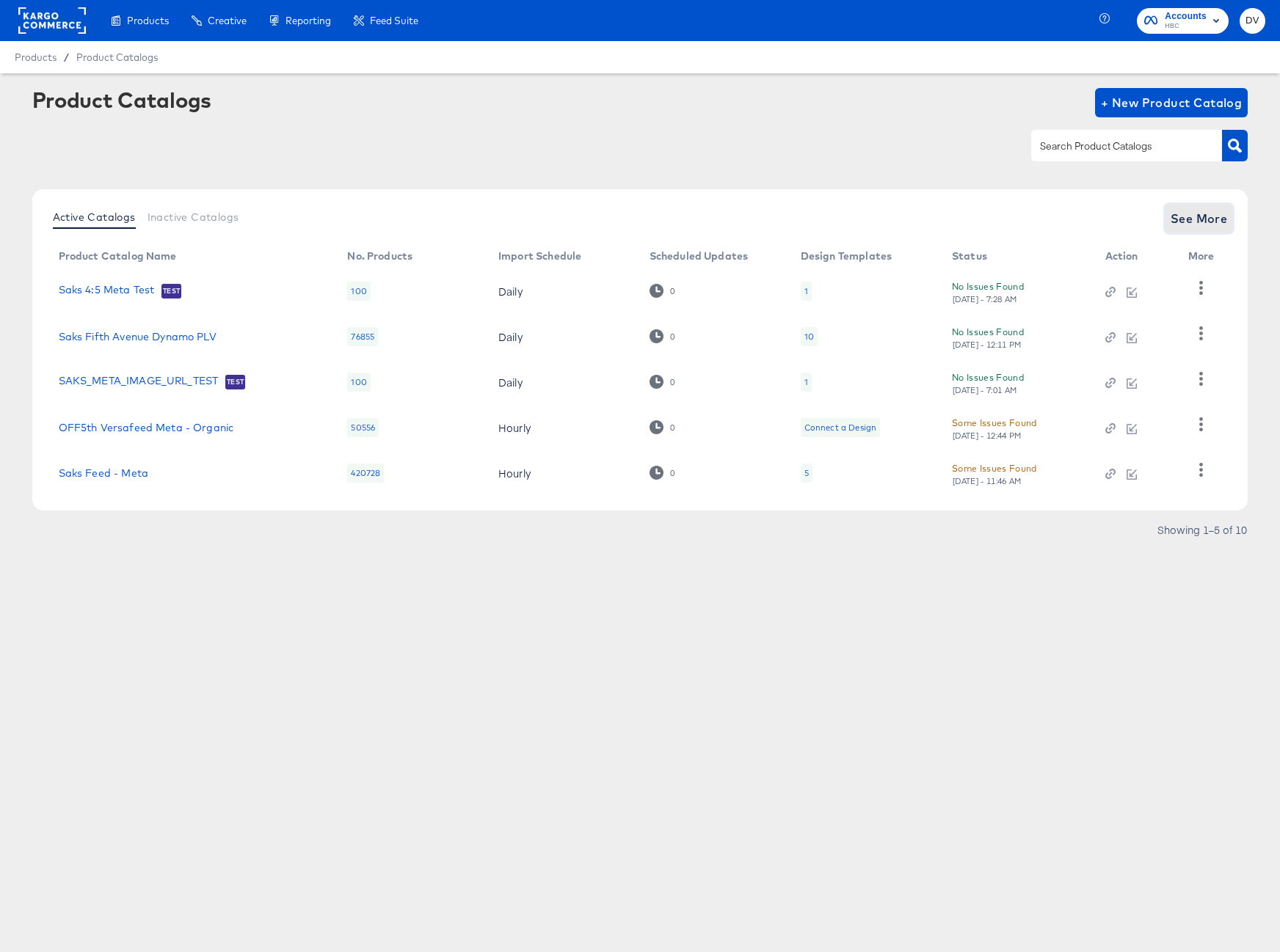
click at [1176, 218] on span "See More" at bounding box center [1200, 218] width 57 height 20
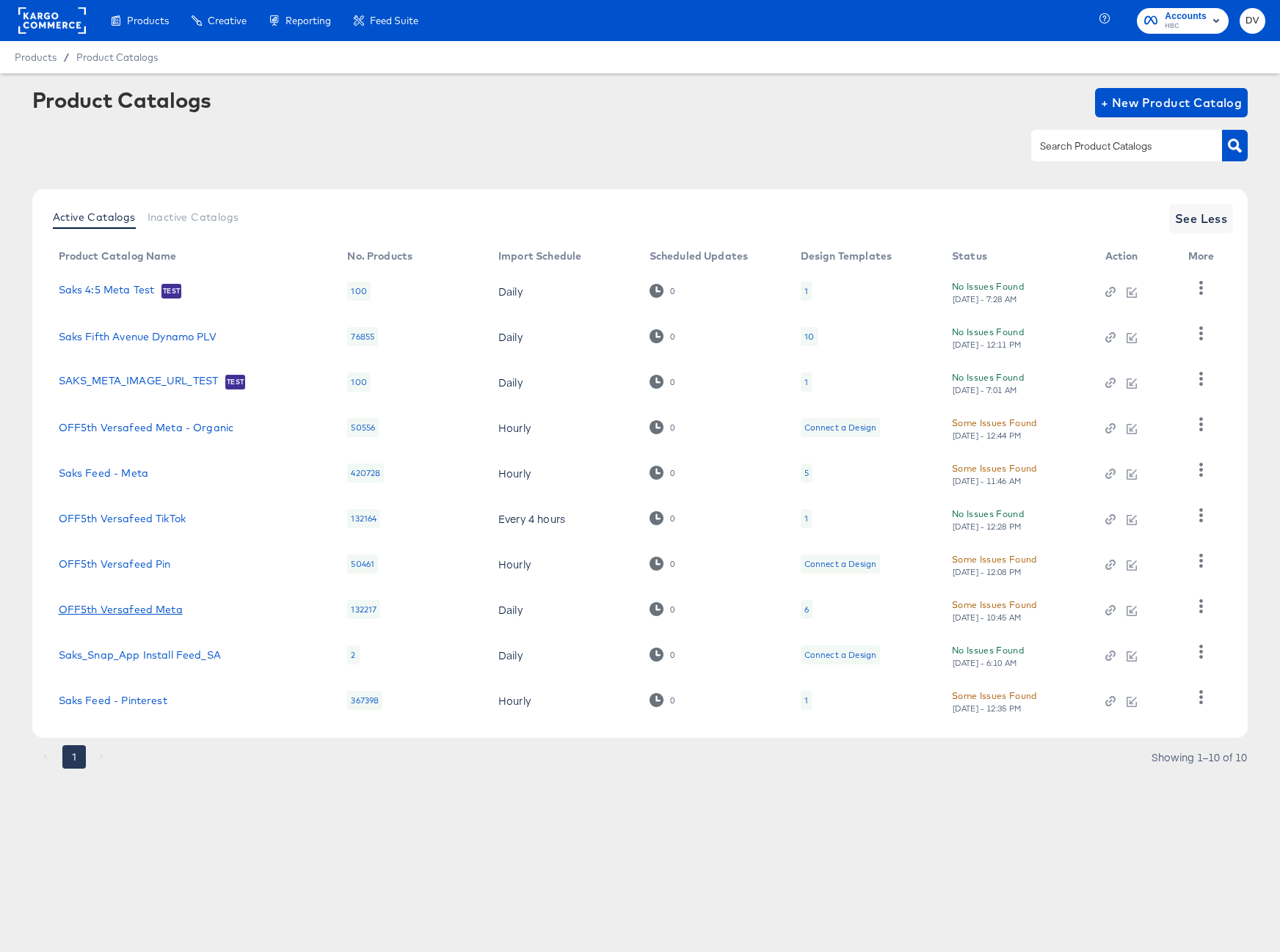
click at [172, 607] on link "OFF5th Versafeed Meta" at bounding box center [120, 610] width 124 height 12
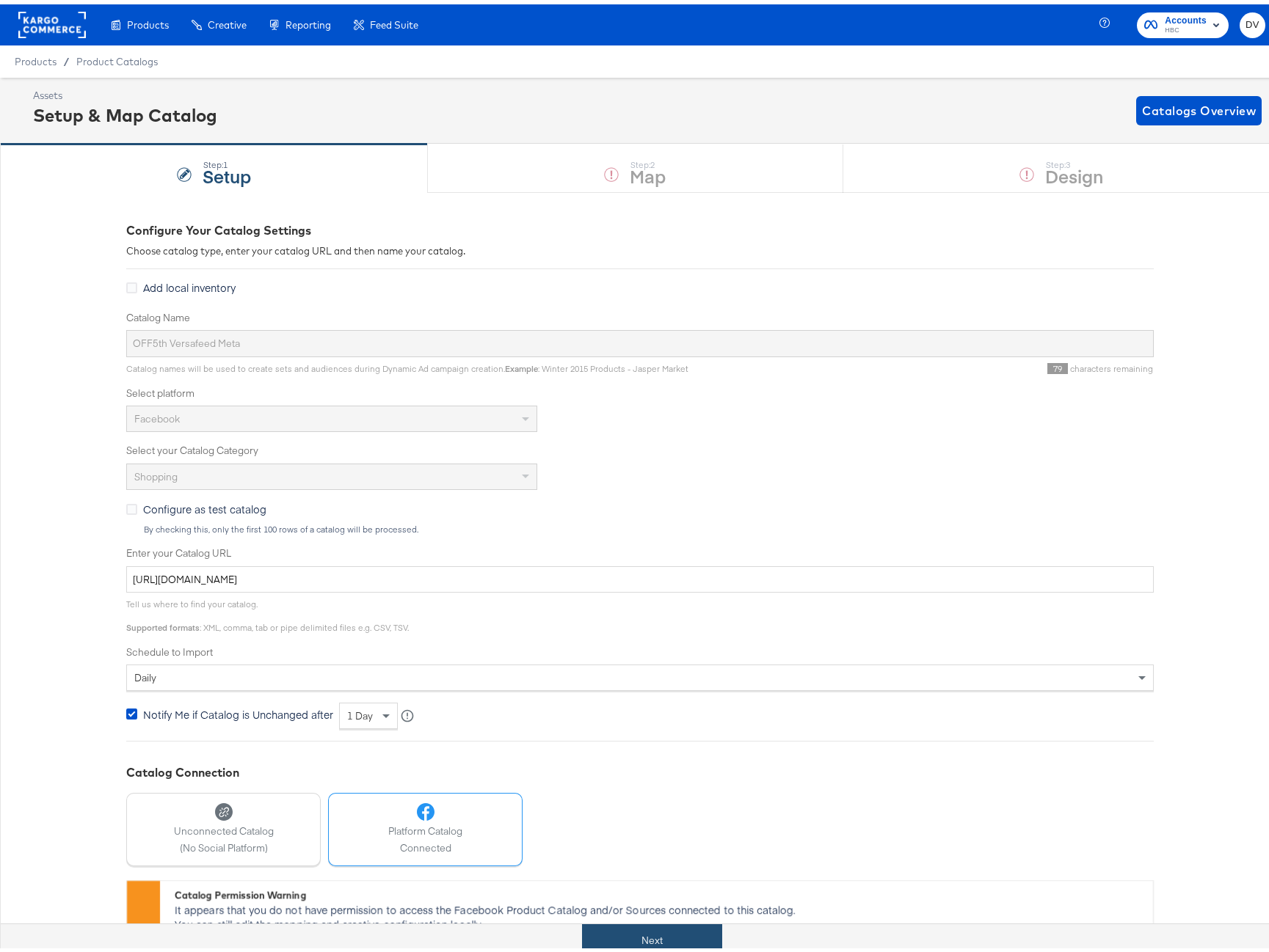
click at [694, 935] on button "Next" at bounding box center [652, 936] width 140 height 33
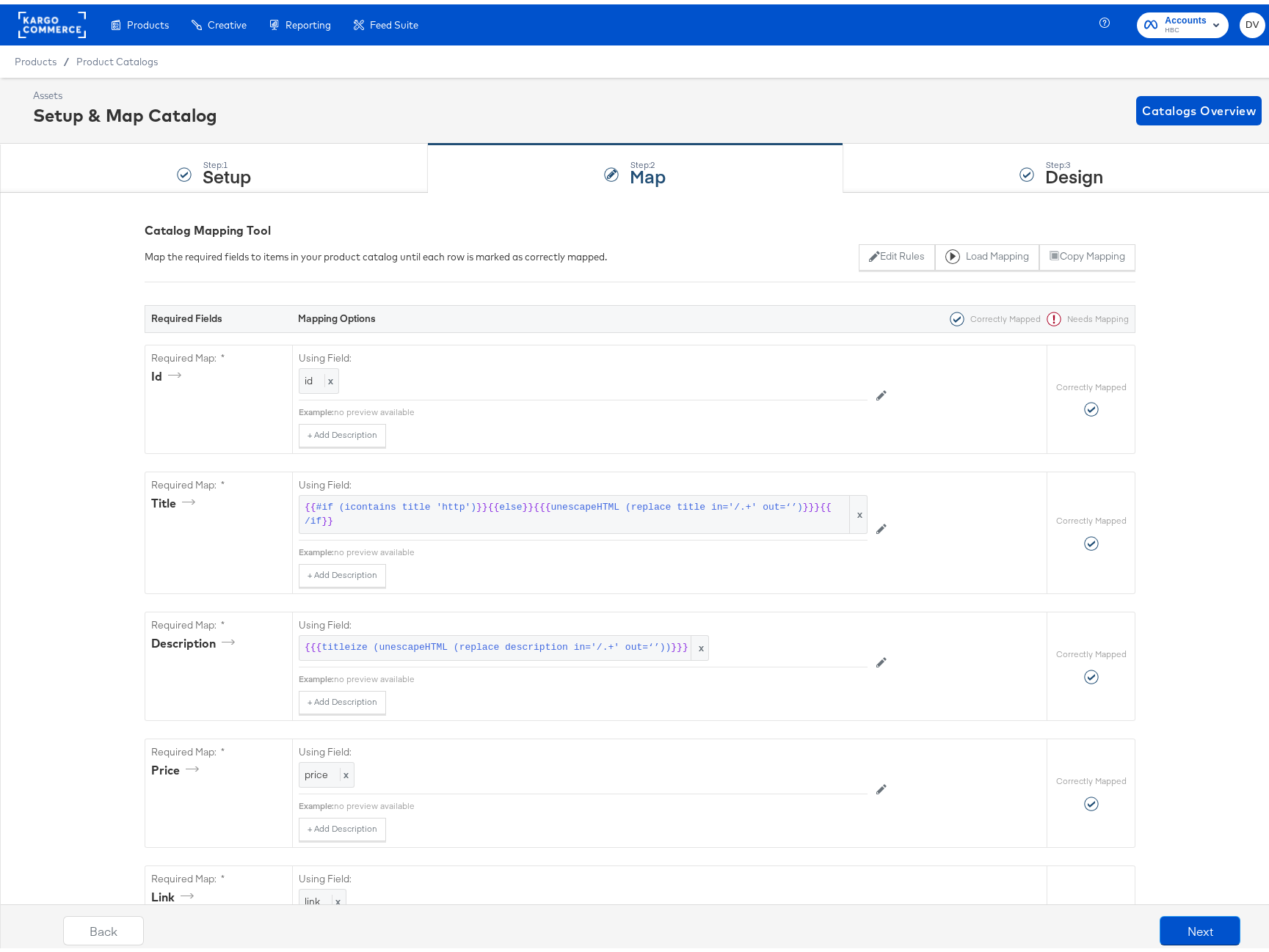
click at [944, 177] on div "Step: 3 Design" at bounding box center [1061, 164] width 436 height 48
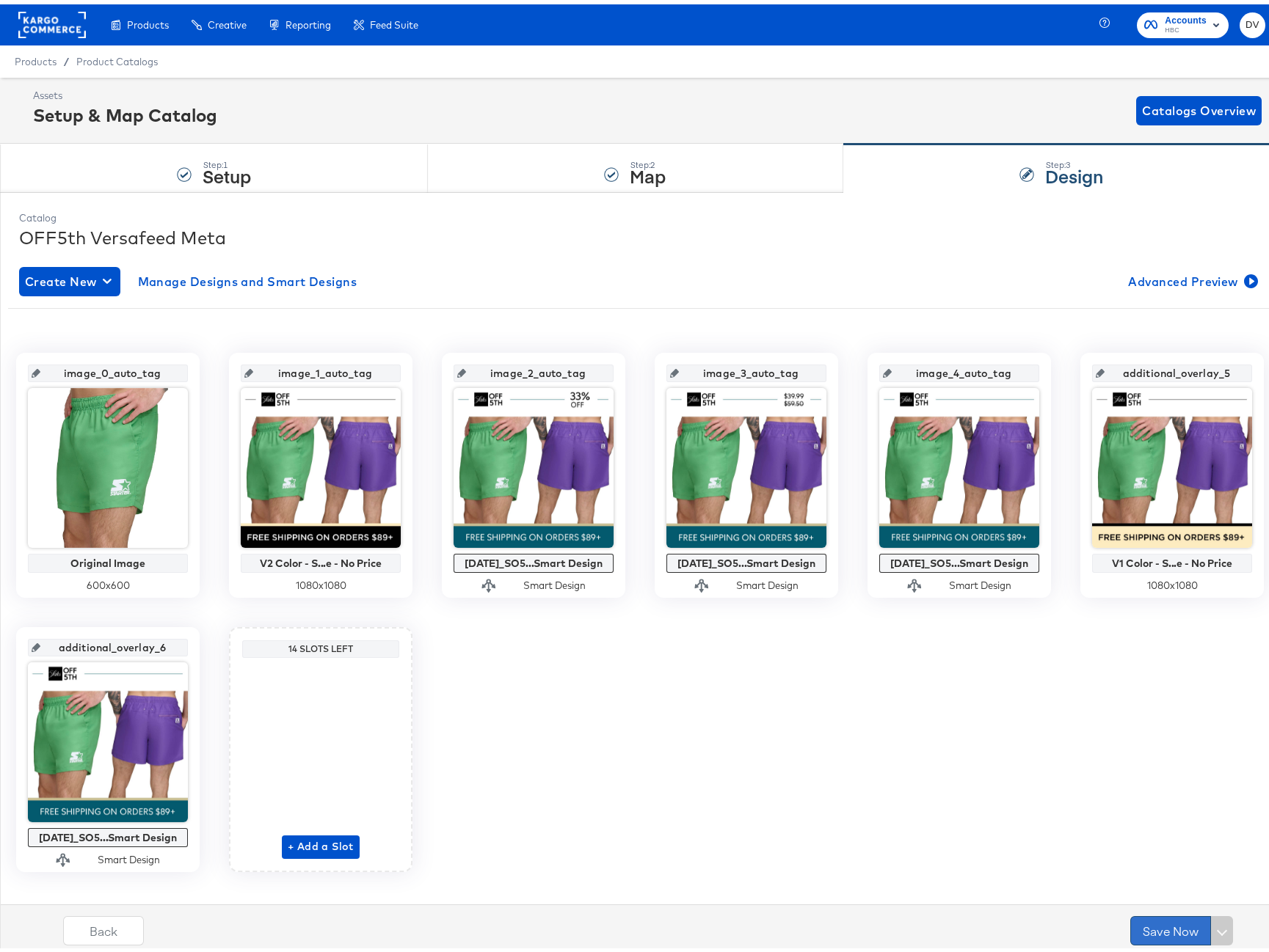
click at [1155, 923] on button "Save Now" at bounding box center [1170, 926] width 80 height 29
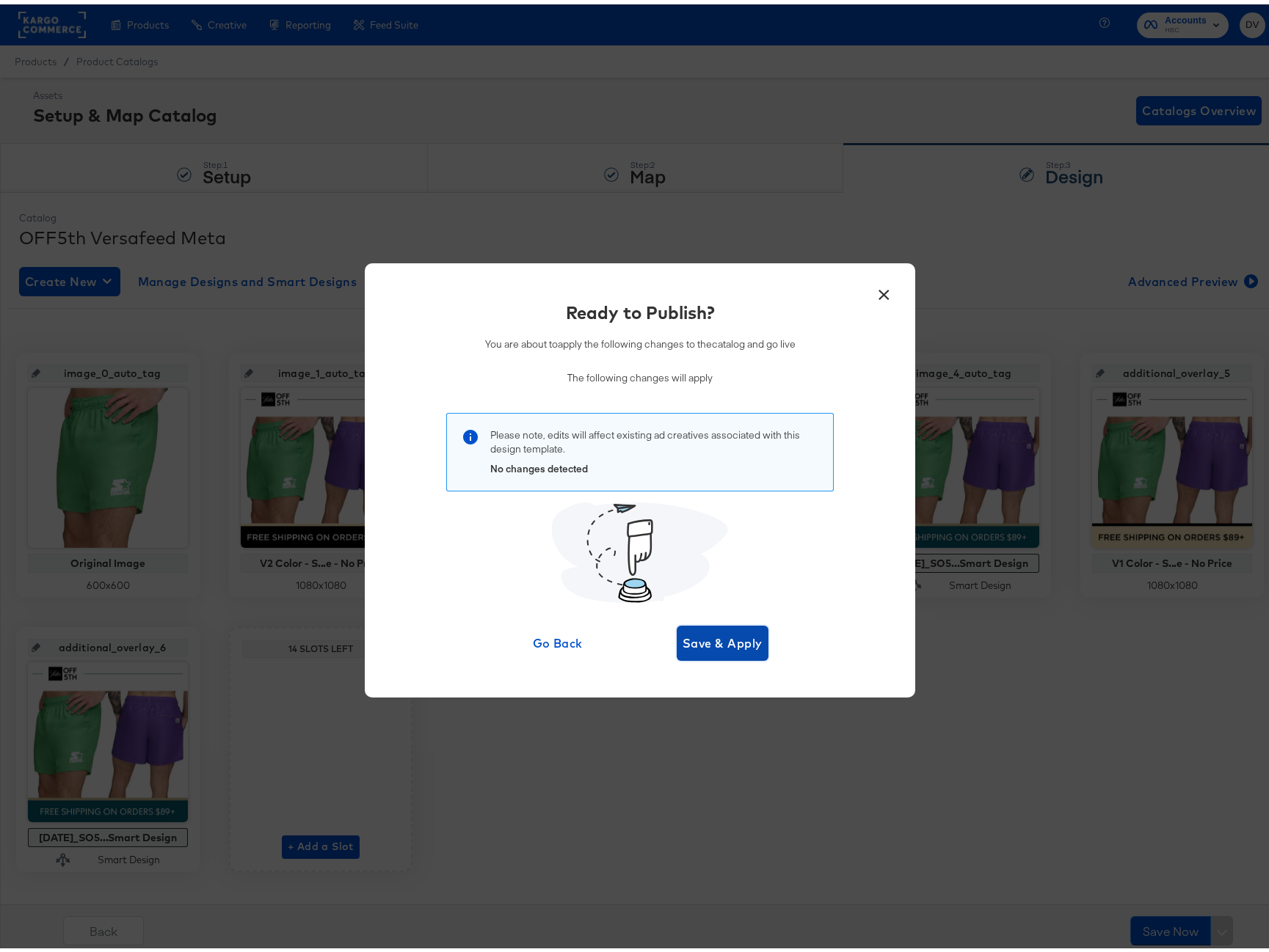
click at [739, 655] on button "Save & Apply" at bounding box center [722, 639] width 92 height 35
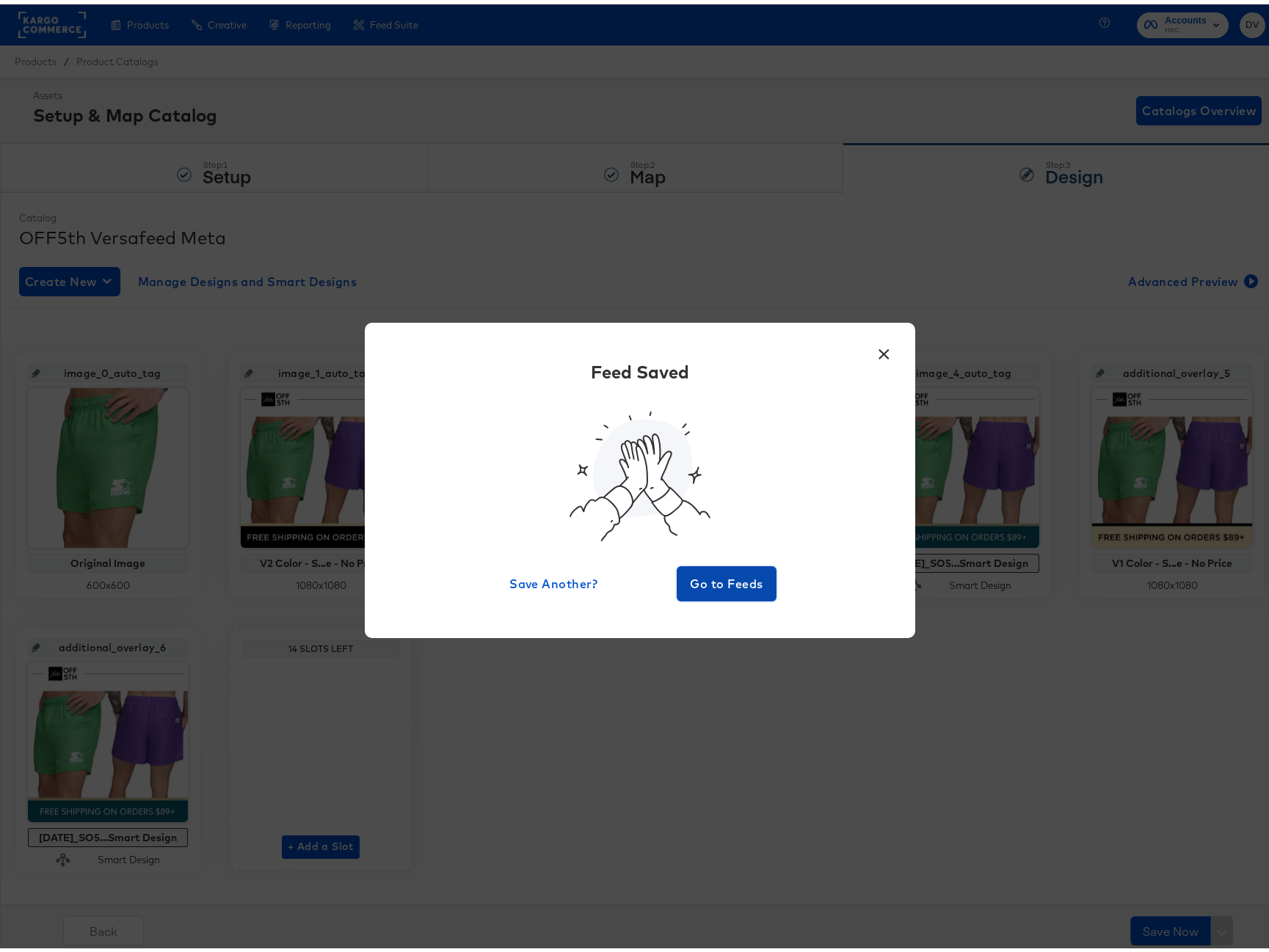
click at [726, 582] on span "Go to Feeds" at bounding box center [726, 579] width 88 height 20
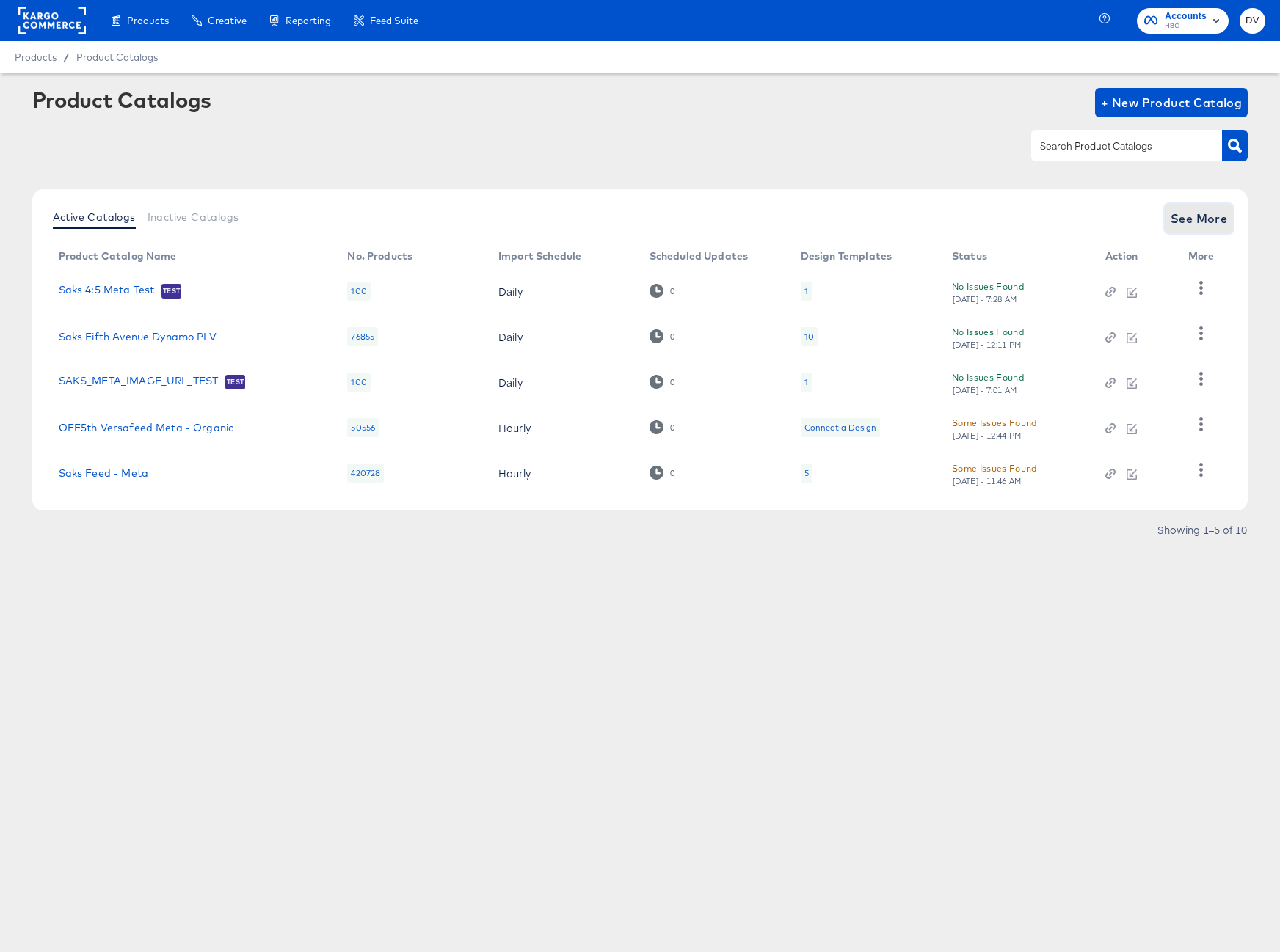
click at [1202, 221] on span "See More" at bounding box center [1200, 218] width 57 height 20
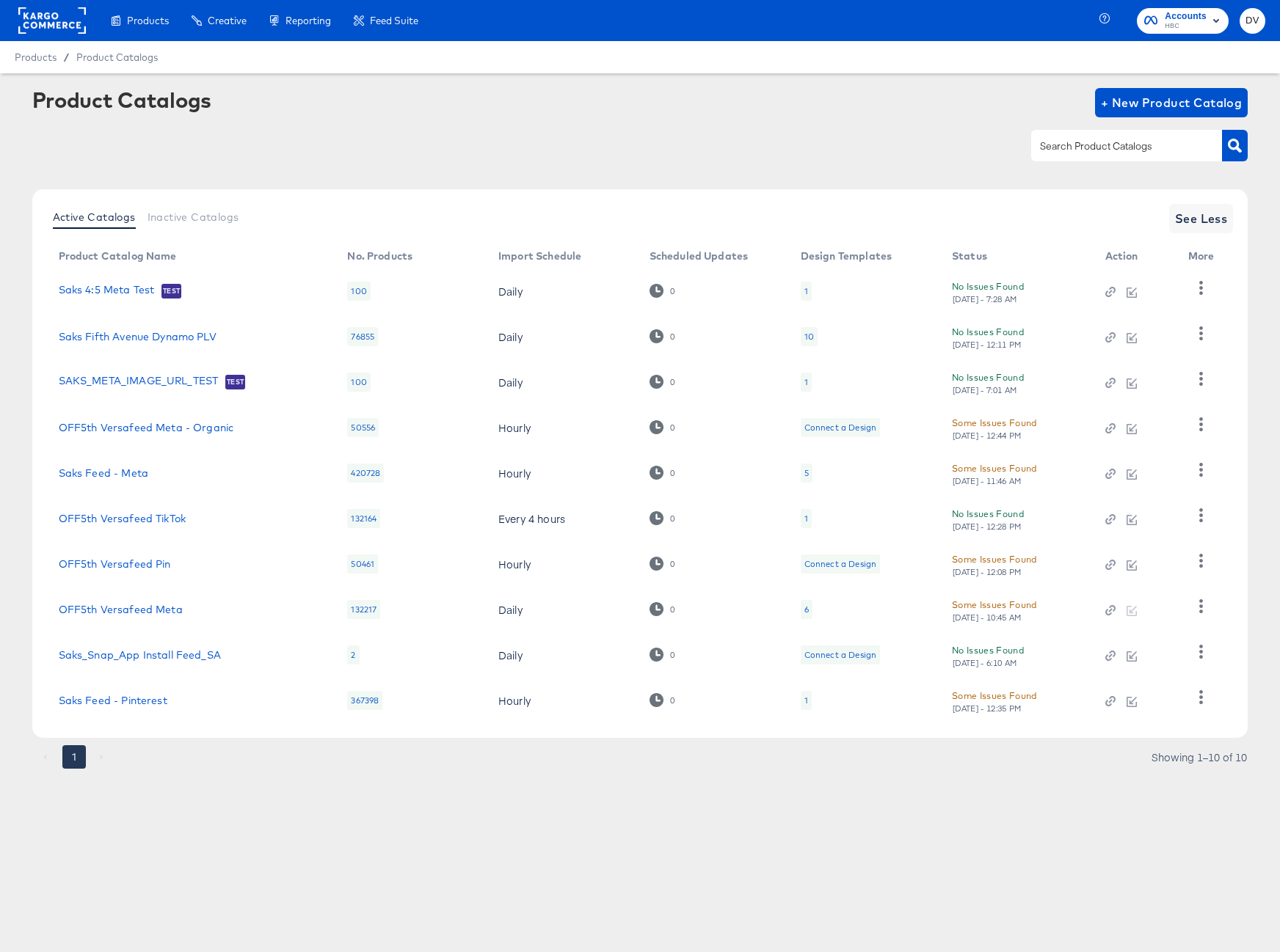
click at [1043, 886] on div "Products Creative Reporting Feed Suite Accounts HBC DV Products / Product Catal…" at bounding box center [640, 476] width 1280 height 952
click at [1206, 598] on button "button" at bounding box center [1201, 607] width 26 height 29
click at [1137, 483] on div "HUD Checks (Internal)" at bounding box center [1140, 486] width 146 height 23
